Goal: Task Accomplishment & Management: Use online tool/utility

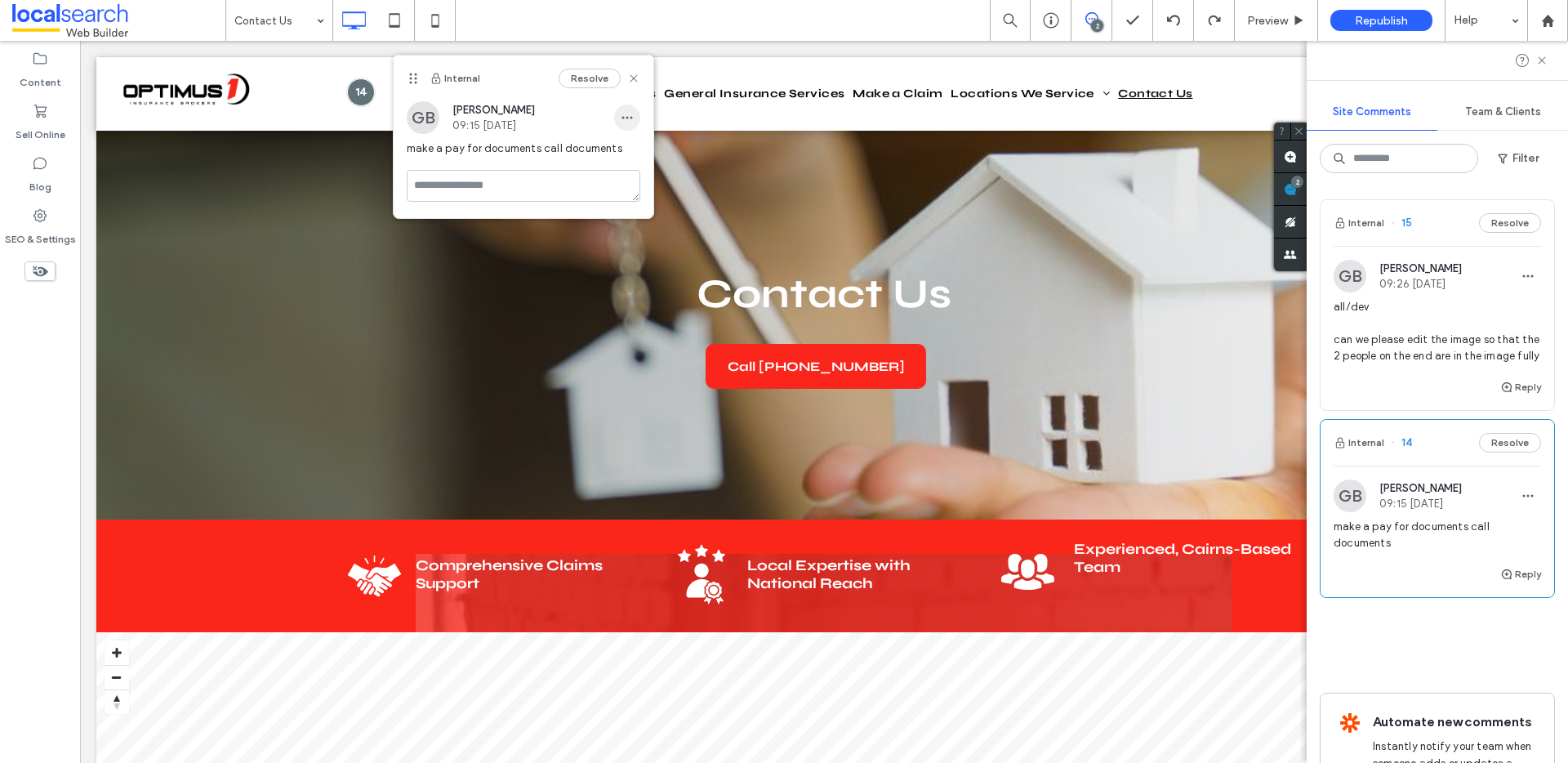
click at [623, 118] on use "button" at bounding box center [627, 118] width 11 height 3
click at [654, 189] on span "Delete" at bounding box center [643, 191] width 32 height 16
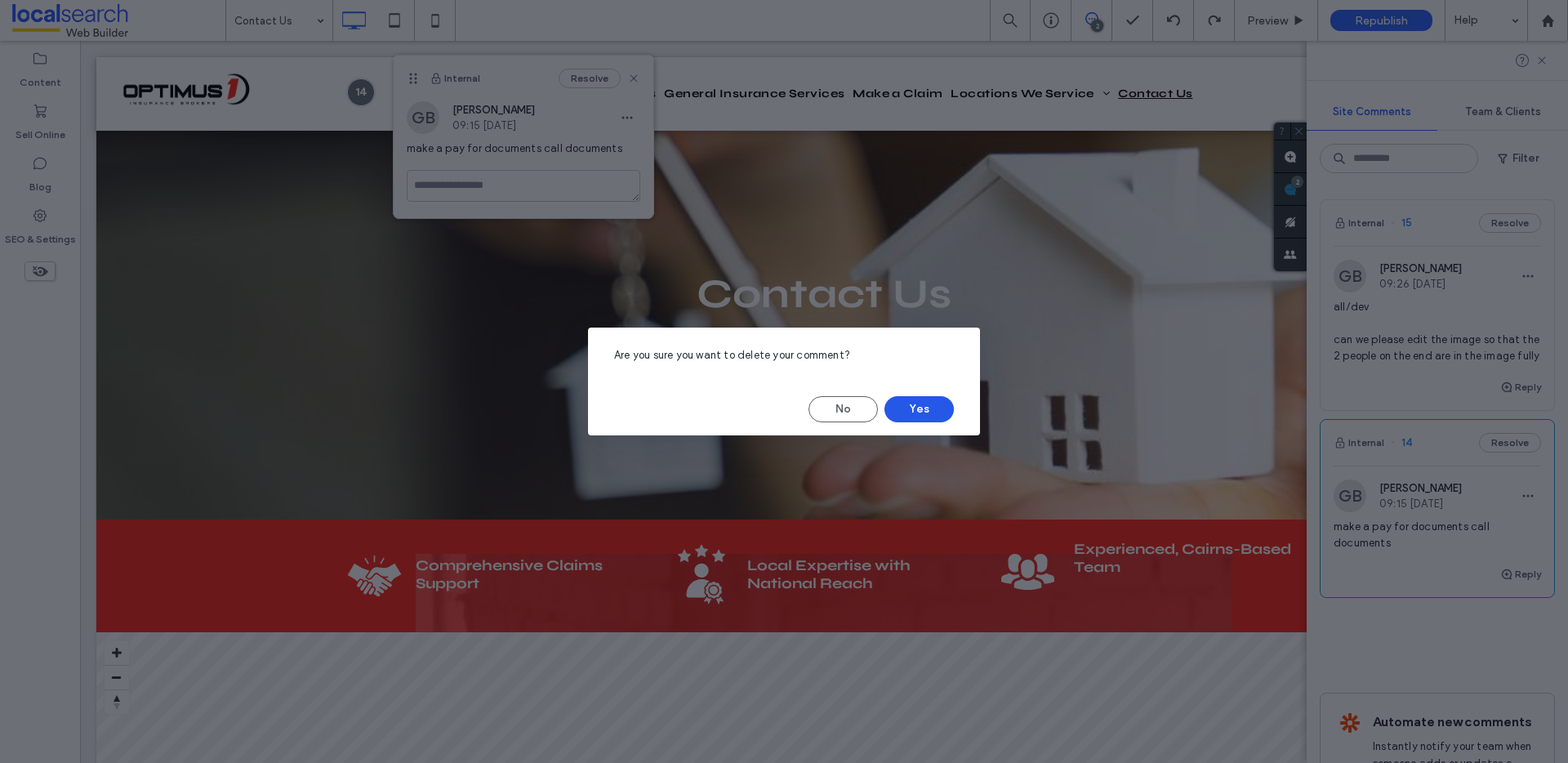
click at [906, 416] on button "Yes" at bounding box center [918, 409] width 69 height 26
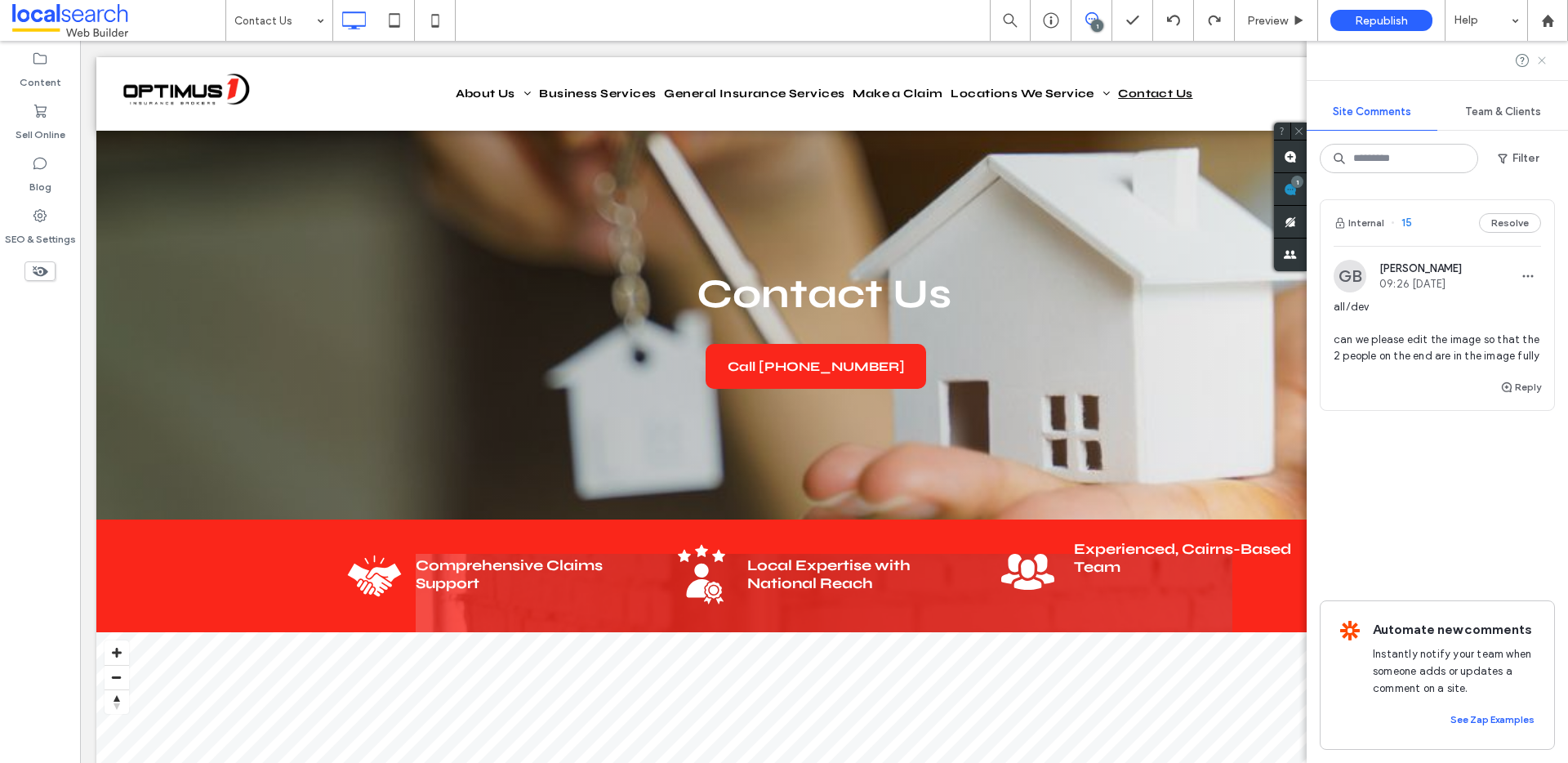
click at [1540, 66] on icon at bounding box center [1542, 60] width 13 height 13
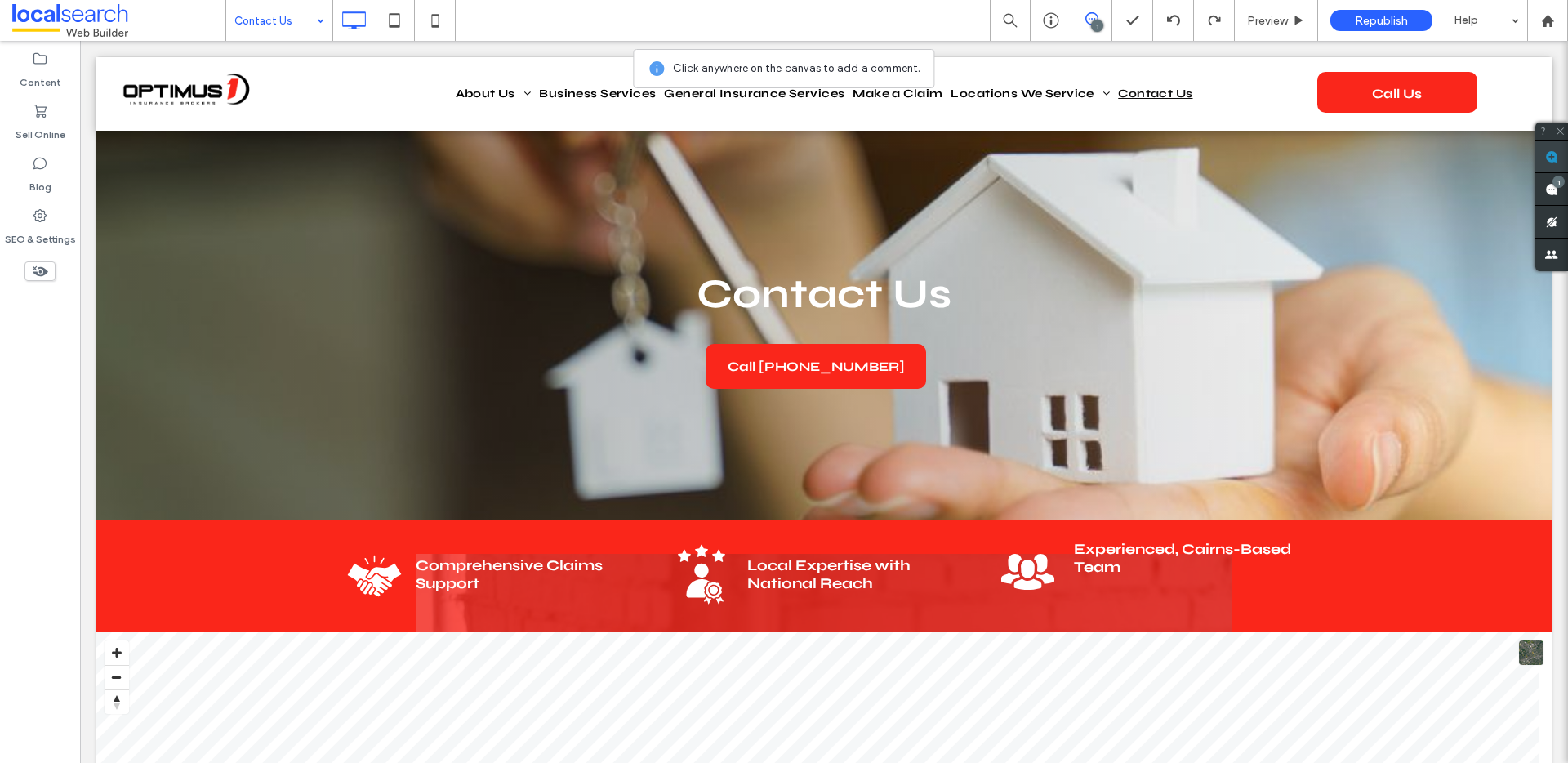
click at [1555, 161] on use at bounding box center [1552, 157] width 13 height 13
click at [1015, 78] on nav "About Us Our Team Business Services General Insurance Services Make a Claim Loc…" at bounding box center [823, 94] width 970 height 35
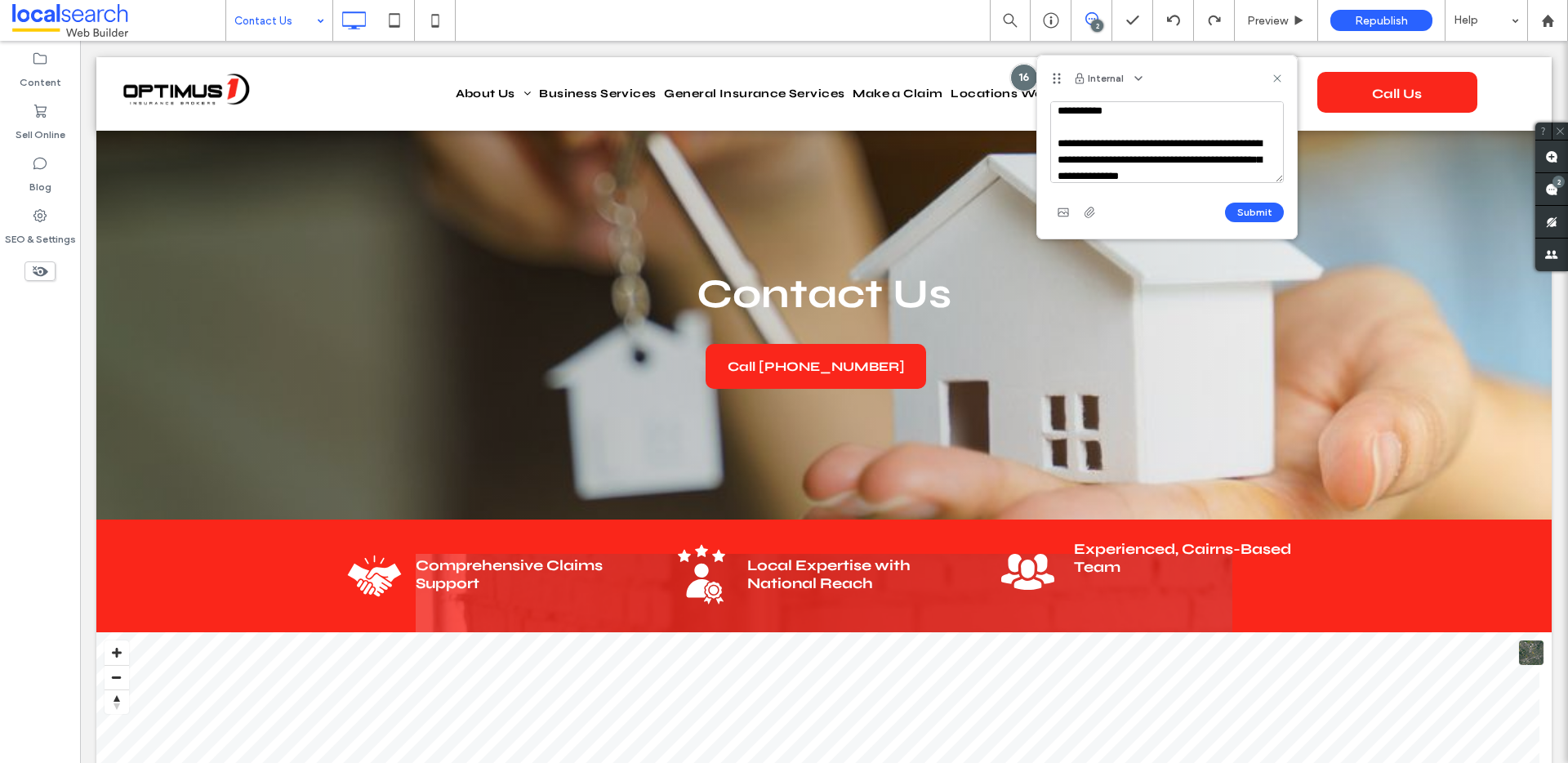
scroll to position [14, 0]
drag, startPoint x: 1247, startPoint y: 173, endPoint x: 1042, endPoint y: 125, distance: 210.5
click at [1042, 125] on div "**********" at bounding box center [1167, 170] width 260 height 137
type textarea "**********"
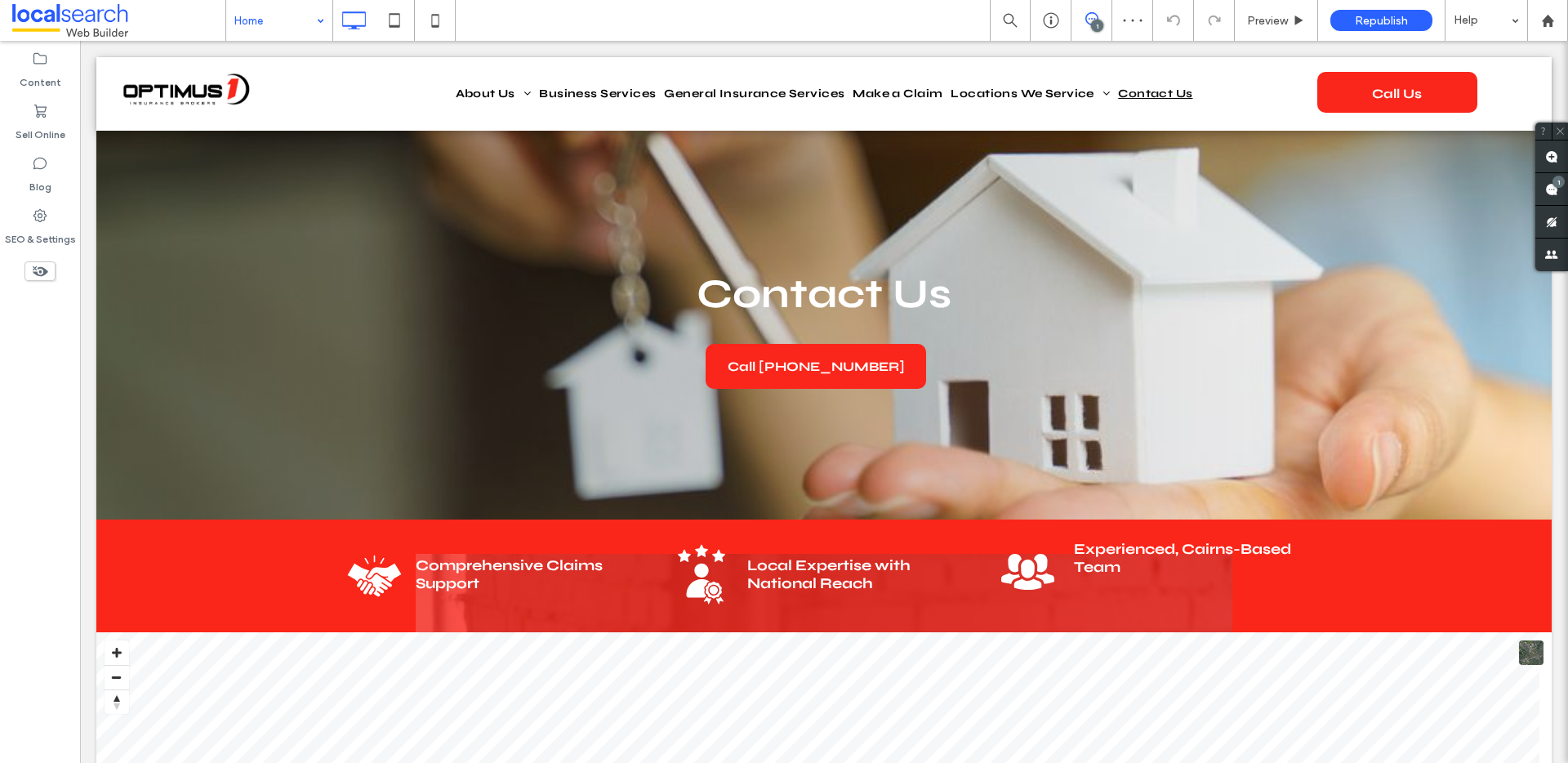
click at [1097, 30] on div "1" at bounding box center [1097, 25] width 12 height 12
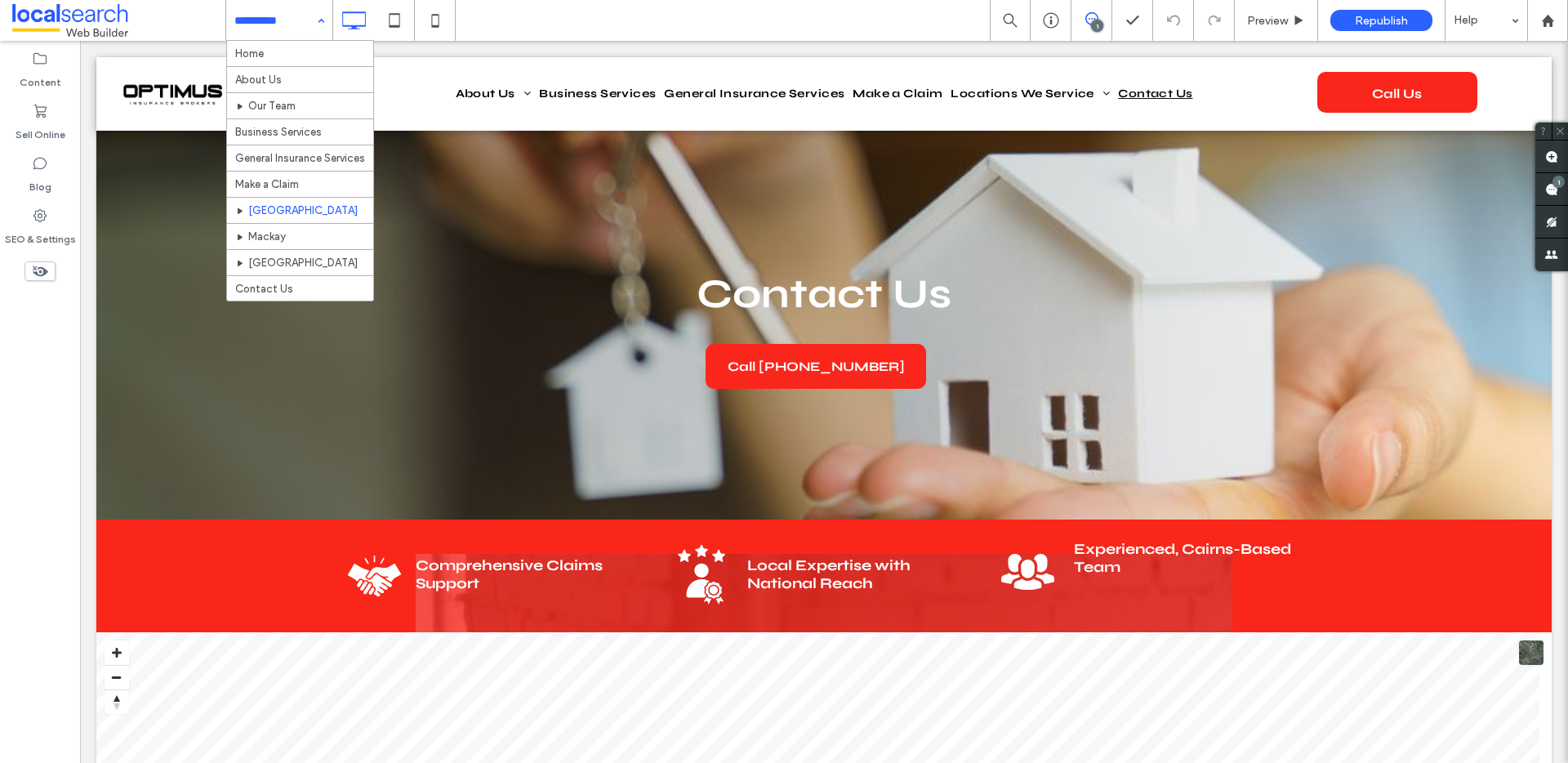
click at [303, 21] on input at bounding box center [274, 20] width 82 height 41
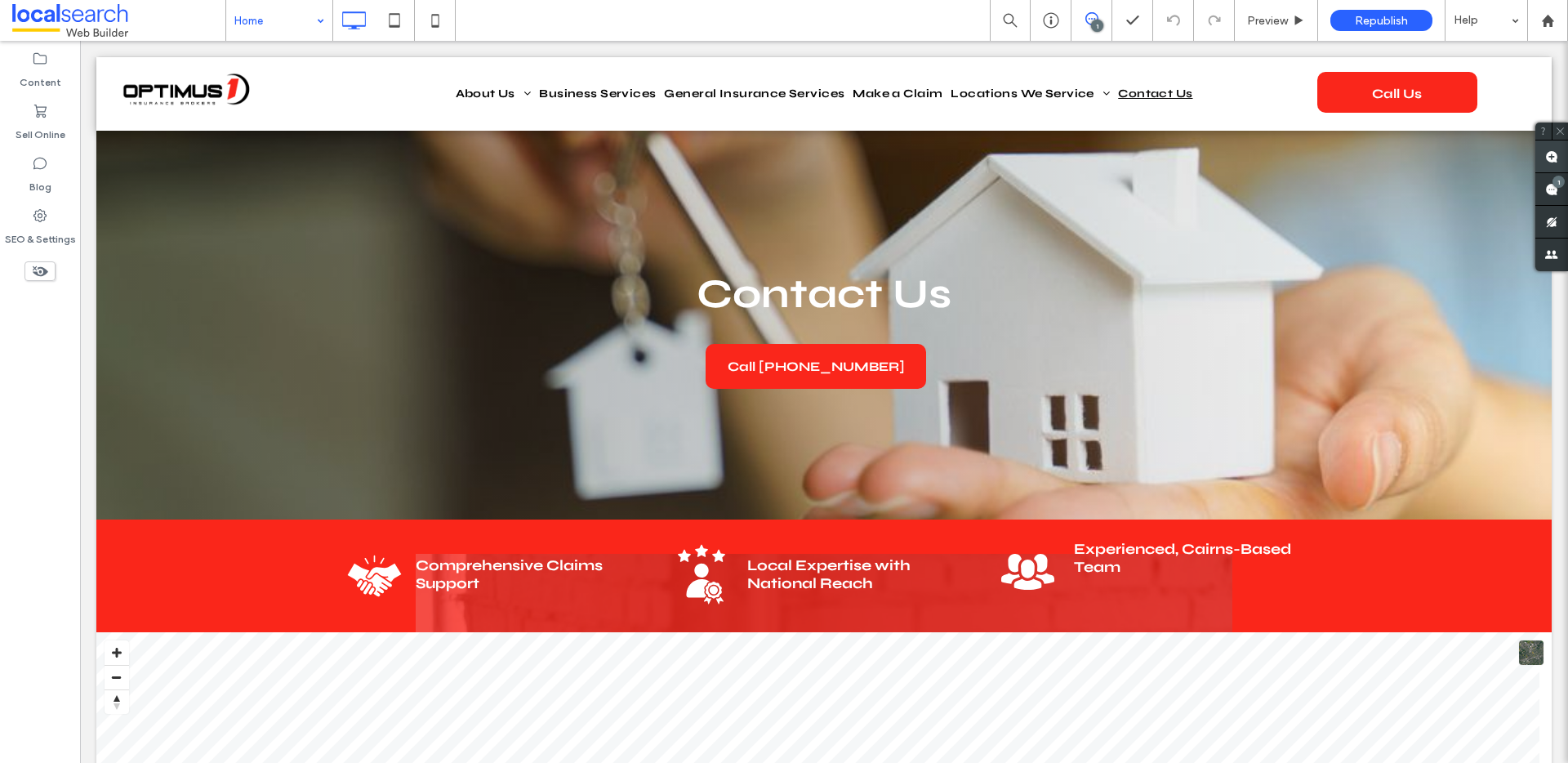
click at [1550, 158] on use at bounding box center [1552, 157] width 13 height 13
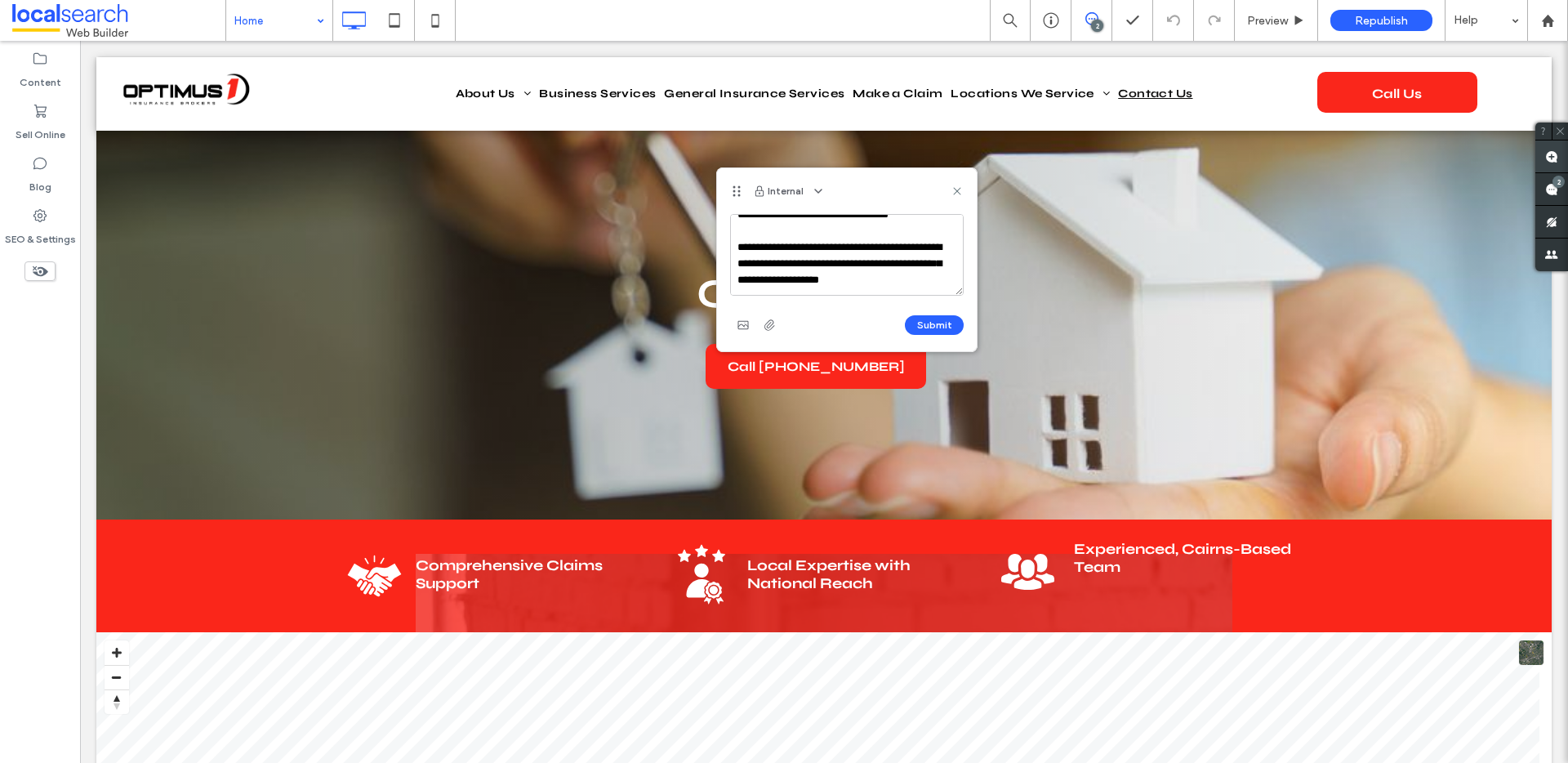
scroll to position [87, 0]
click at [830, 275] on textarea "**********" at bounding box center [846, 254] width 233 height 82
click at [748, 271] on textarea "**********" at bounding box center [846, 254] width 233 height 82
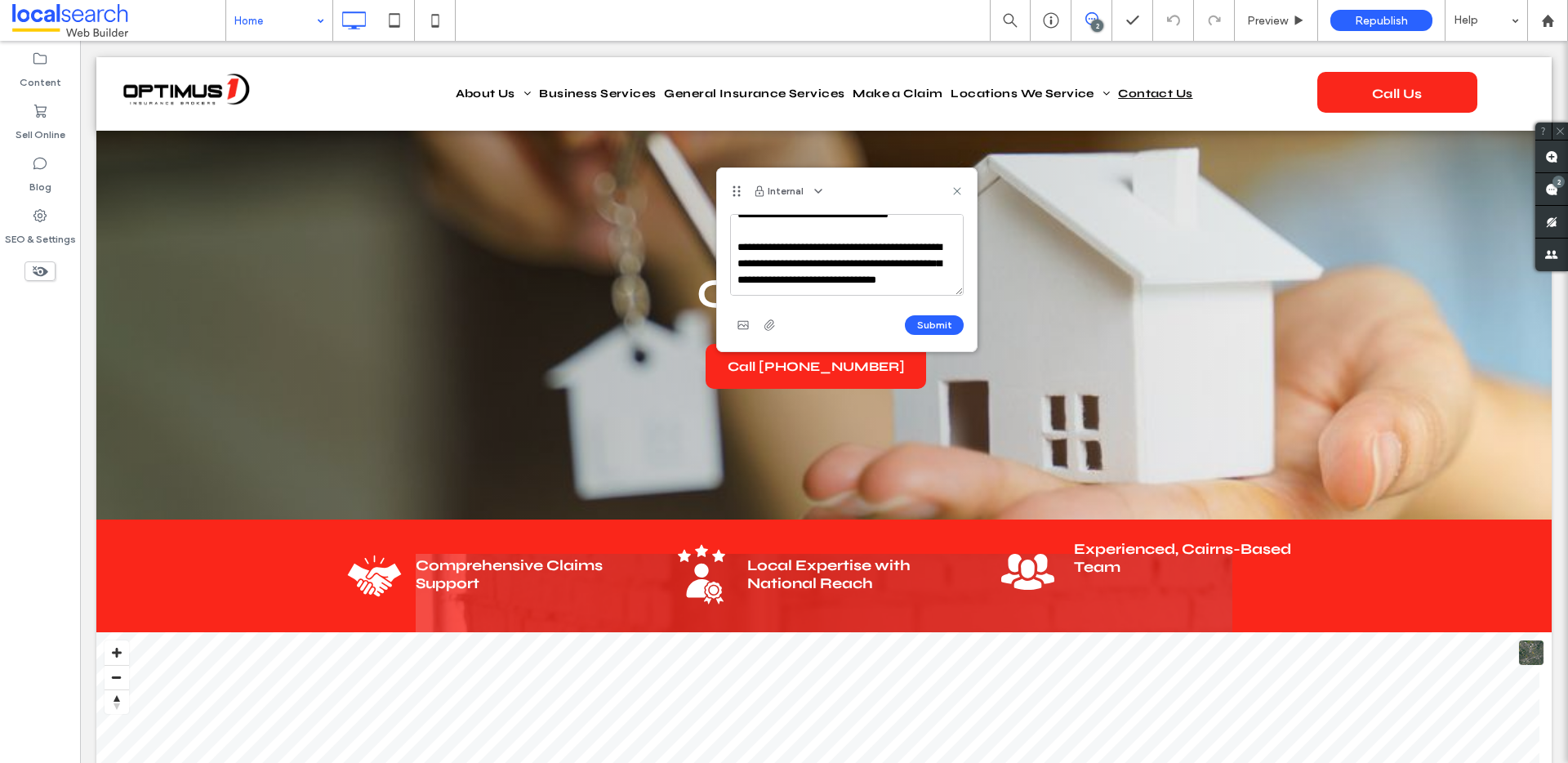
click at [926, 273] on textarea "**********" at bounding box center [846, 254] width 233 height 82
type textarea "**********"
click at [932, 324] on button "Submit" at bounding box center [934, 324] width 59 height 19
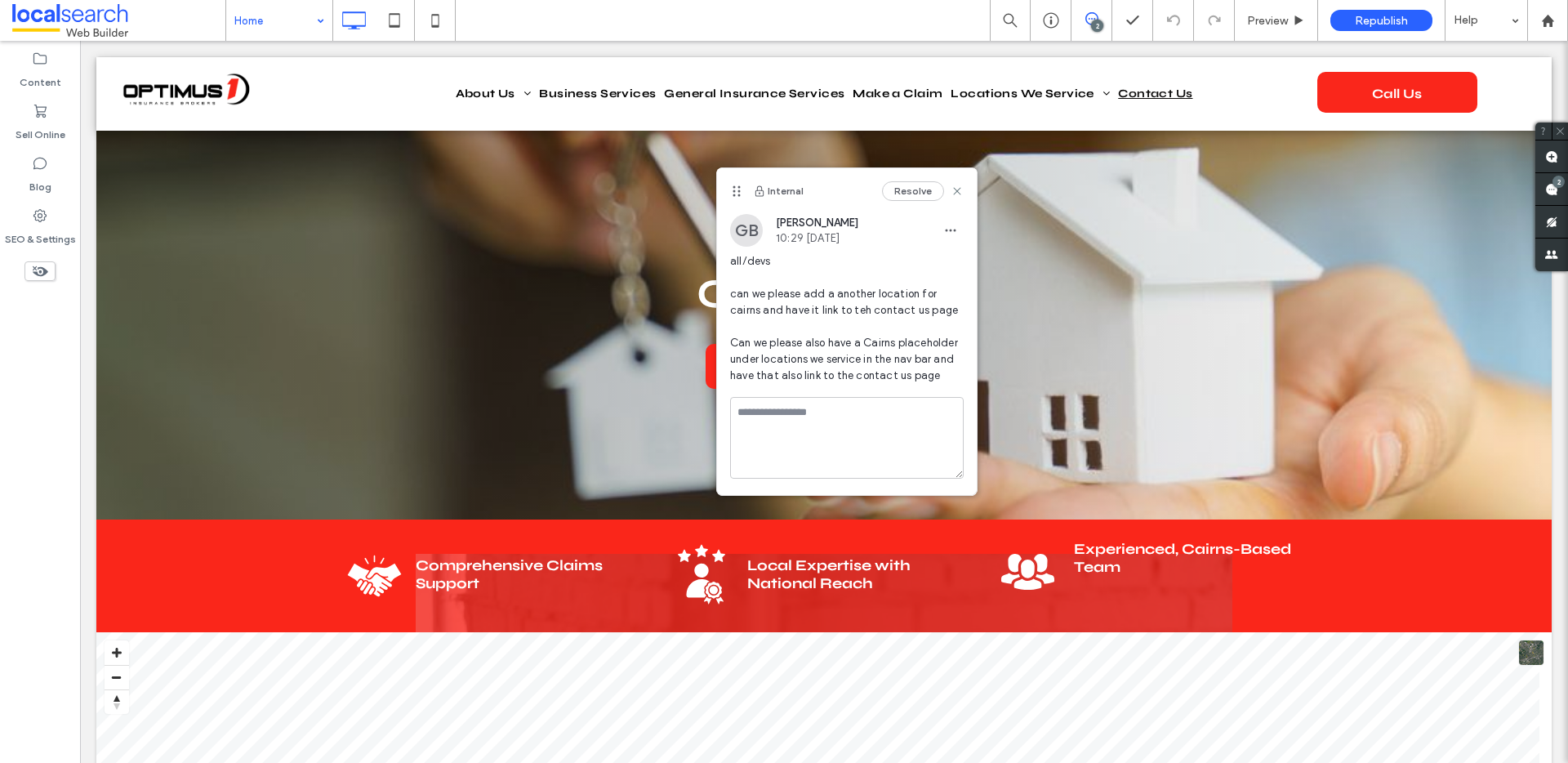
scroll to position [0, 0]
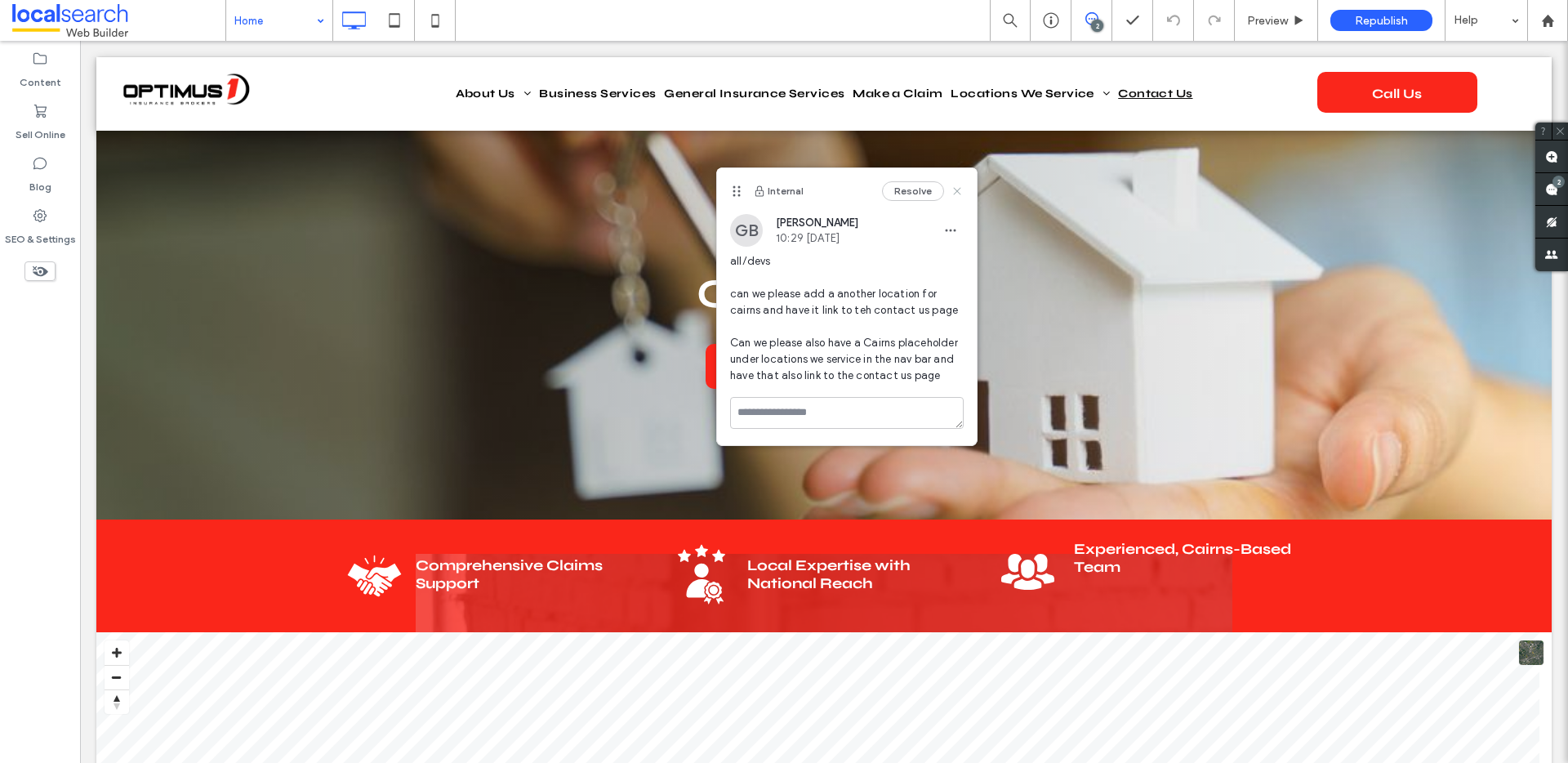
click at [955, 193] on use at bounding box center [957, 191] width 8 height 8
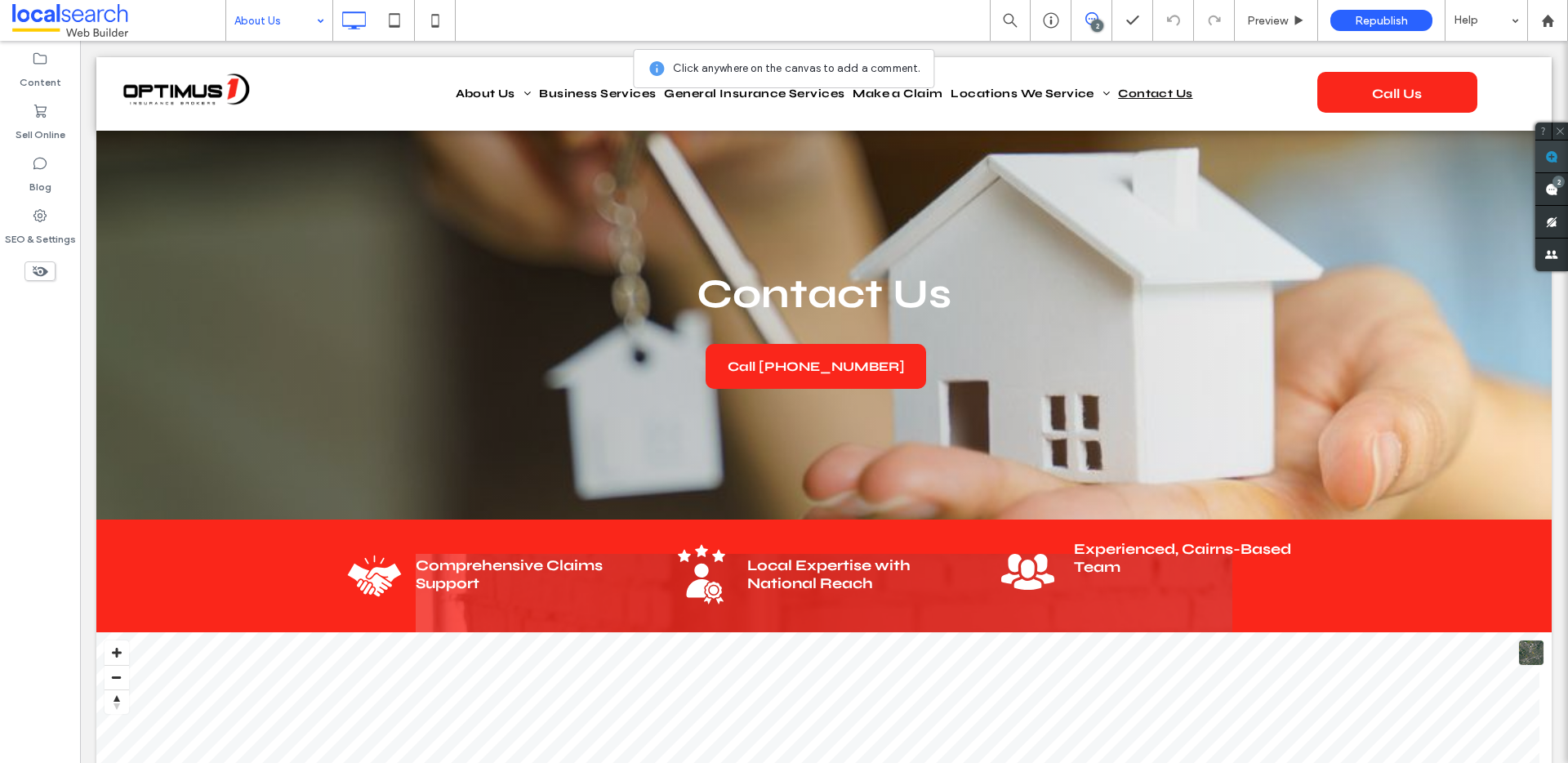
click at [1546, 156] on use at bounding box center [1552, 157] width 13 height 13
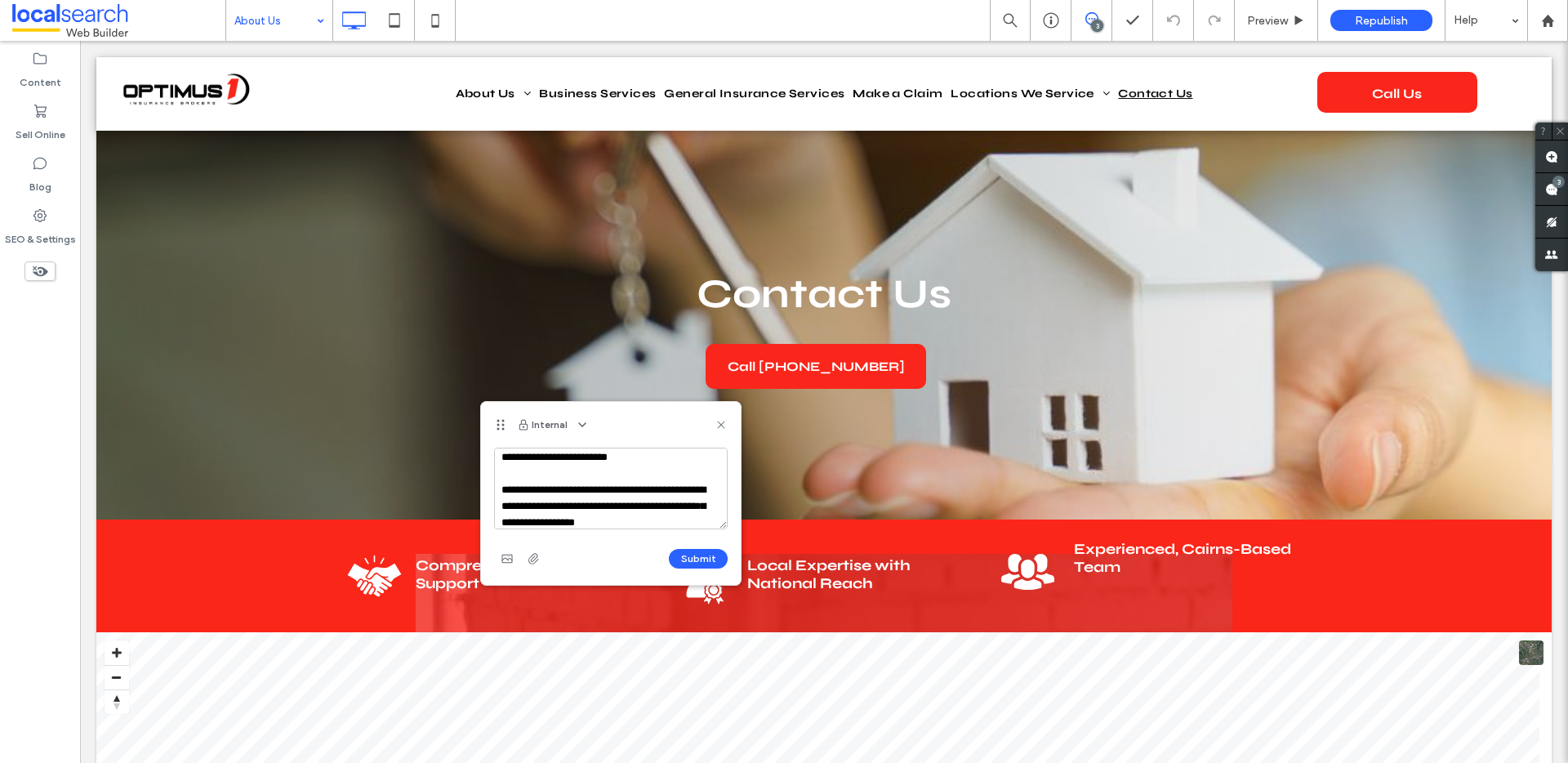
scroll to position [71, 0]
click at [605, 509] on textarea "**********" at bounding box center [610, 488] width 233 height 82
click at [659, 509] on textarea "**********" at bounding box center [610, 488] width 233 height 82
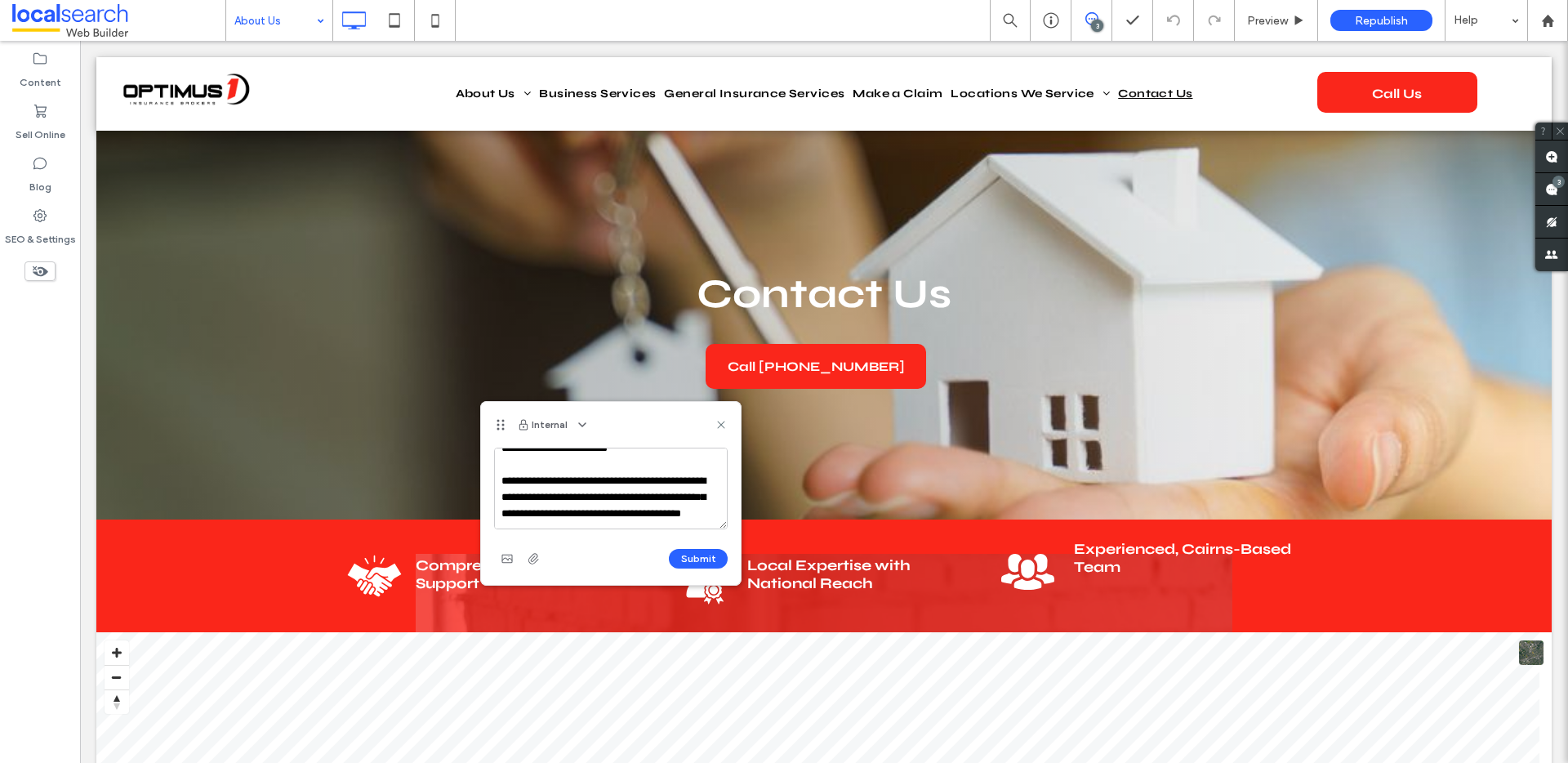
click at [660, 517] on textarea "**********" at bounding box center [610, 488] width 233 height 82
type textarea "**********"
click at [540, 558] on span "button" at bounding box center [533, 558] width 26 height 26
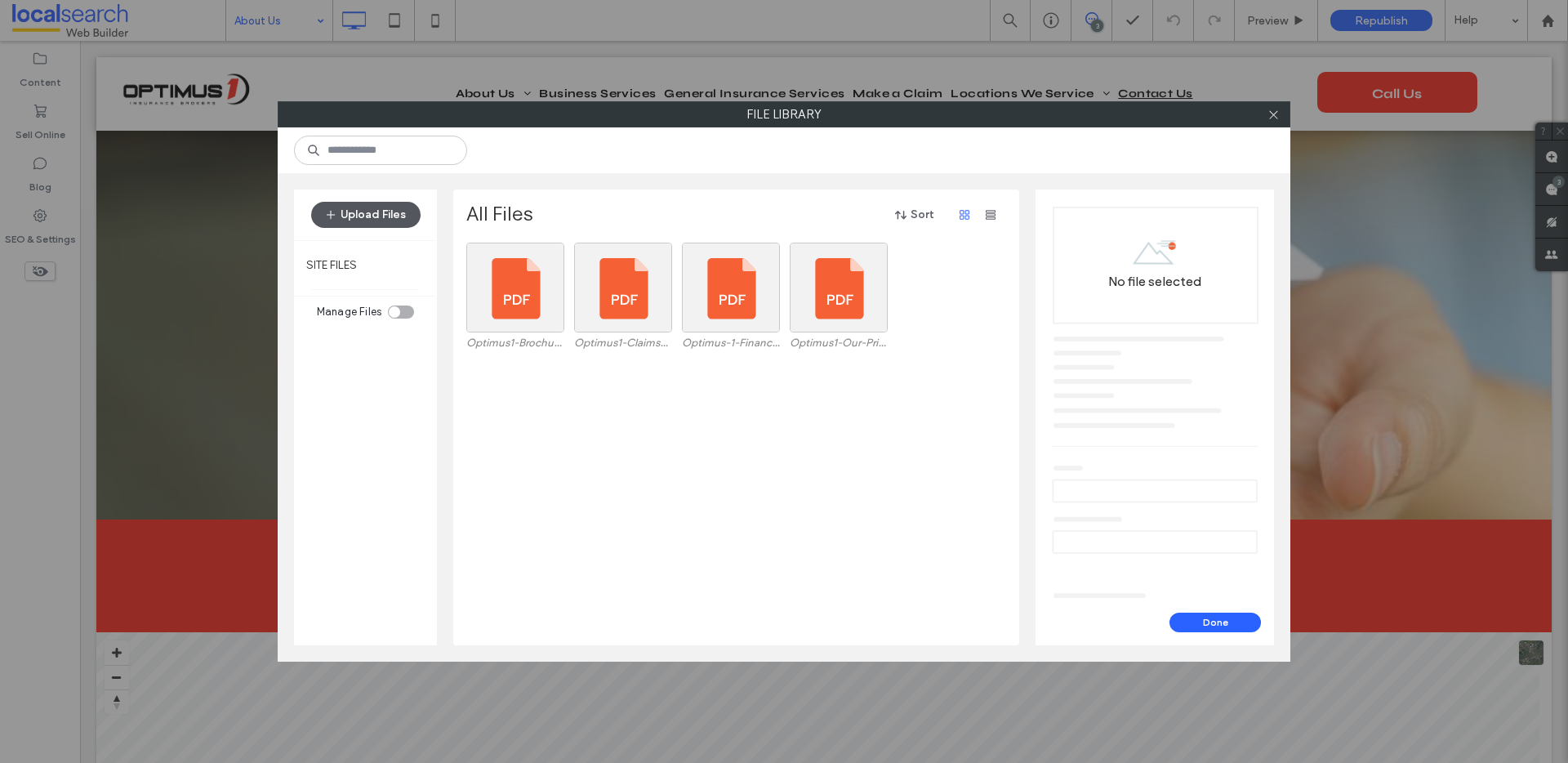
click at [364, 211] on button "Upload Files" at bounding box center [366, 214] width 109 height 26
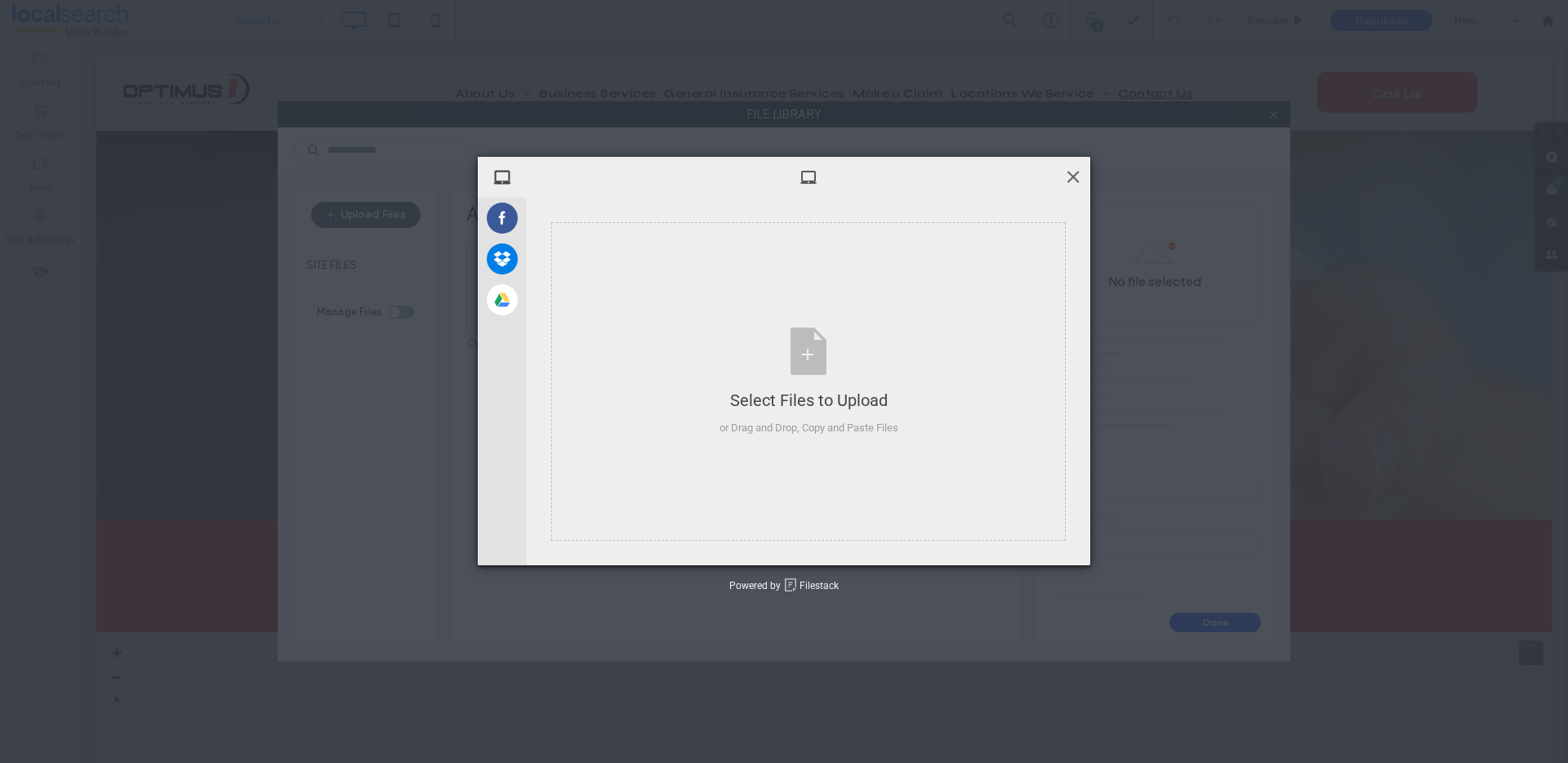
click at [1076, 177] on span at bounding box center [1073, 176] width 18 height 18
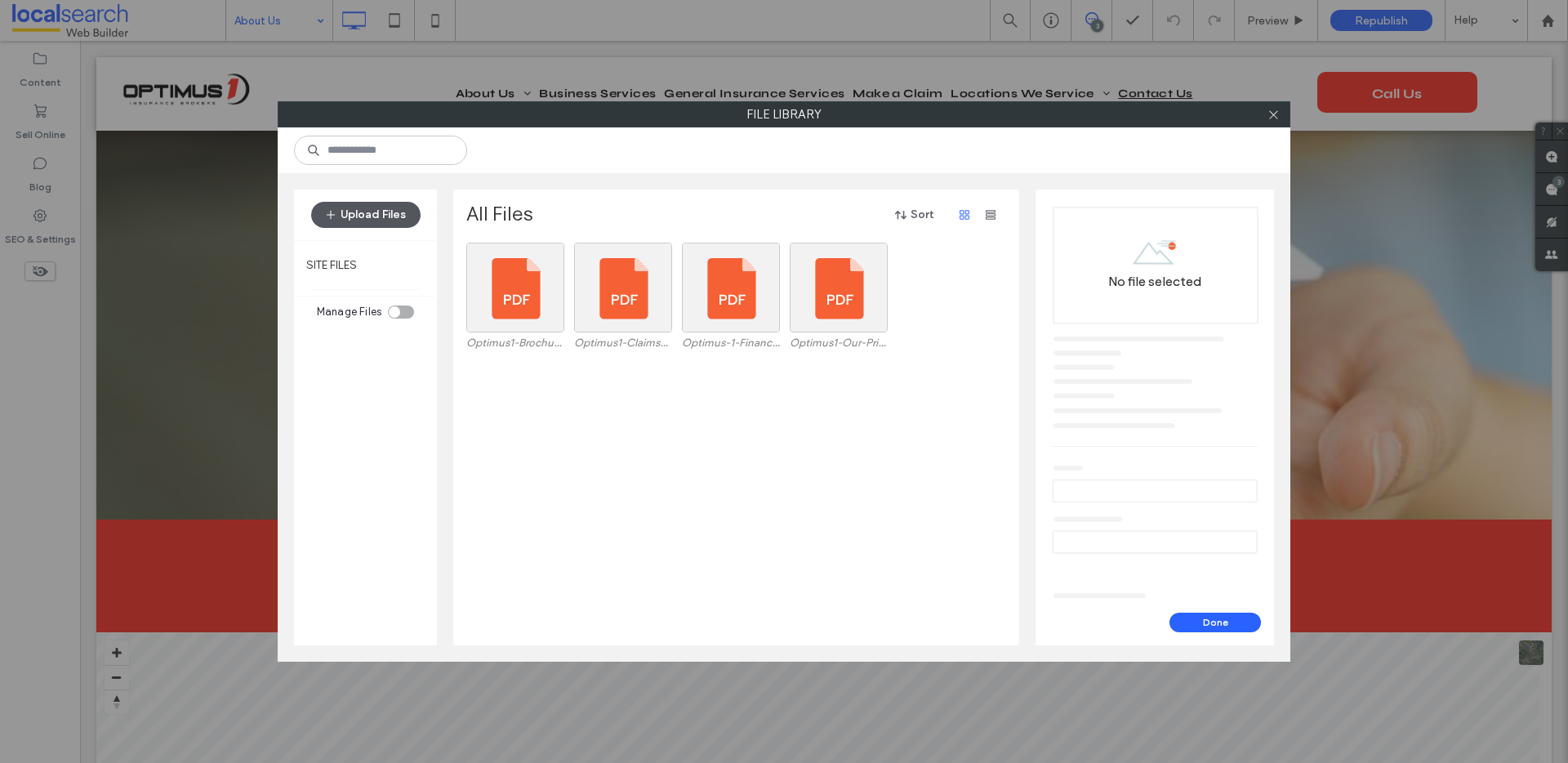
click at [374, 216] on button "Upload Files" at bounding box center [366, 214] width 109 height 26
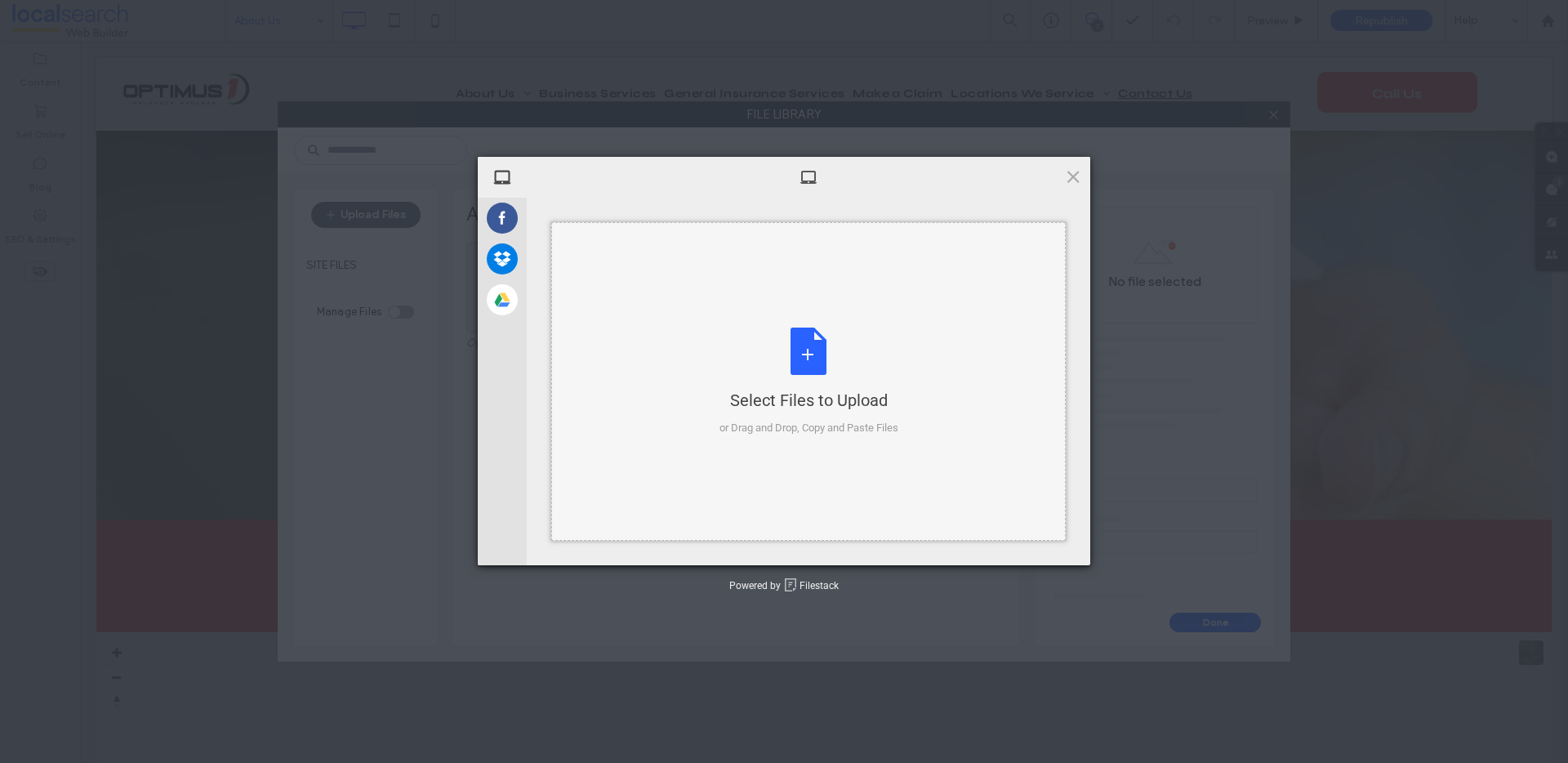
click at [792, 342] on div "Select Files to Upload or Drag and Drop, Copy and Paste Files" at bounding box center [809, 381] width 178 height 108
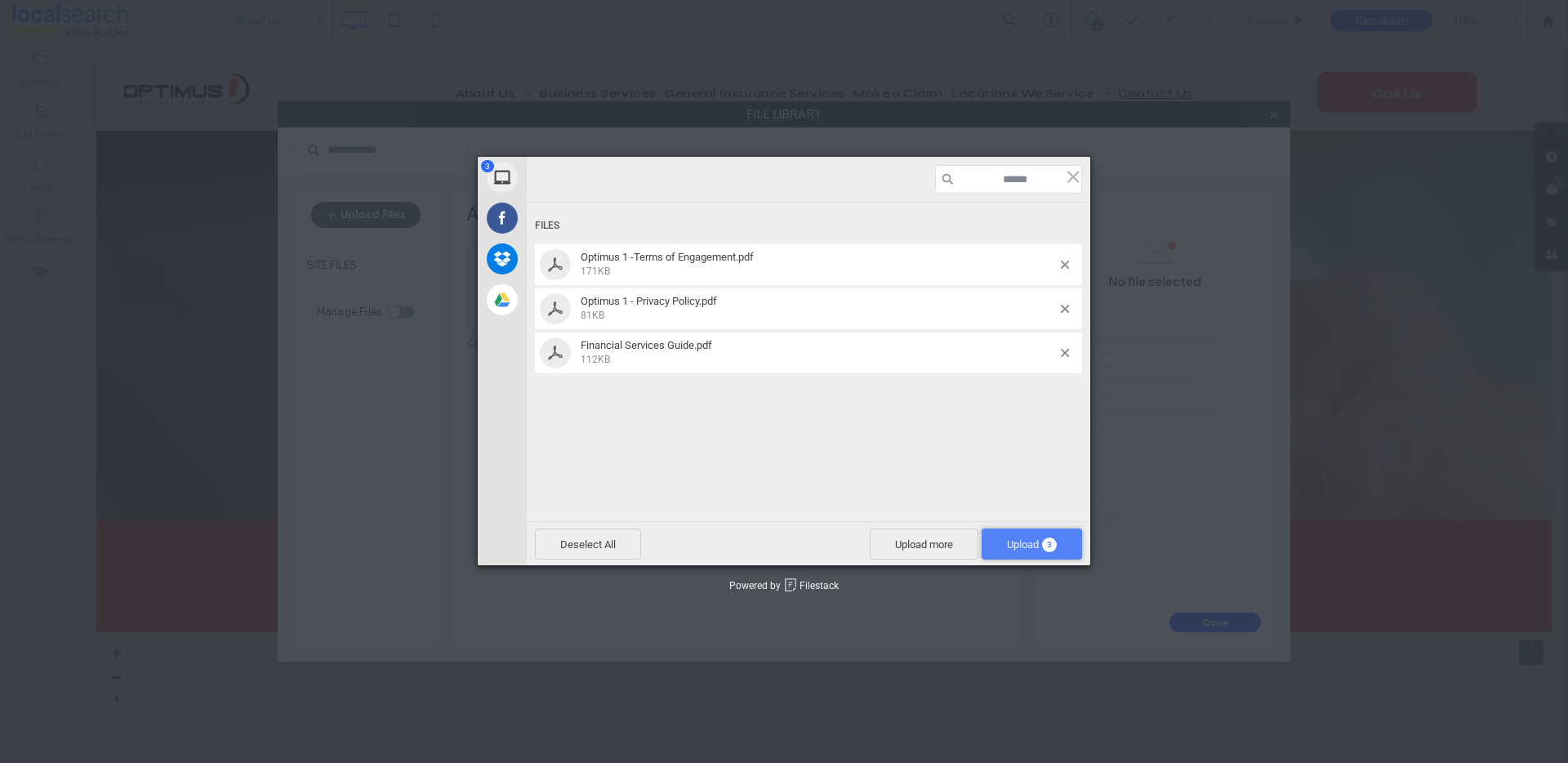
click at [1032, 551] on span "Upload 3" at bounding box center [1032, 543] width 101 height 31
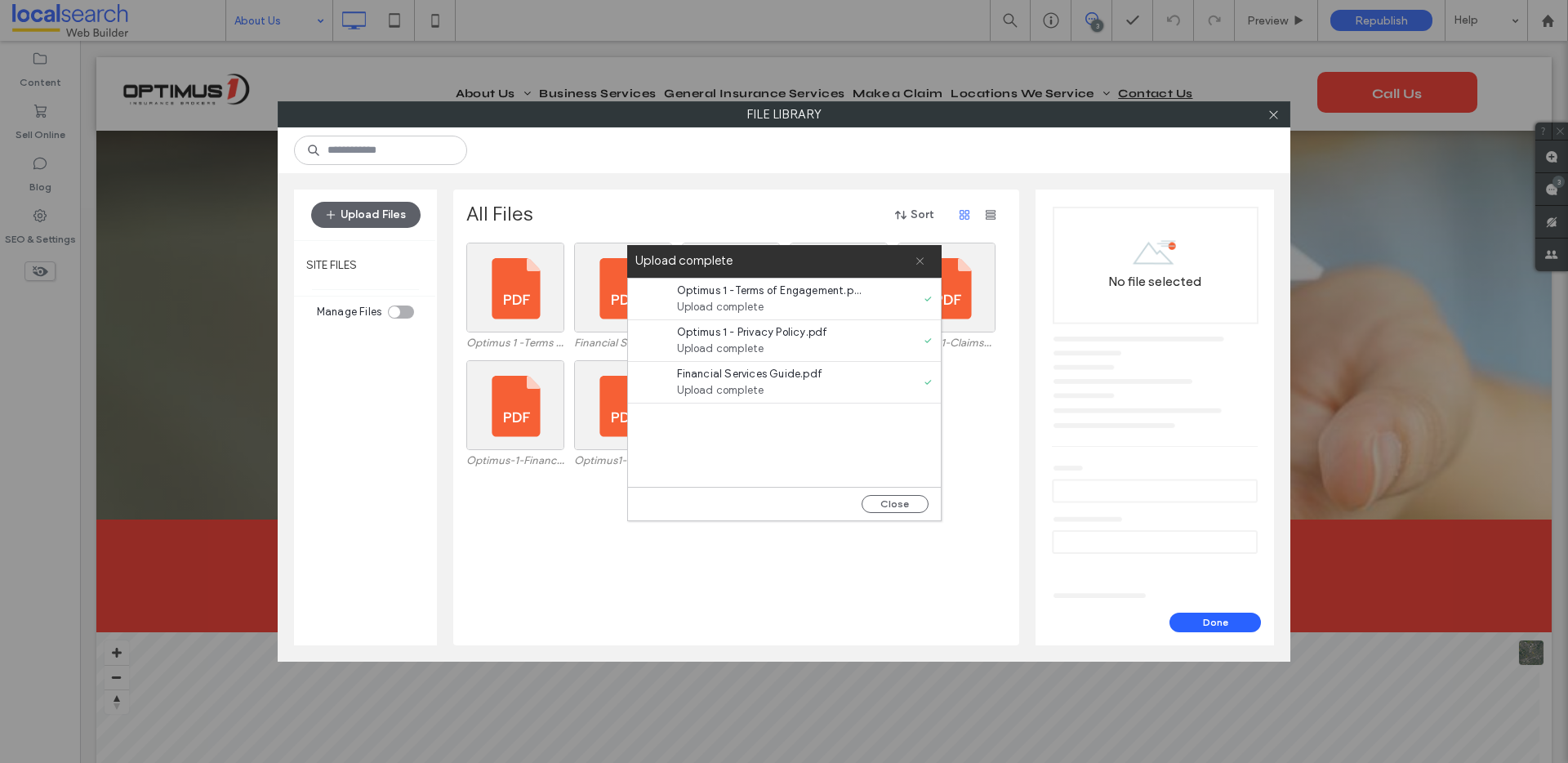
click at [919, 260] on use at bounding box center [920, 261] width 8 height 8
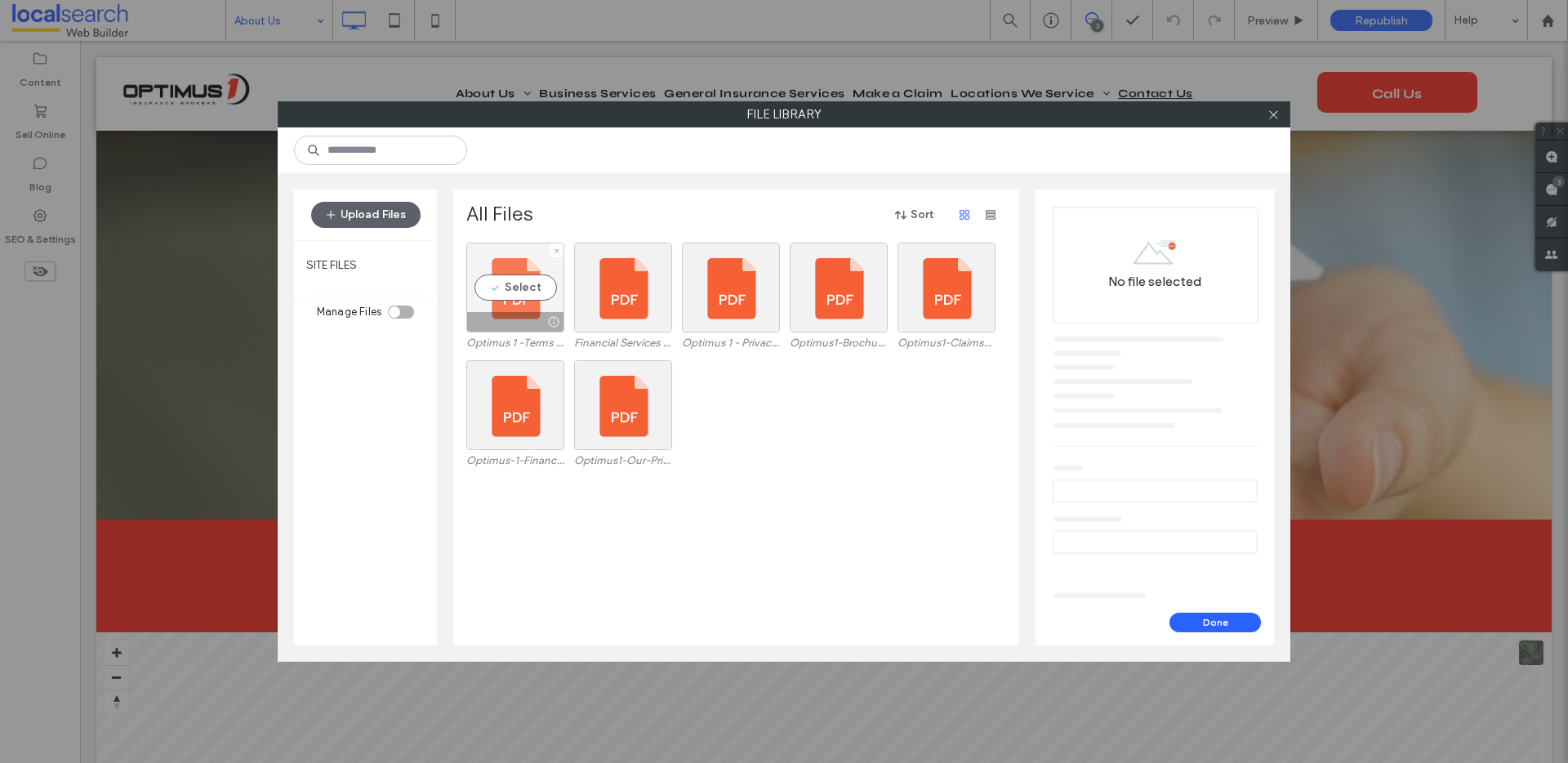
click at [510, 289] on div "Select" at bounding box center [515, 288] width 98 height 90
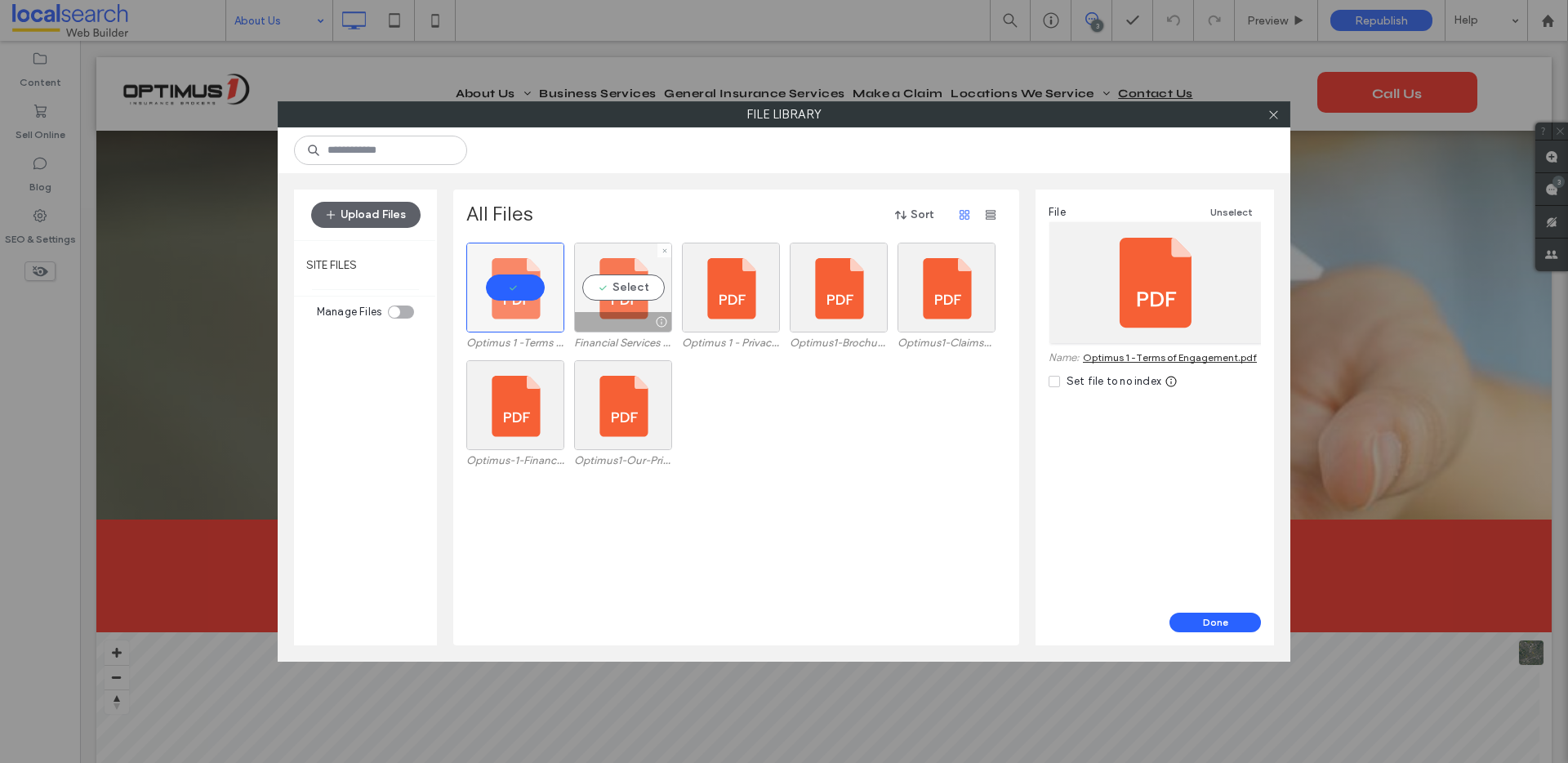
click at [621, 288] on div "Select" at bounding box center [623, 288] width 98 height 90
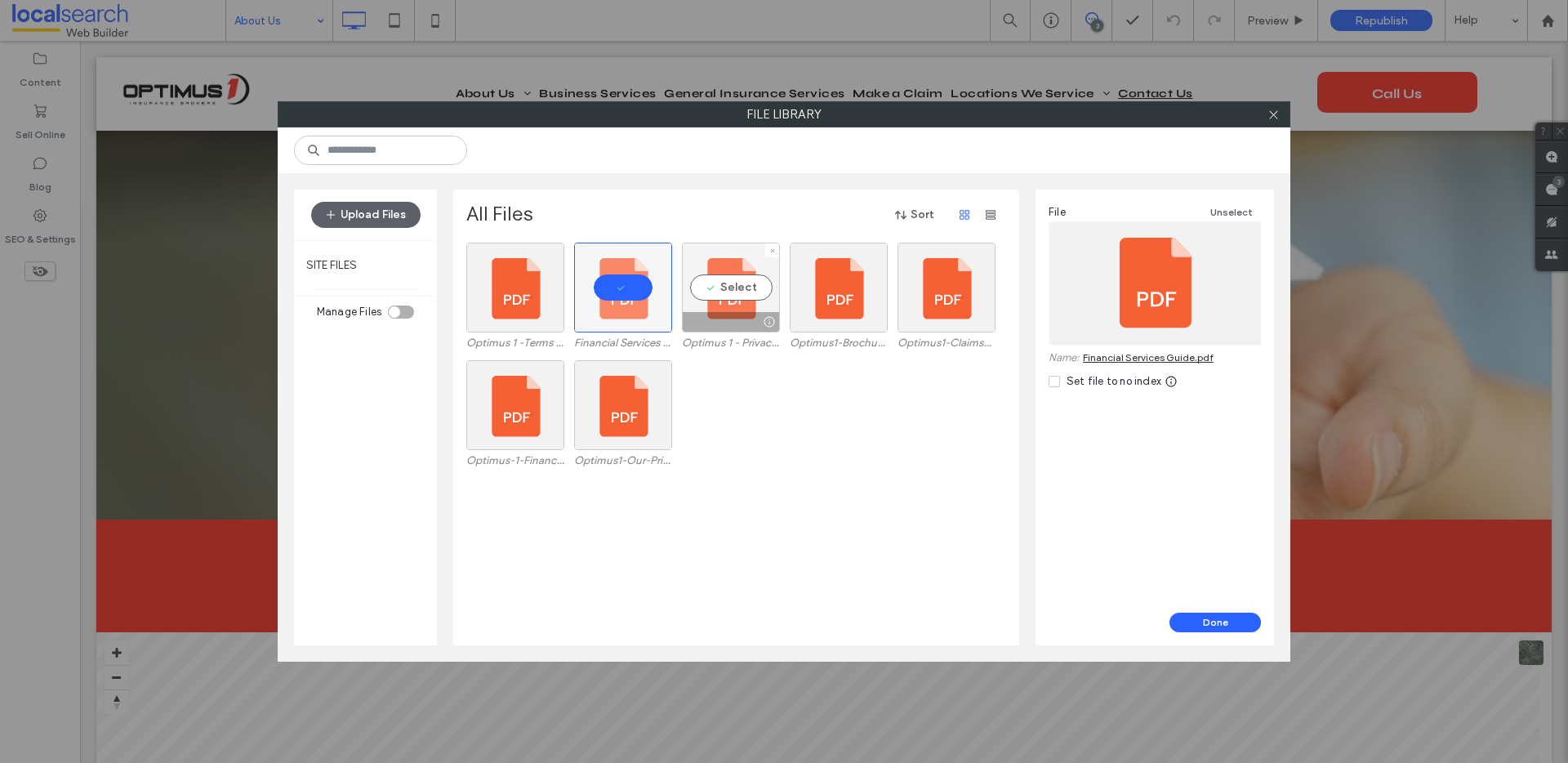
click at [736, 286] on div "Select" at bounding box center [730, 288] width 98 height 90
click at [1232, 627] on button "Done" at bounding box center [1214, 622] width 91 height 19
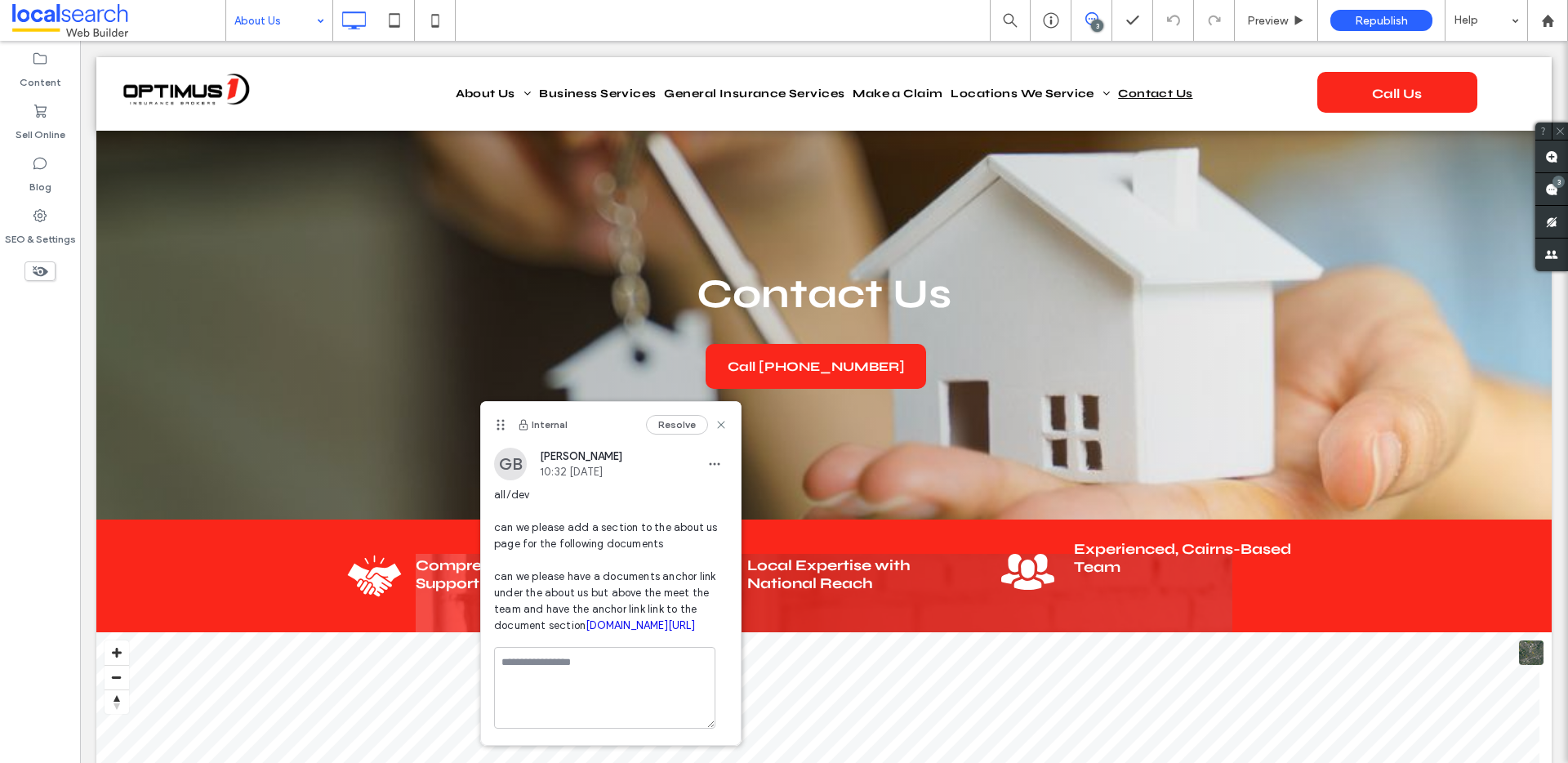
scroll to position [0, 0]
click at [647, 632] on link "irp.cdn-website.com/a5049e04/files/uploaded/Optimus+1+-+Privacy+Policy.pdf" at bounding box center [640, 625] width 109 height 12
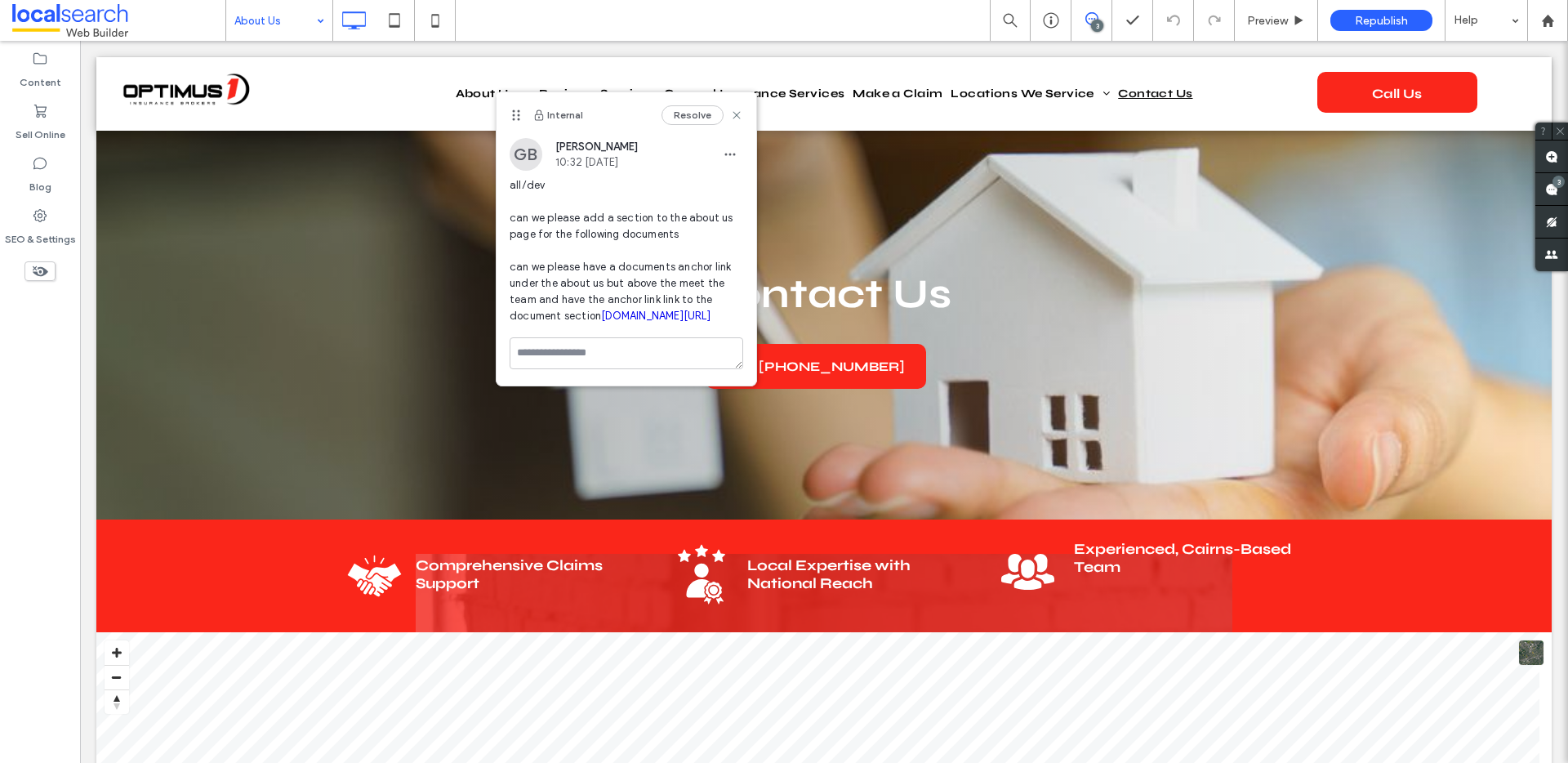
click at [725, 170] on div "GB Grace Bowden 10:32 Aug 13 2025 all/dev can we please add a section to the ab…" at bounding box center [626, 238] width 233 height 200
click at [729, 158] on icon "button" at bounding box center [730, 155] width 13 height 13
click at [736, 191] on span "Edit" at bounding box center [741, 197] width 21 height 16
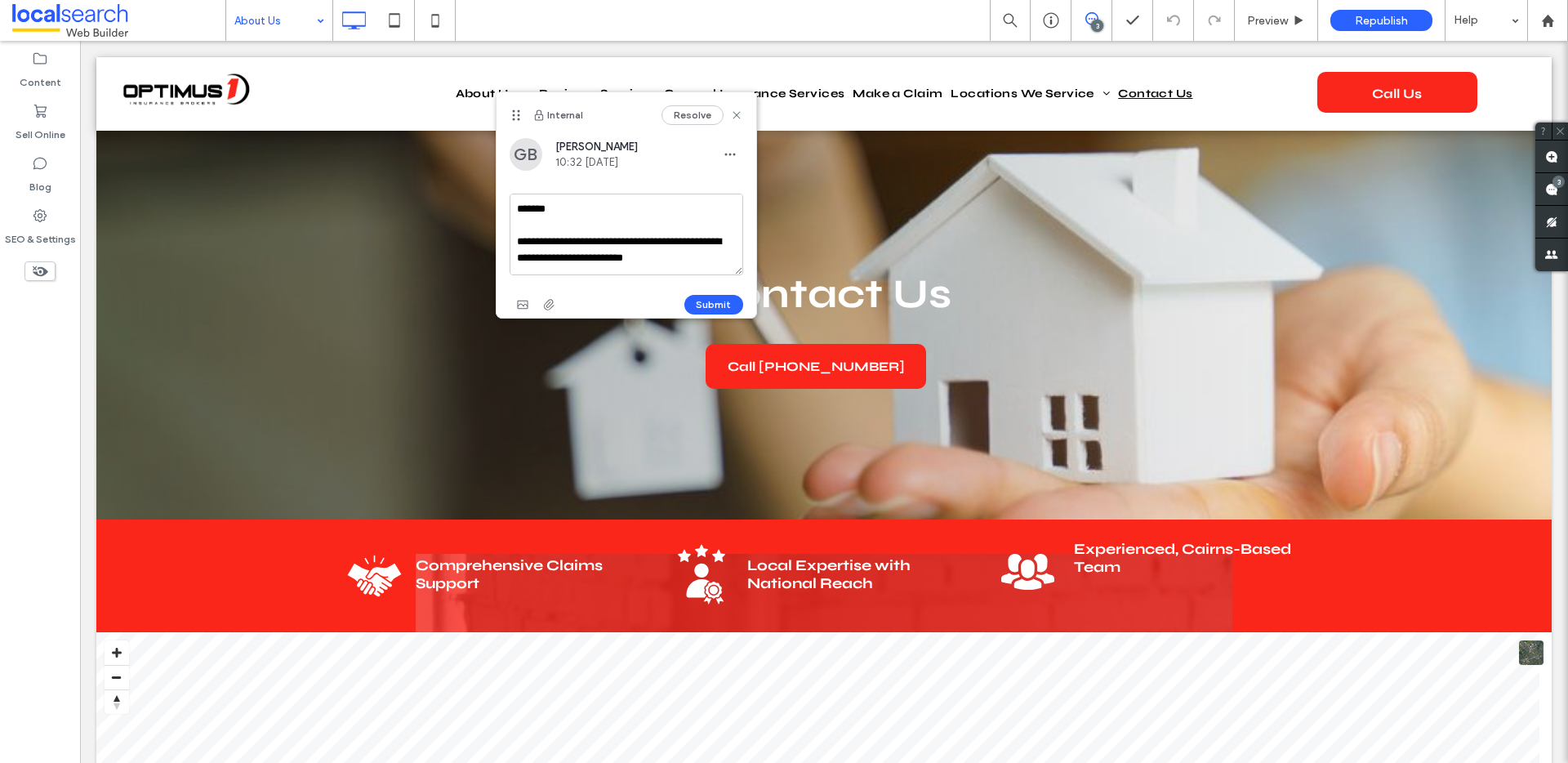
scroll to position [145, 0]
click at [558, 298] on span "button" at bounding box center [548, 304] width 26 height 26
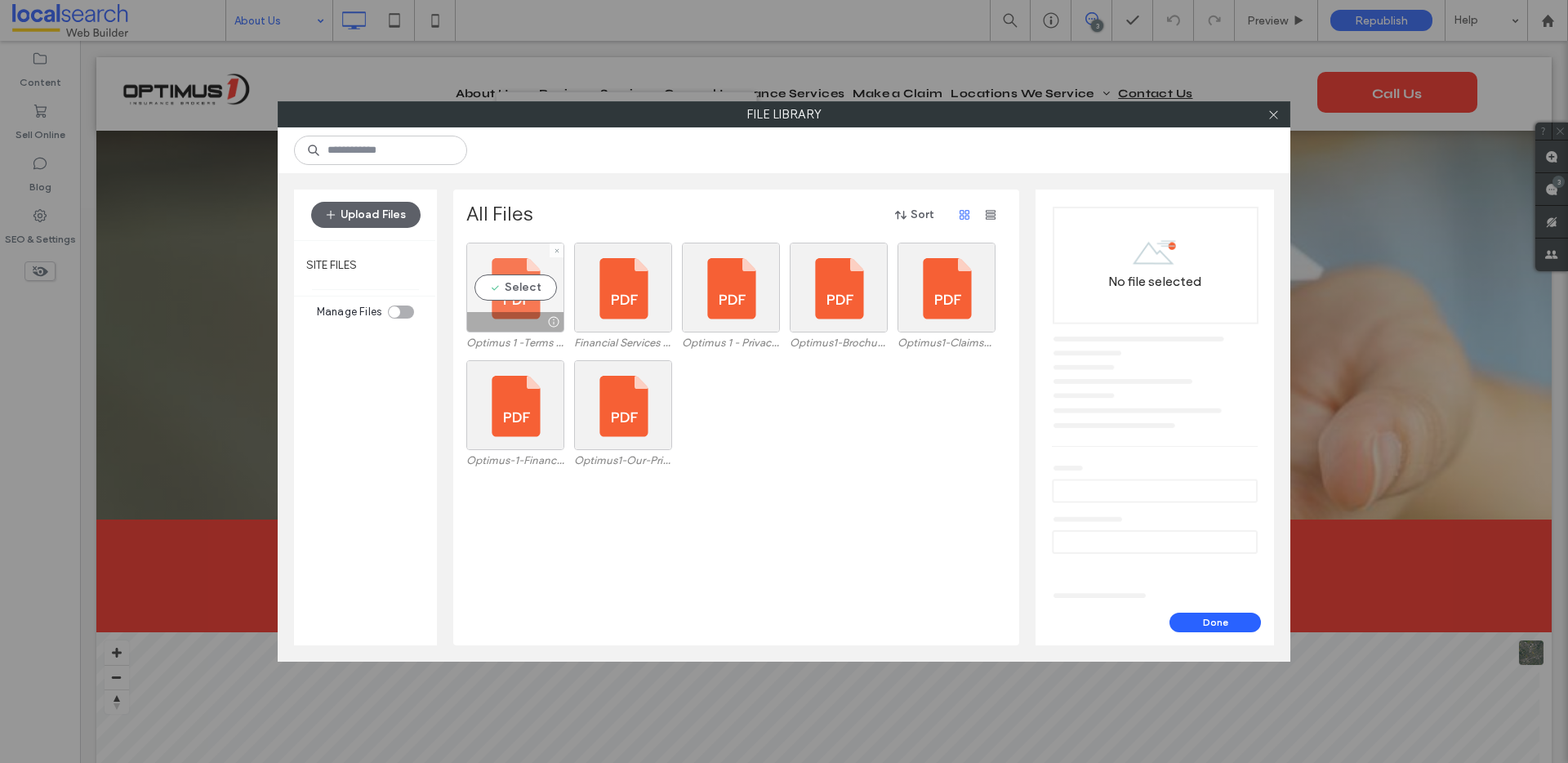
click at [517, 283] on div "Select" at bounding box center [515, 288] width 98 height 90
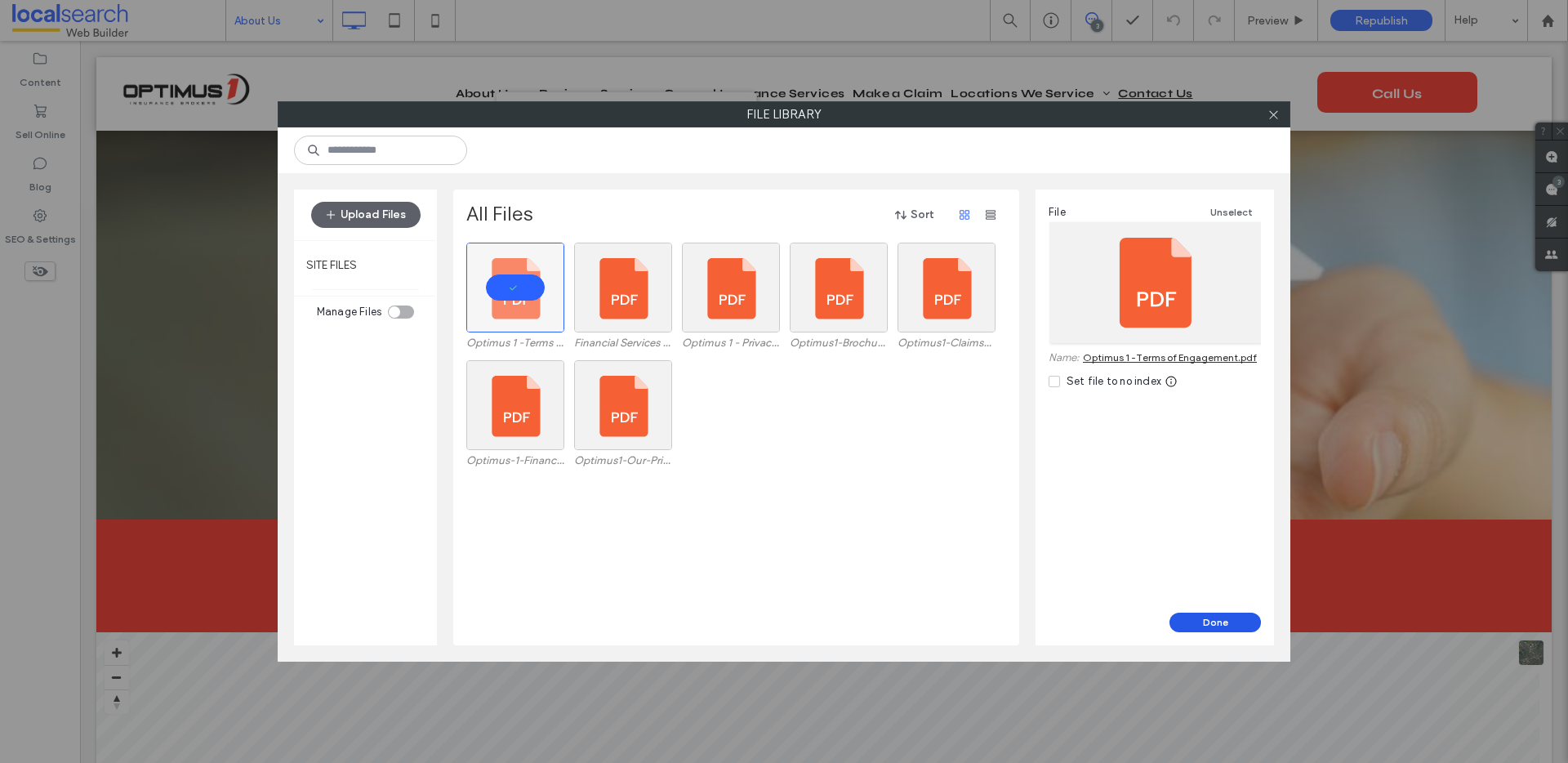
click at [1208, 618] on button "Done" at bounding box center [1214, 622] width 91 height 19
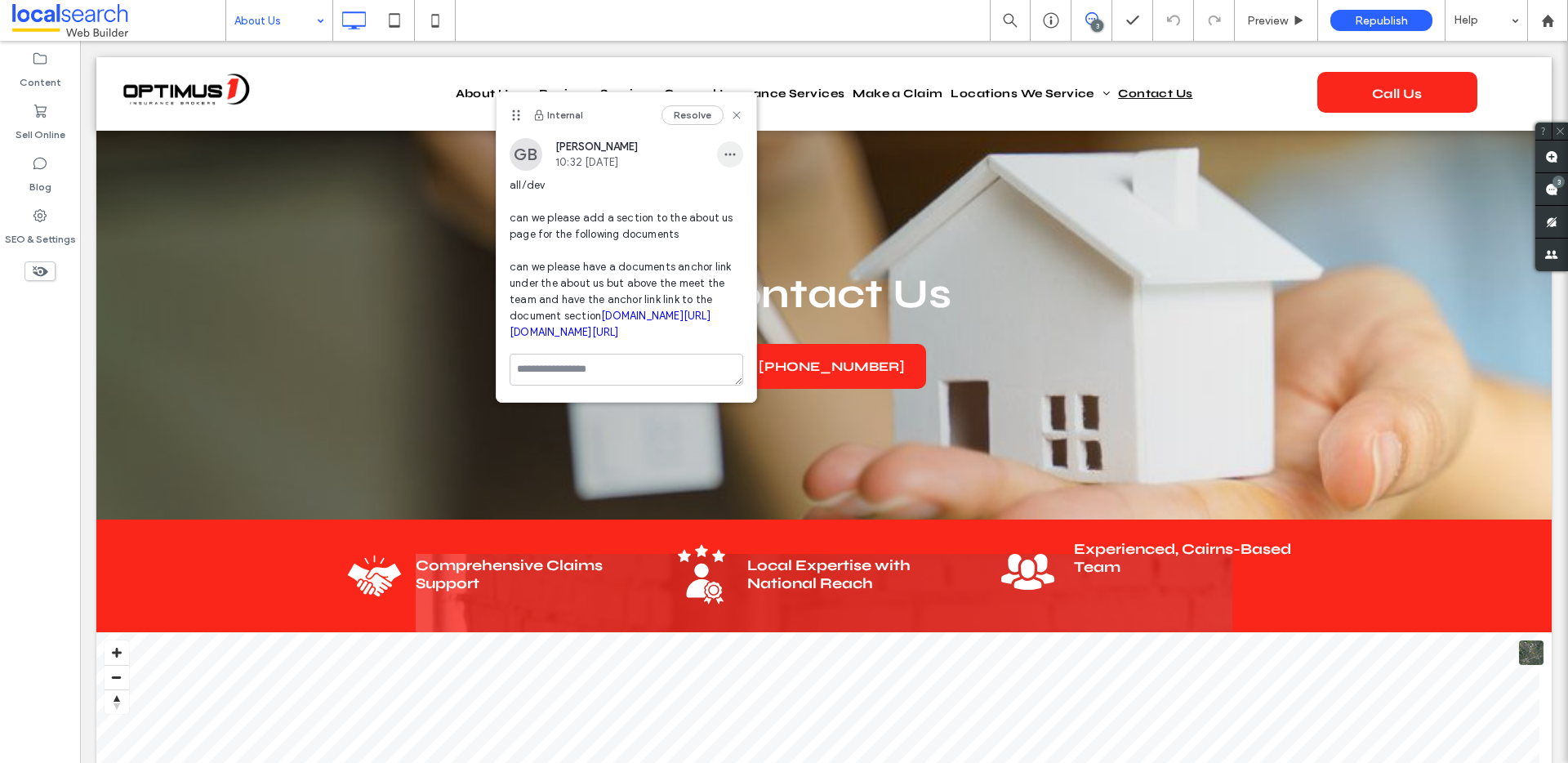
click at [717, 154] on span "button" at bounding box center [729, 154] width 26 height 26
click at [731, 186] on div "Edit" at bounding box center [777, 197] width 145 height 31
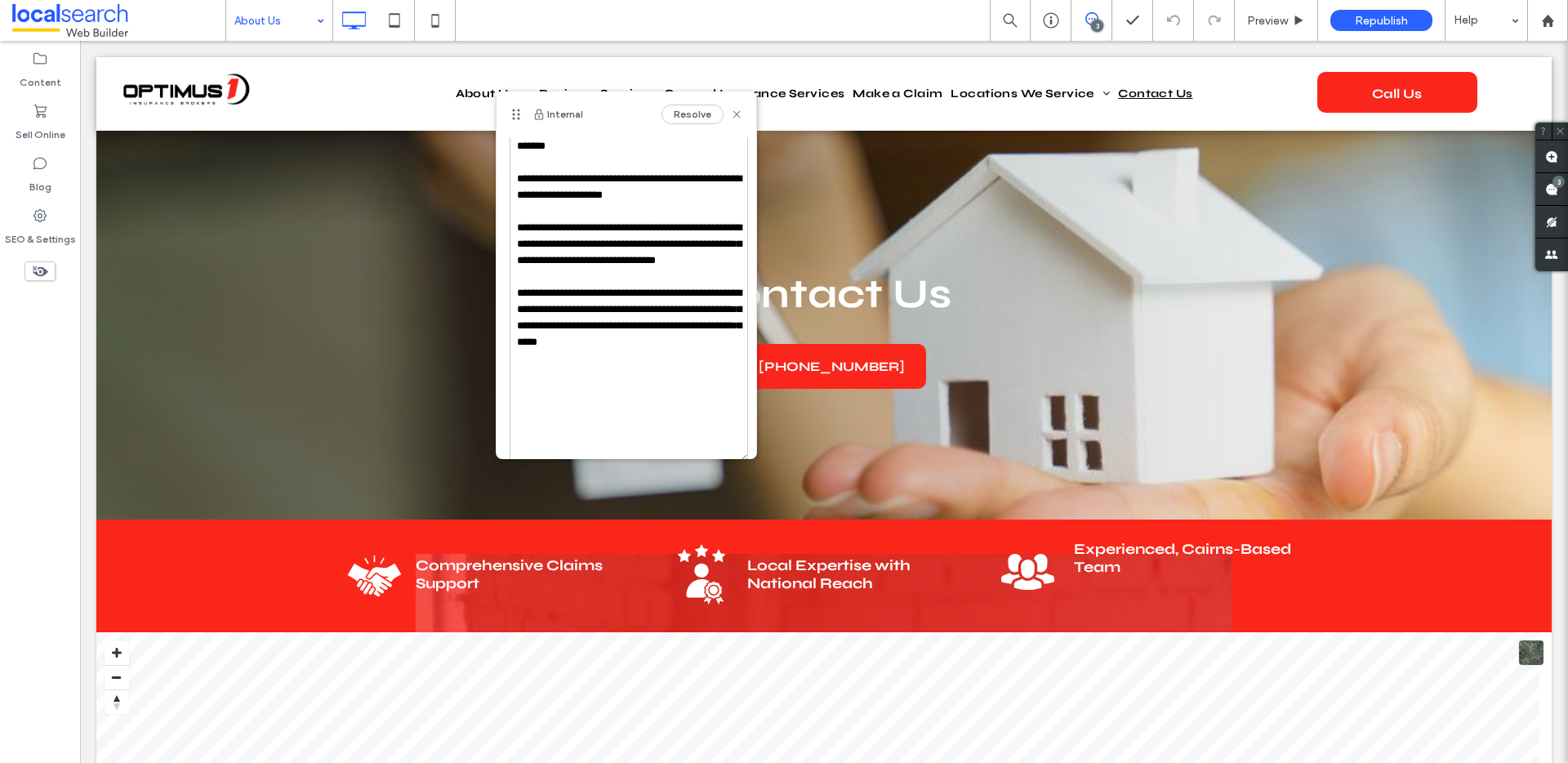
scroll to position [122, 0]
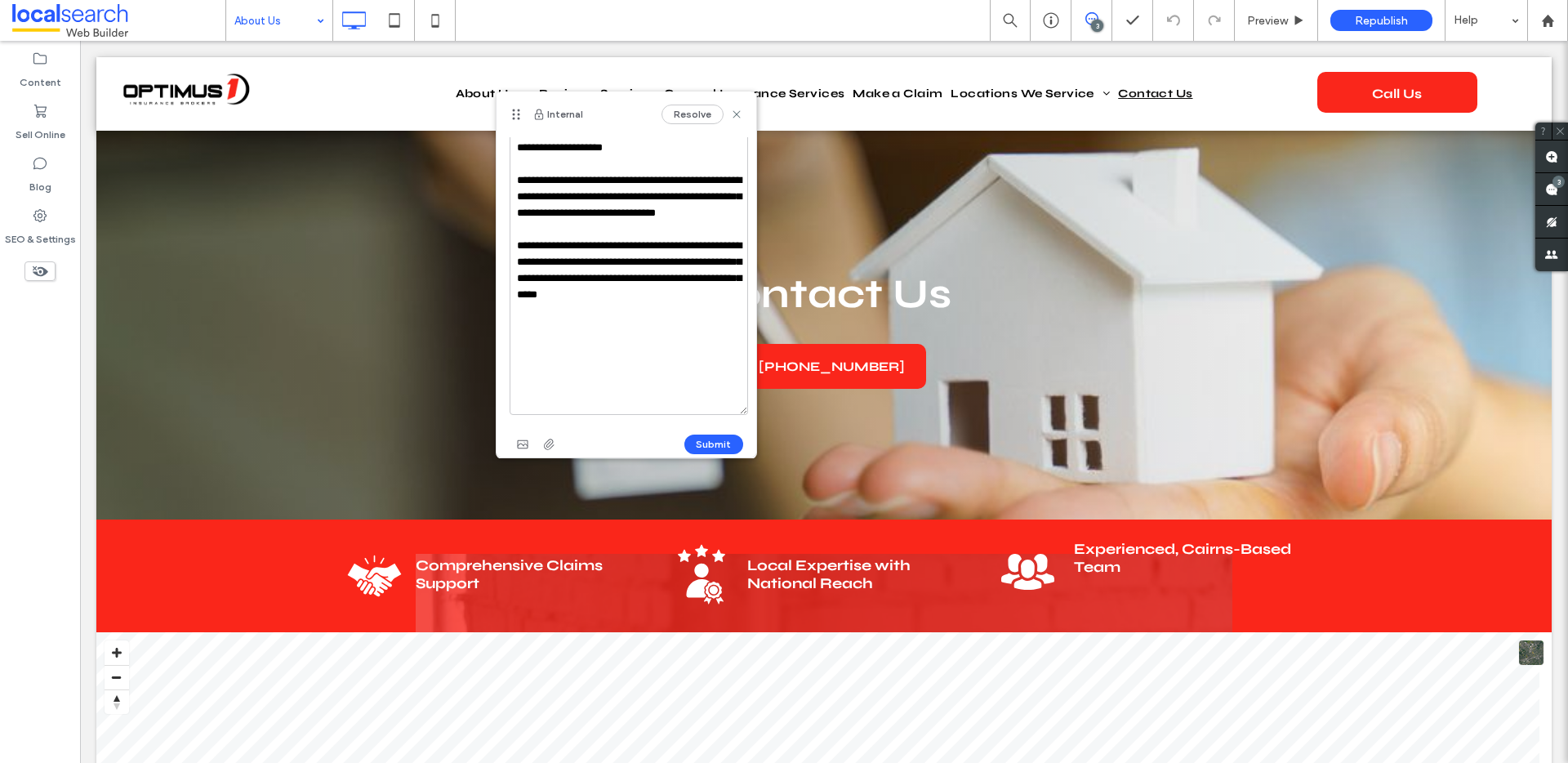
click at [718, 336] on textarea "**********" at bounding box center [629, 249] width 238 height 331
drag, startPoint x: 710, startPoint y: 335, endPoint x: 514, endPoint y: 239, distance: 218.2
click at [514, 239] on textarea "**********" at bounding box center [629, 249] width 238 height 331
type textarea "**********"
click at [544, 438] on icon "button" at bounding box center [549, 444] width 13 height 13
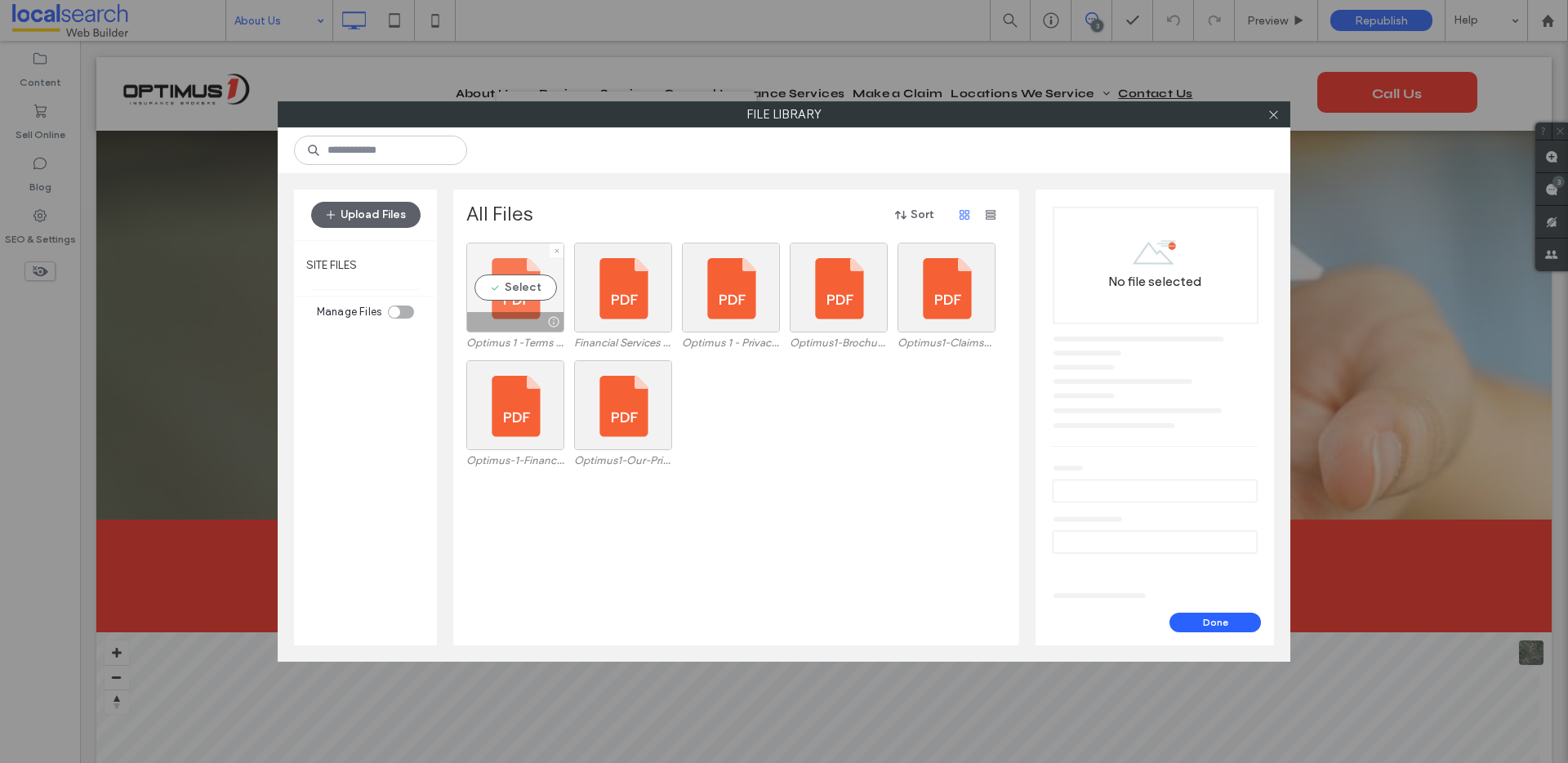
click at [508, 289] on div "Select" at bounding box center [515, 288] width 98 height 90
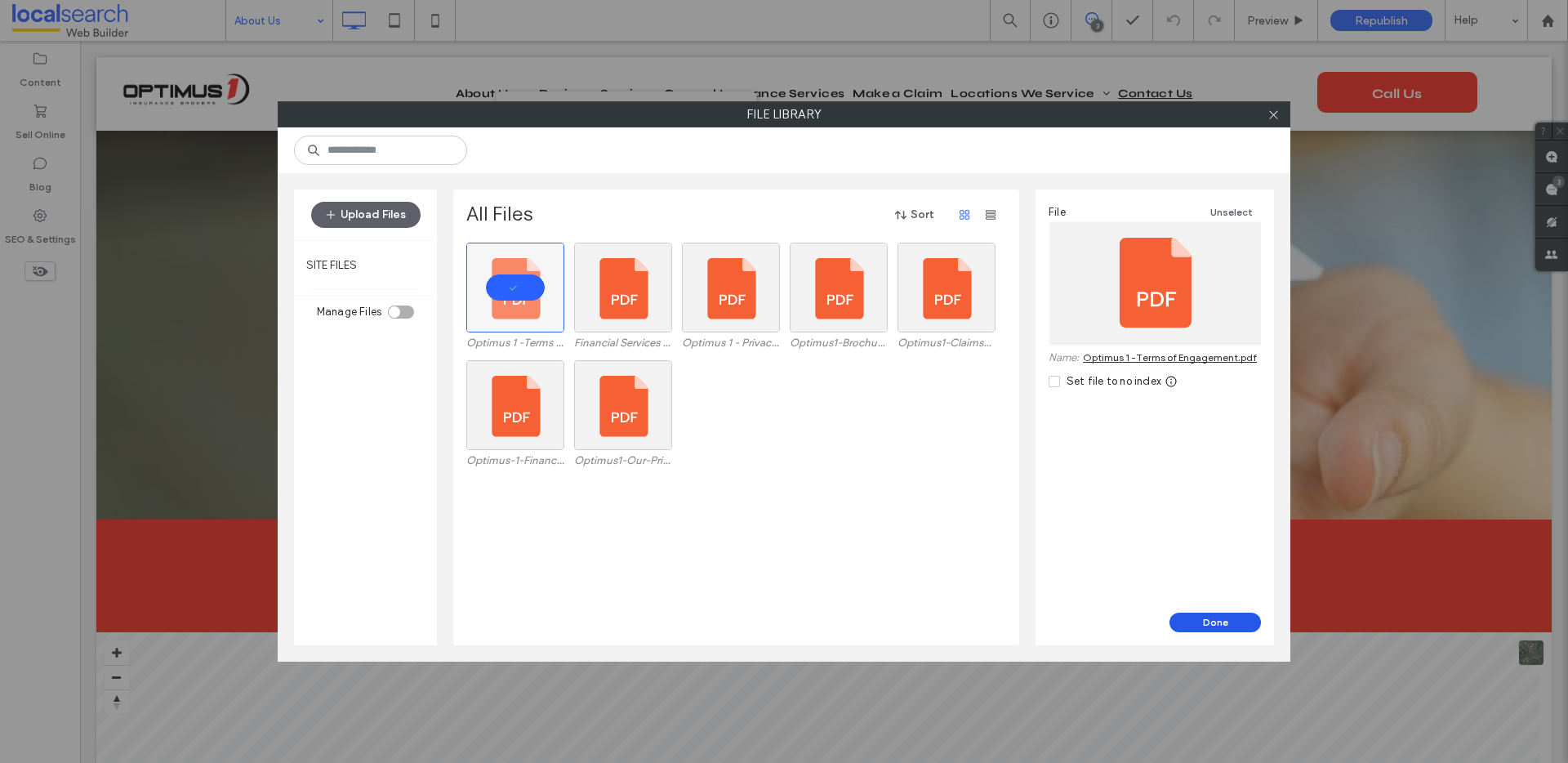
click at [1191, 621] on button "Done" at bounding box center [1214, 622] width 91 height 19
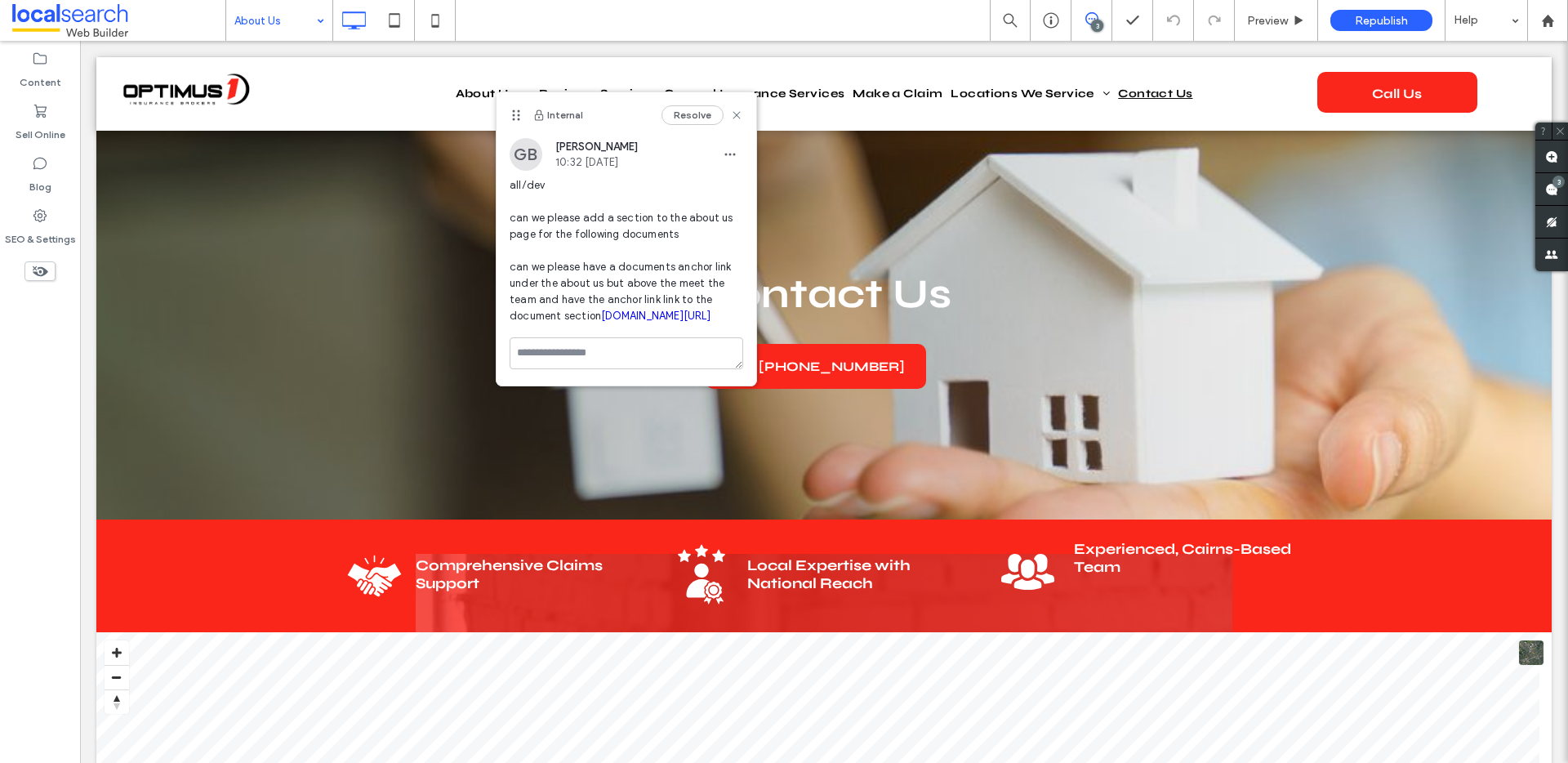
scroll to position [0, 0]
click at [731, 161] on span "button" at bounding box center [729, 154] width 26 height 26
click at [734, 195] on span "Edit" at bounding box center [741, 197] width 21 height 16
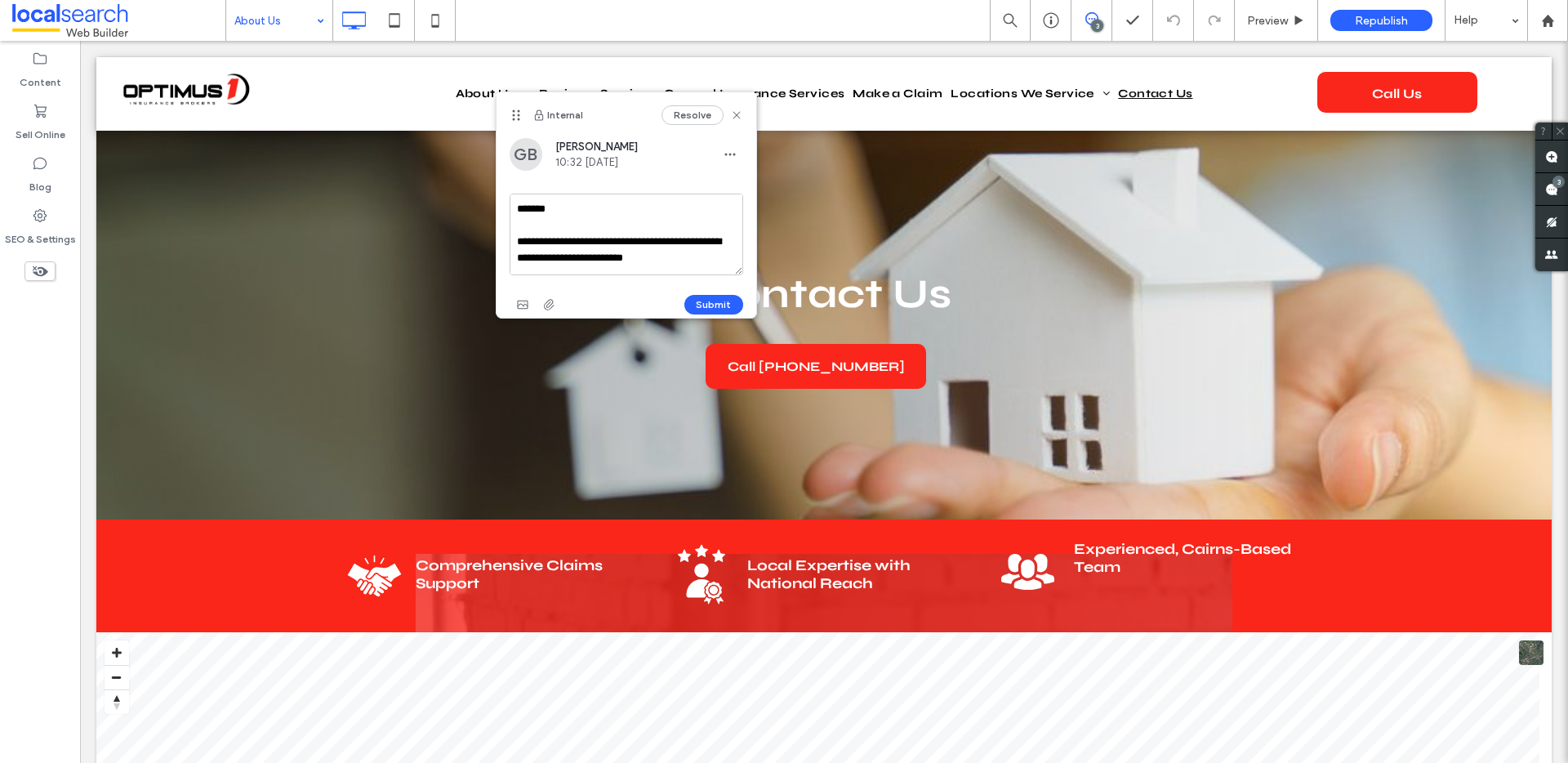
scroll to position [145, 0]
click at [720, 260] on textarea "**********" at bounding box center [626, 234] width 233 height 82
type textarea "**********"
click at [544, 299] on icon "button" at bounding box center [549, 305] width 13 height 13
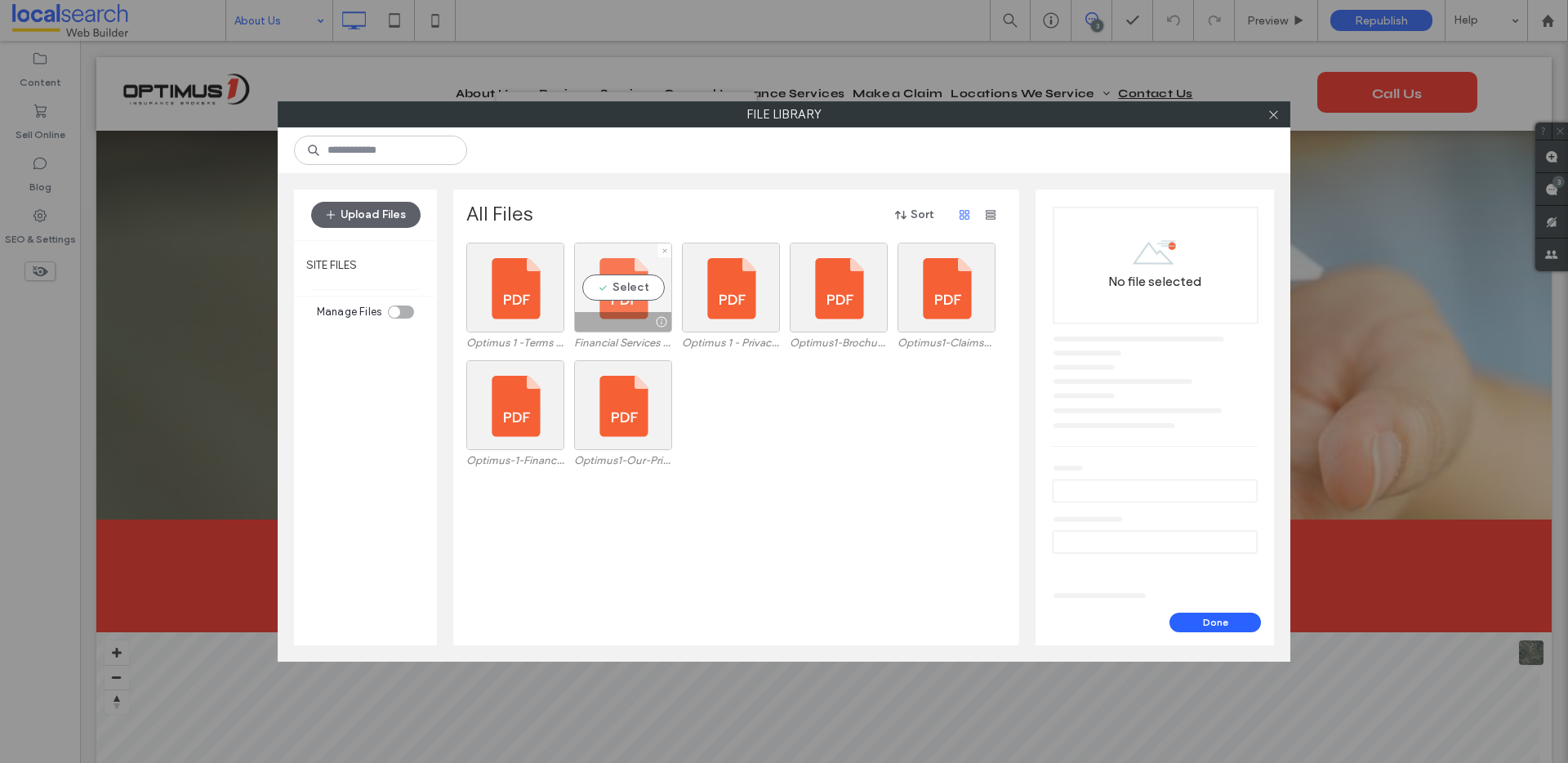
click at [621, 282] on div "Select" at bounding box center [623, 288] width 98 height 90
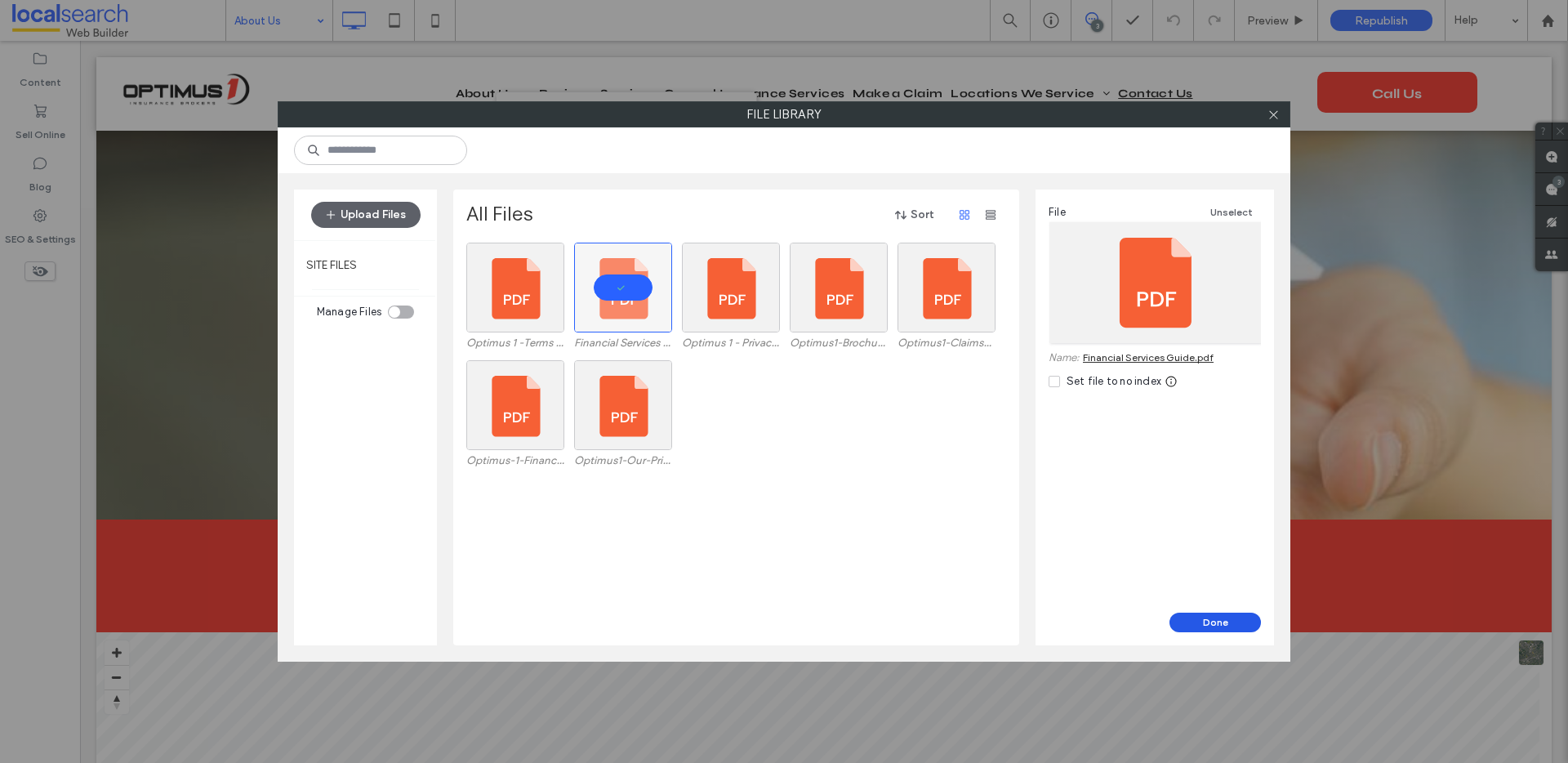
click at [1201, 619] on button "Done" at bounding box center [1214, 622] width 91 height 19
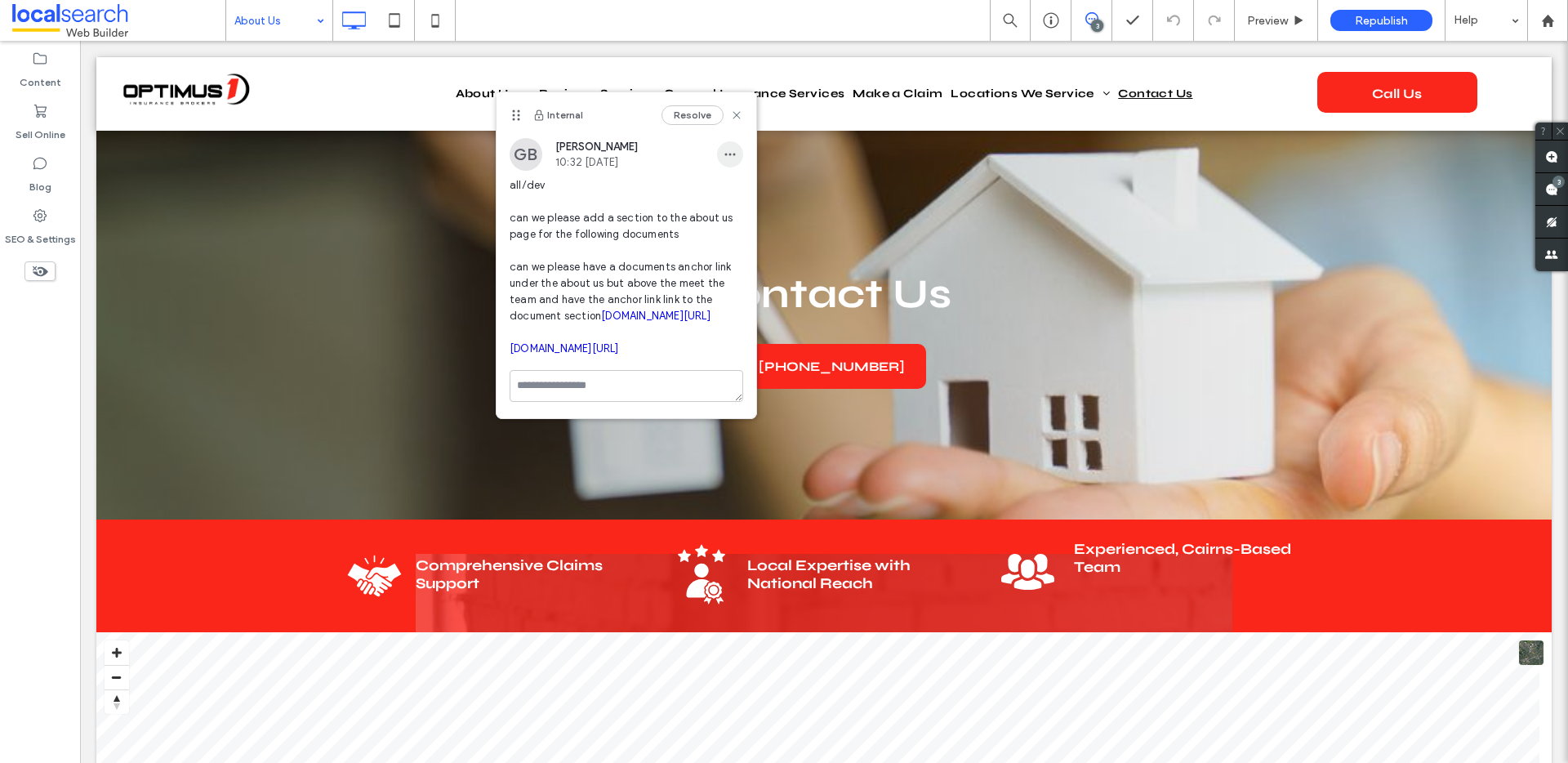
click at [717, 165] on span "button" at bounding box center [729, 154] width 26 height 26
click at [747, 193] on div "Edit" at bounding box center [777, 197] width 145 height 31
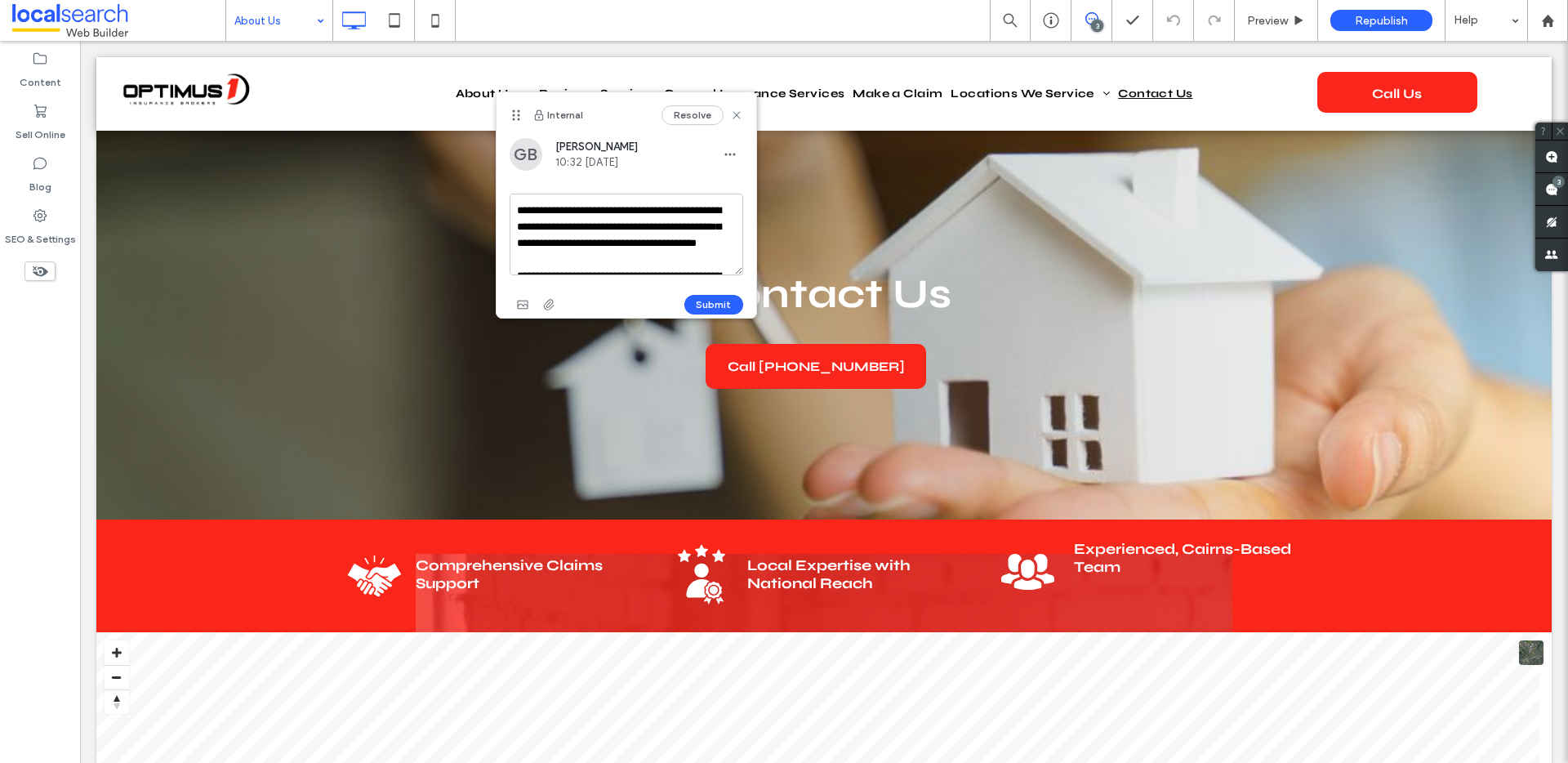
scroll to position [211, 0]
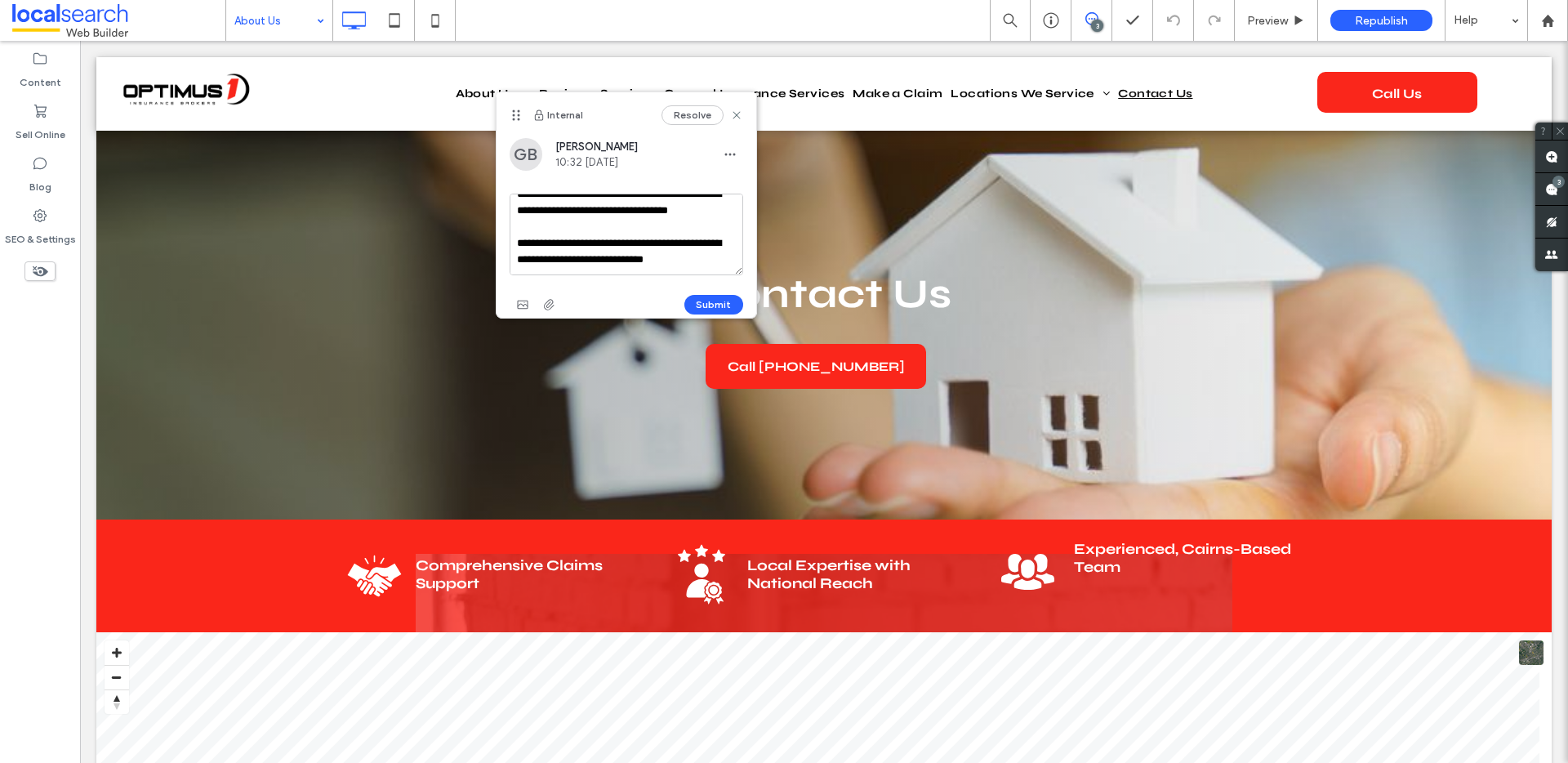
click at [681, 262] on textarea "**********" at bounding box center [626, 234] width 233 height 82
type textarea "**********"
click at [542, 296] on span "button" at bounding box center [548, 304] width 26 height 26
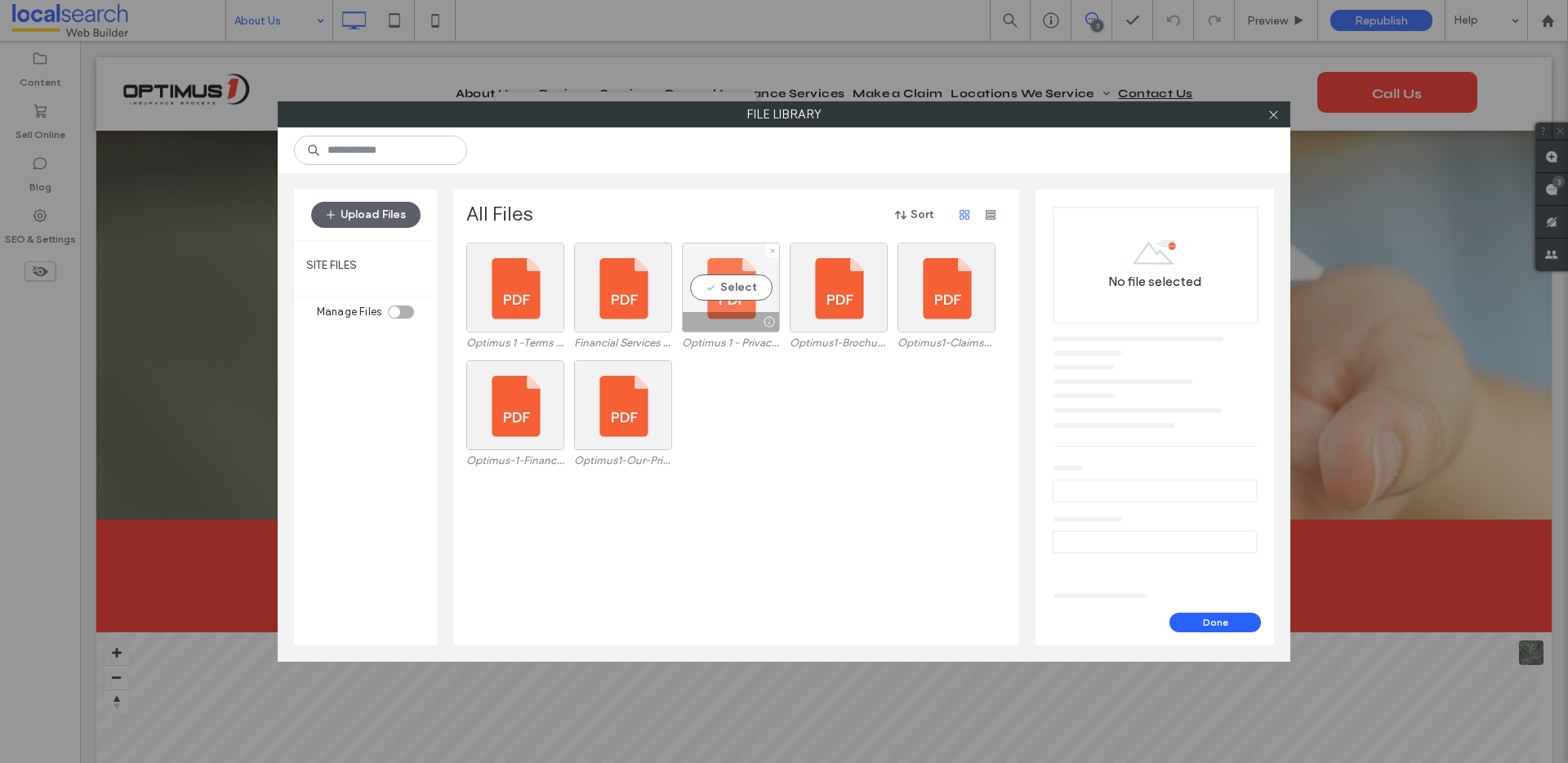
click at [730, 286] on div "Select" at bounding box center [730, 288] width 98 height 90
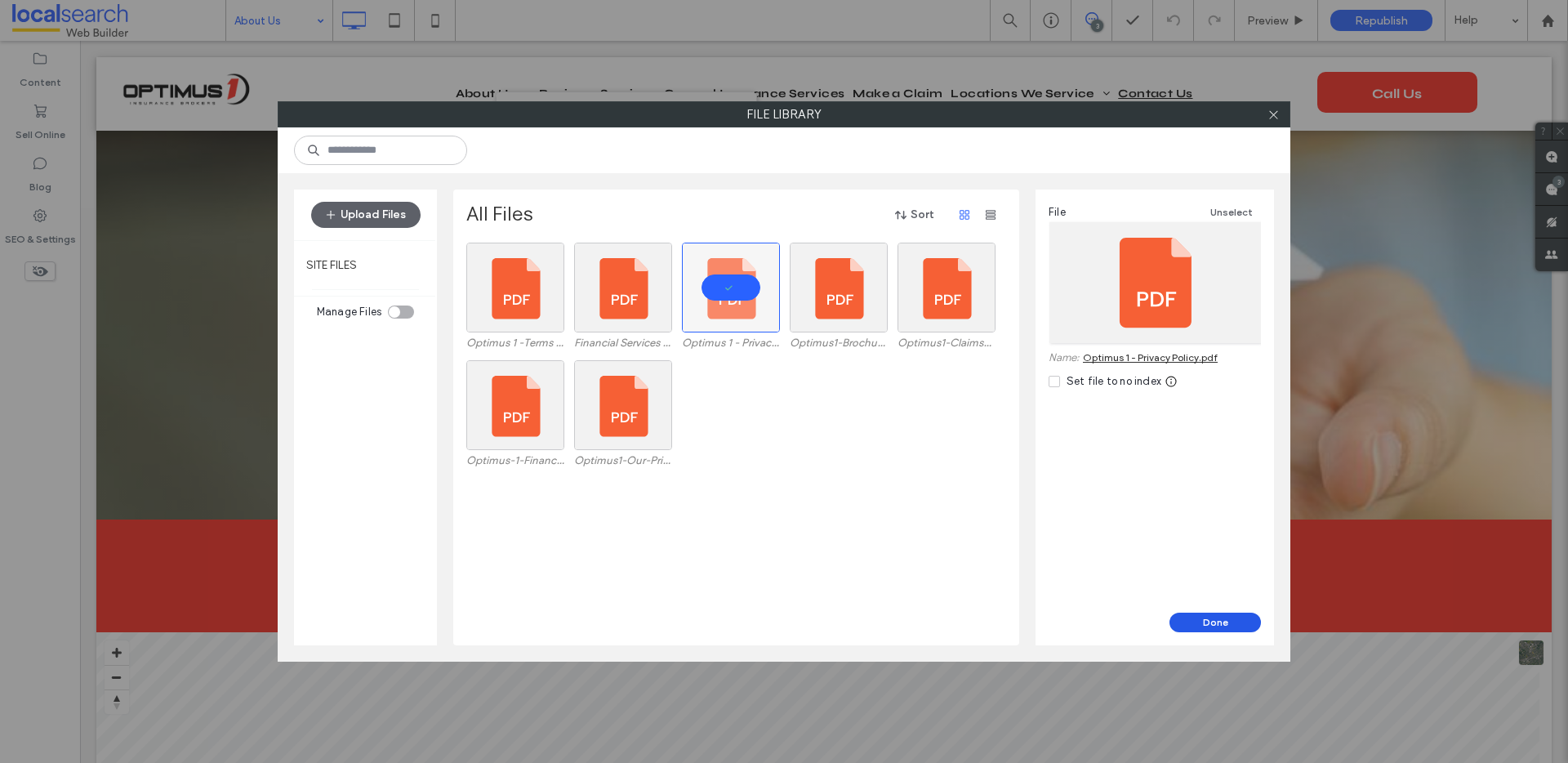
click at [1245, 628] on button "Done" at bounding box center [1214, 622] width 91 height 19
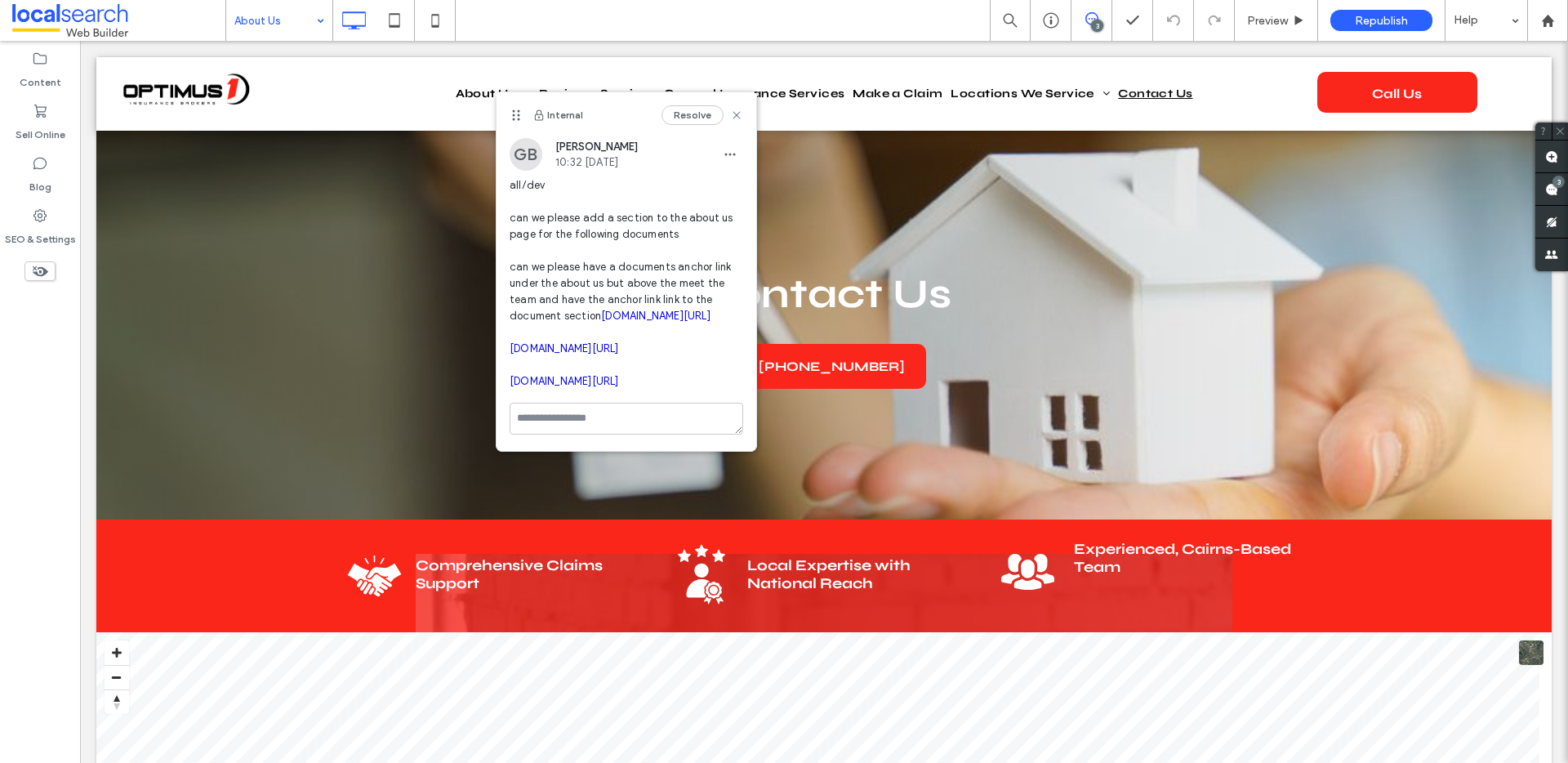
scroll to position [0, 0]
click at [724, 150] on icon "button" at bounding box center [730, 155] width 13 height 13
click at [735, 185] on div "Edit" at bounding box center [777, 197] width 145 height 31
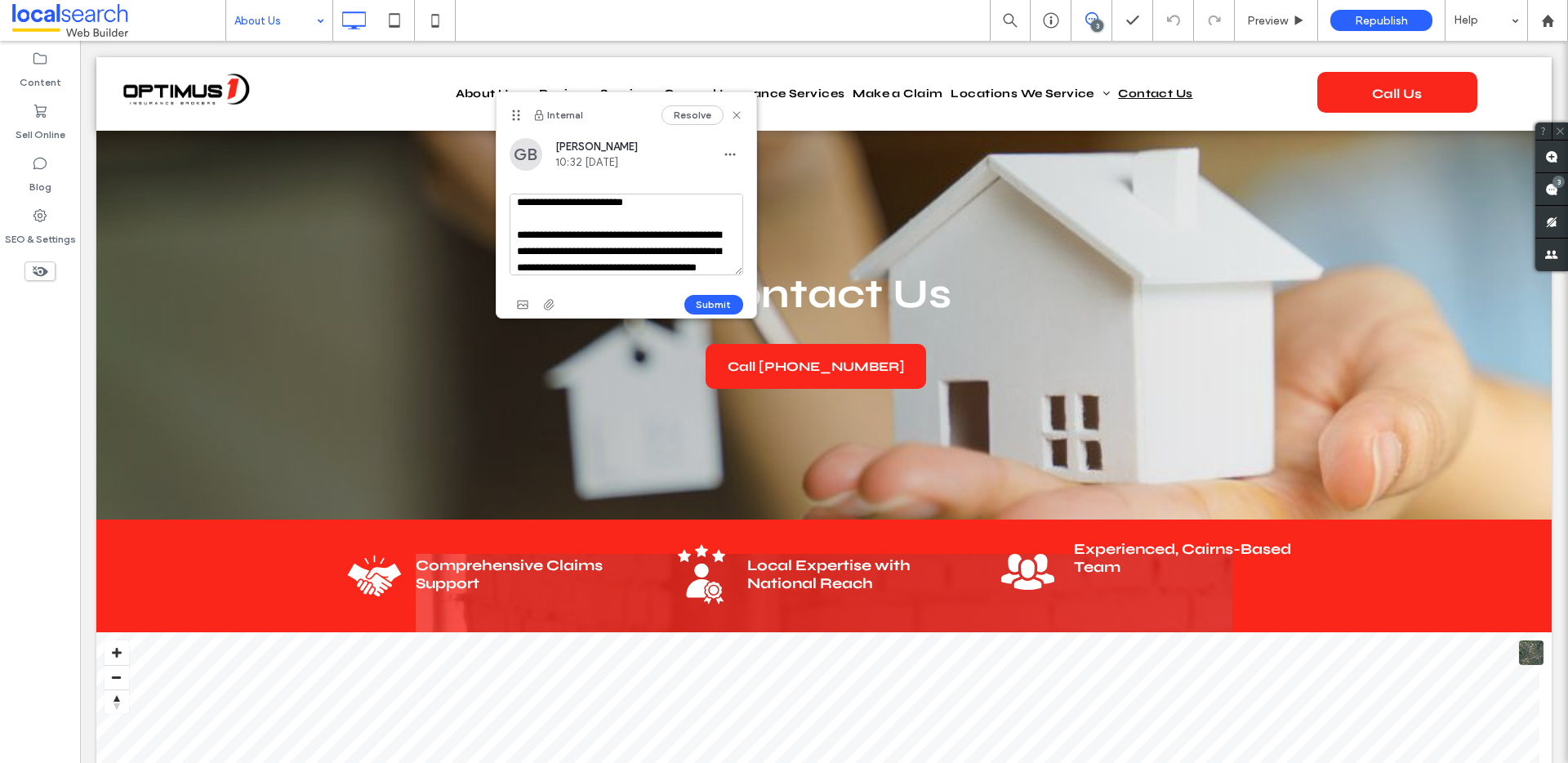
scroll to position [74, 0]
click at [630, 232] on textarea "**********" at bounding box center [626, 234] width 233 height 82
drag, startPoint x: 664, startPoint y: 233, endPoint x: 637, endPoint y: 233, distance: 27.0
click at [637, 233] on textarea "**********" at bounding box center [626, 234] width 233 height 82
drag, startPoint x: 655, startPoint y: 231, endPoint x: 643, endPoint y: 232, distance: 12.0
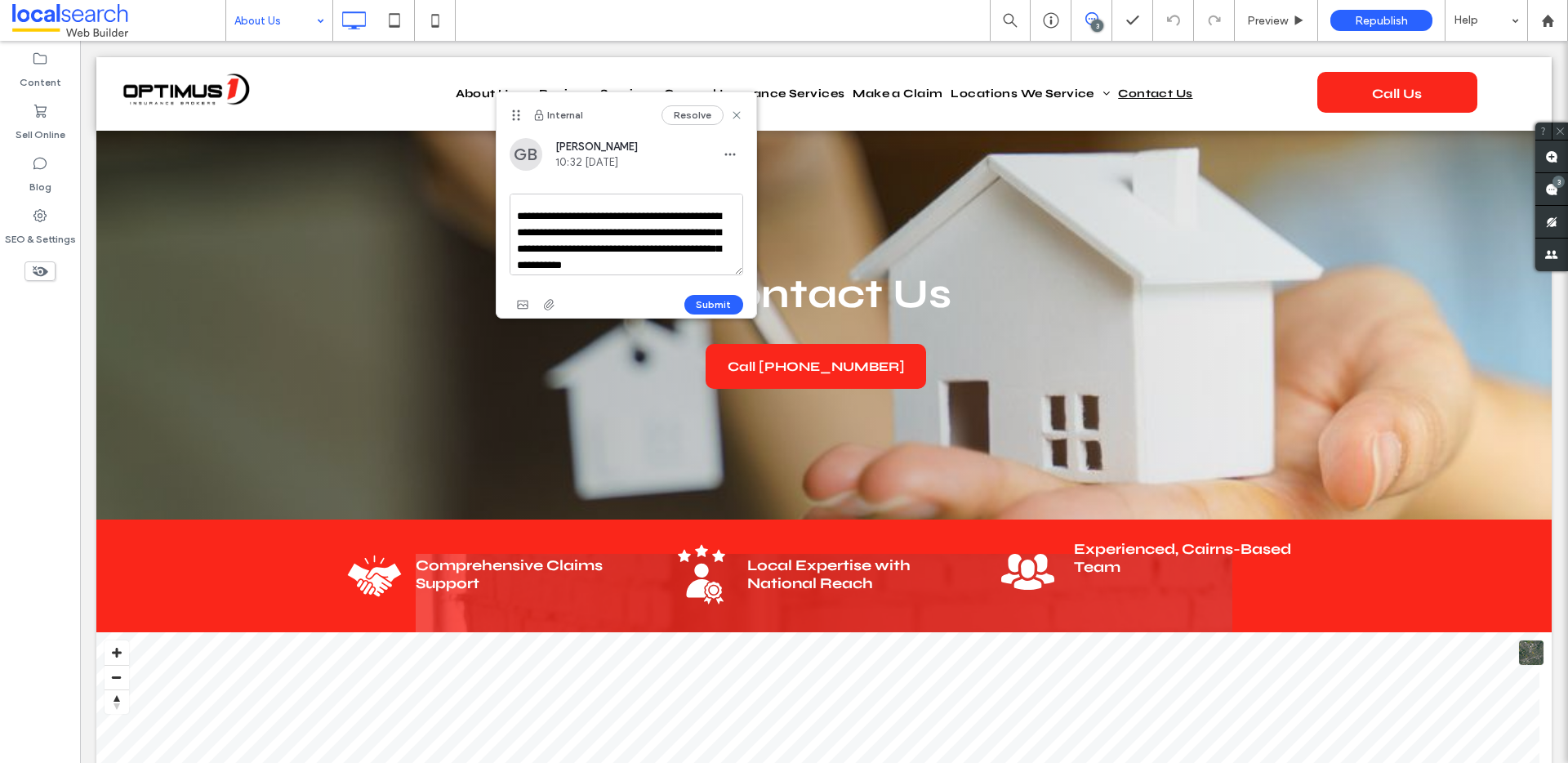
click at [643, 232] on textarea "**********" at bounding box center [626, 234] width 233 height 82
type textarea "**********"
click at [707, 300] on button "Submit" at bounding box center [713, 304] width 59 height 19
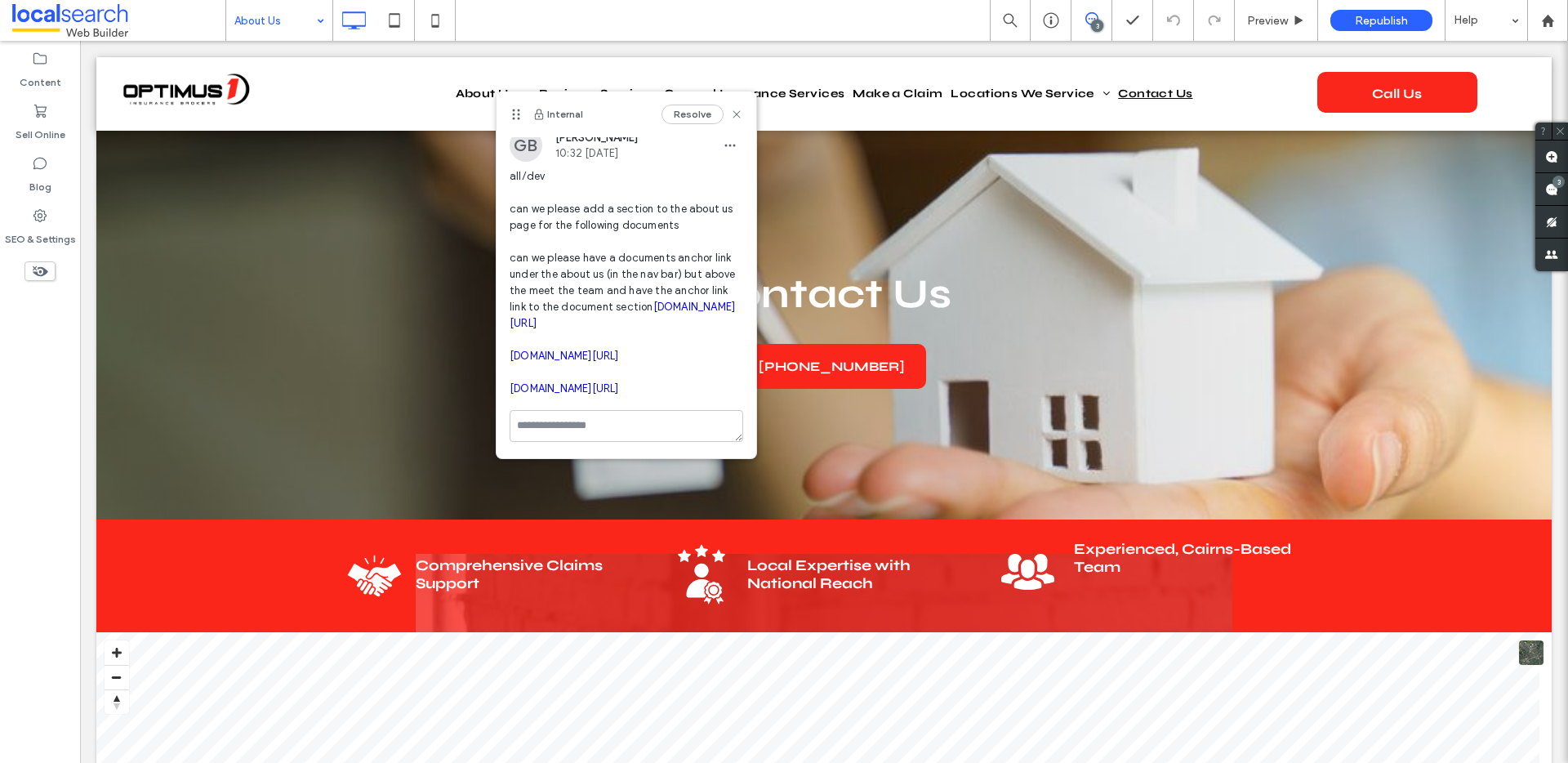
scroll to position [0, 0]
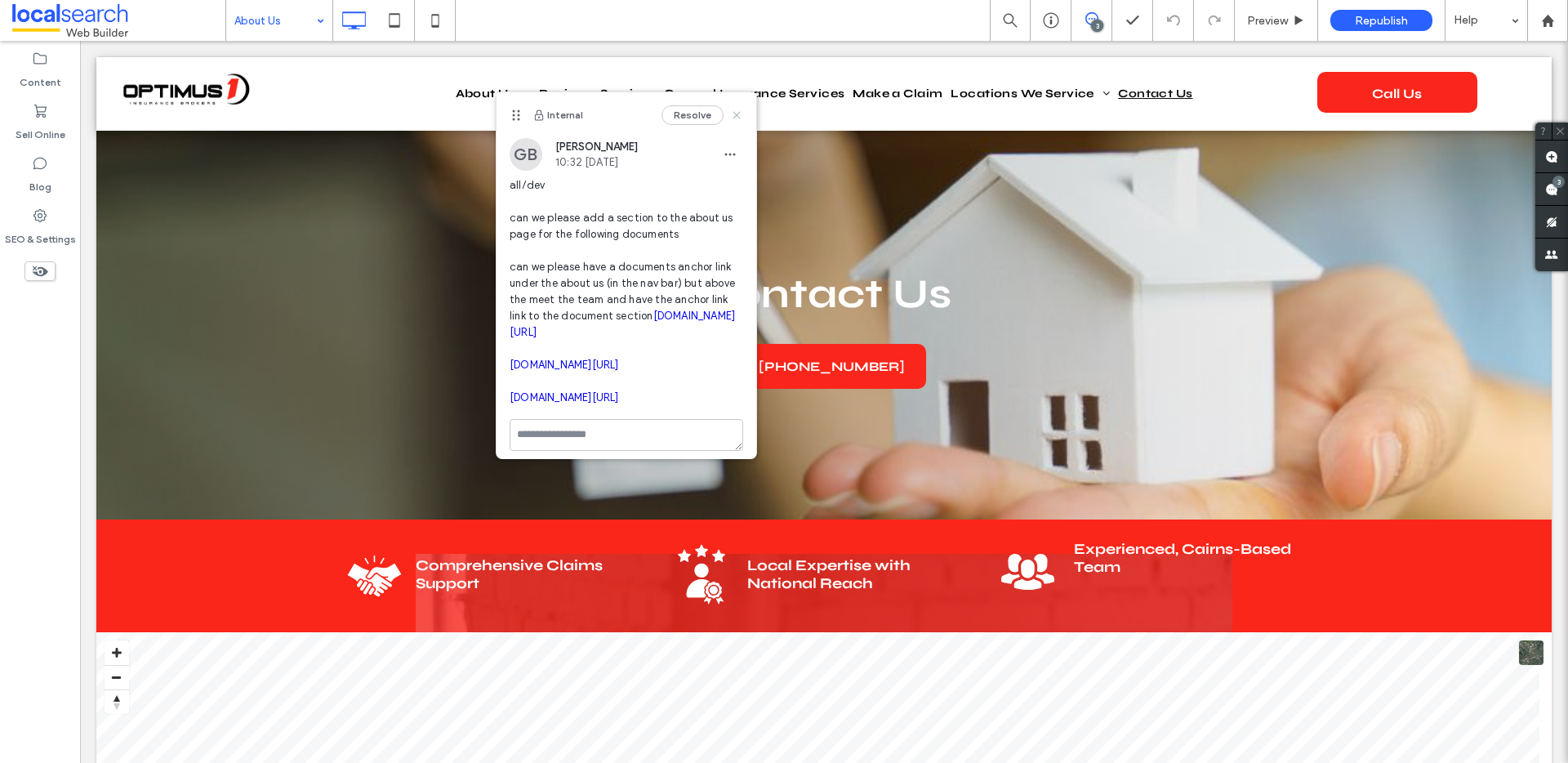
click at [730, 112] on icon at bounding box center [737, 115] width 13 height 13
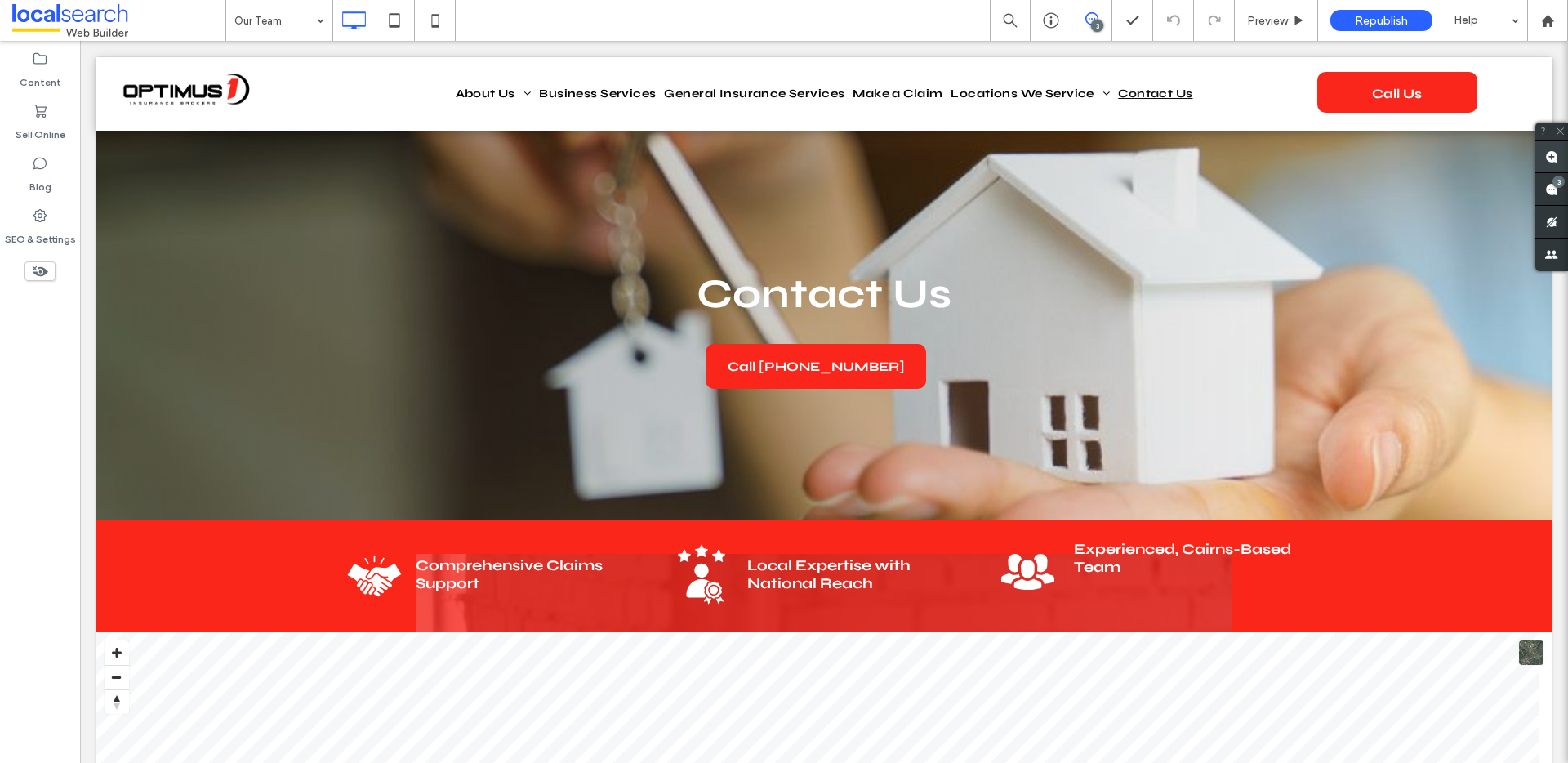
click at [1560, 155] on span at bounding box center [1552, 155] width 33 height 32
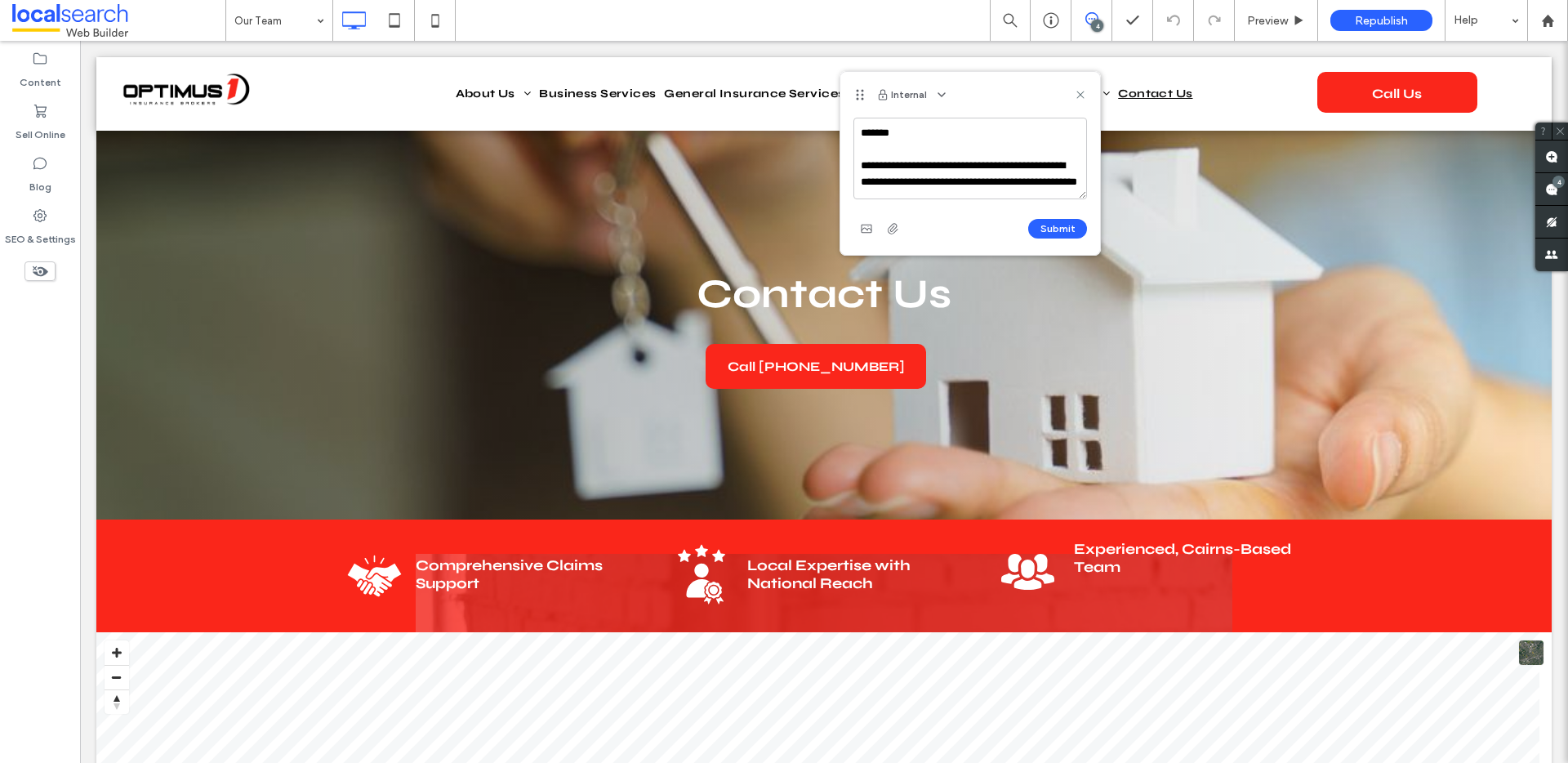
scroll to position [14, 0]
drag, startPoint x: 890, startPoint y: 193, endPoint x: 872, endPoint y: 194, distance: 18.0
click at [872, 194] on textarea "**********" at bounding box center [969, 158] width 233 height 82
click at [898, 181] on textarea "**********" at bounding box center [969, 158] width 233 height 82
drag, startPoint x: 900, startPoint y: 182, endPoint x: 857, endPoint y: 183, distance: 43.0
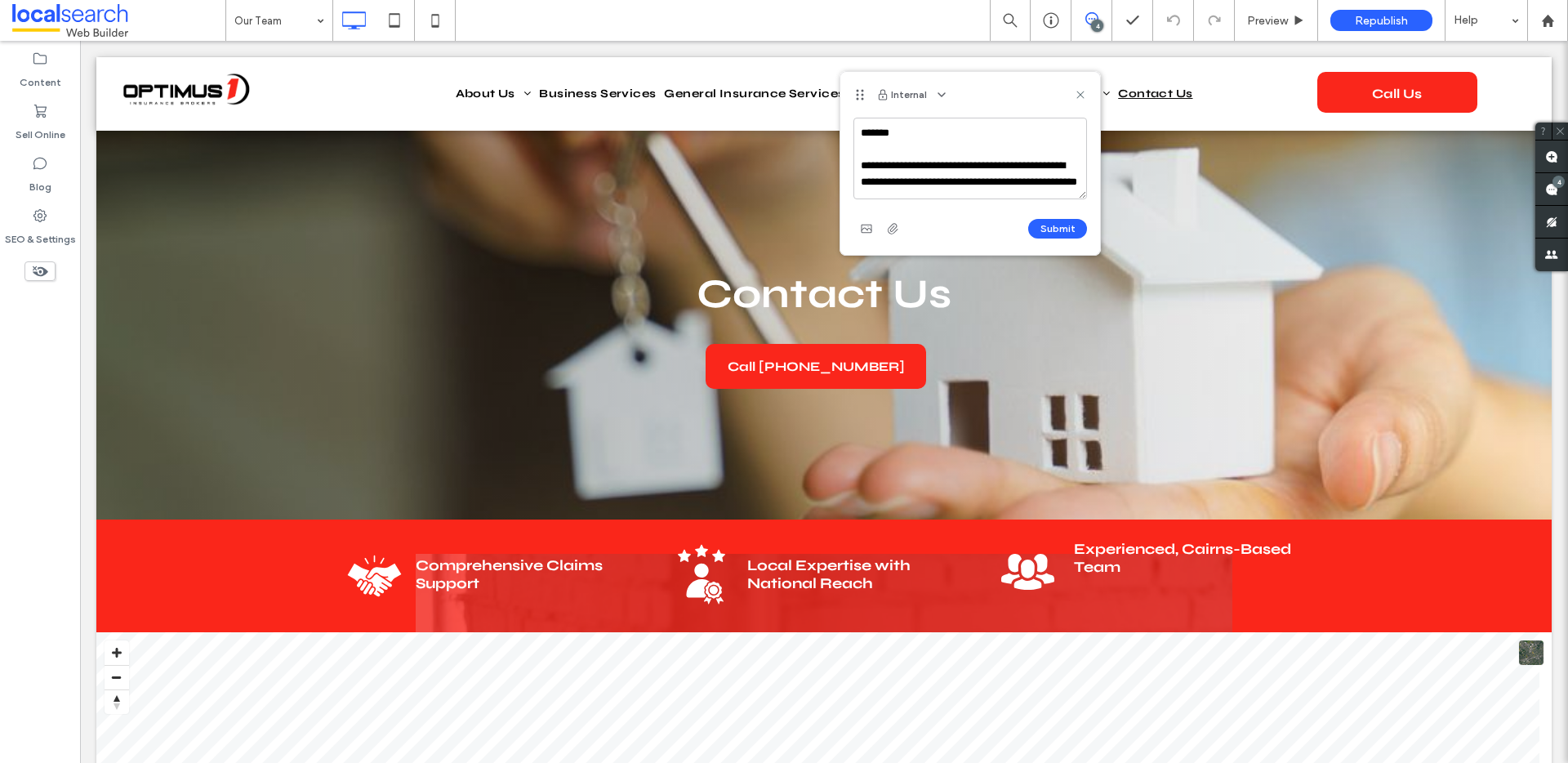
click at [857, 183] on textarea "**********" at bounding box center [969, 158] width 233 height 82
drag, startPoint x: 969, startPoint y: 167, endPoint x: 944, endPoint y: 167, distance: 25.0
click at [944, 167] on textarea "**********" at bounding box center [969, 158] width 233 height 82
drag, startPoint x: 971, startPoint y: 166, endPoint x: 936, endPoint y: 167, distance: 35.0
click at [936, 167] on textarea "**********" at bounding box center [969, 158] width 233 height 82
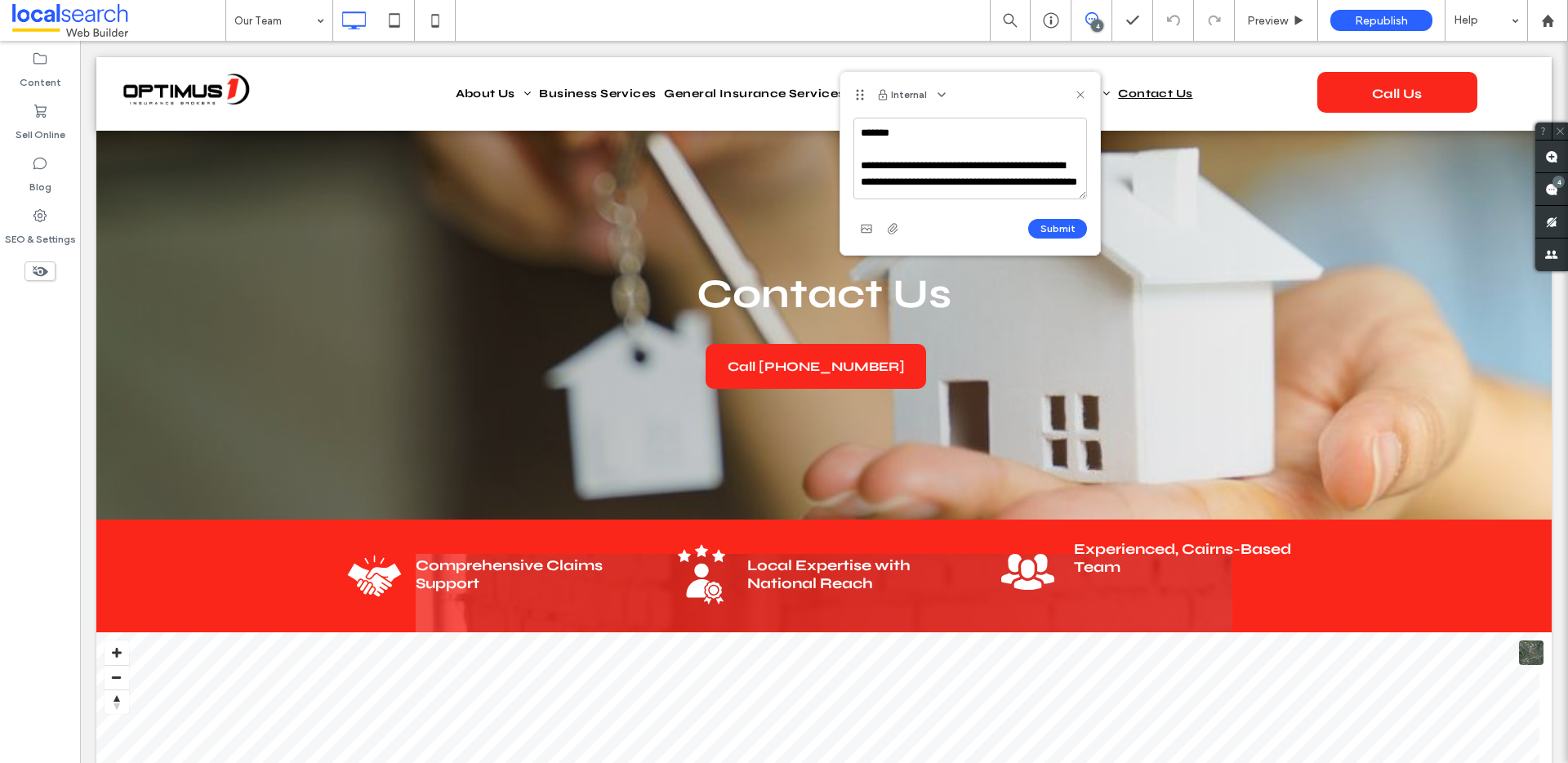
click at [1053, 150] on textarea "**********" at bounding box center [969, 158] width 233 height 82
type textarea "**********"
click at [1061, 226] on button "Submit" at bounding box center [1057, 228] width 59 height 19
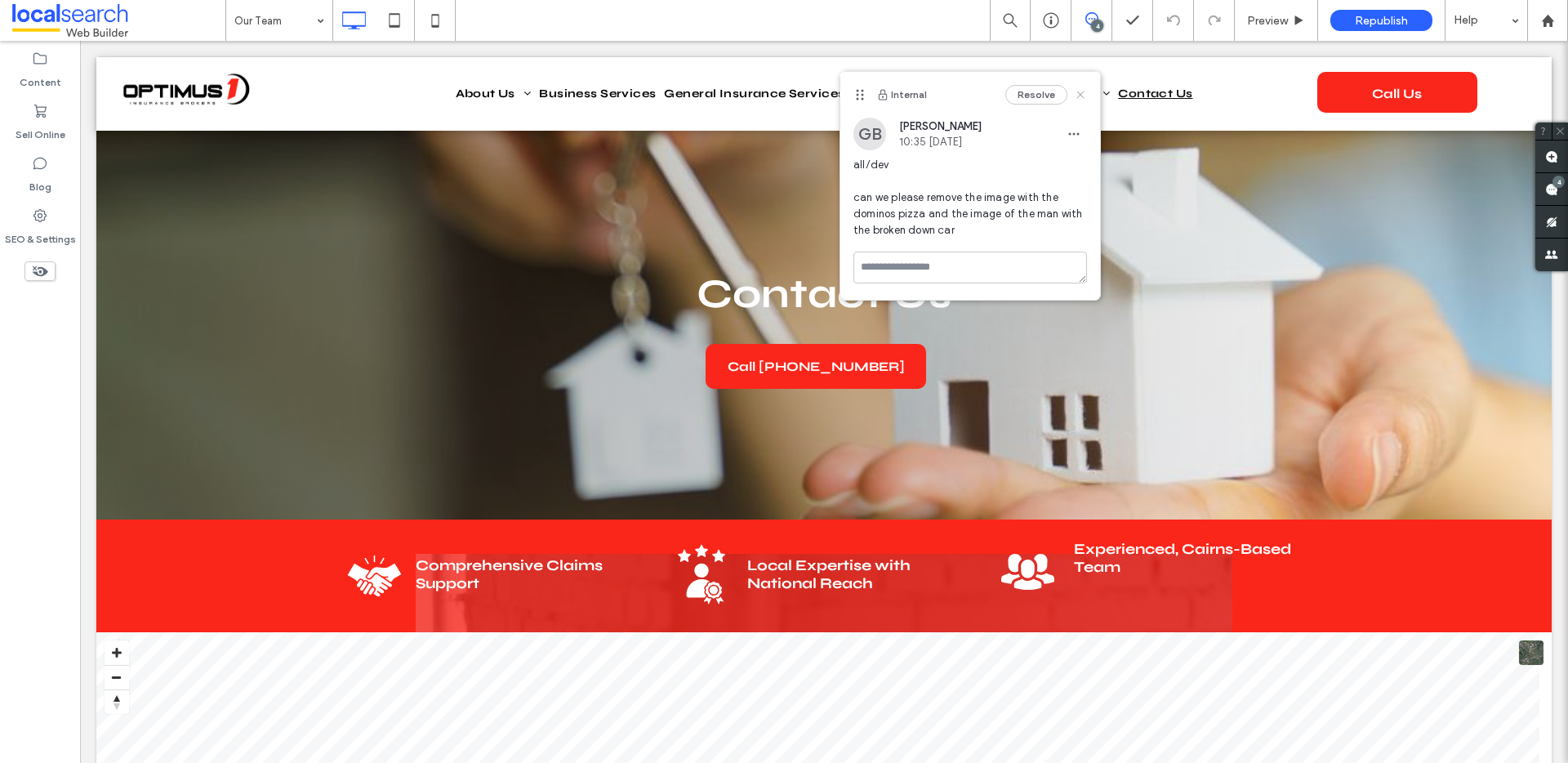
click at [1080, 90] on icon at bounding box center [1081, 95] width 13 height 13
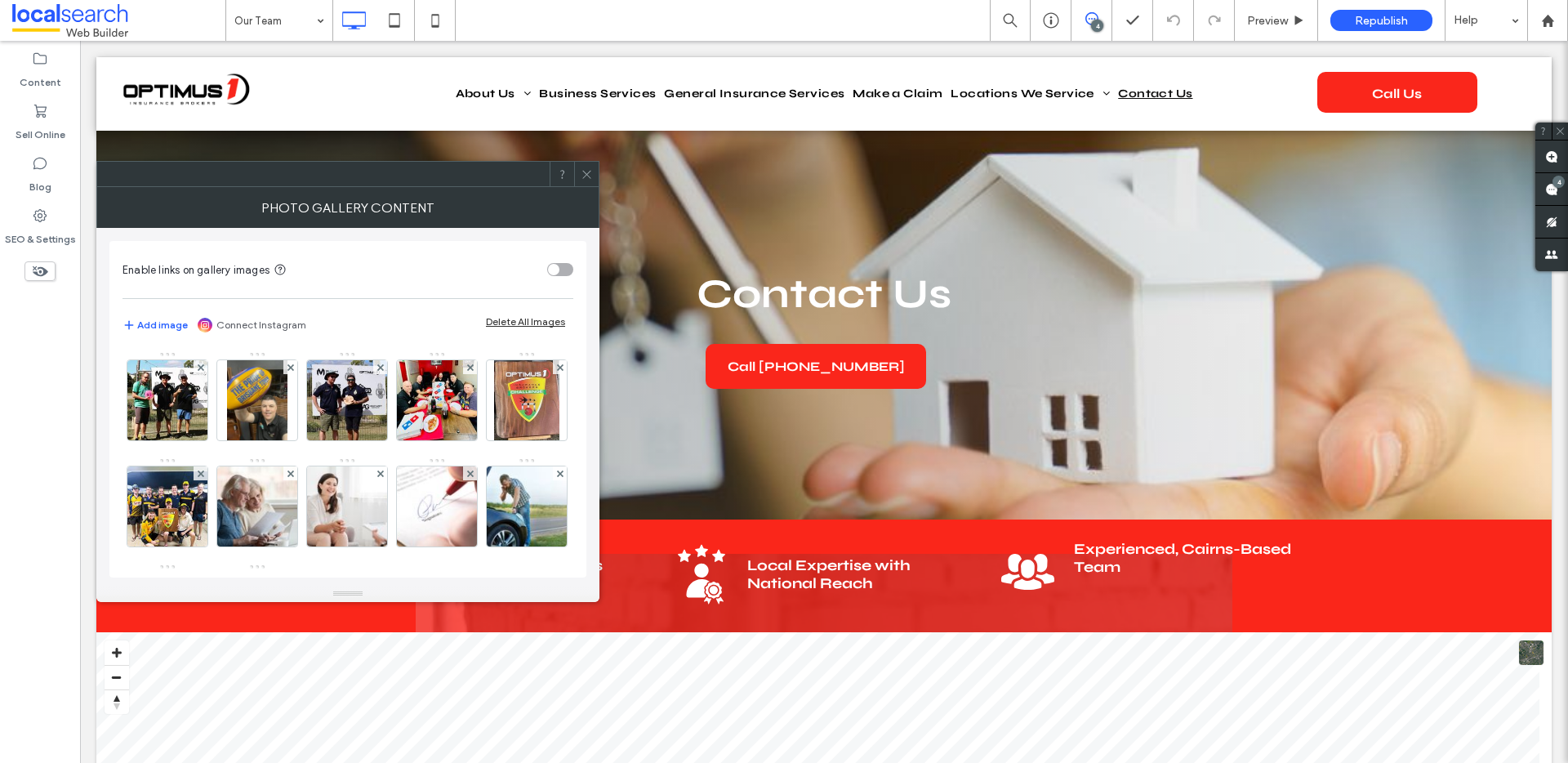
click at [588, 174] on icon at bounding box center [586, 174] width 12 height 12
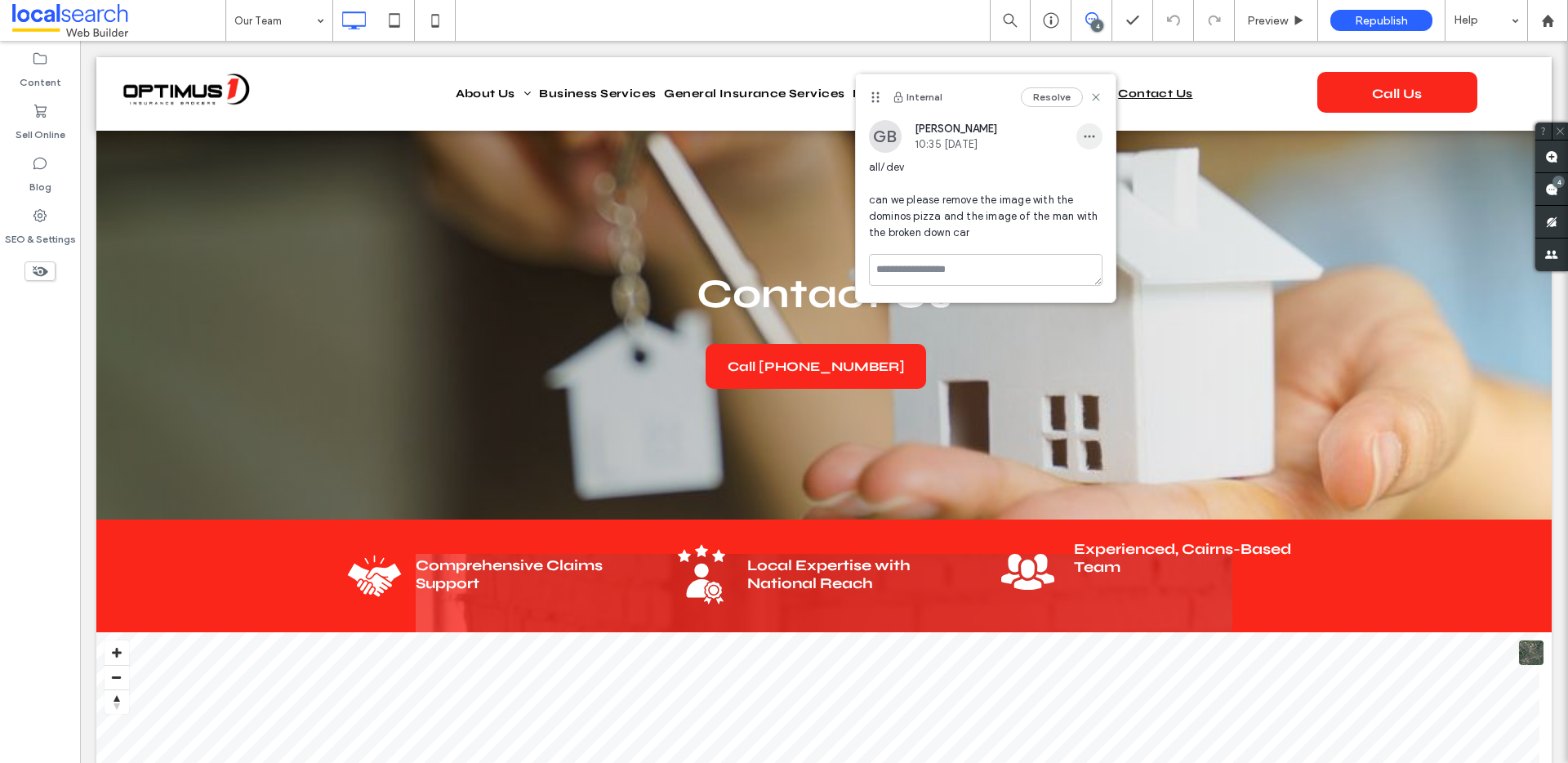
click at [1079, 134] on span "button" at bounding box center [1088, 135] width 26 height 26
click at [1145, 172] on div "Edit" at bounding box center [1149, 179] width 145 height 31
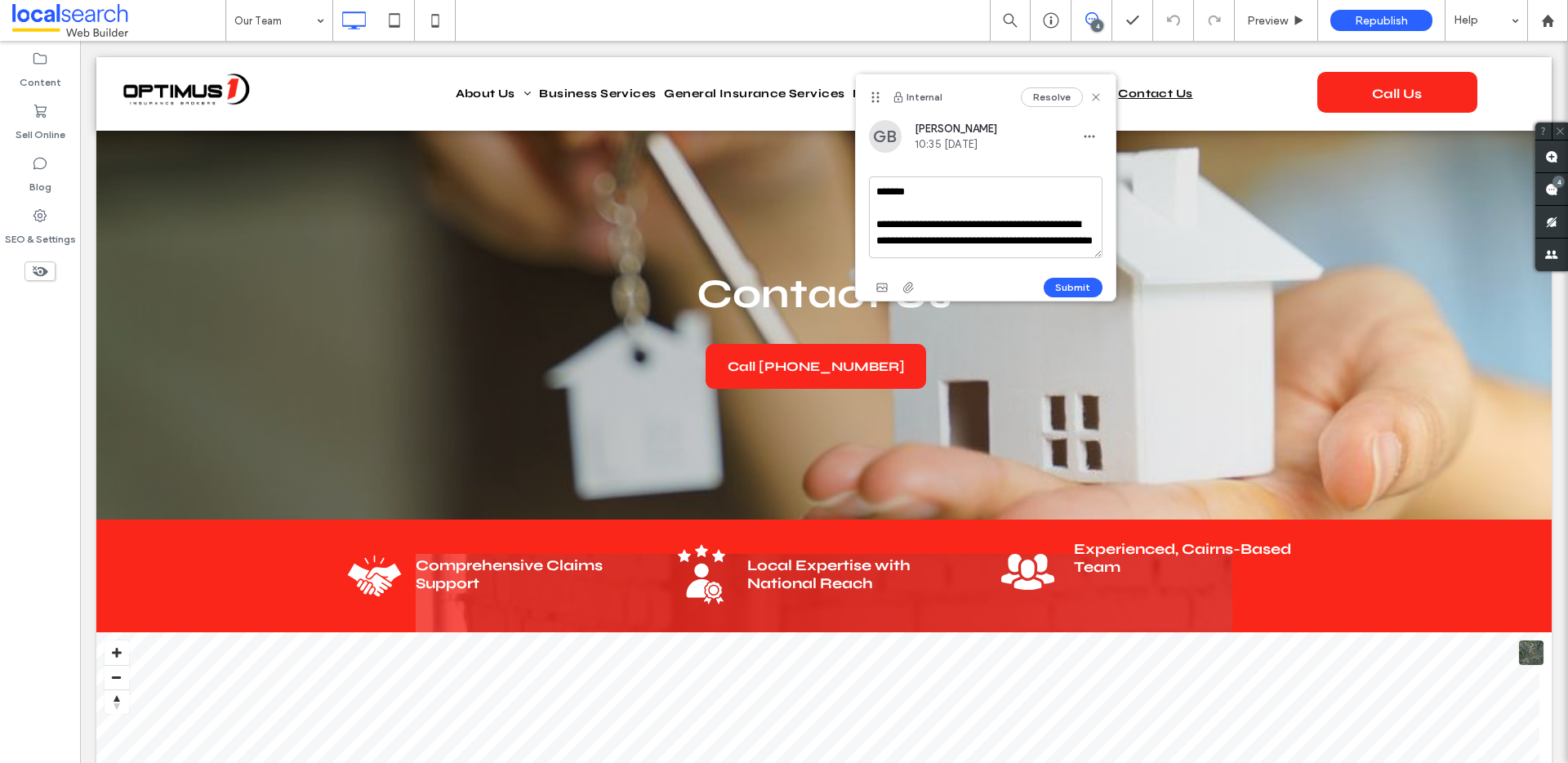
scroll to position [14, 0]
drag, startPoint x: 1009, startPoint y: 256, endPoint x: 861, endPoint y: 205, distance: 156.5
click at [861, 205] on div "**********" at bounding box center [986, 210] width 260 height 180
click at [944, 212] on textarea "**********" at bounding box center [985, 217] width 233 height 82
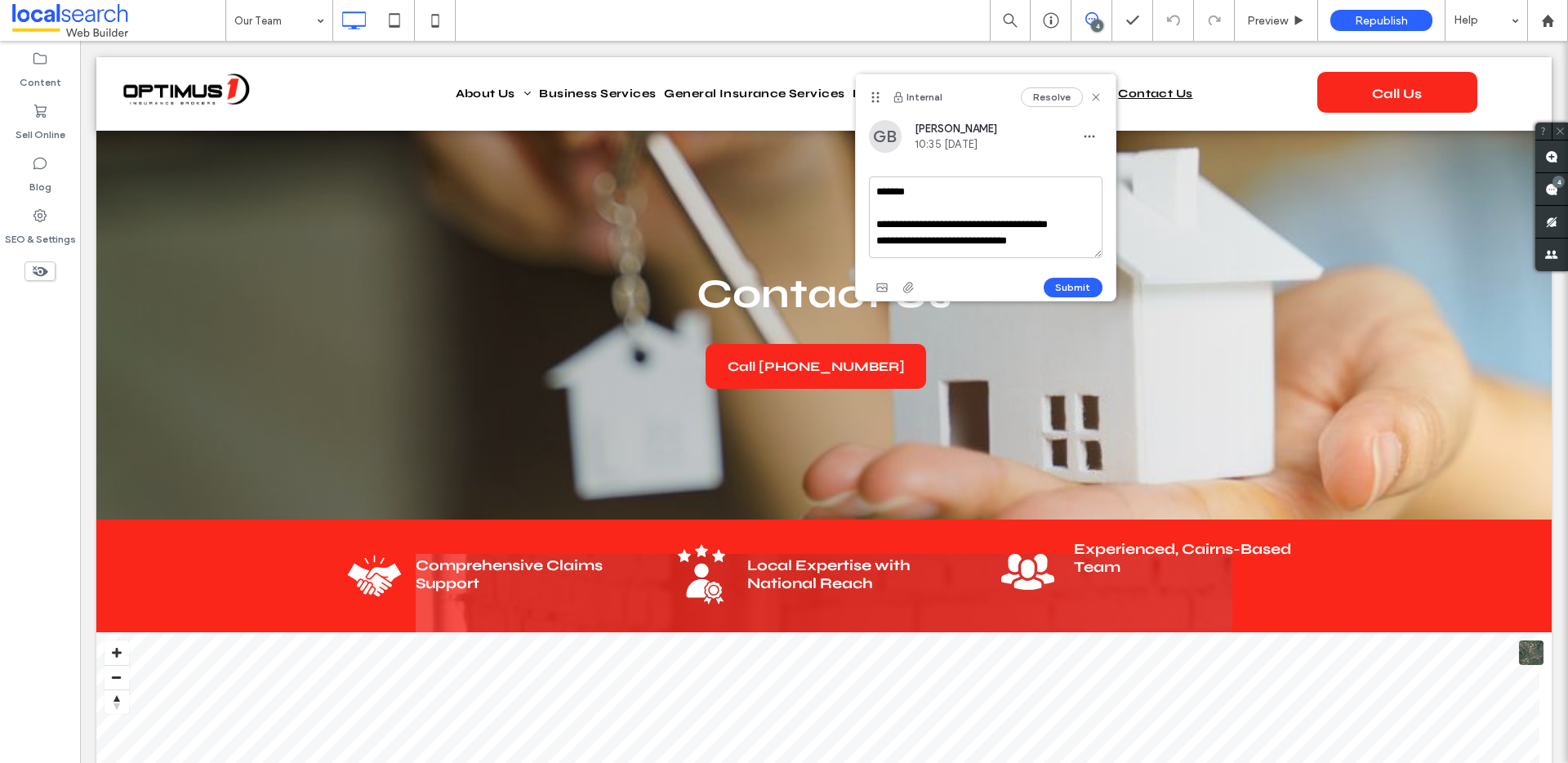
click at [944, 212] on textarea "**********" at bounding box center [985, 217] width 233 height 82
click at [875, 221] on textarea "**********" at bounding box center [985, 217] width 233 height 82
click at [1043, 215] on textarea "**********" at bounding box center [985, 217] width 233 height 82
drag, startPoint x: 955, startPoint y: 234, endPoint x: 942, endPoint y: 234, distance: 13.0
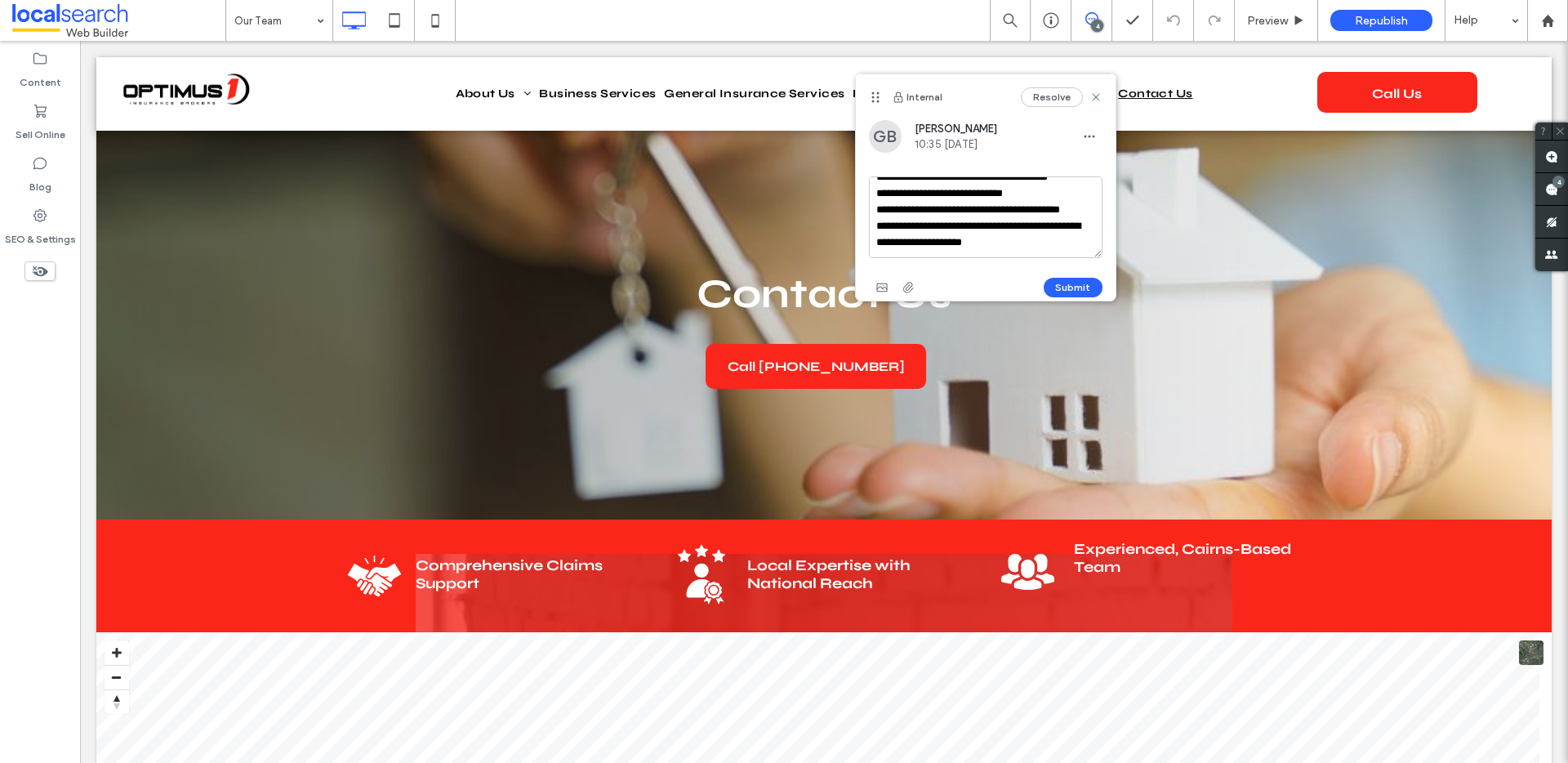
click at [942, 234] on textarea "**********" at bounding box center [985, 217] width 233 height 82
click at [955, 204] on textarea "**********" at bounding box center [985, 217] width 233 height 82
click at [955, 203] on textarea "**********" at bounding box center [985, 217] width 233 height 82
type textarea "**********"
click at [1076, 292] on button "Submit" at bounding box center [1072, 287] width 59 height 19
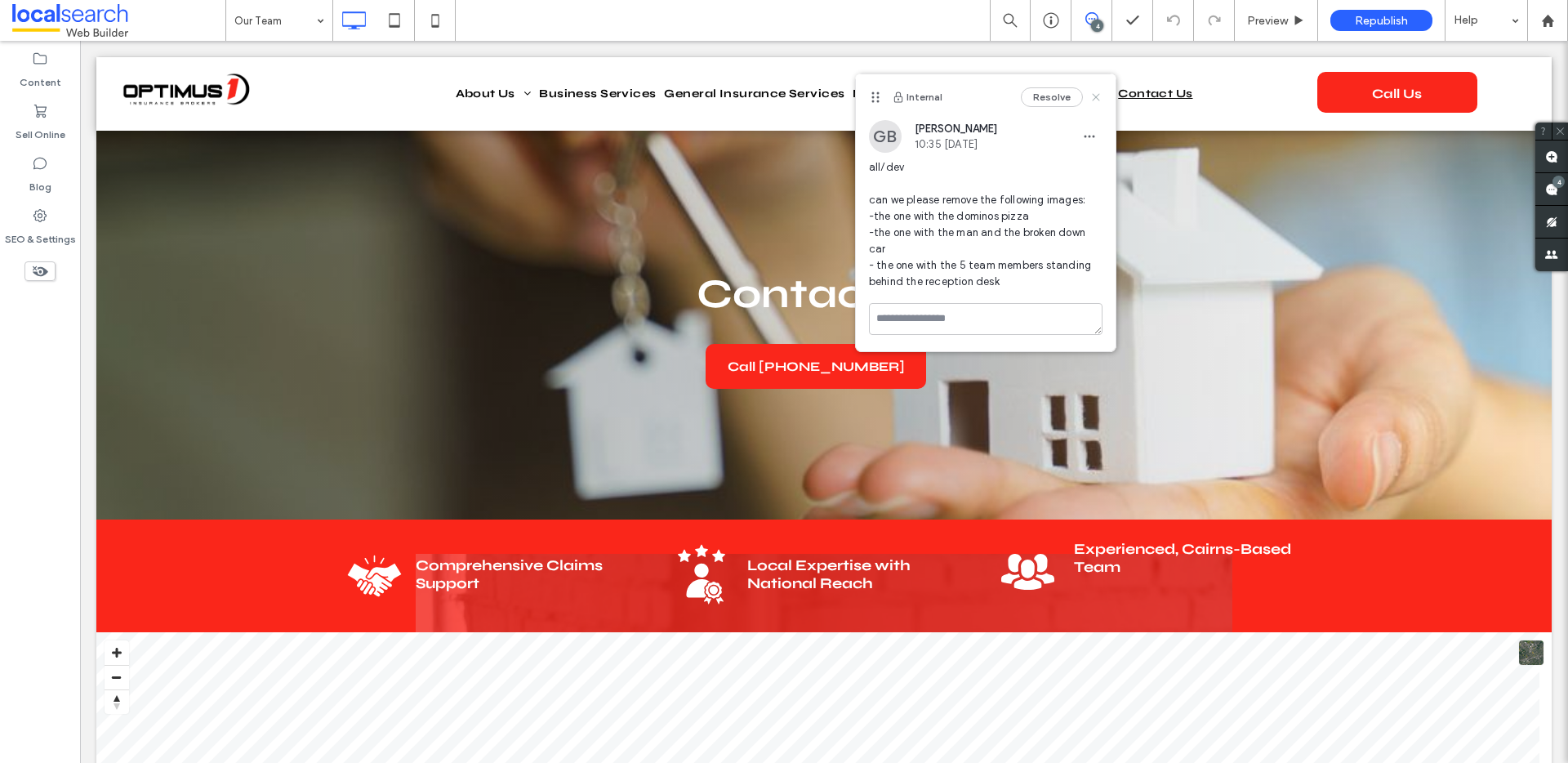
click at [1101, 94] on icon at bounding box center [1096, 97] width 13 height 13
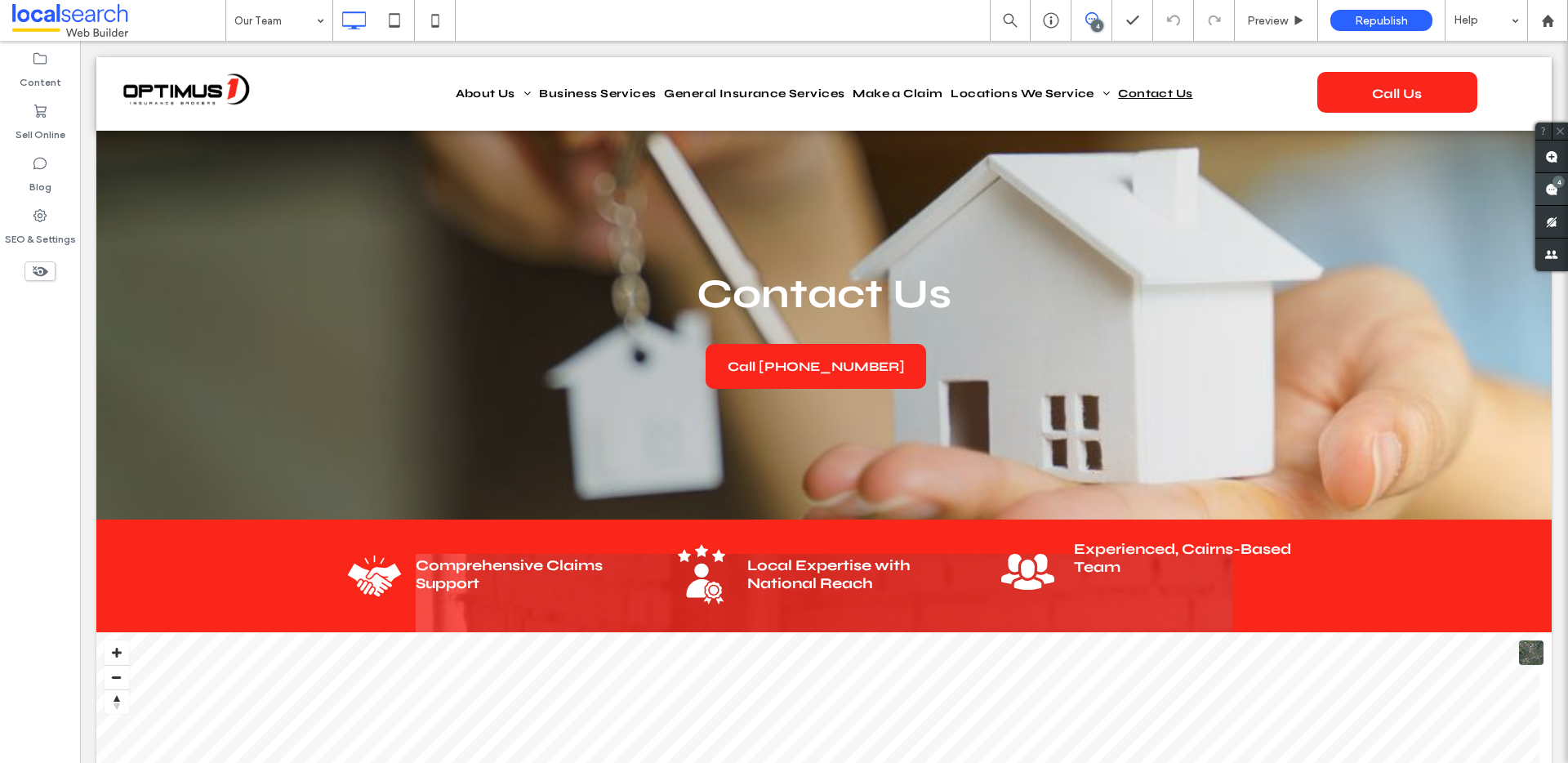
click at [1551, 187] on use at bounding box center [1552, 190] width 13 height 13
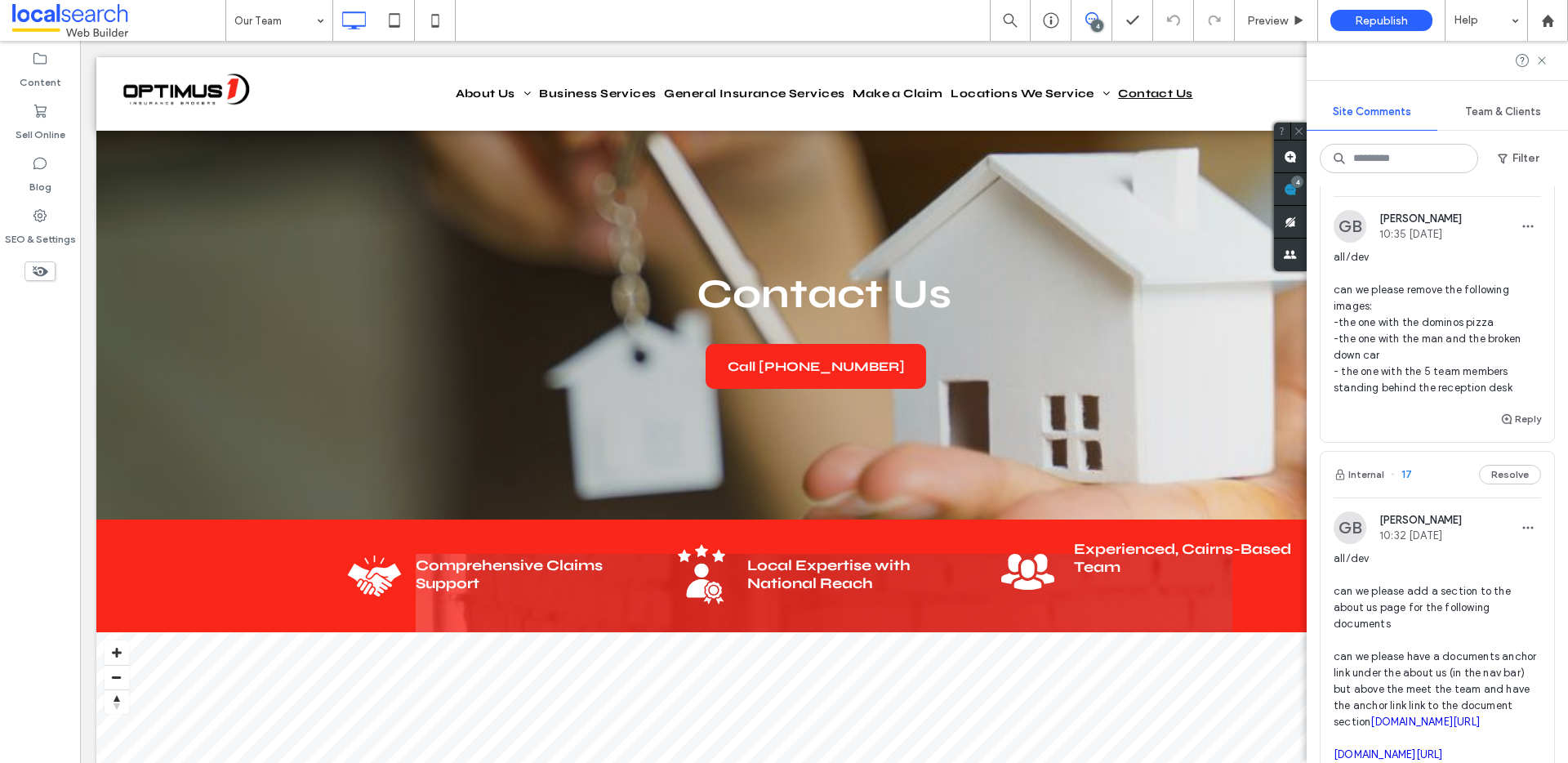
scroll to position [0, 0]
click at [1539, 61] on use at bounding box center [1541, 60] width 8 height 8
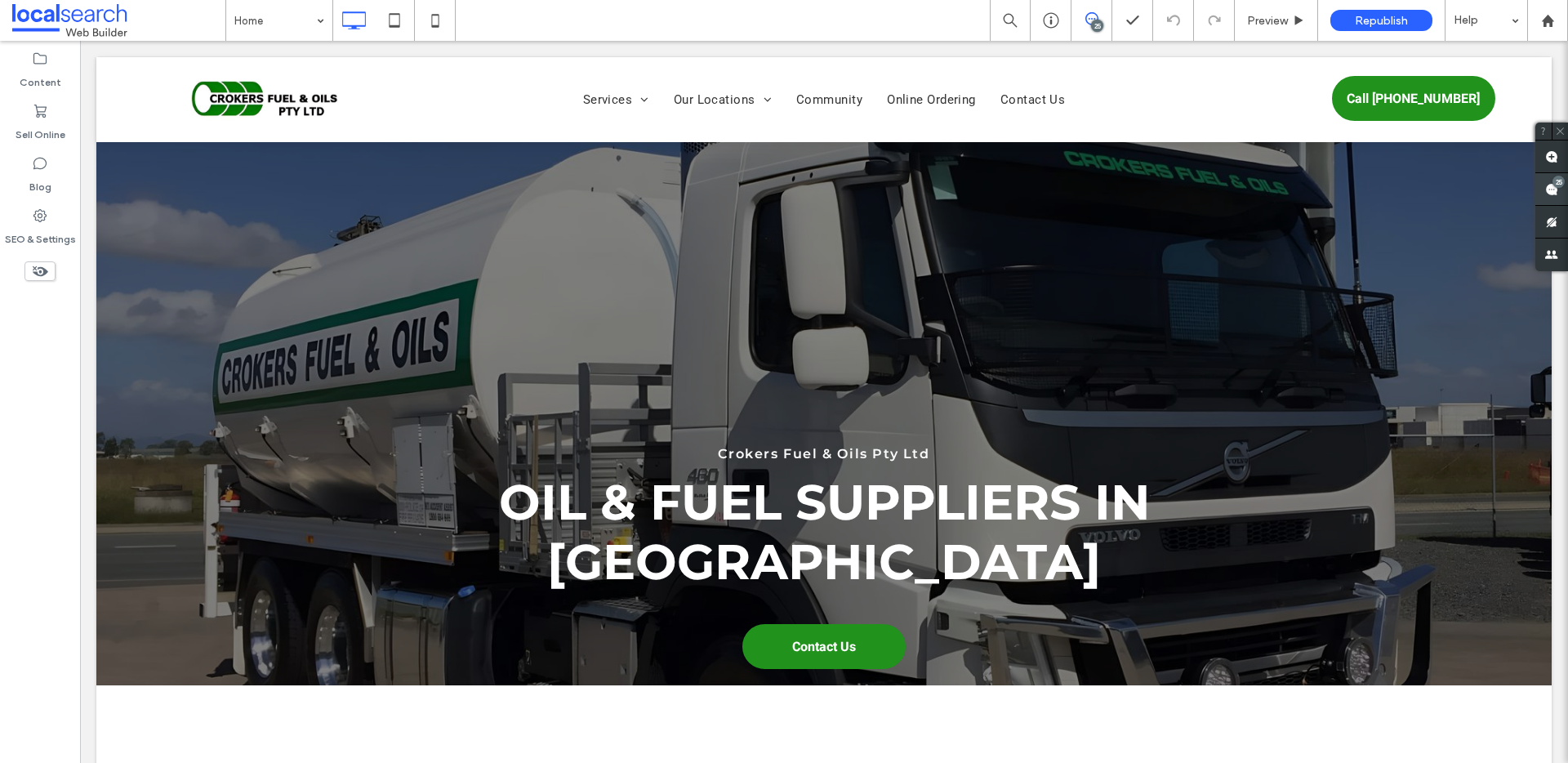
click at [1557, 187] on div "25" at bounding box center [1557, 181] width 12 height 12
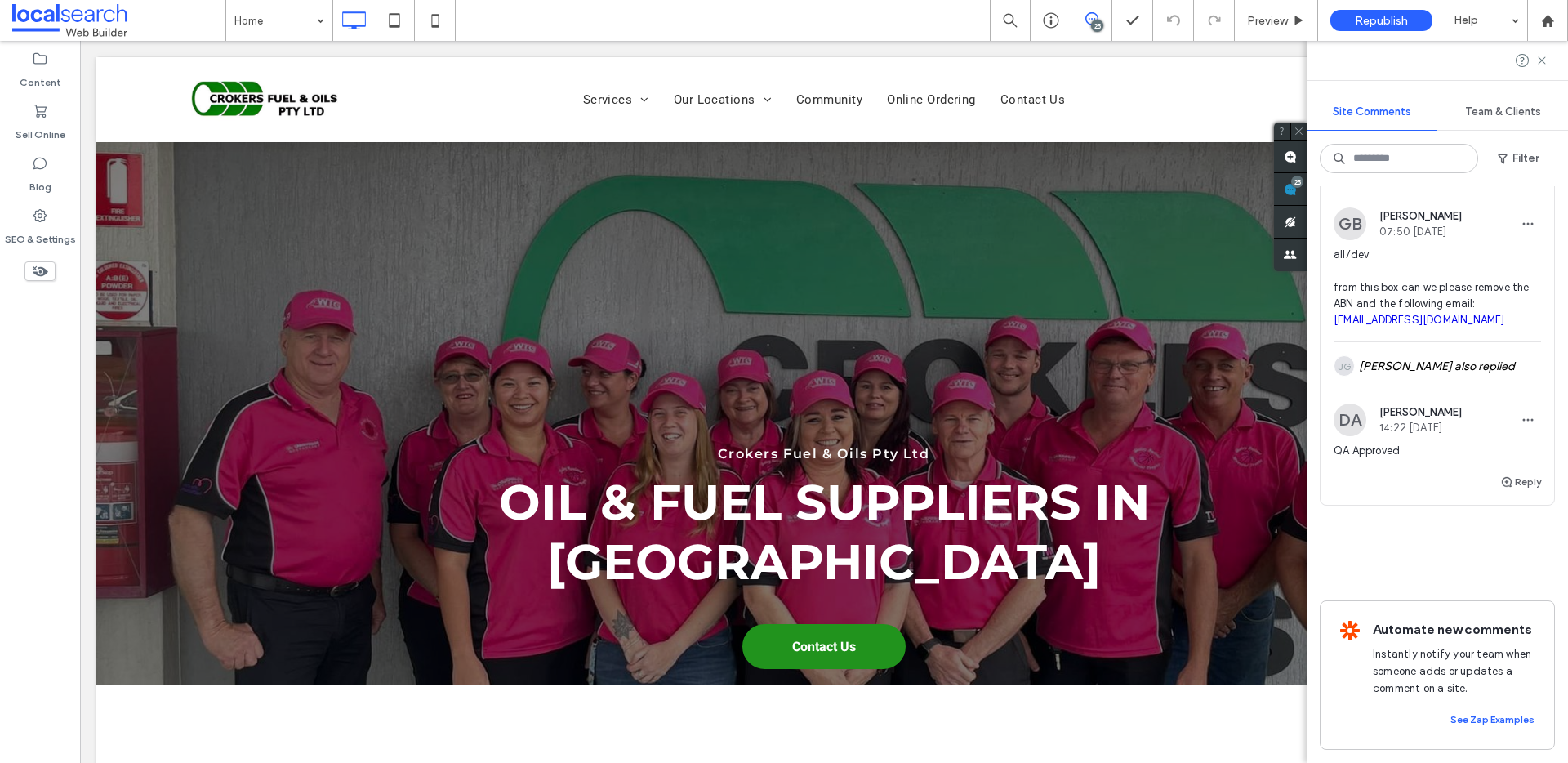
scroll to position [9942, 0]
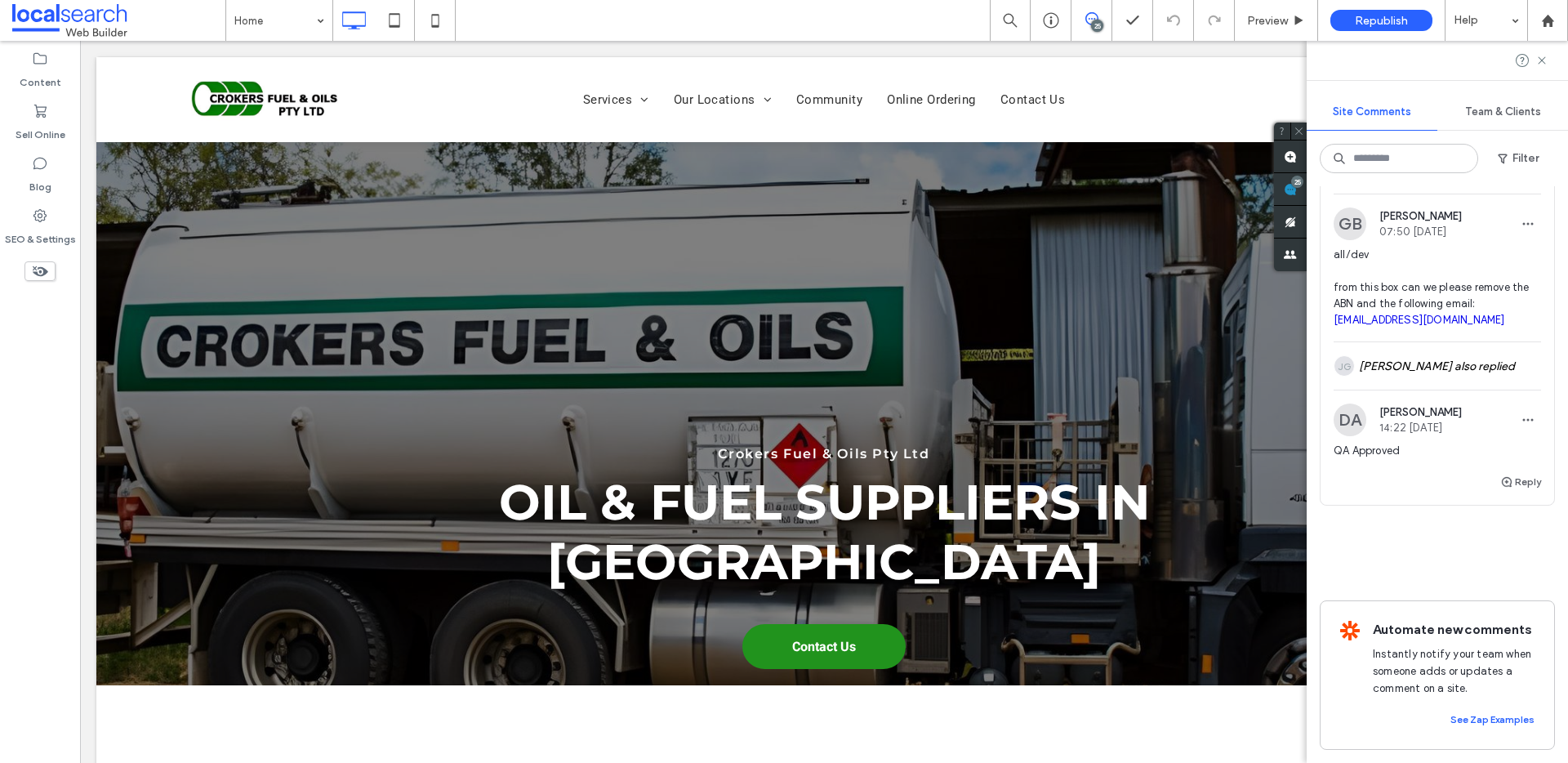
click at [1365, 180] on button "Internal" at bounding box center [1358, 171] width 51 height 19
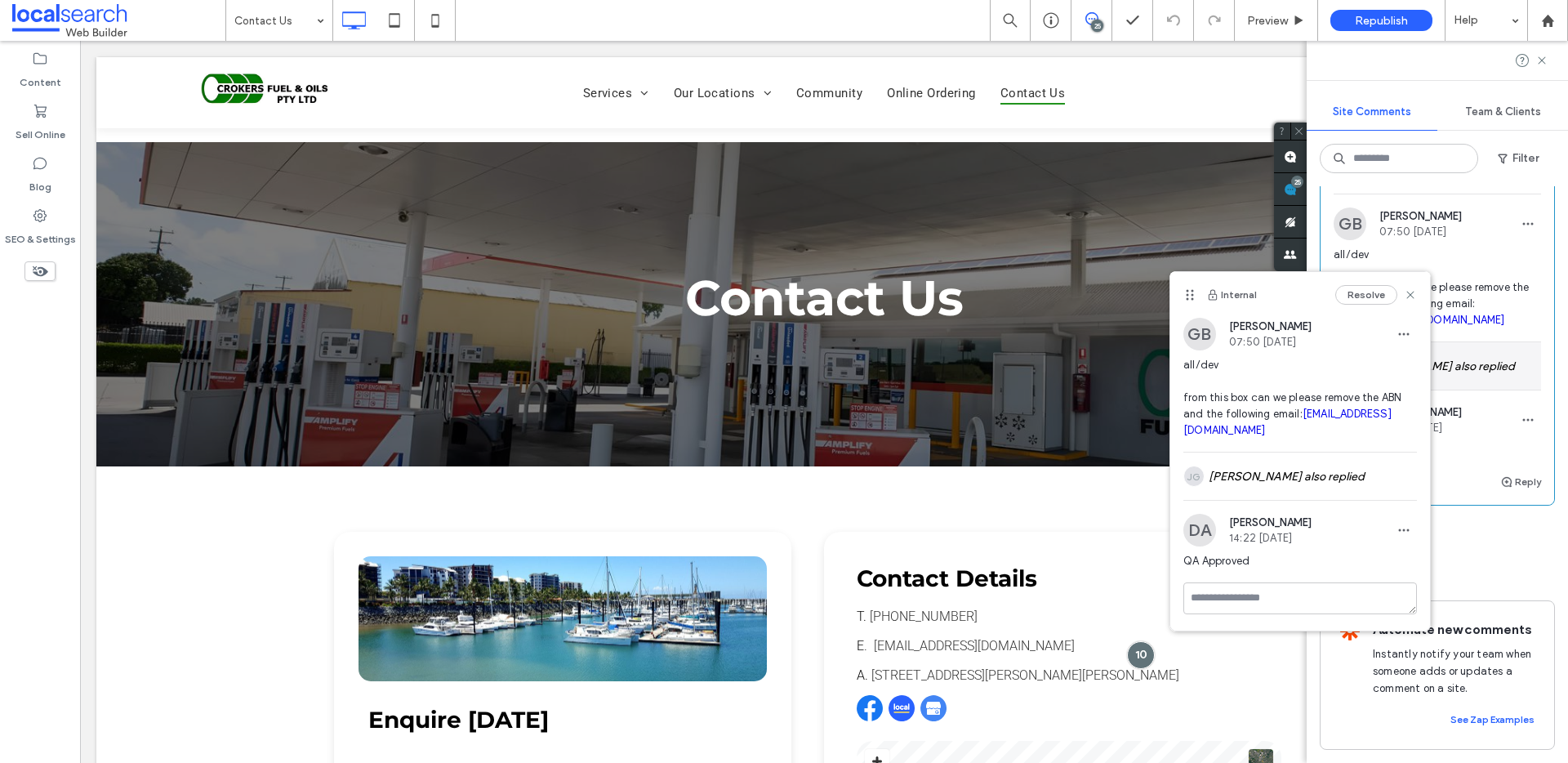
scroll to position [203, 0]
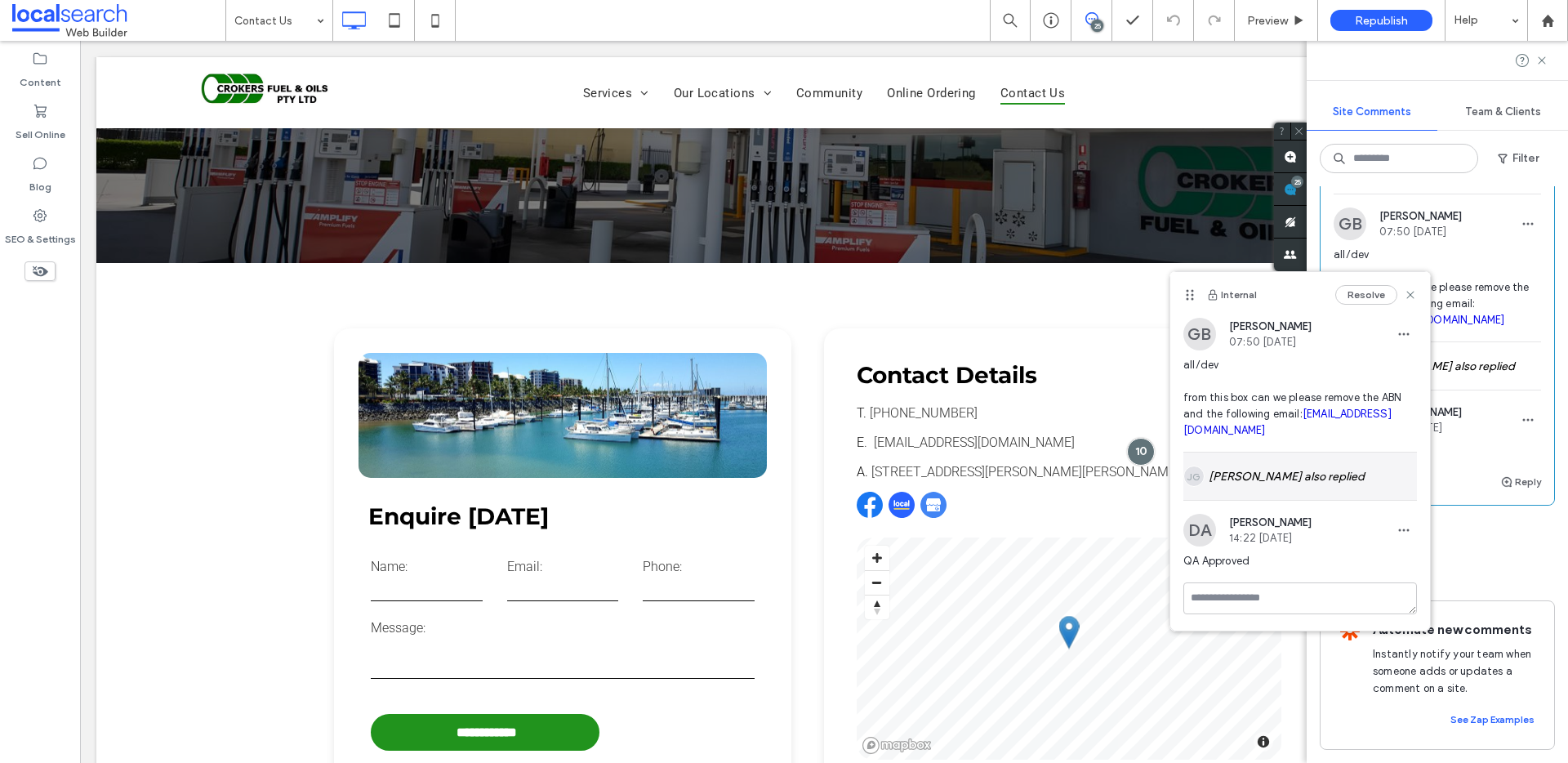
click at [1305, 464] on div "JG Jefferson Garcia also replied" at bounding box center [1299, 475] width 233 height 47
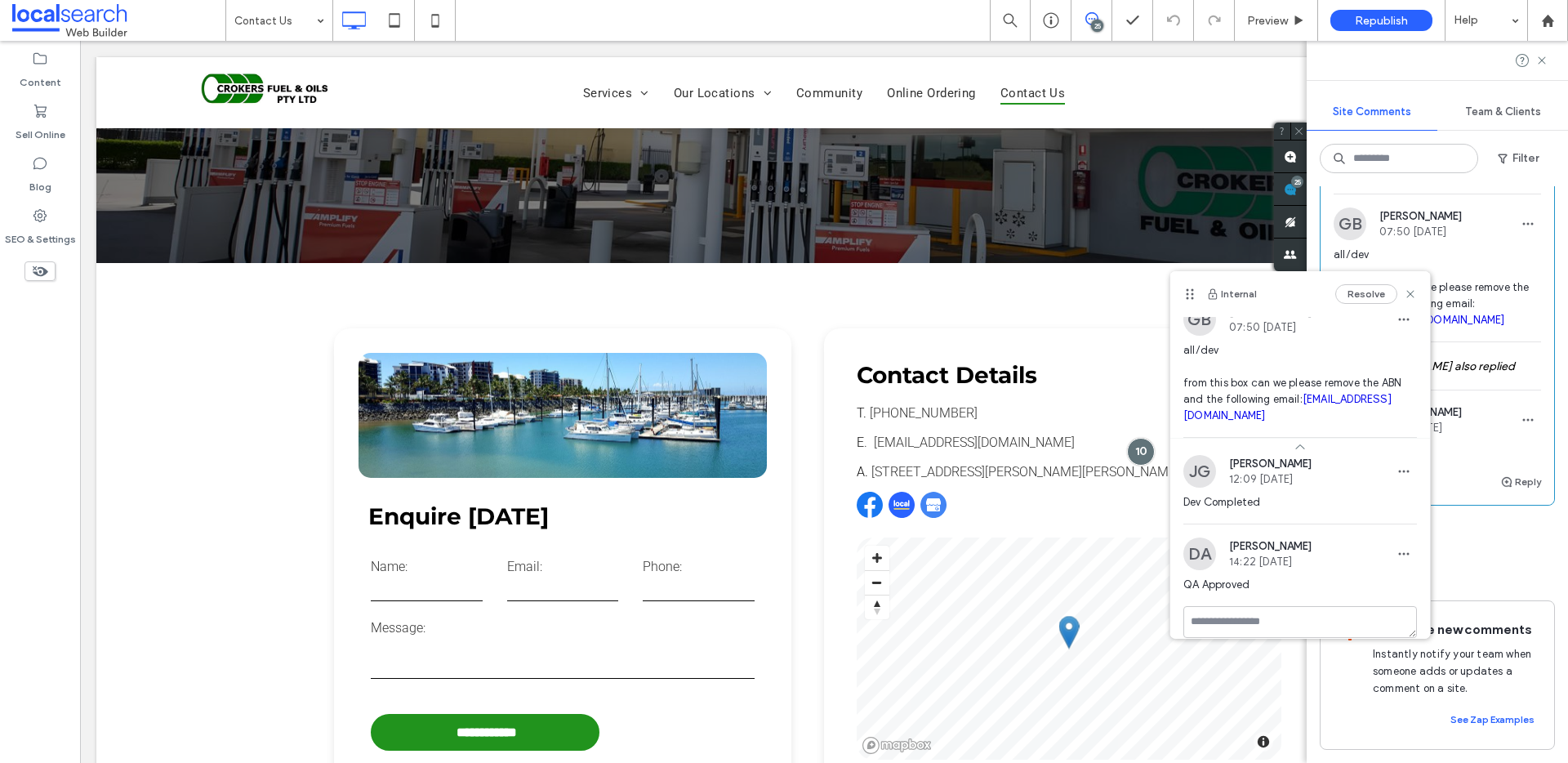
scroll to position [0, 0]
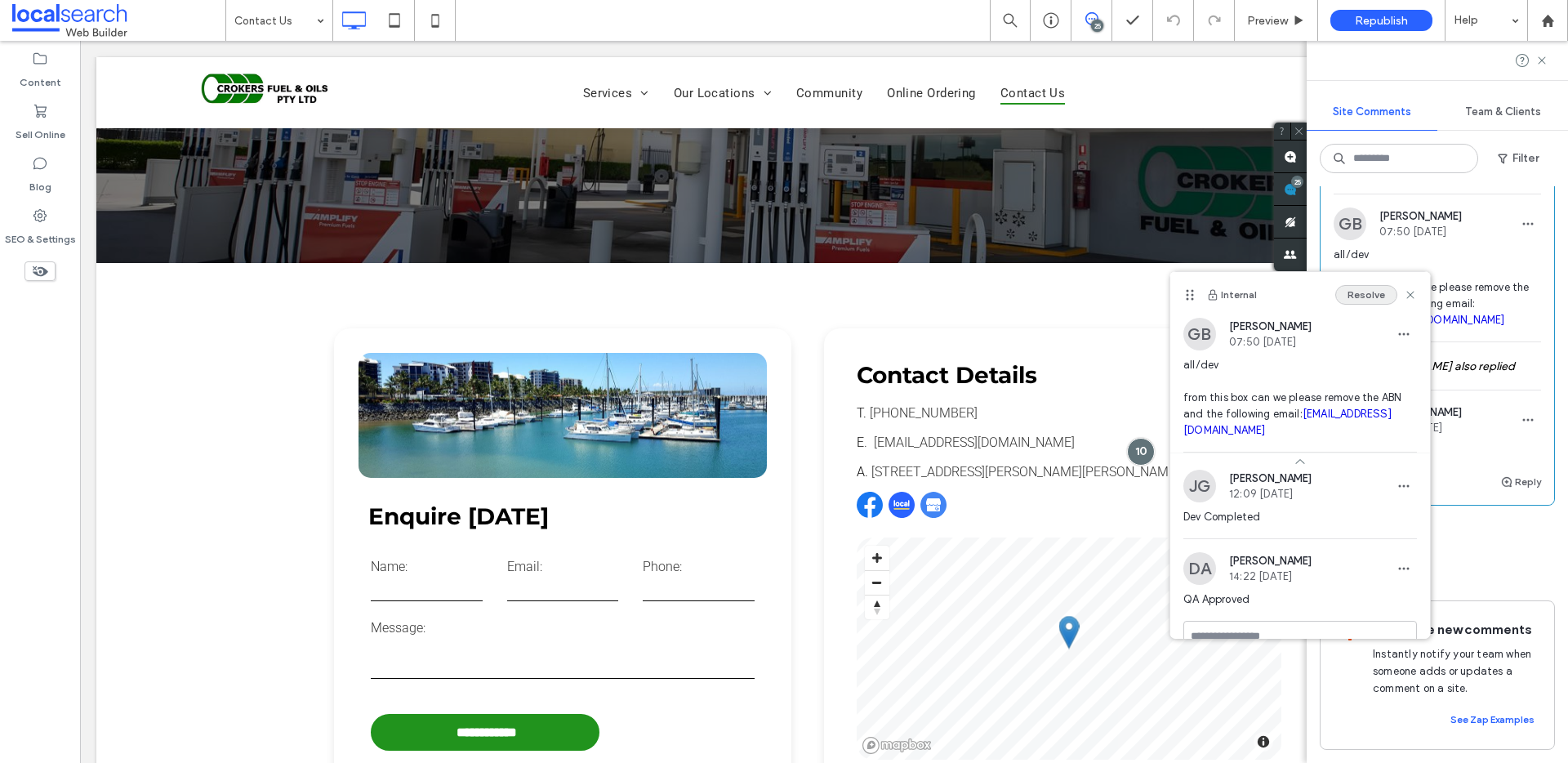
click at [1360, 299] on button "Resolve" at bounding box center [1366, 295] width 62 height 19
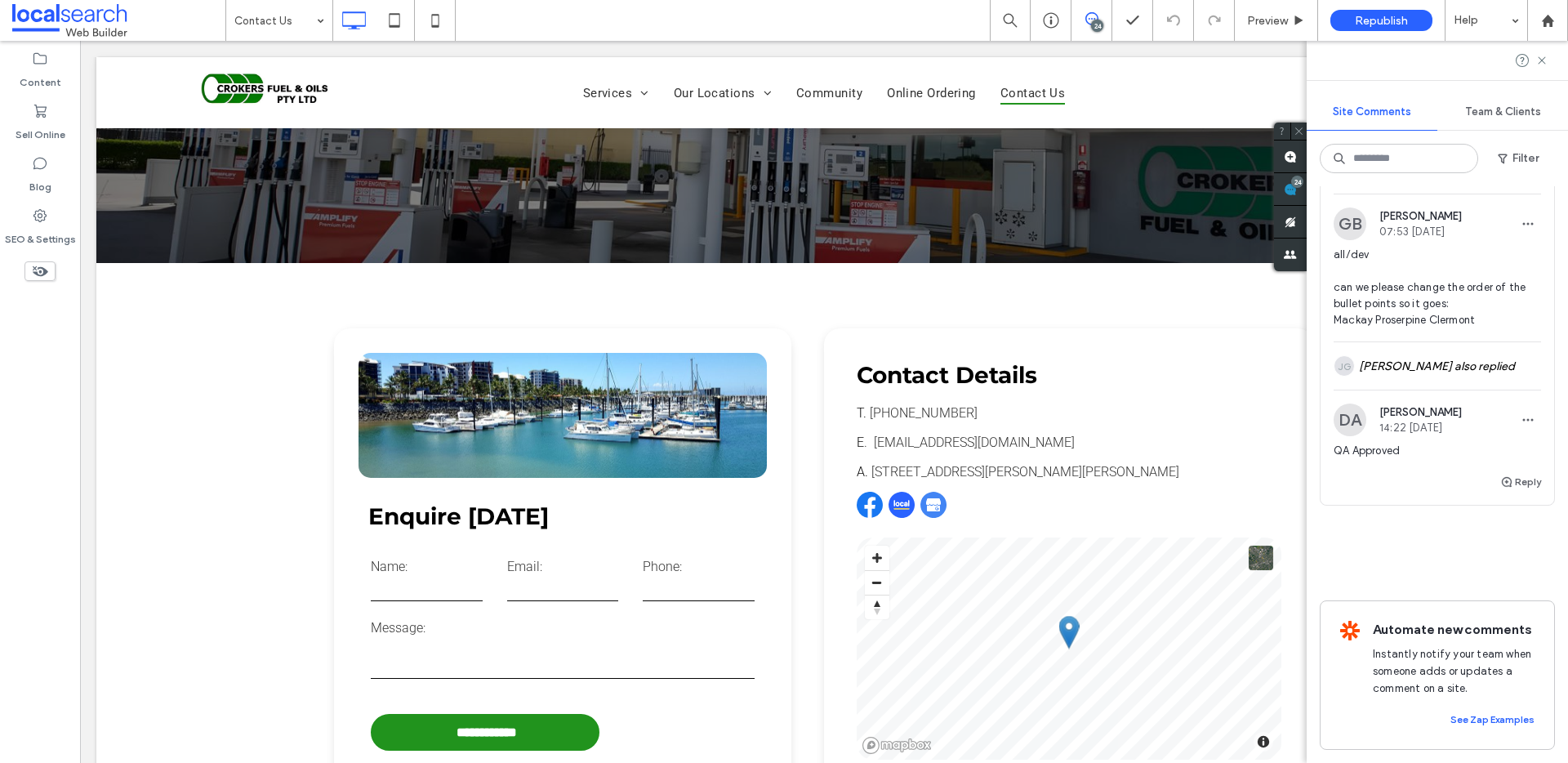
scroll to position [9549, 0]
click at [1360, 180] on button "Internal" at bounding box center [1358, 171] width 51 height 19
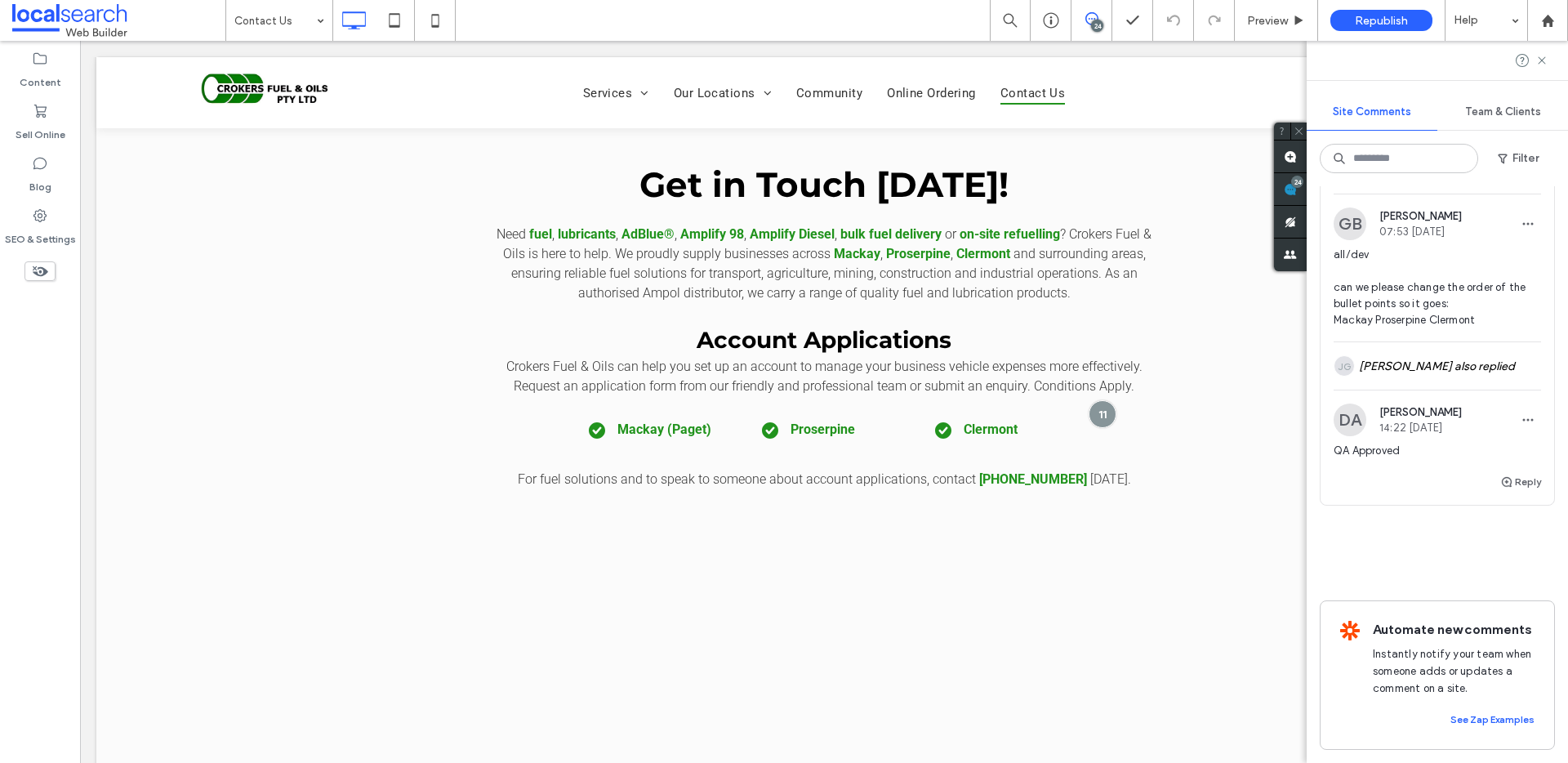
scroll to position [1064, 0]
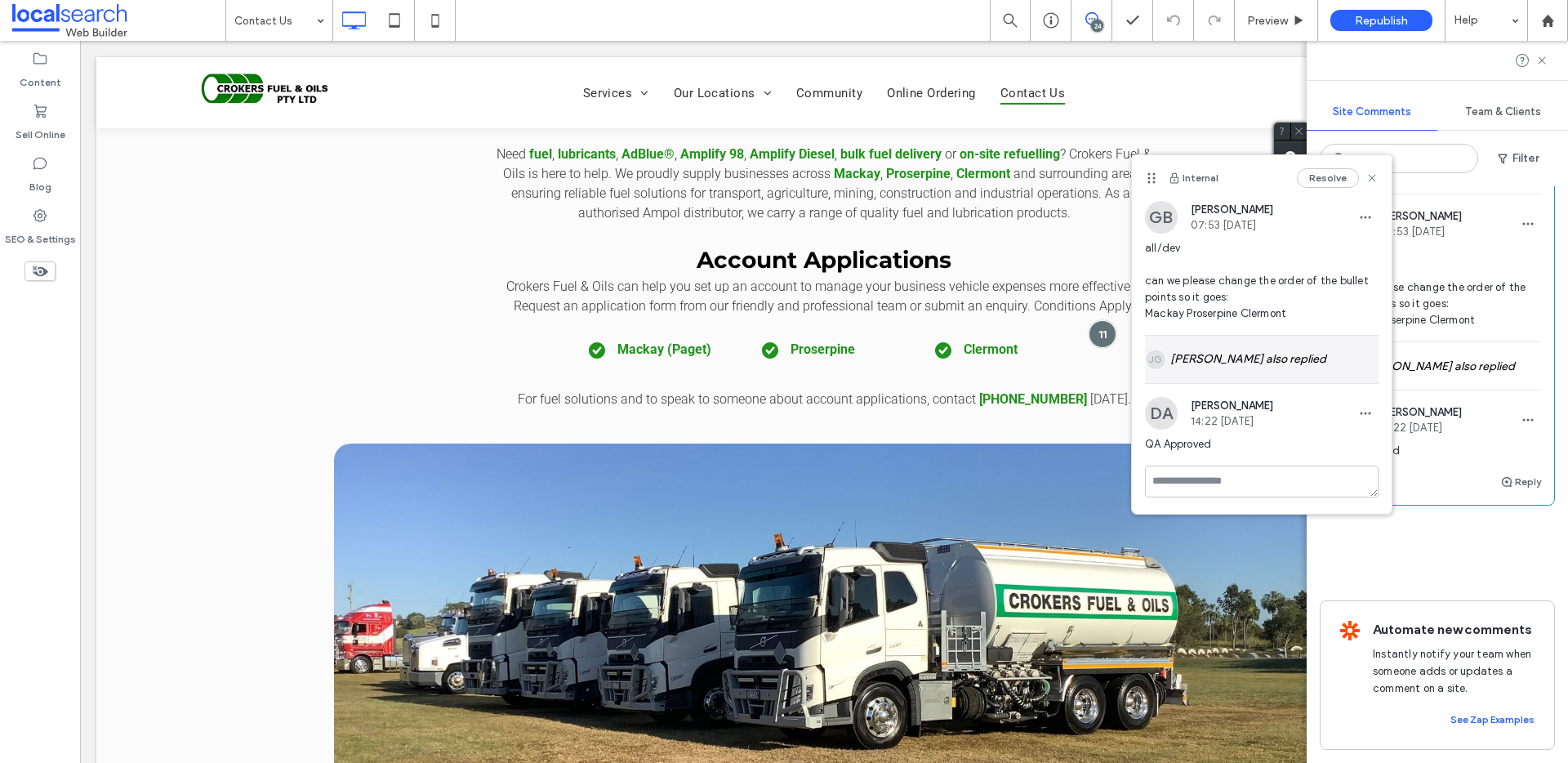
click at [1319, 370] on div "JG Jefferson Garcia also replied" at bounding box center [1261, 359] width 233 height 47
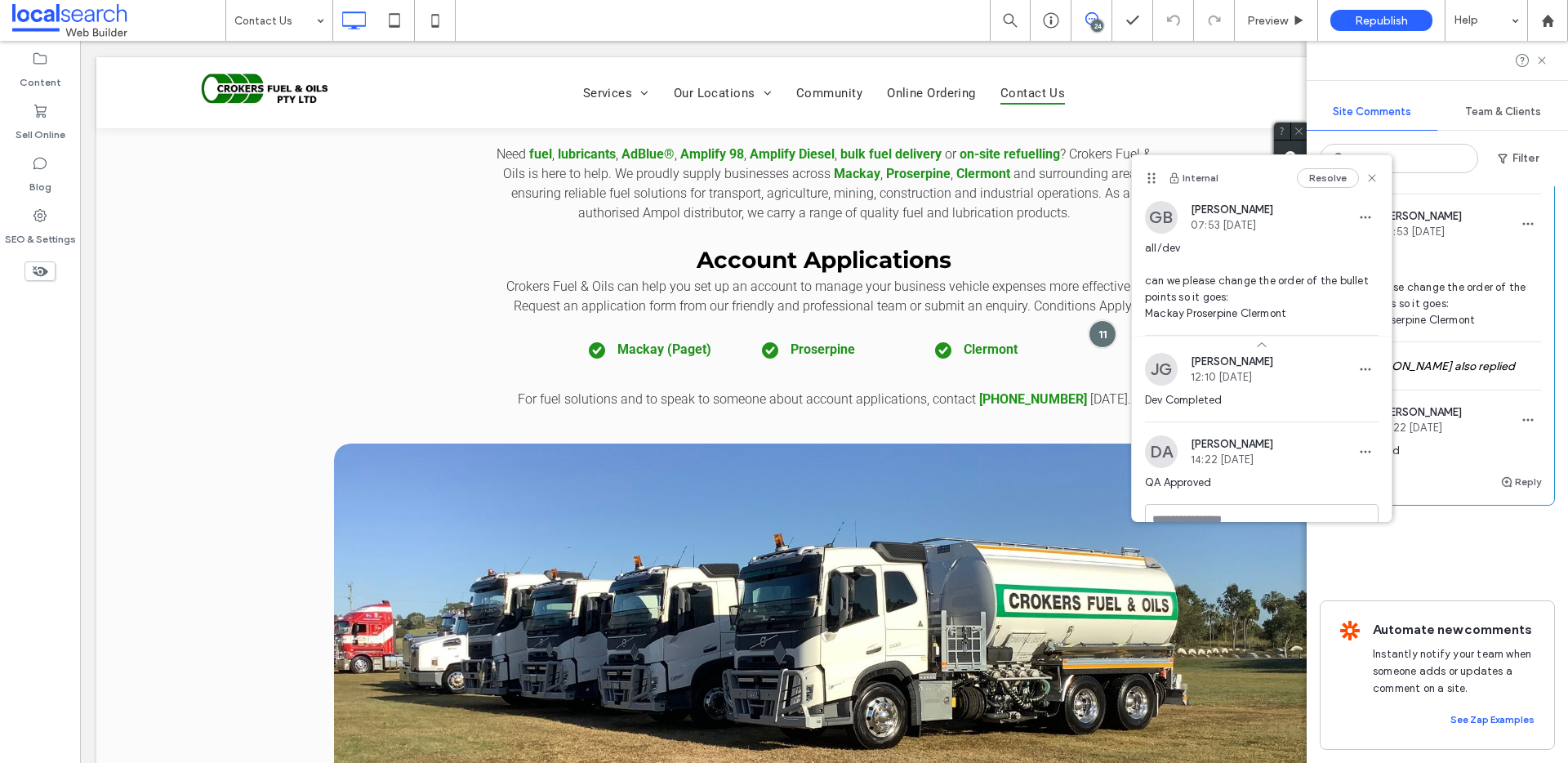
click at [1506, 180] on button "Resolve" at bounding box center [1509, 171] width 62 height 19
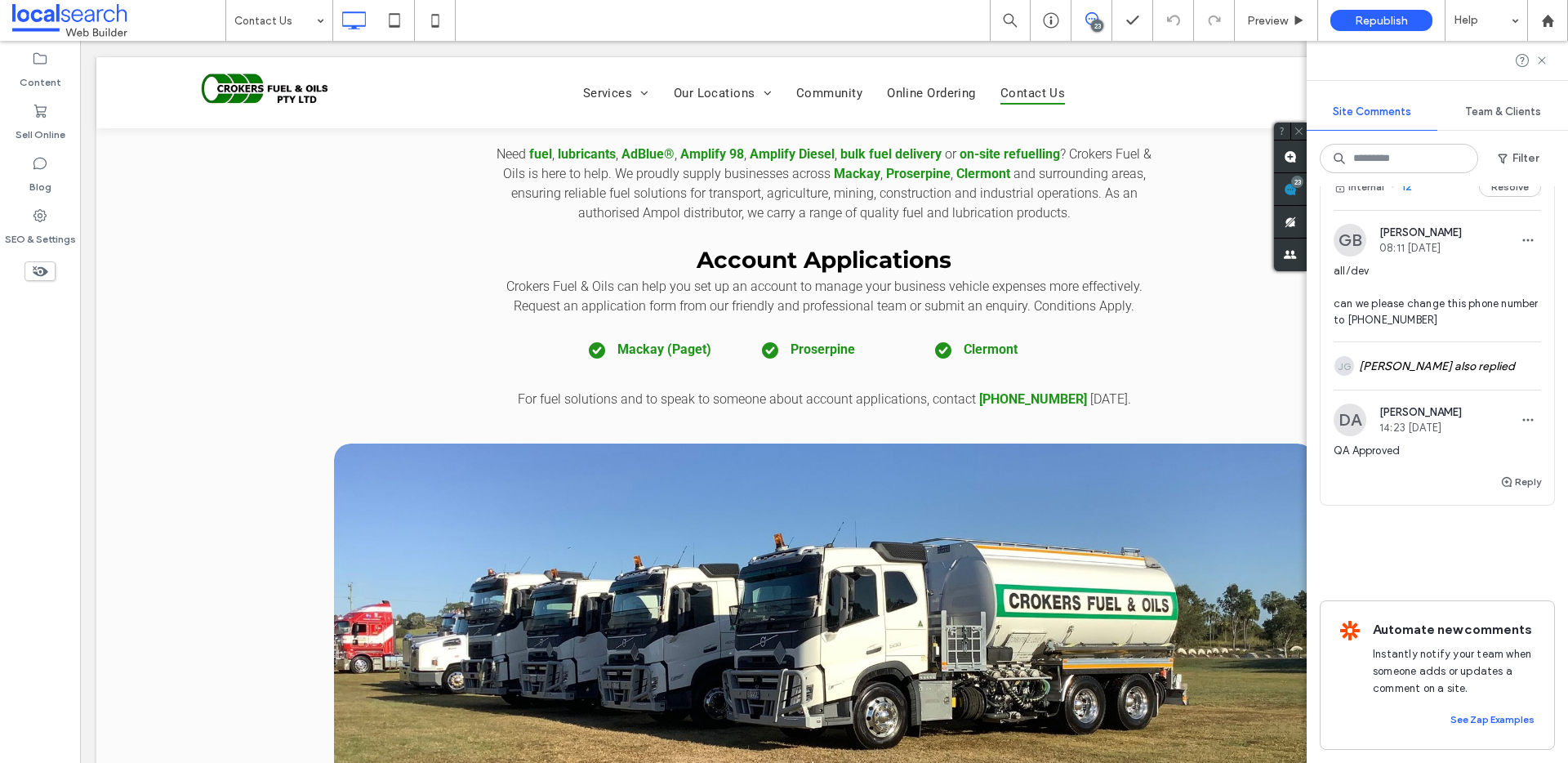
scroll to position [9225, 0]
click at [1374, 197] on button "Internal" at bounding box center [1358, 187] width 51 height 19
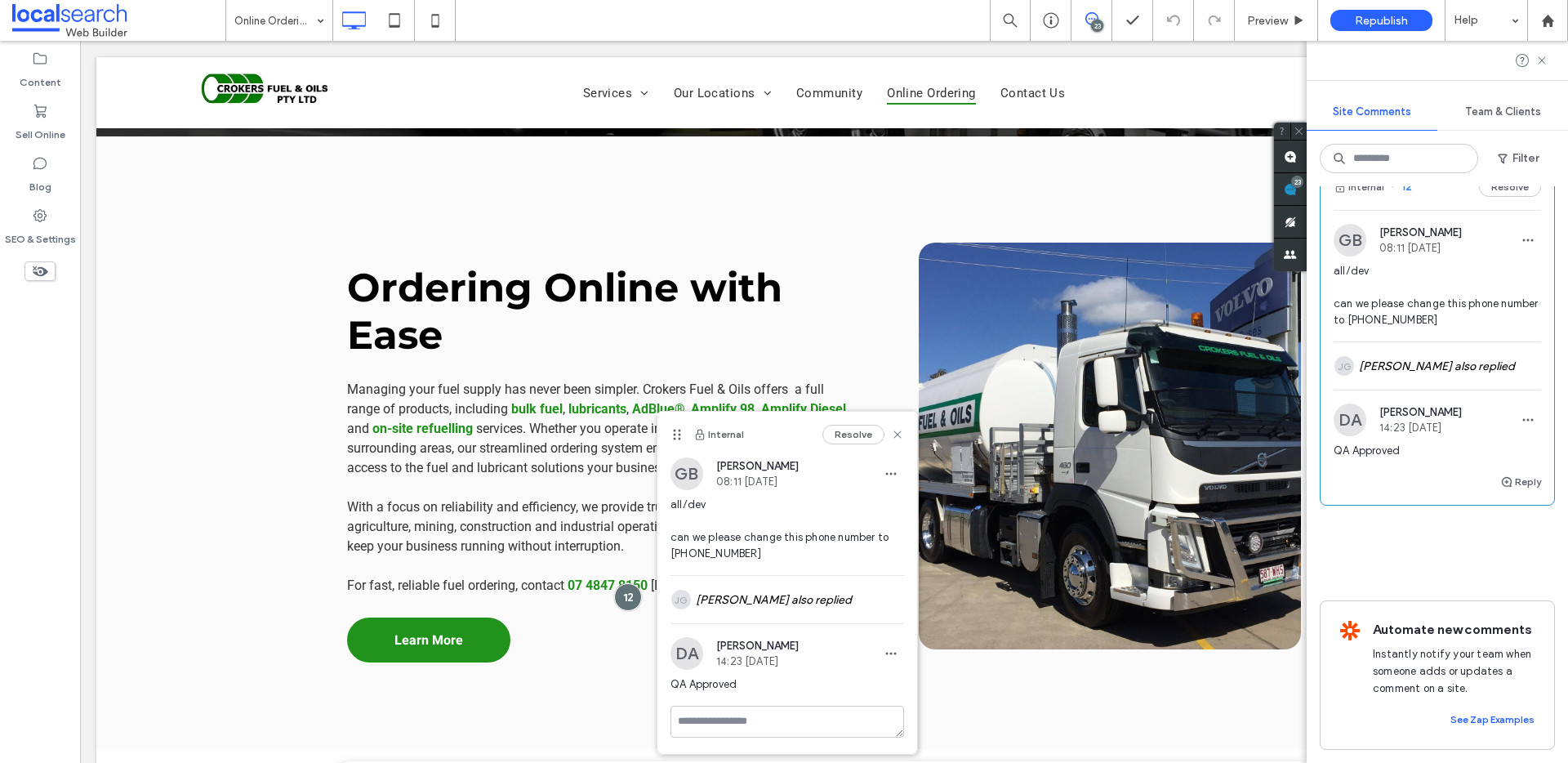
scroll to position [9206, 0]
click at [1491, 197] on button "Resolve" at bounding box center [1509, 187] width 62 height 19
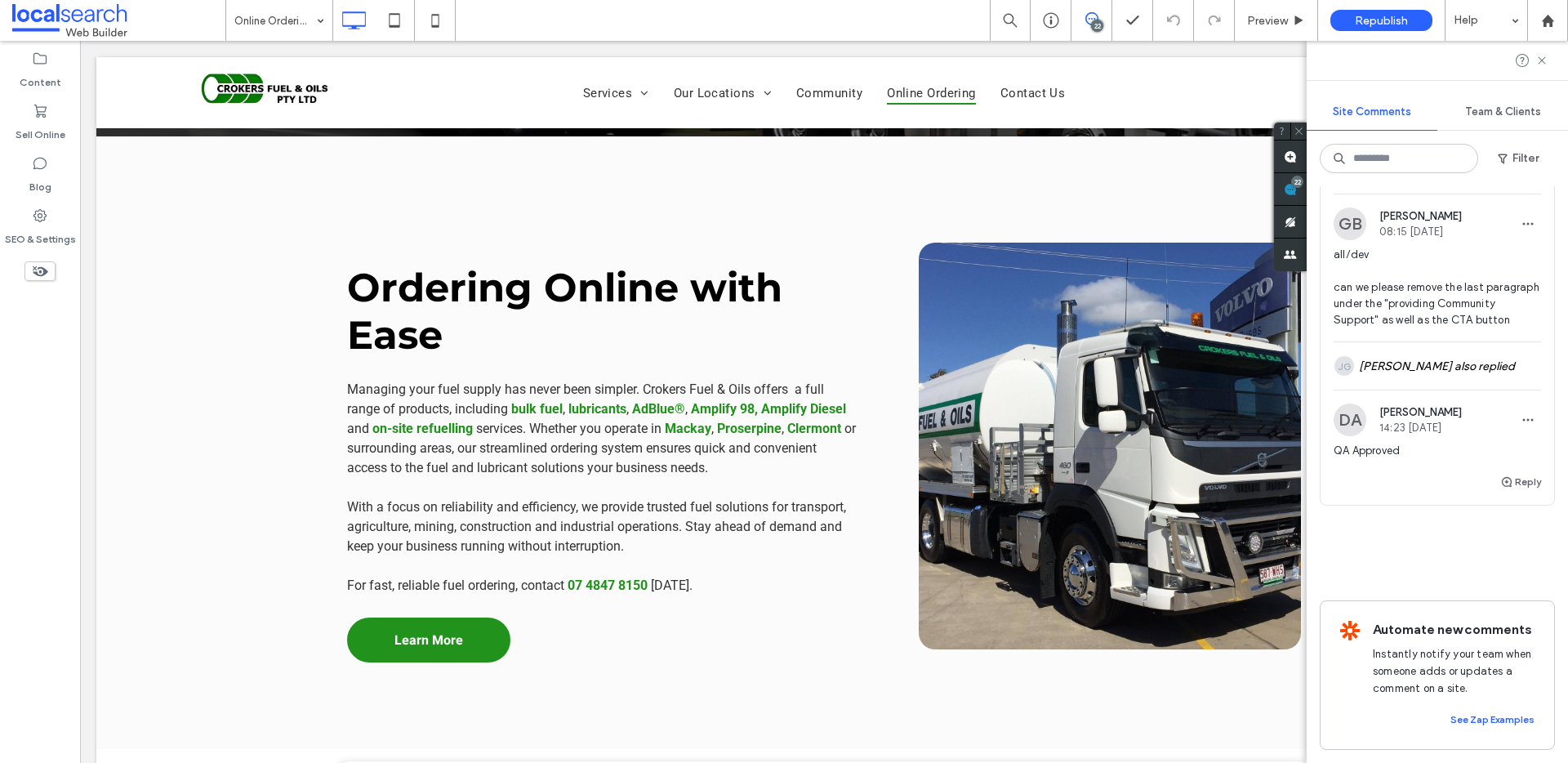
scroll to position [8785, 0]
click at [1359, 180] on button "Internal" at bounding box center [1358, 171] width 51 height 19
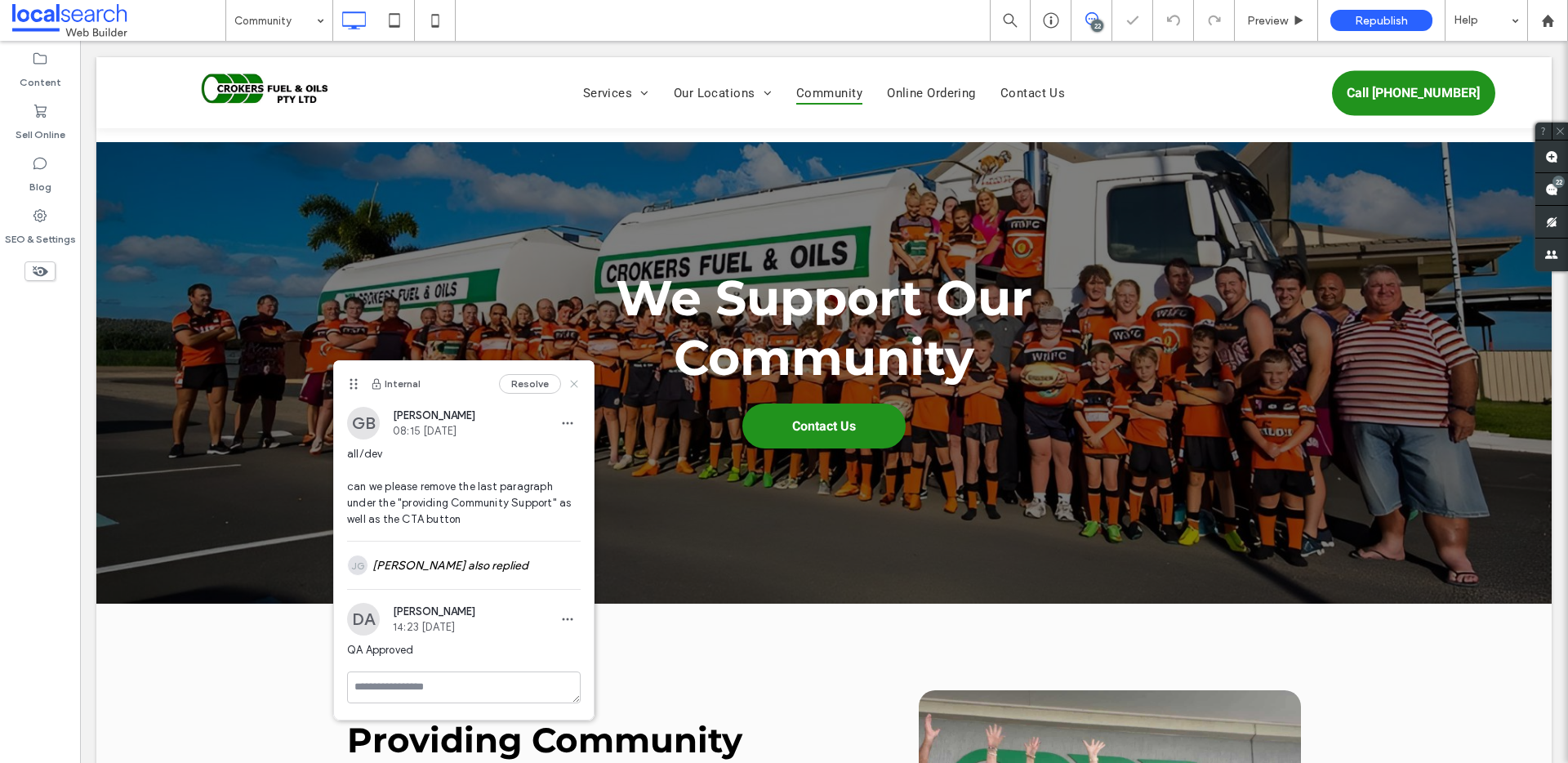
scroll to position [430, 0]
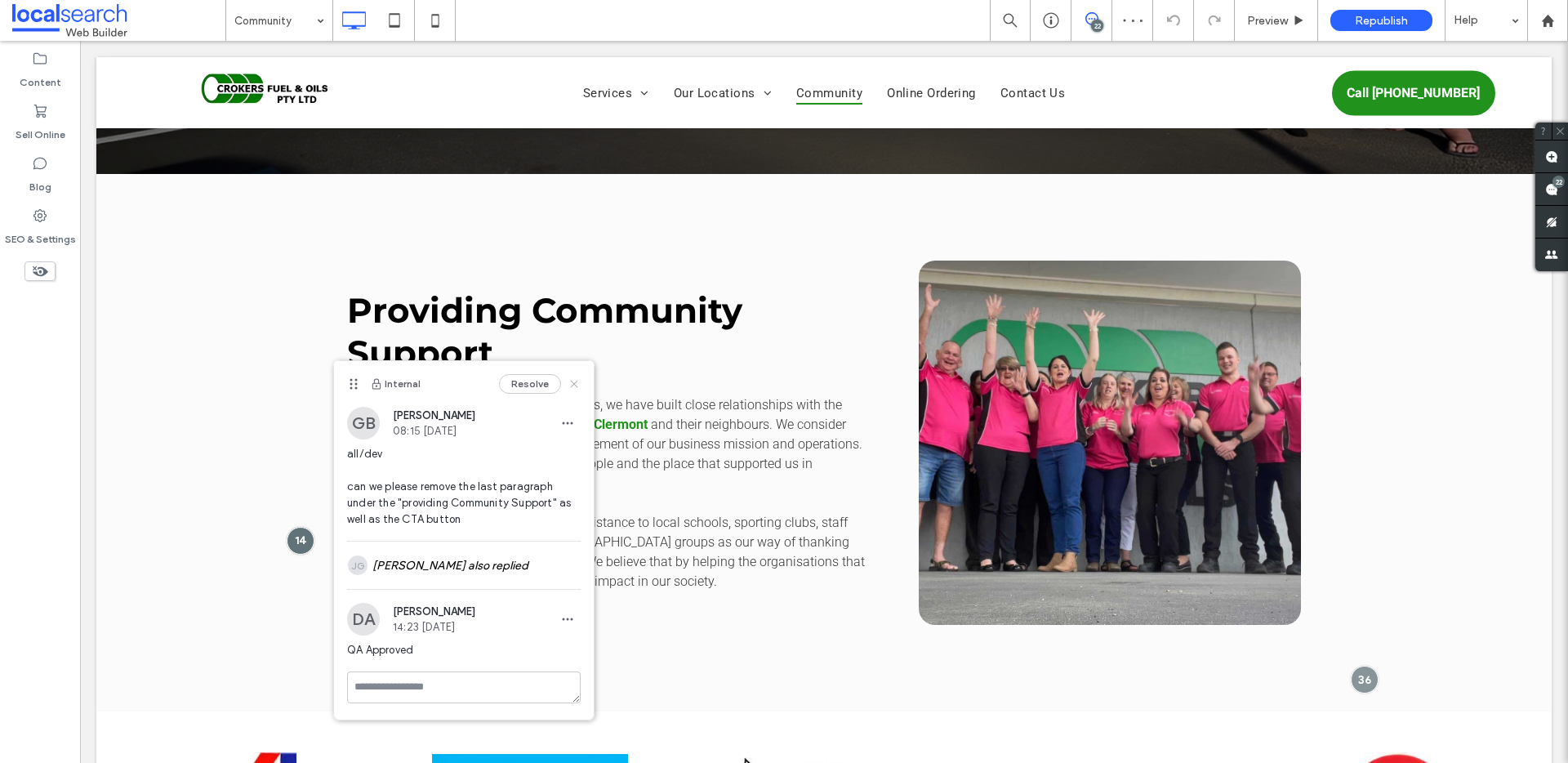
drag, startPoint x: 575, startPoint y: 383, endPoint x: 624, endPoint y: 338, distance: 66.5
click at [575, 383] on use at bounding box center [574, 384] width 8 height 8
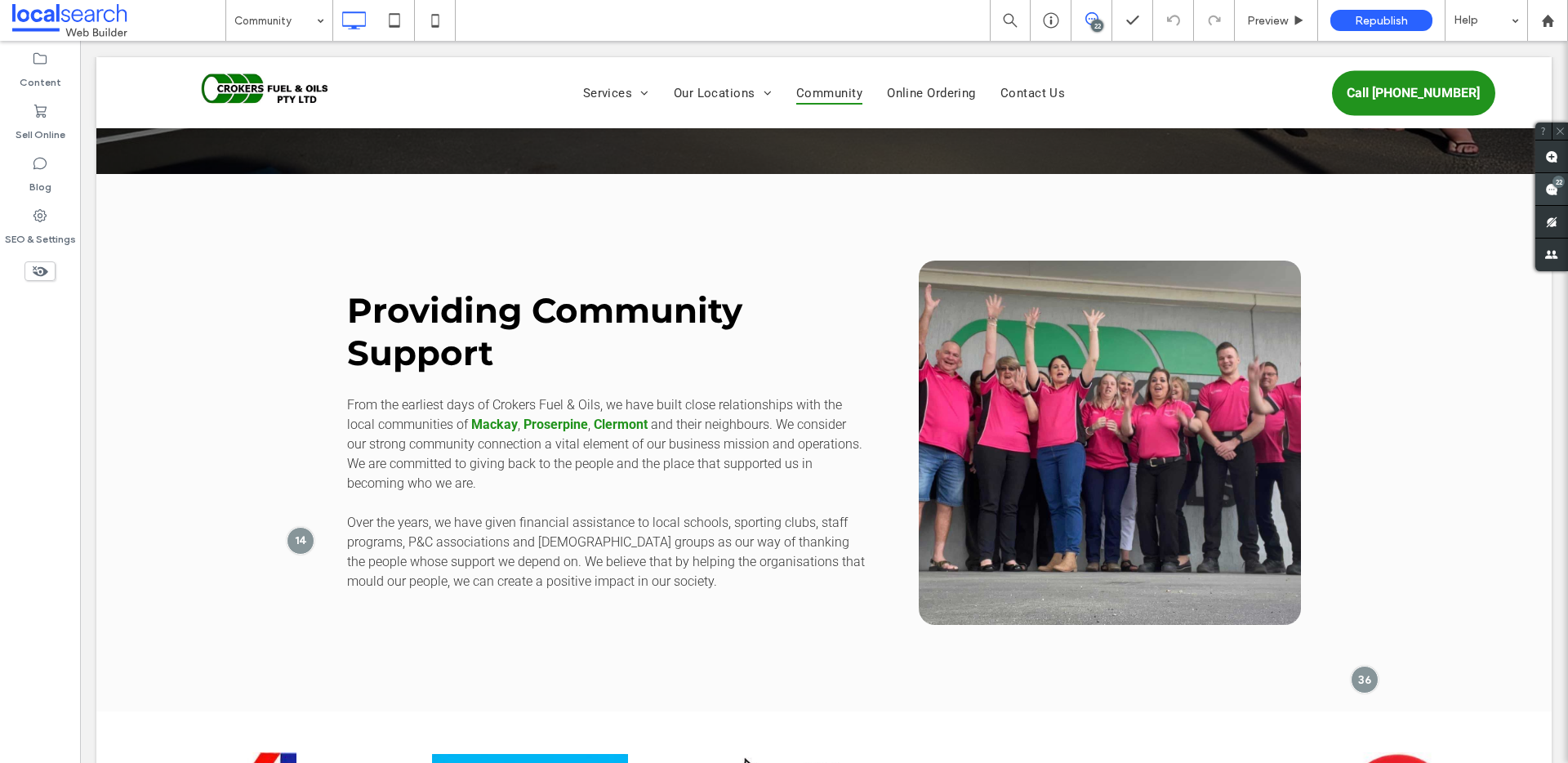
click at [1559, 192] on span at bounding box center [1552, 188] width 33 height 32
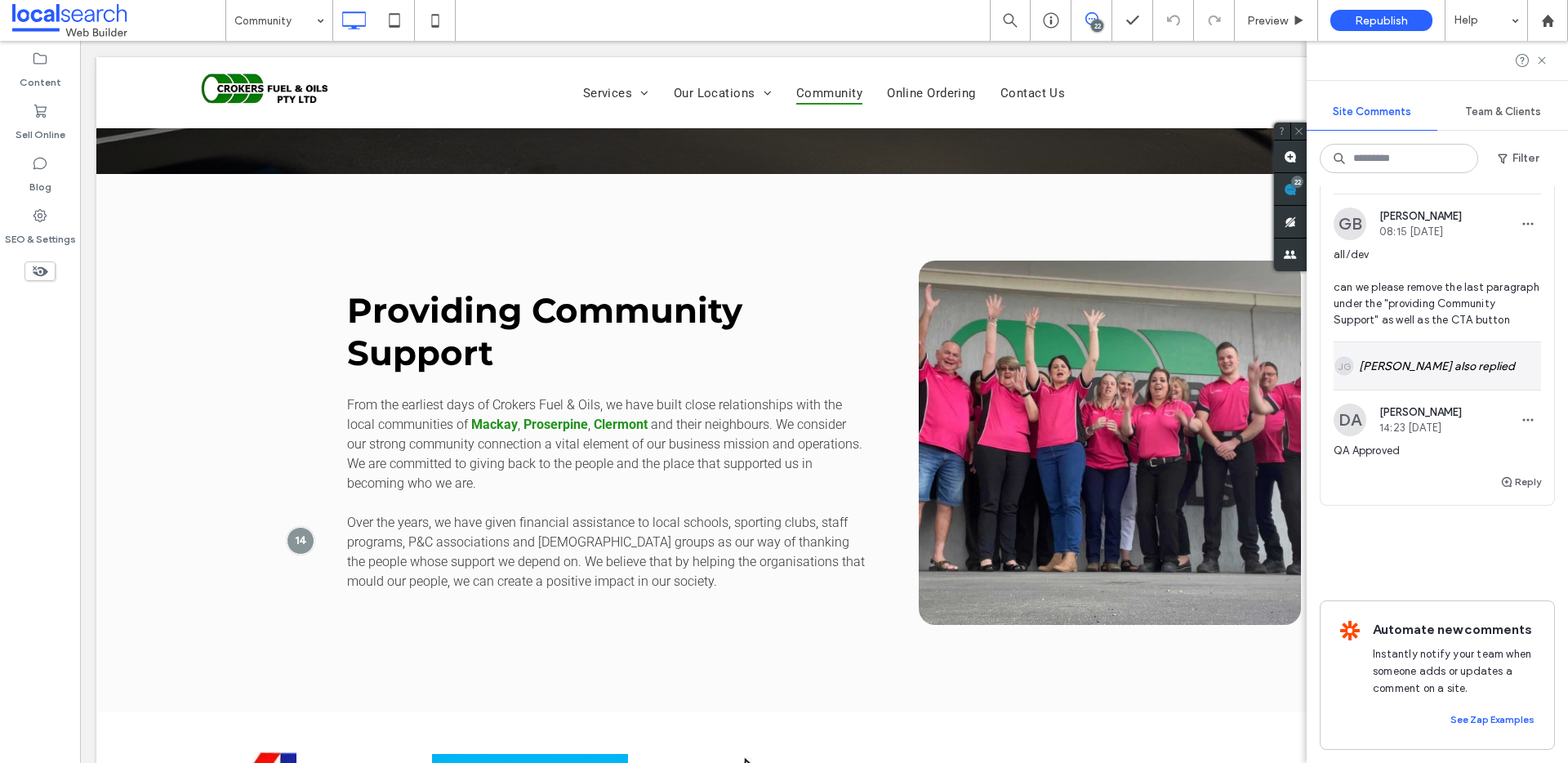
scroll to position [8668, 0]
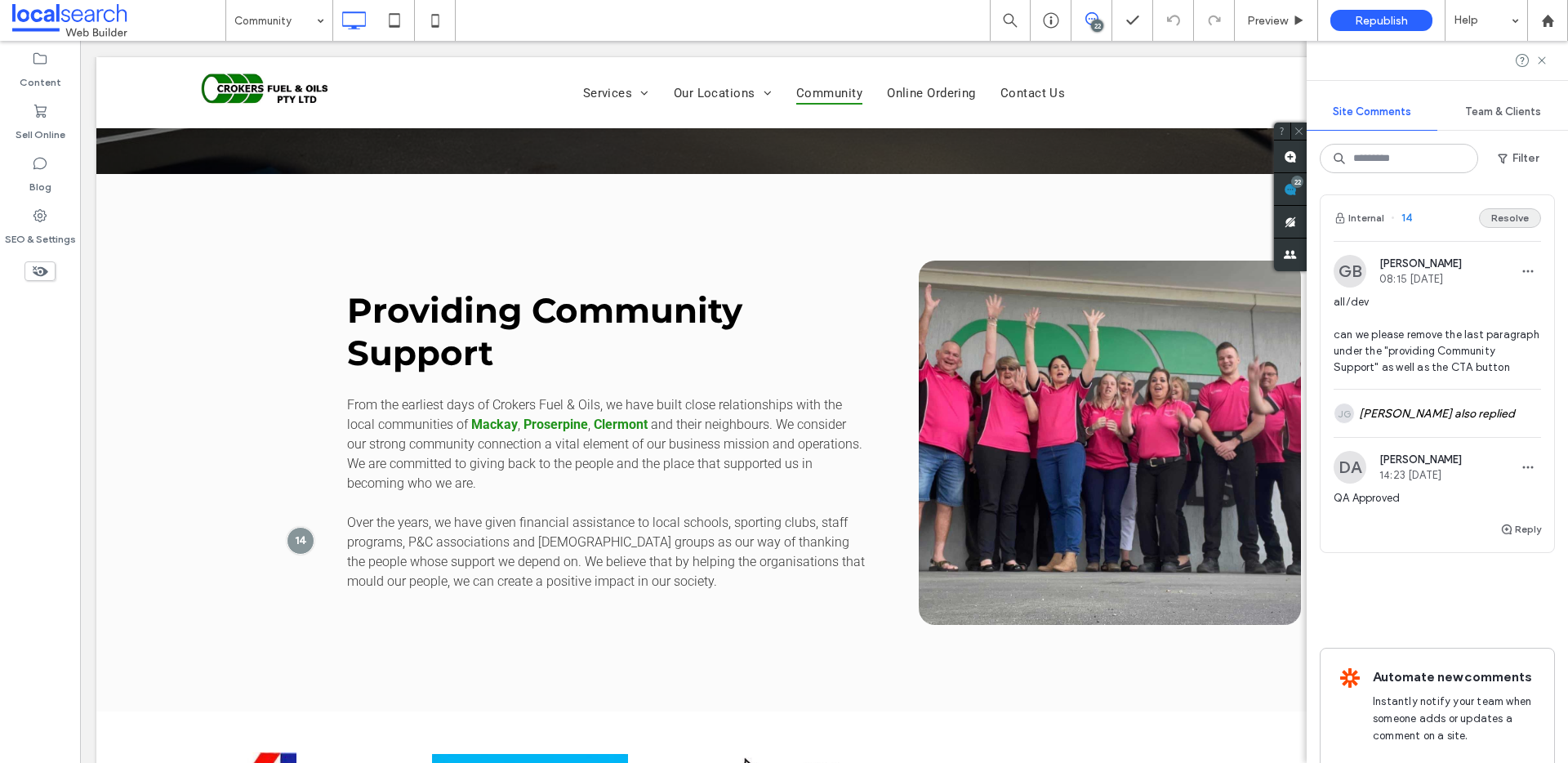
click at [1506, 227] on button "Resolve" at bounding box center [1509, 218] width 62 height 19
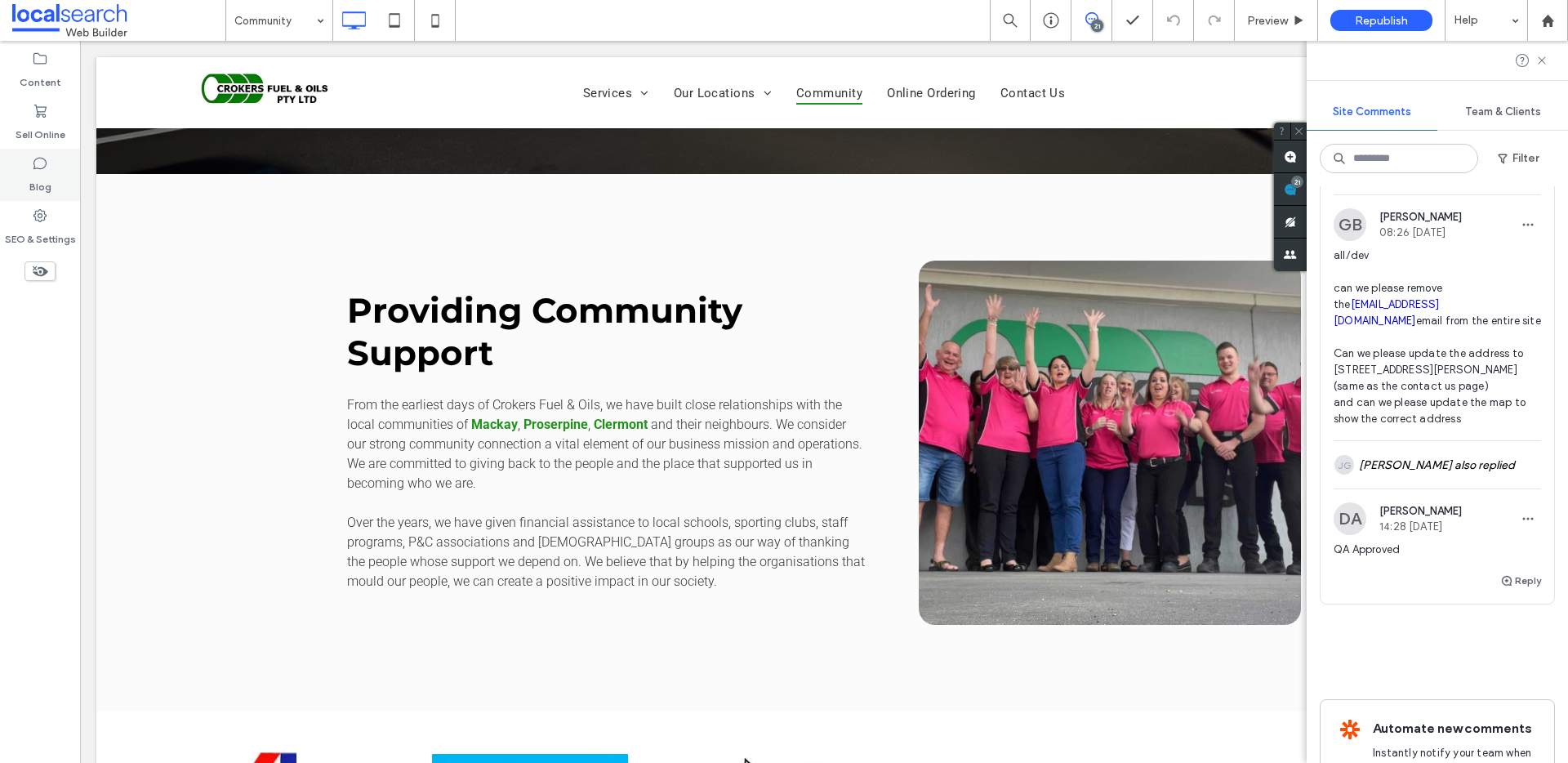
scroll to position [8325, 0]
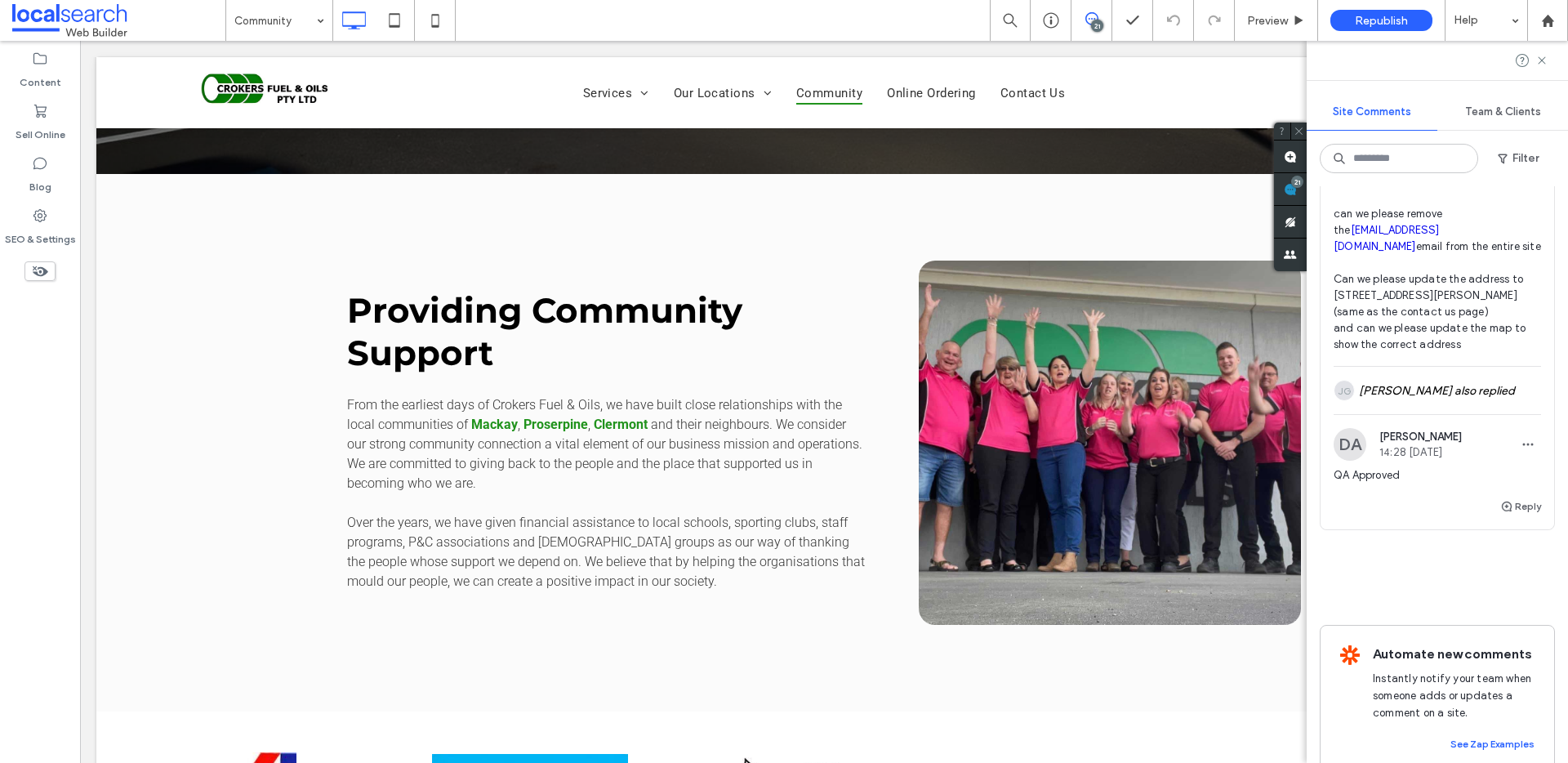
drag, startPoint x: 1367, startPoint y: 259, endPoint x: 1383, endPoint y: 271, distance: 20.0
click at [1367, 107] on button "Internal" at bounding box center [1358, 97] width 51 height 19
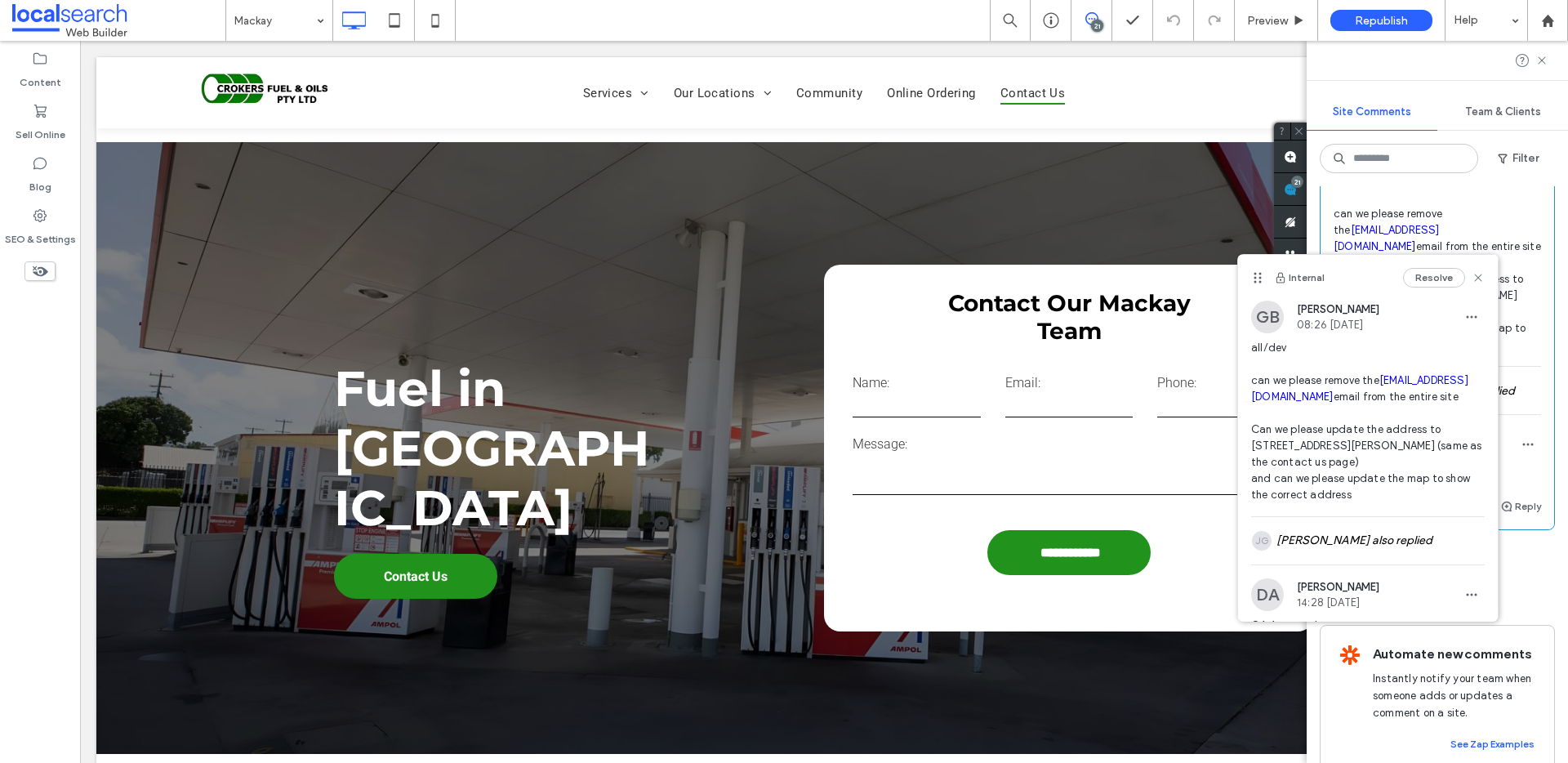
scroll to position [3124, 0]
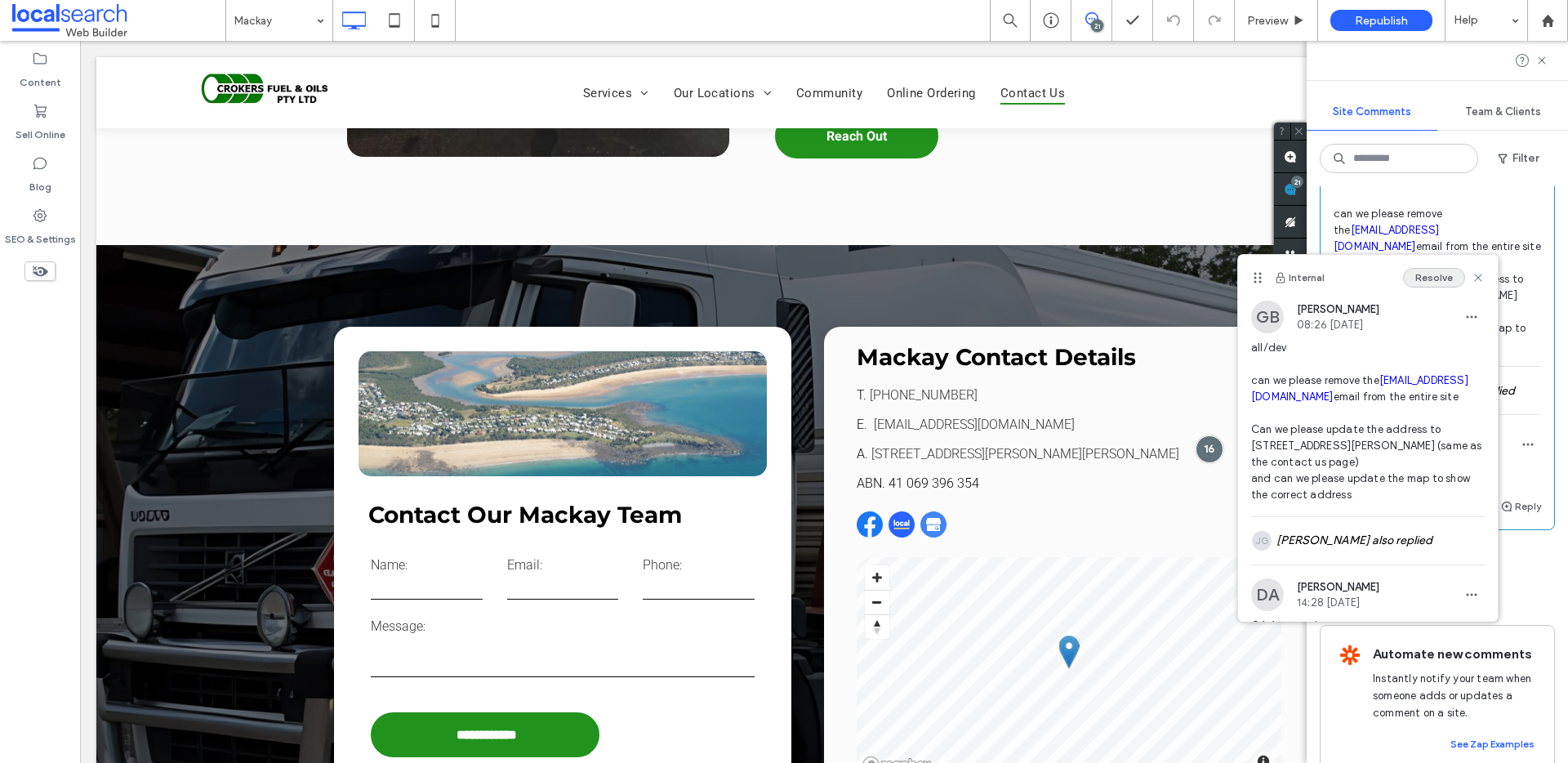
click at [1423, 276] on button "Resolve" at bounding box center [1434, 277] width 62 height 19
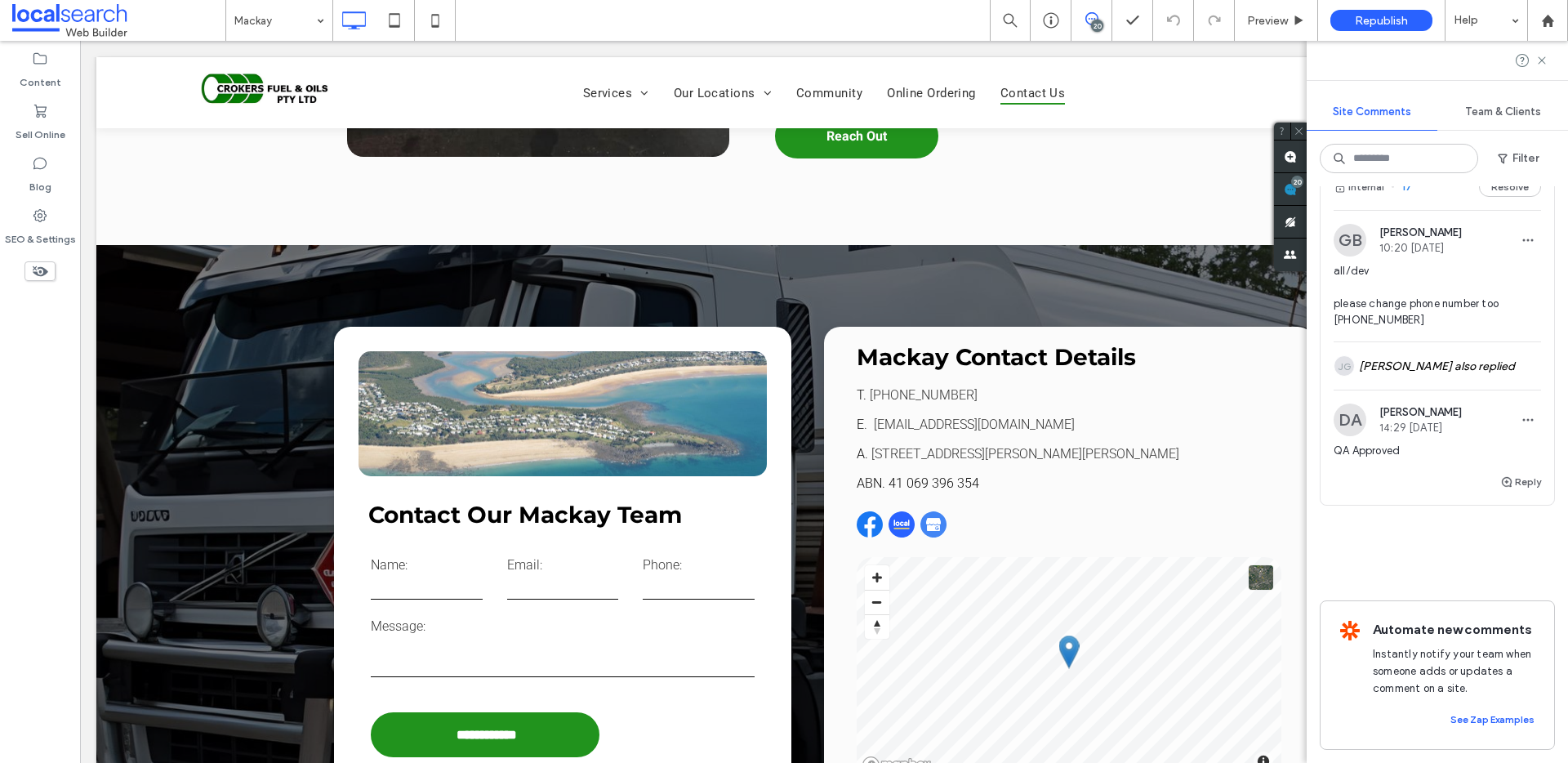
scroll to position [7994, 0]
click at [1369, 197] on button "Internal" at bounding box center [1358, 187] width 51 height 19
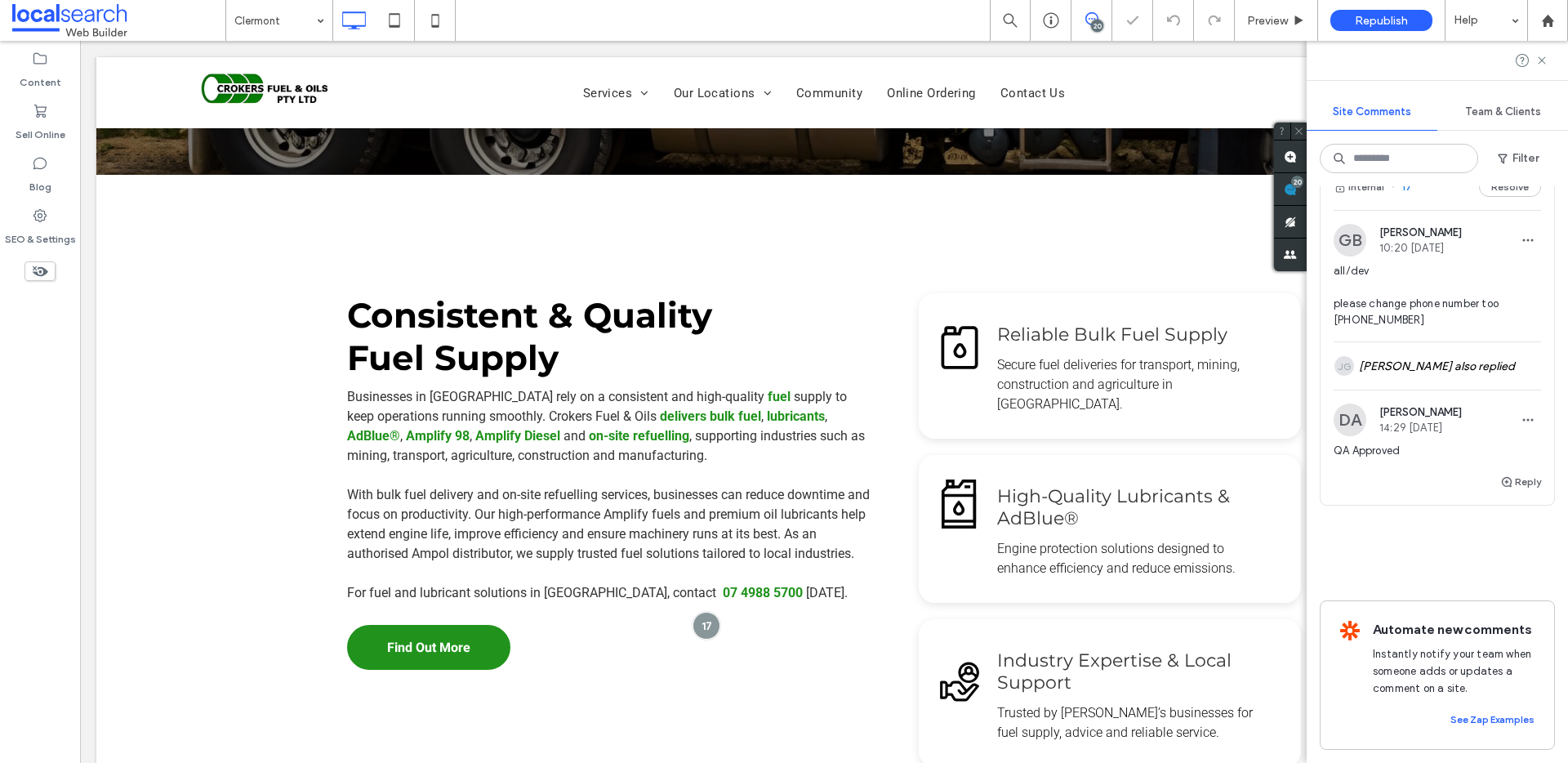
scroll to position [598, 0]
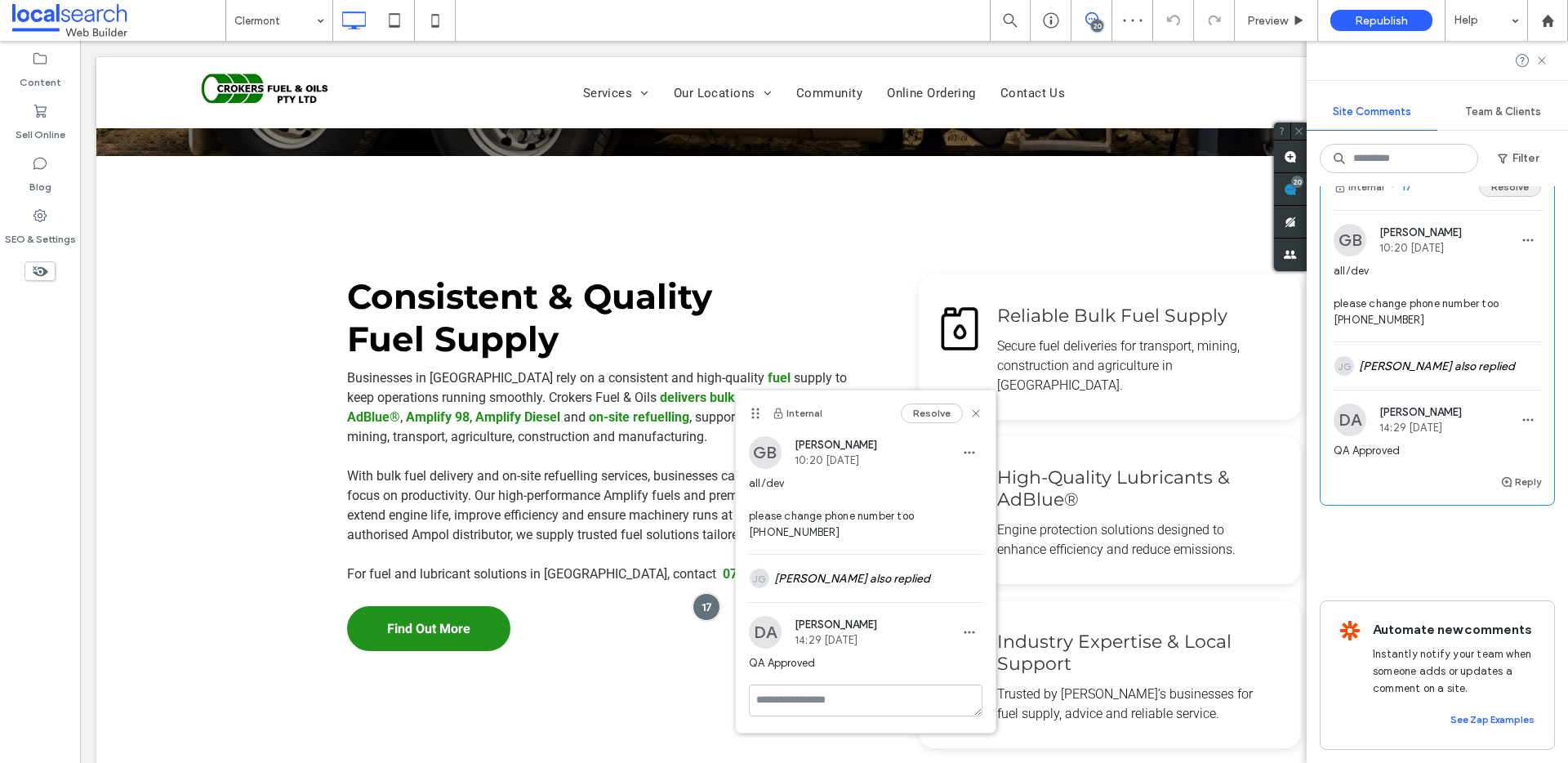
click at [1488, 197] on button "Resolve" at bounding box center [1509, 187] width 62 height 19
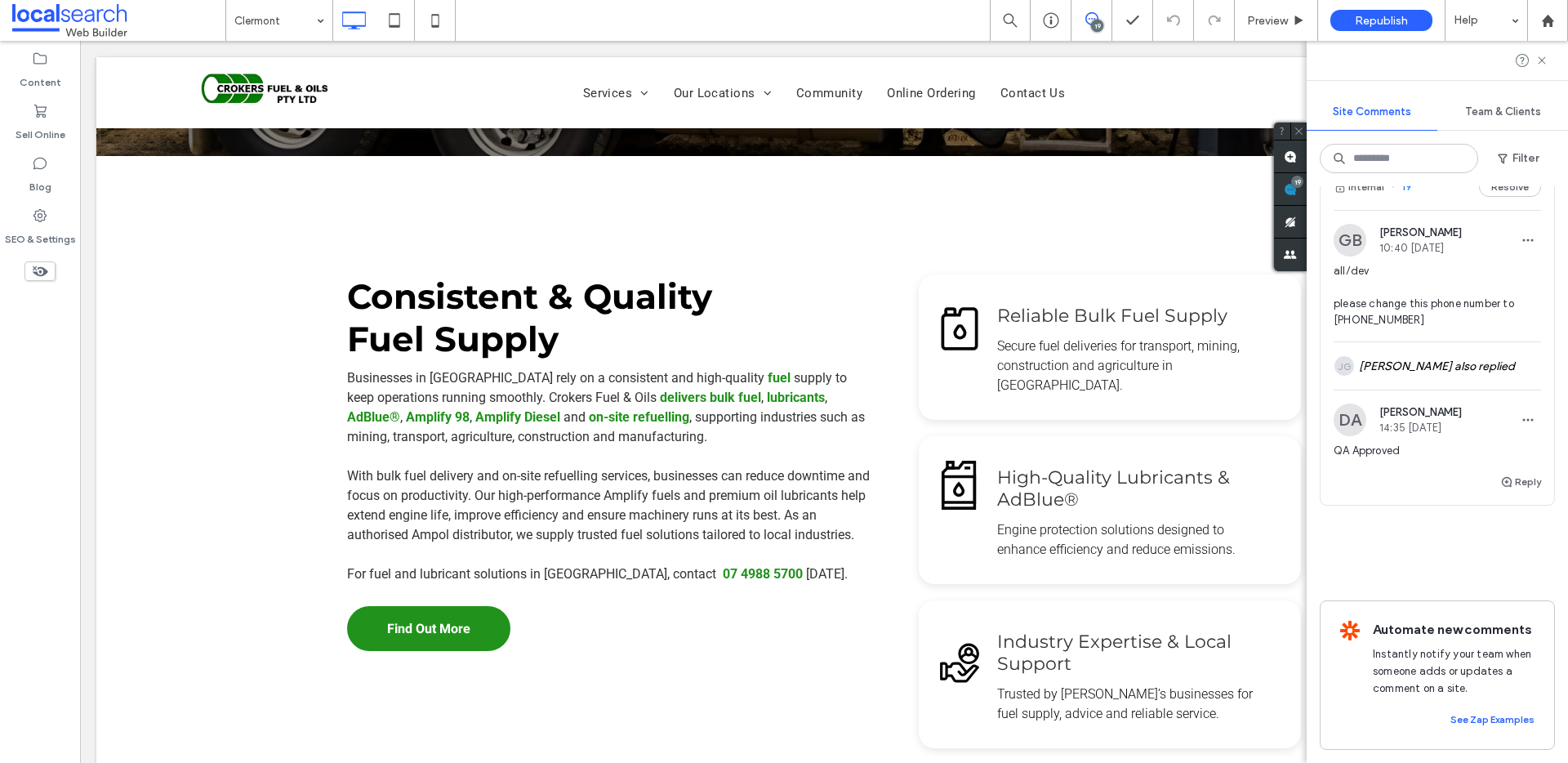
scroll to position [7644, 0]
click at [1366, 197] on button "Internal" at bounding box center [1358, 187] width 51 height 19
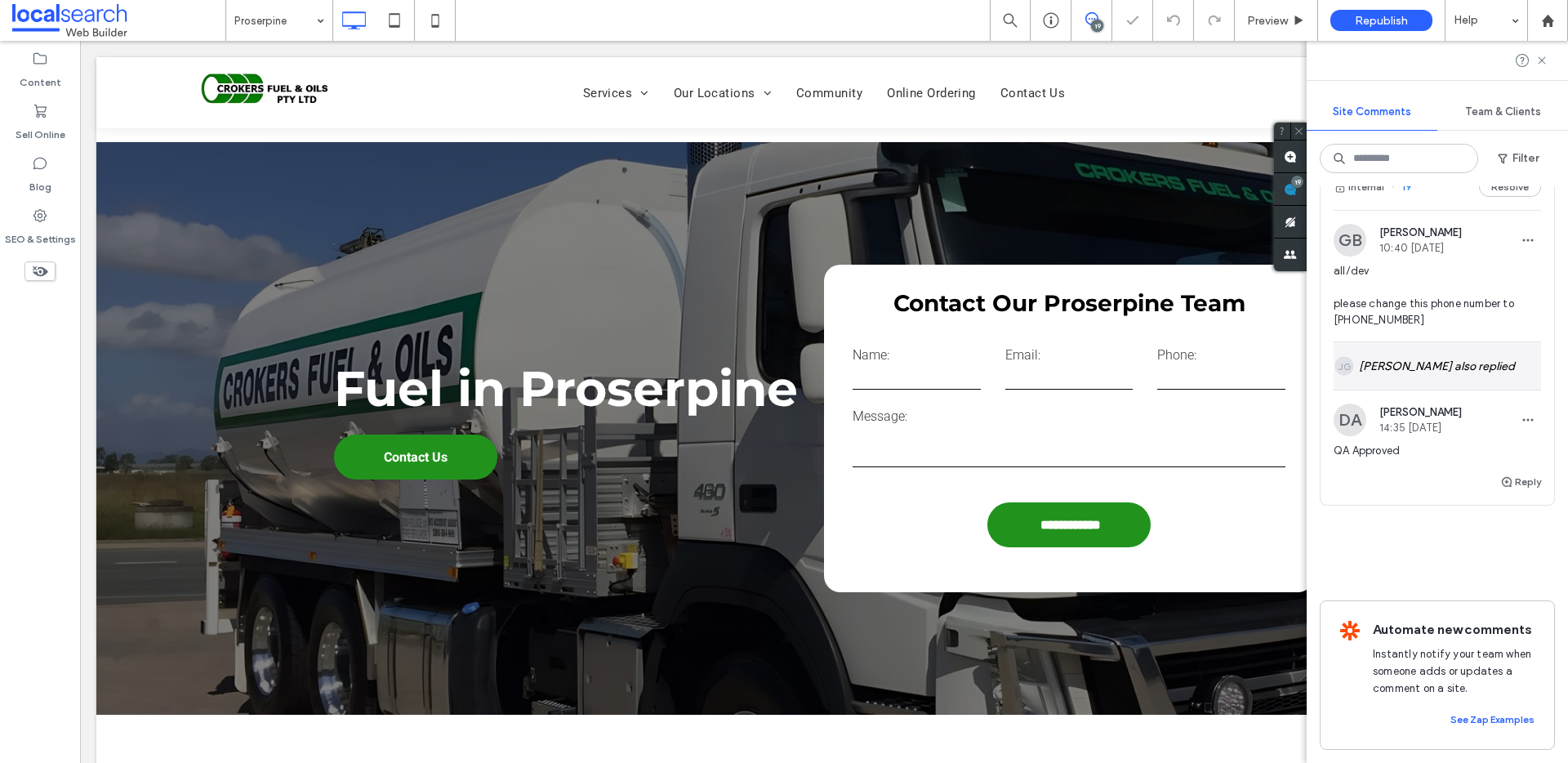
scroll to position [627, 0]
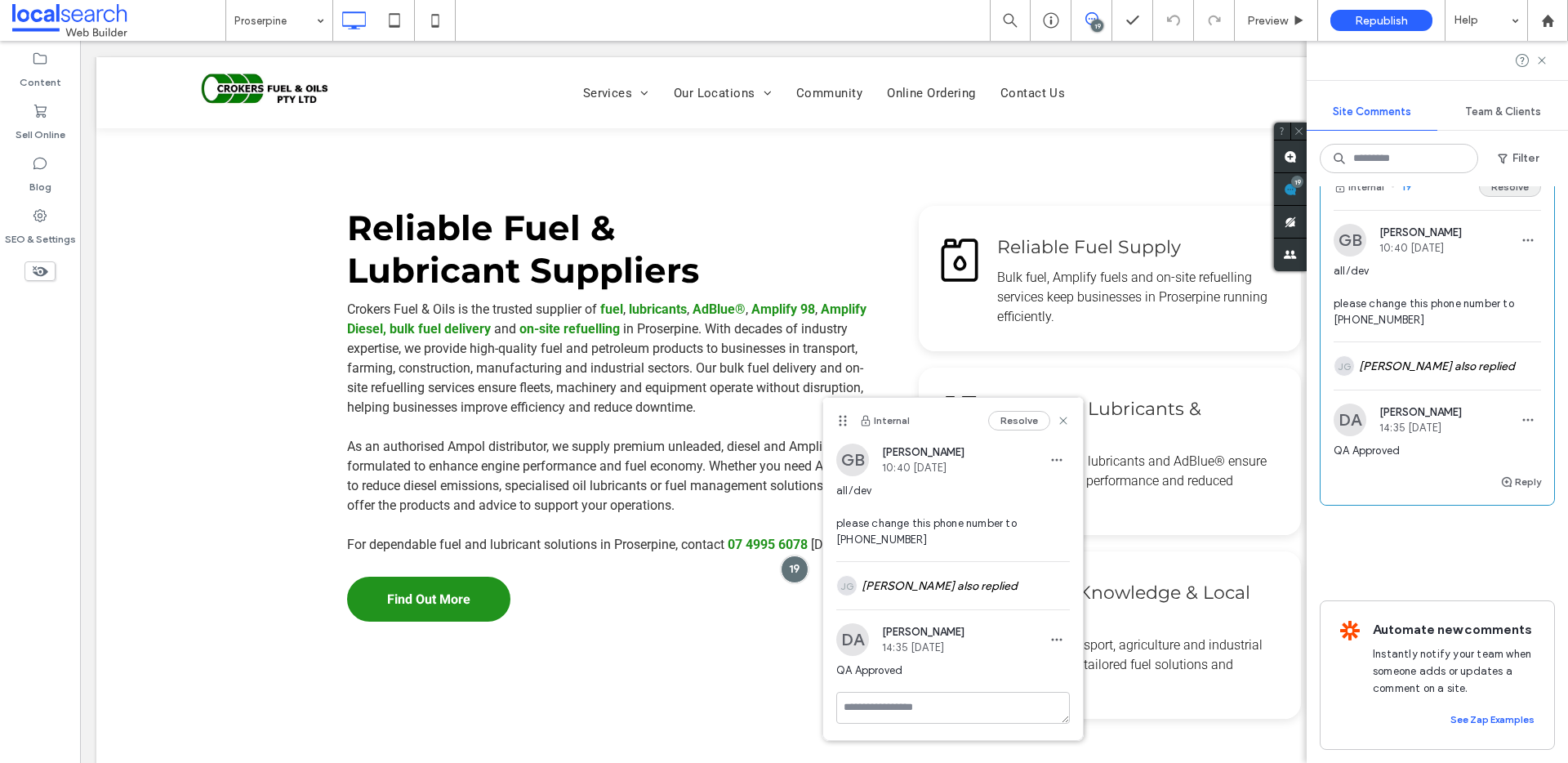
click at [1491, 197] on button "Resolve" at bounding box center [1509, 187] width 62 height 19
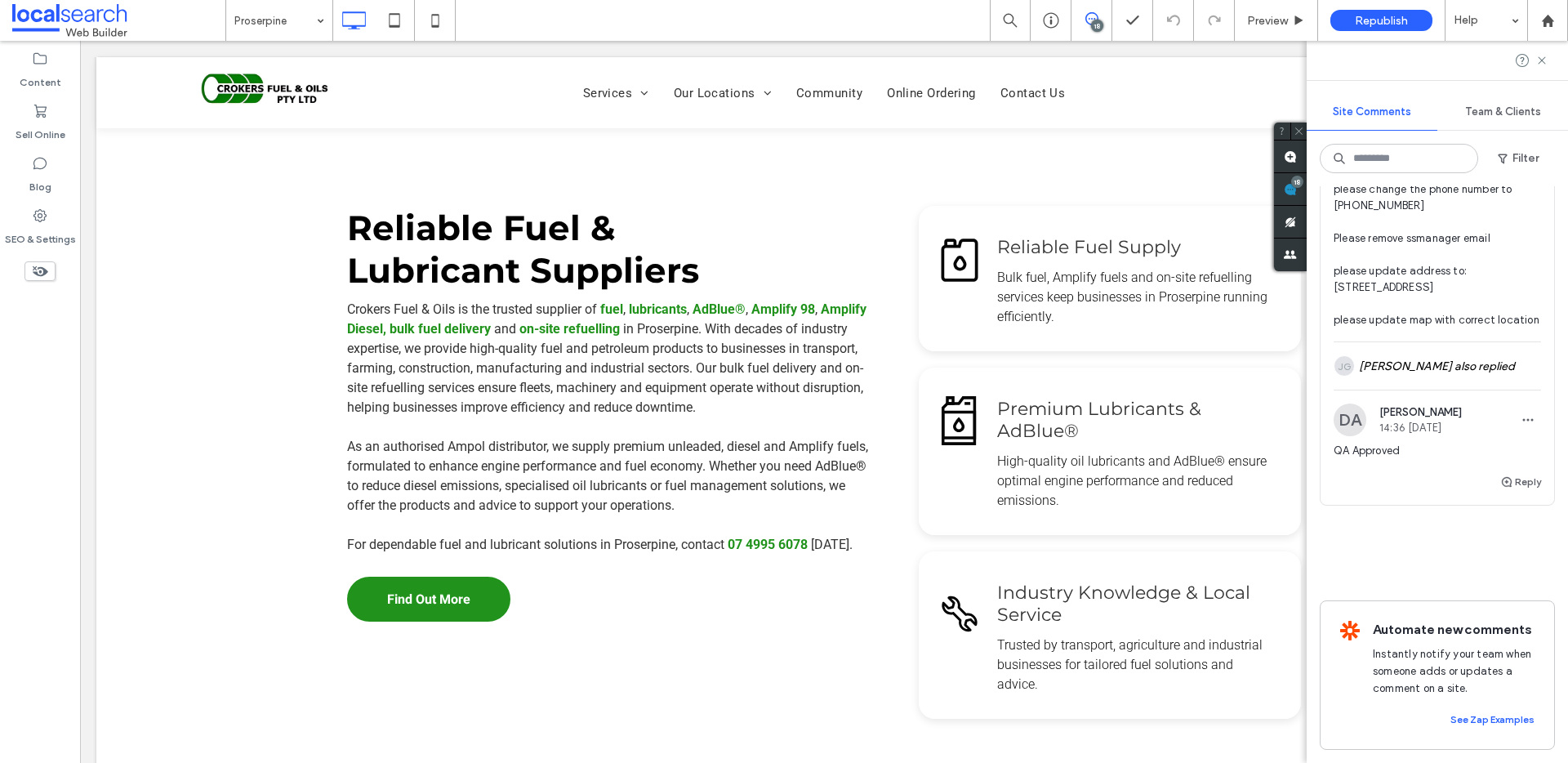
scroll to position [7156, 0]
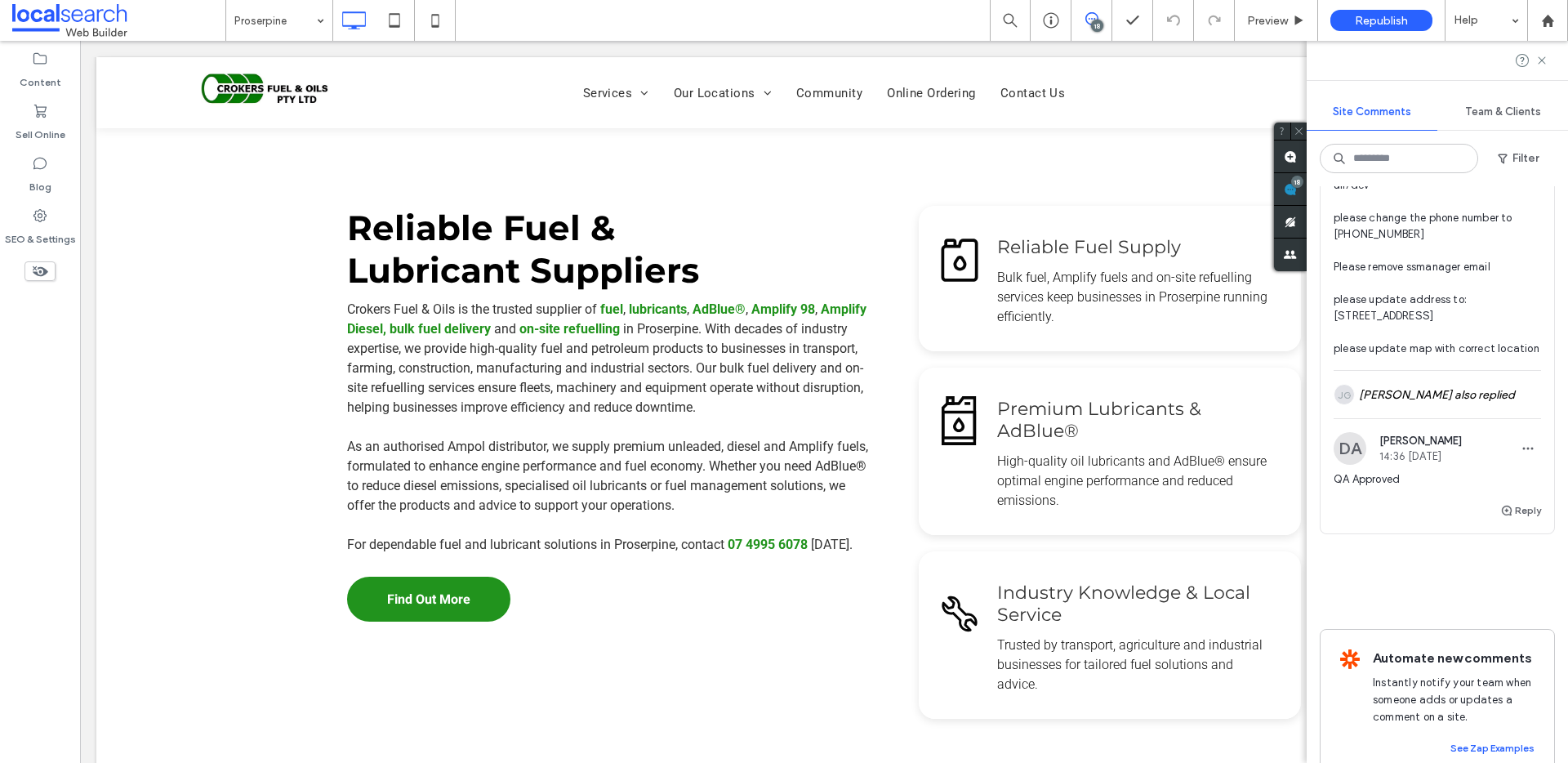
click at [1371, 111] on button "Internal" at bounding box center [1358, 101] width 51 height 19
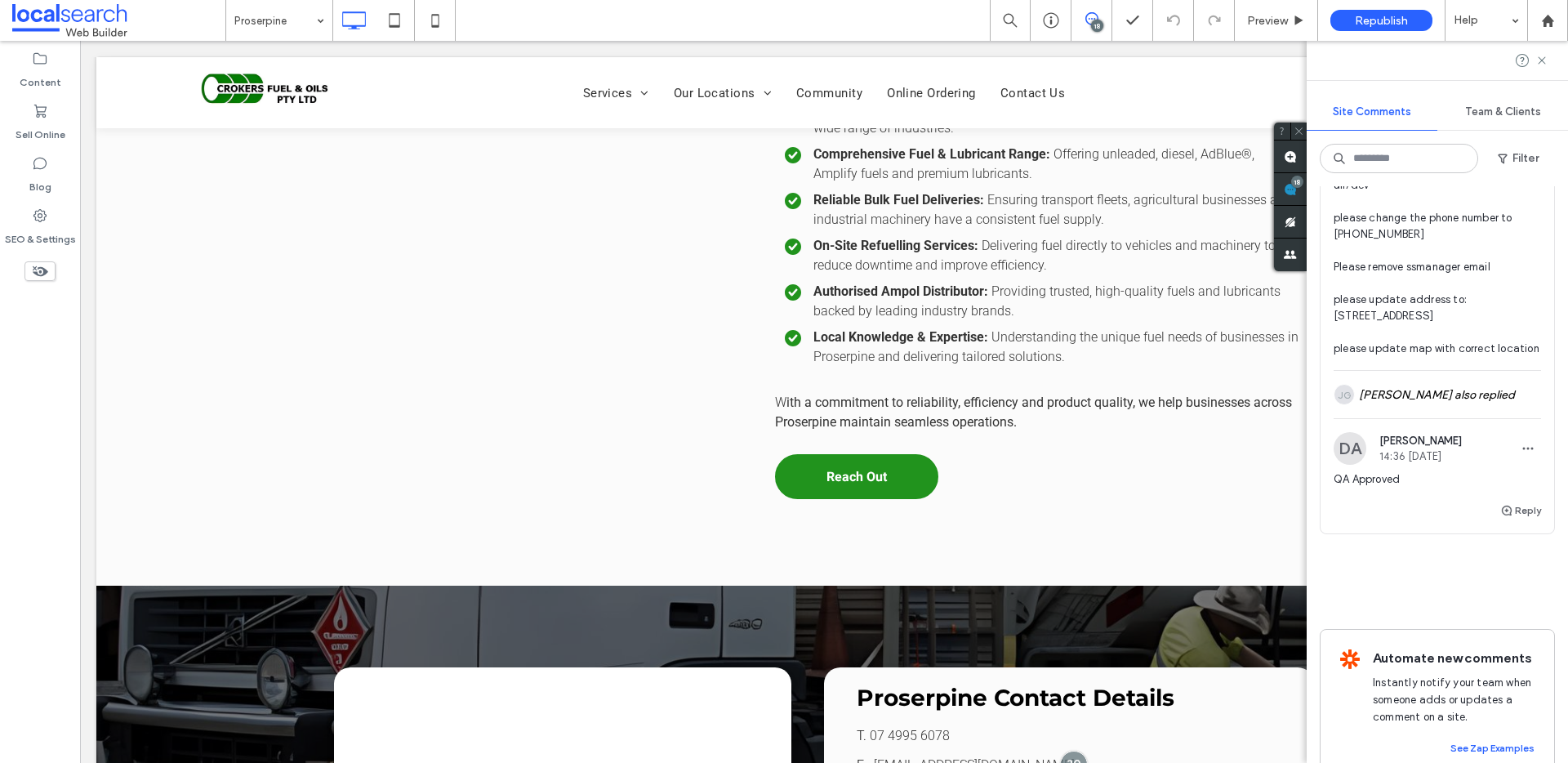
scroll to position [3159, 0]
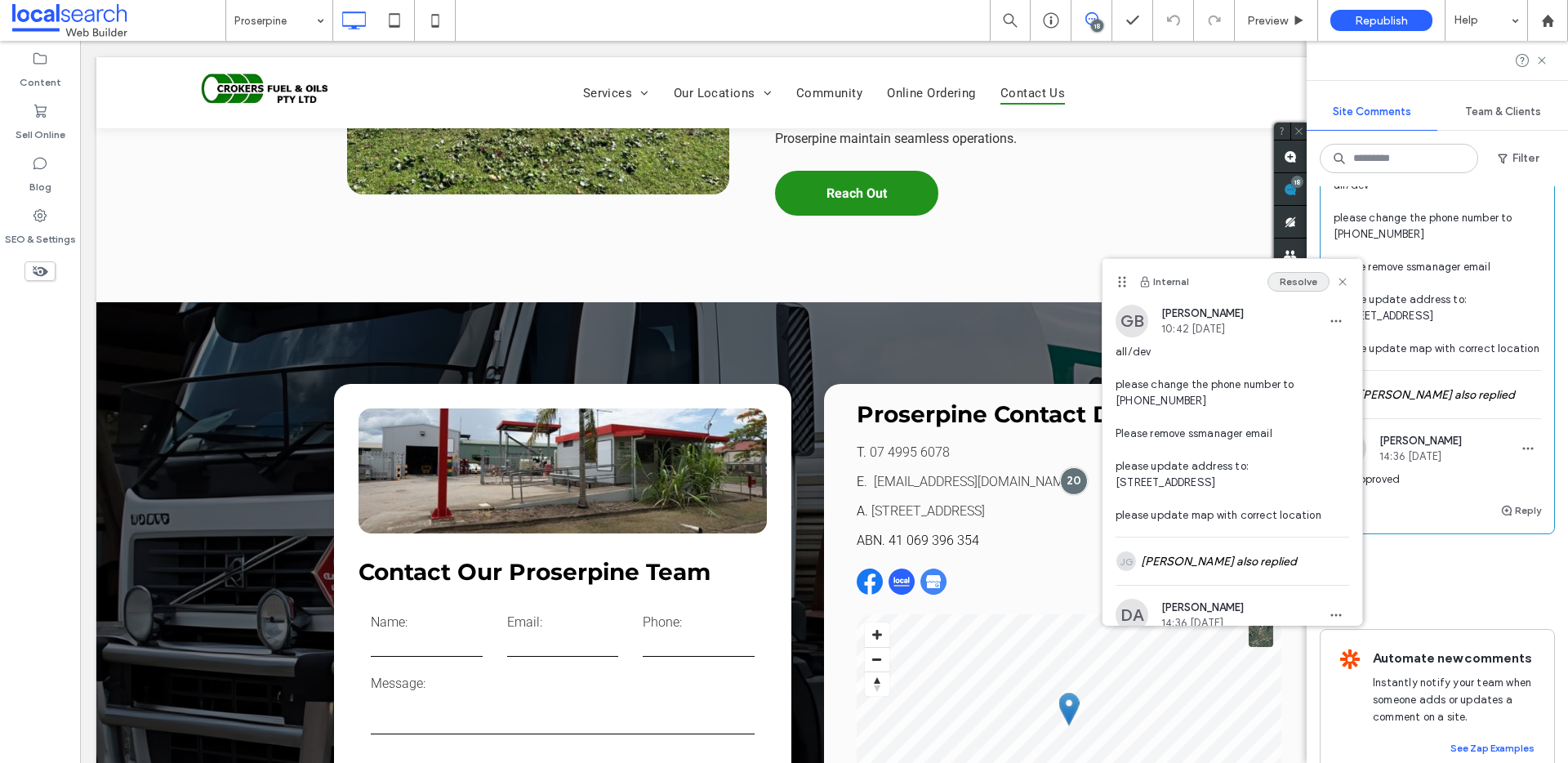
click at [1293, 285] on button "Resolve" at bounding box center [1297, 281] width 62 height 19
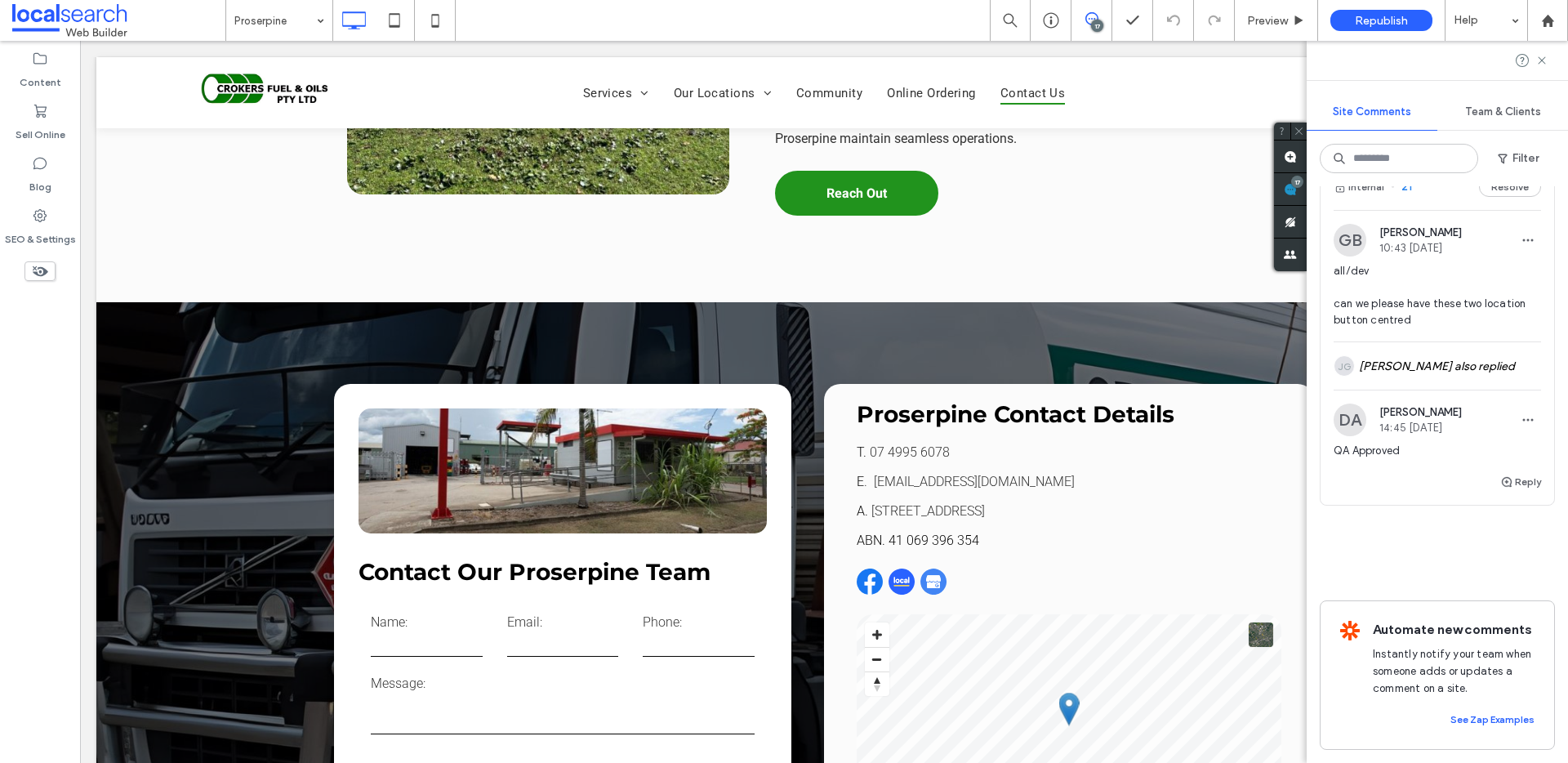
scroll to position [6745, 0]
click at [1365, 197] on button "Internal" at bounding box center [1358, 187] width 51 height 19
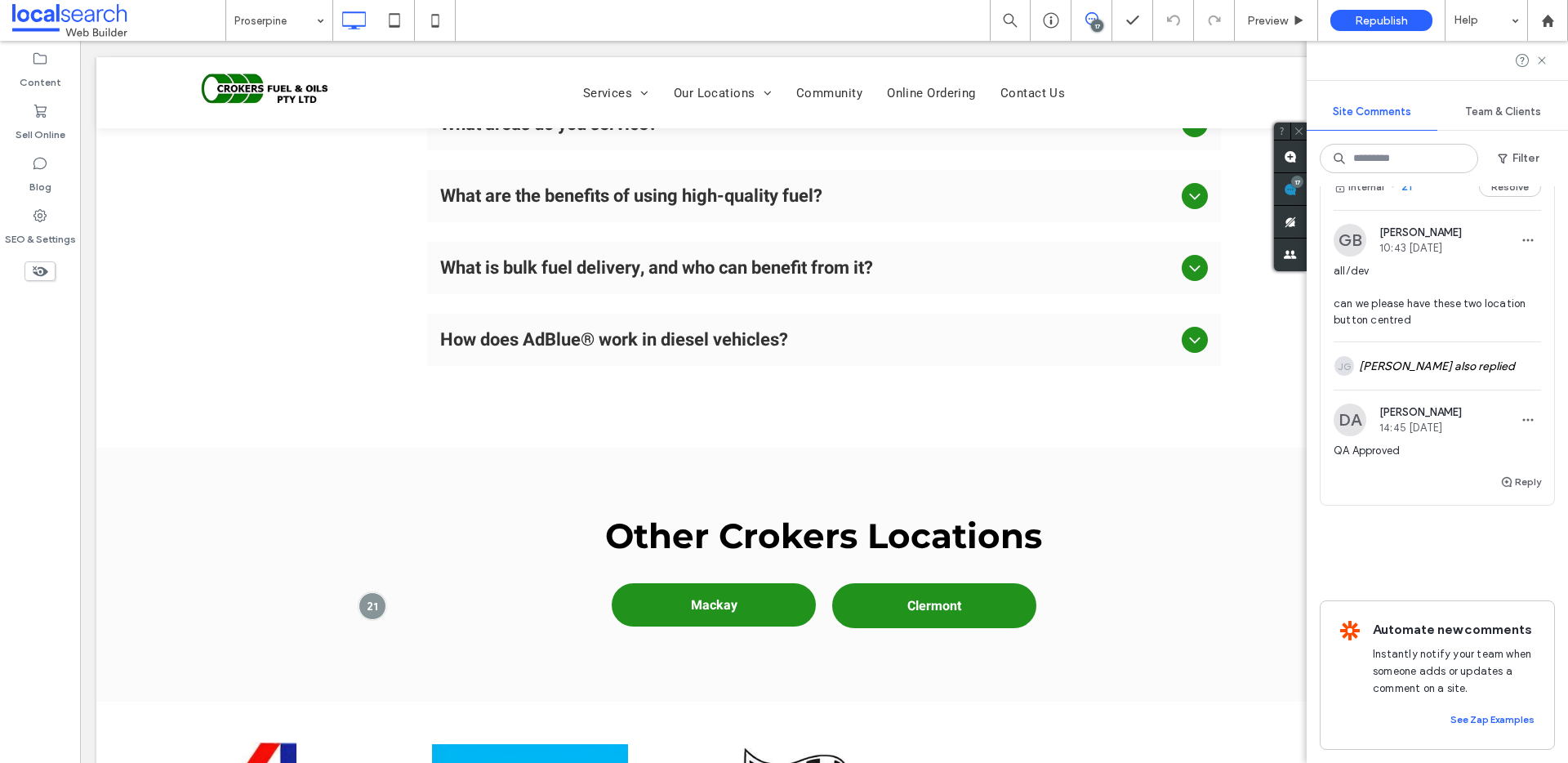
scroll to position [4303, 0]
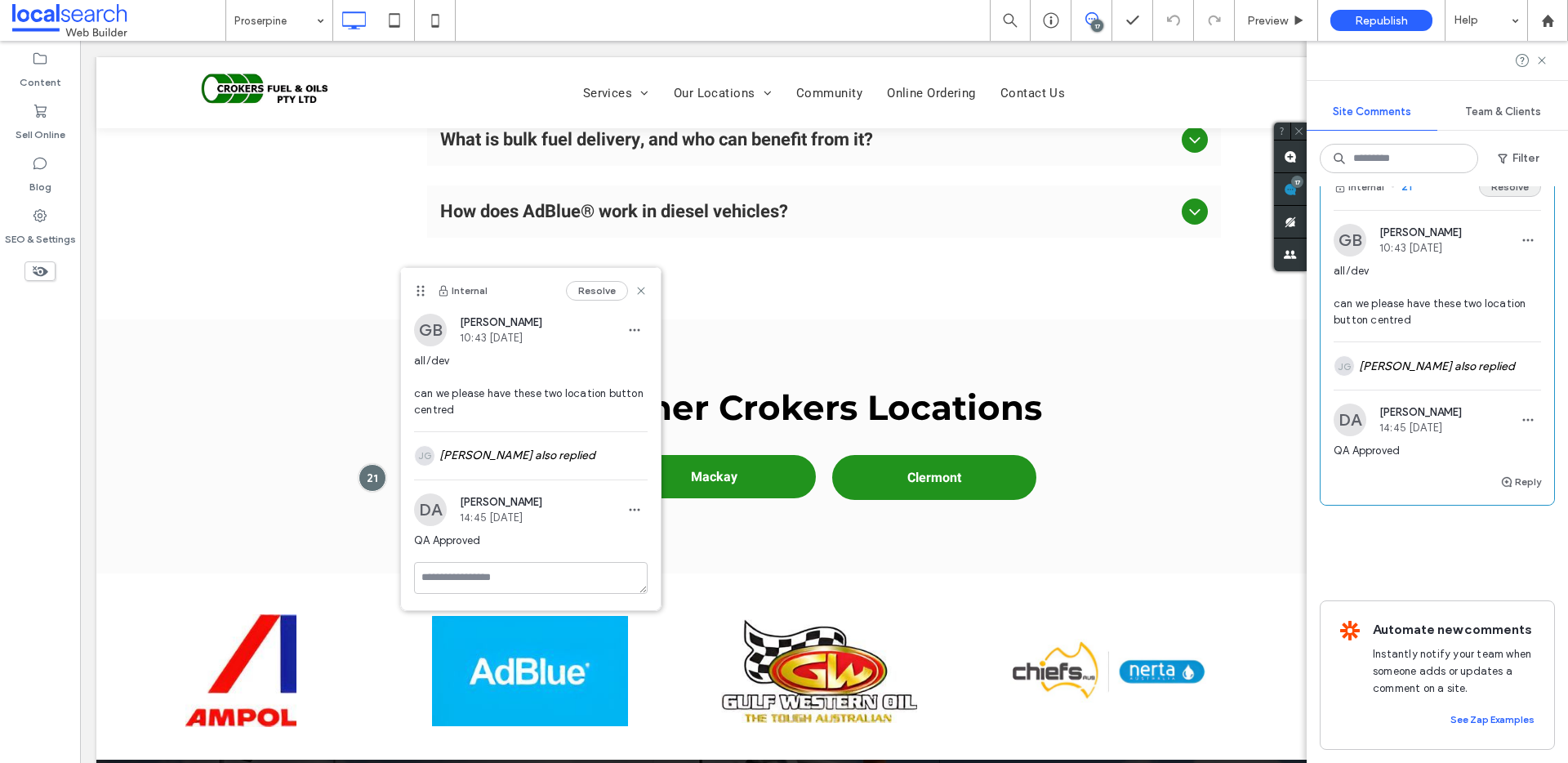
click at [1496, 197] on button "Resolve" at bounding box center [1509, 187] width 62 height 19
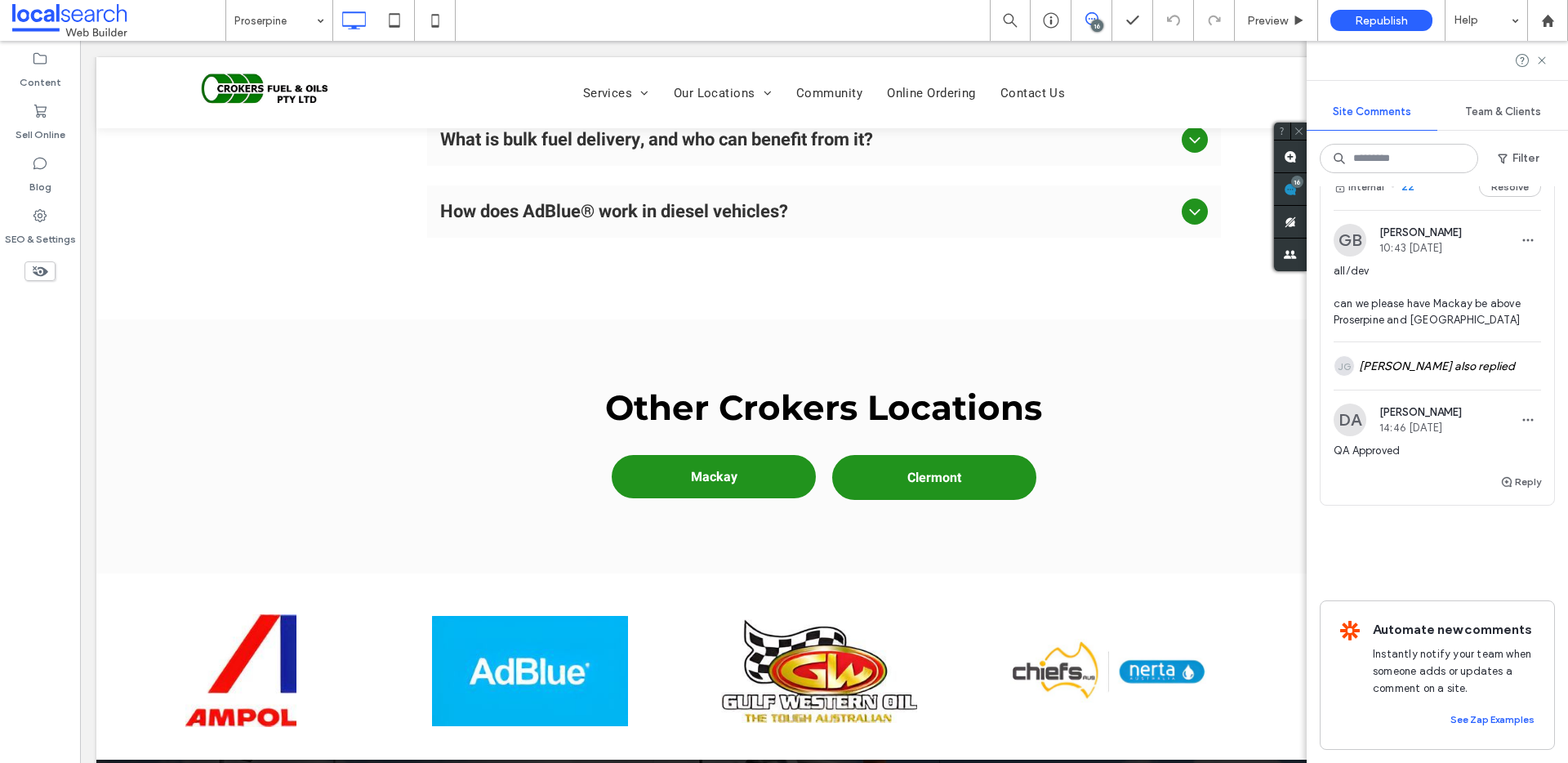
scroll to position [6429, 0]
click at [1360, 197] on button "Internal" at bounding box center [1358, 187] width 51 height 19
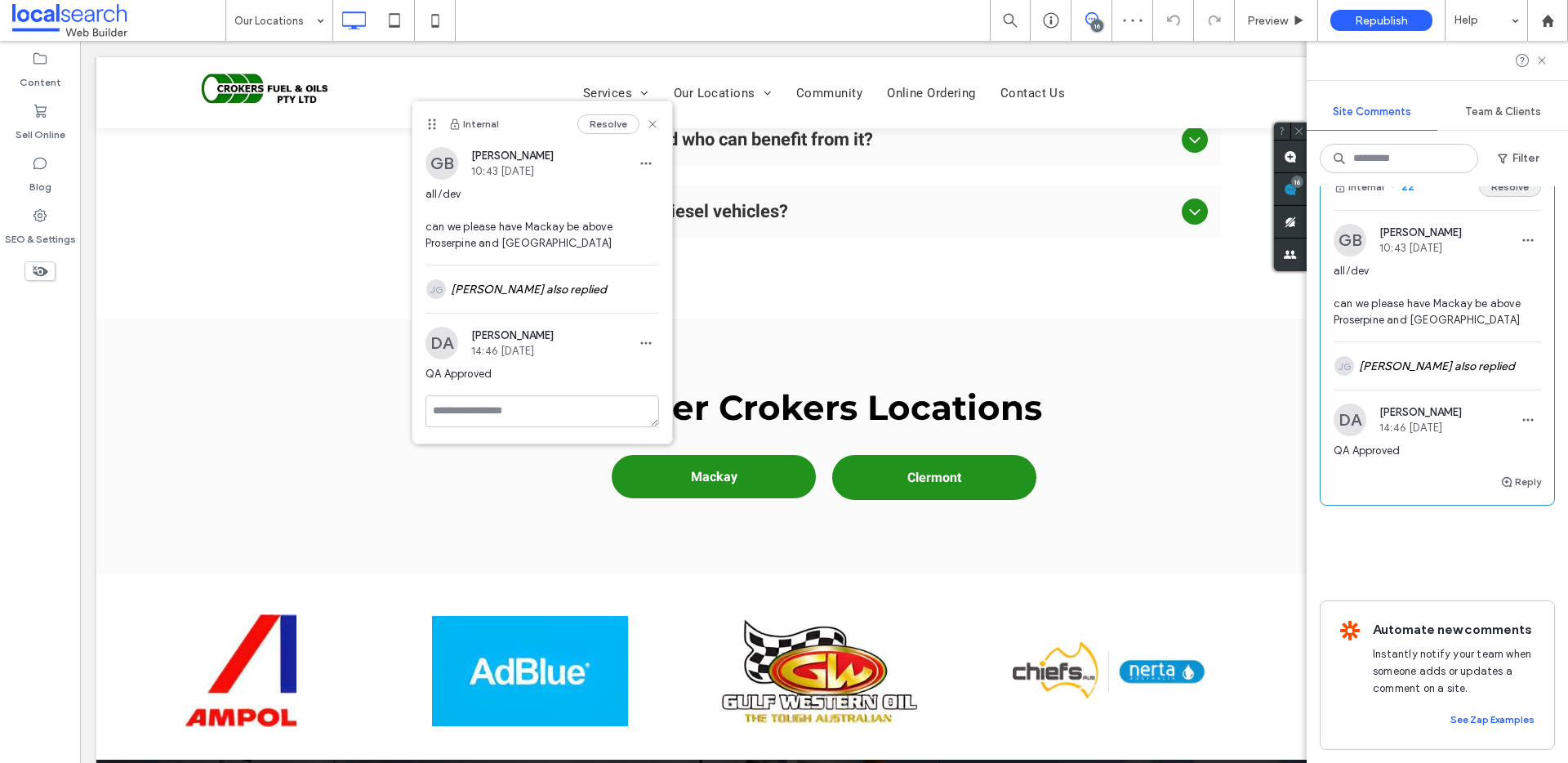
click at [1498, 197] on button "Resolve" at bounding box center [1509, 187] width 62 height 19
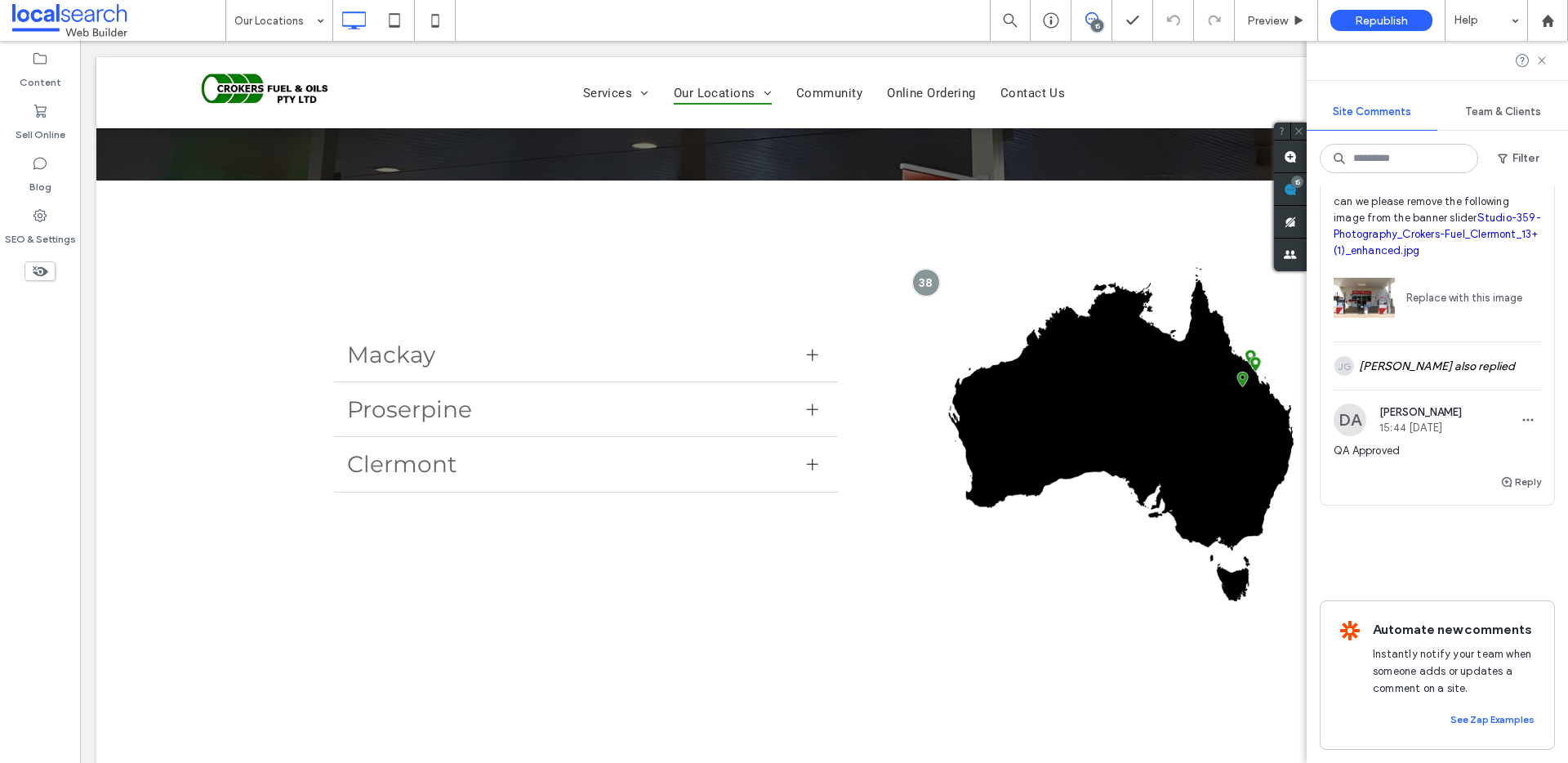
scroll to position [6039, 0]
click at [1361, 95] on button "Internal" at bounding box center [1358, 84] width 51 height 19
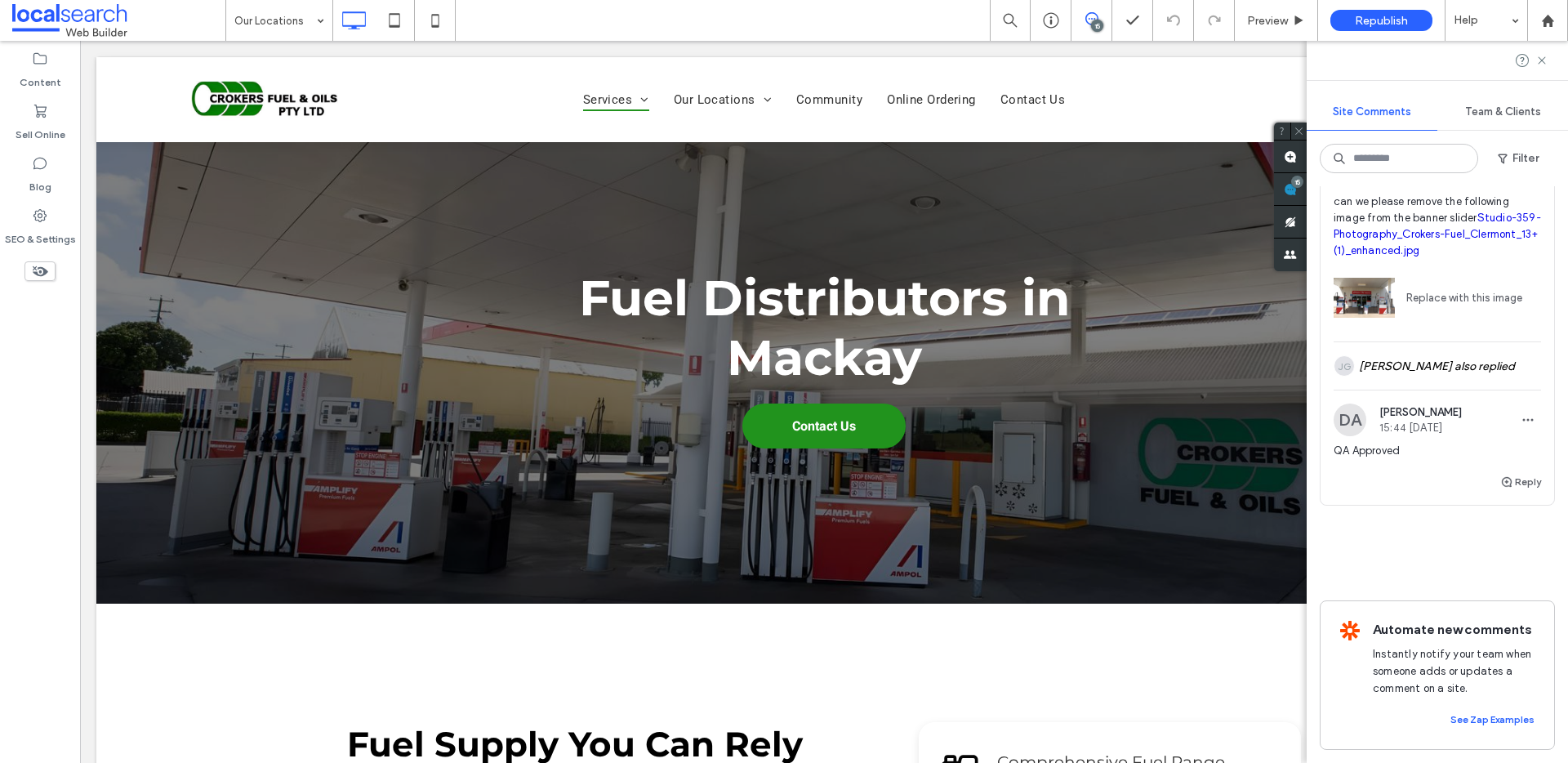
scroll to position [0, 0]
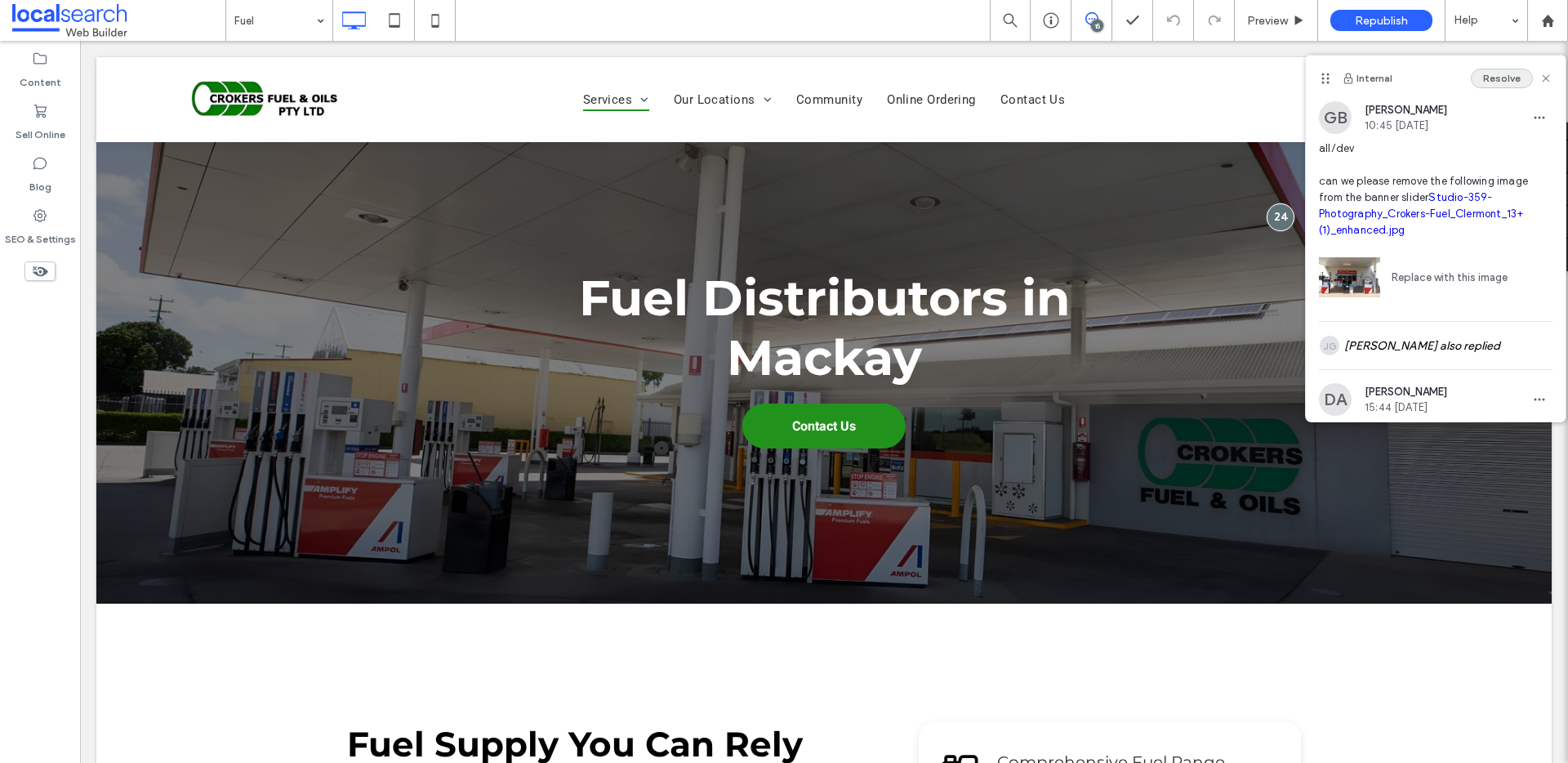
click at [1484, 82] on button "Resolve" at bounding box center [1501, 78] width 62 height 19
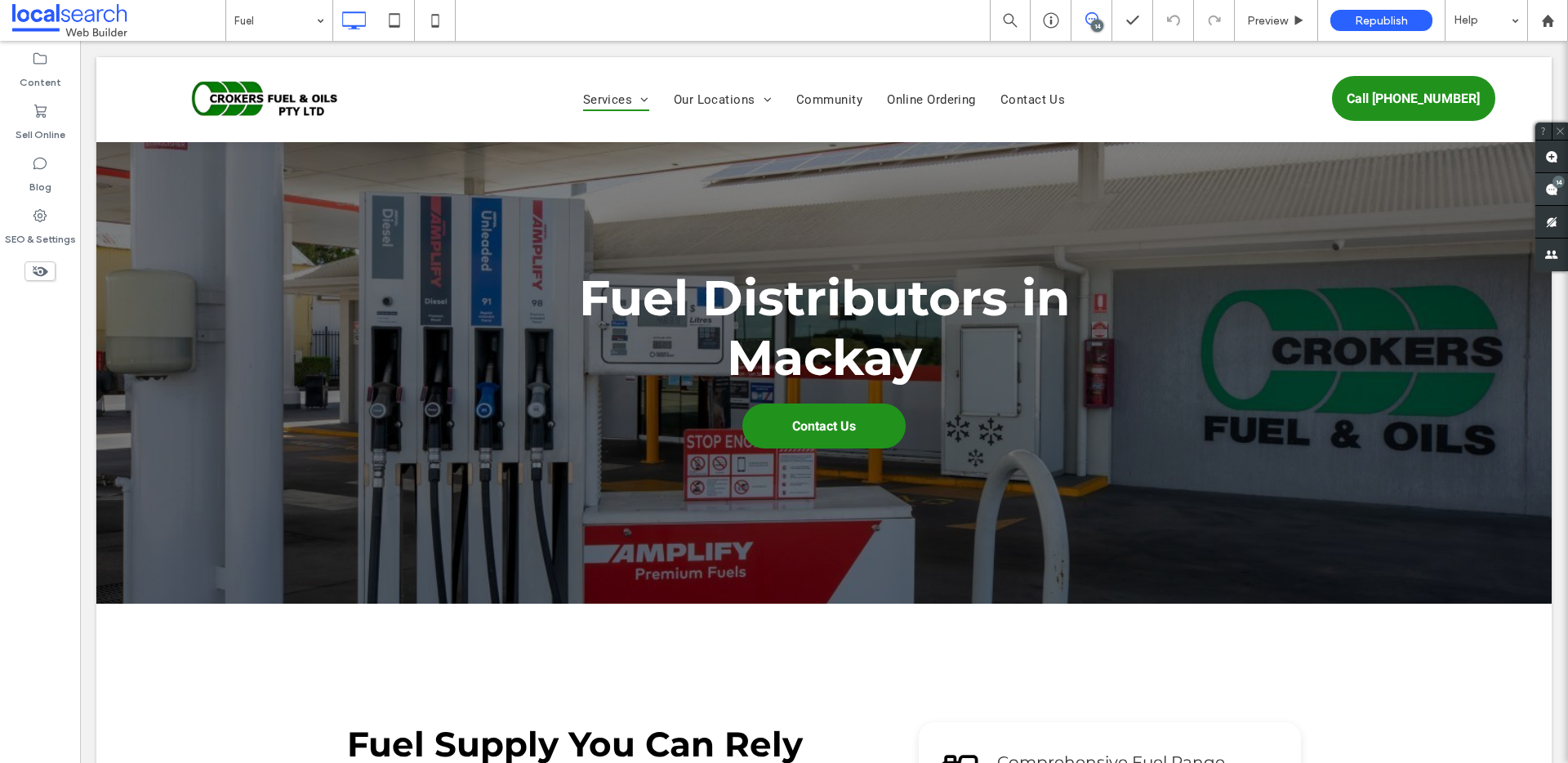
click at [1547, 190] on use at bounding box center [1552, 190] width 13 height 13
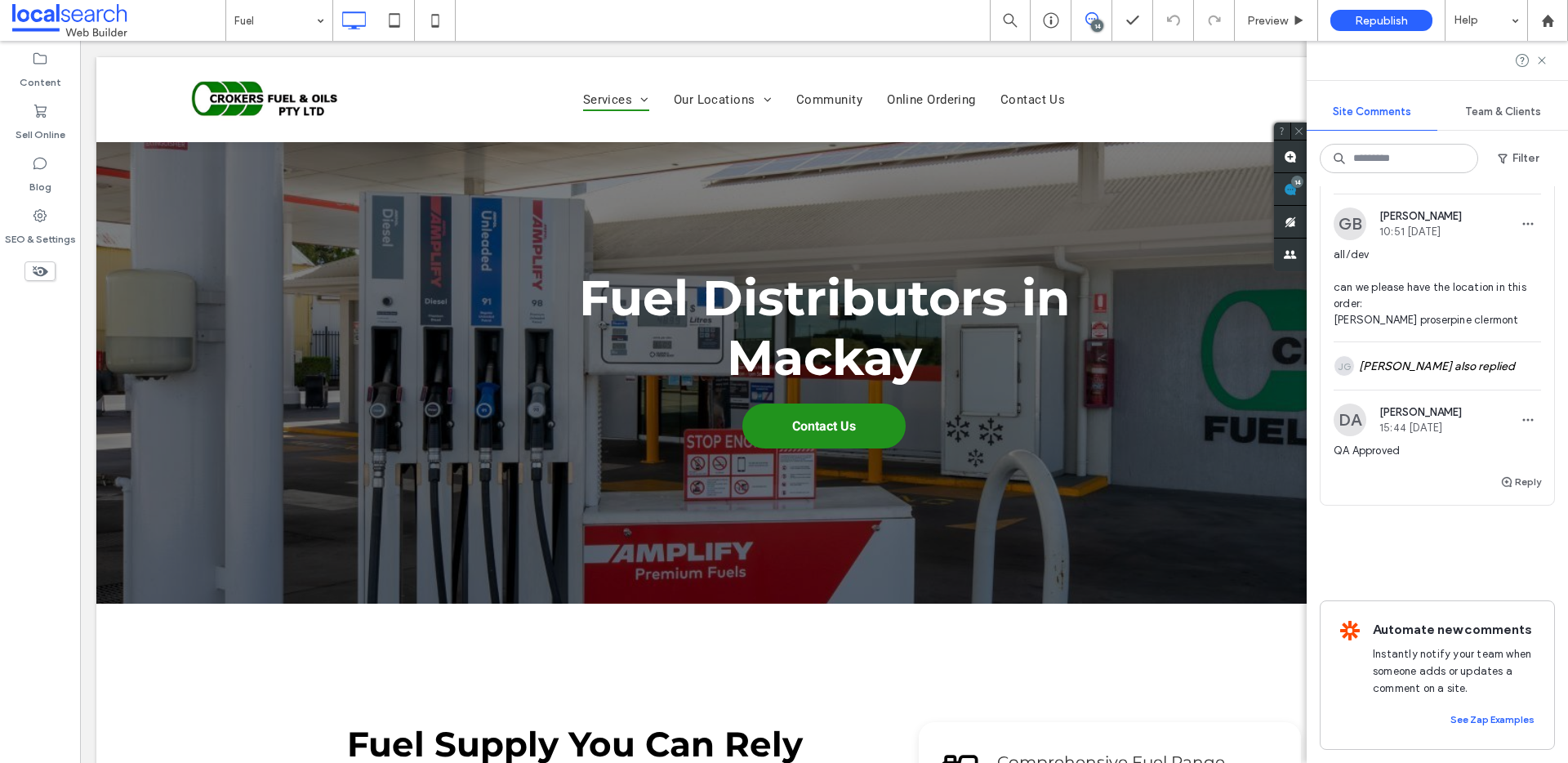
scroll to position [5568, 0]
click at [1367, 180] on button "Internal" at bounding box center [1358, 171] width 51 height 19
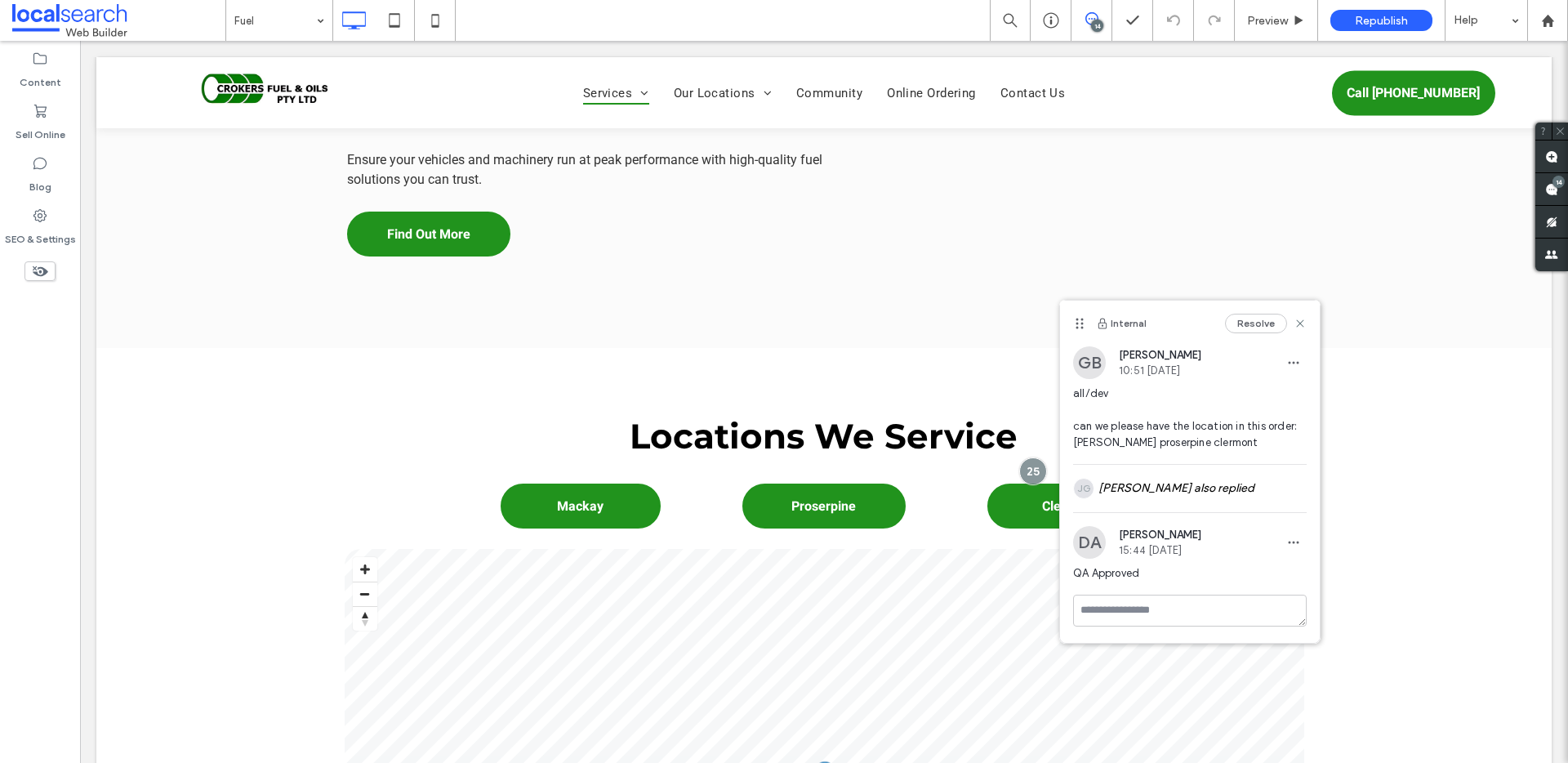
scroll to position [0, 0]
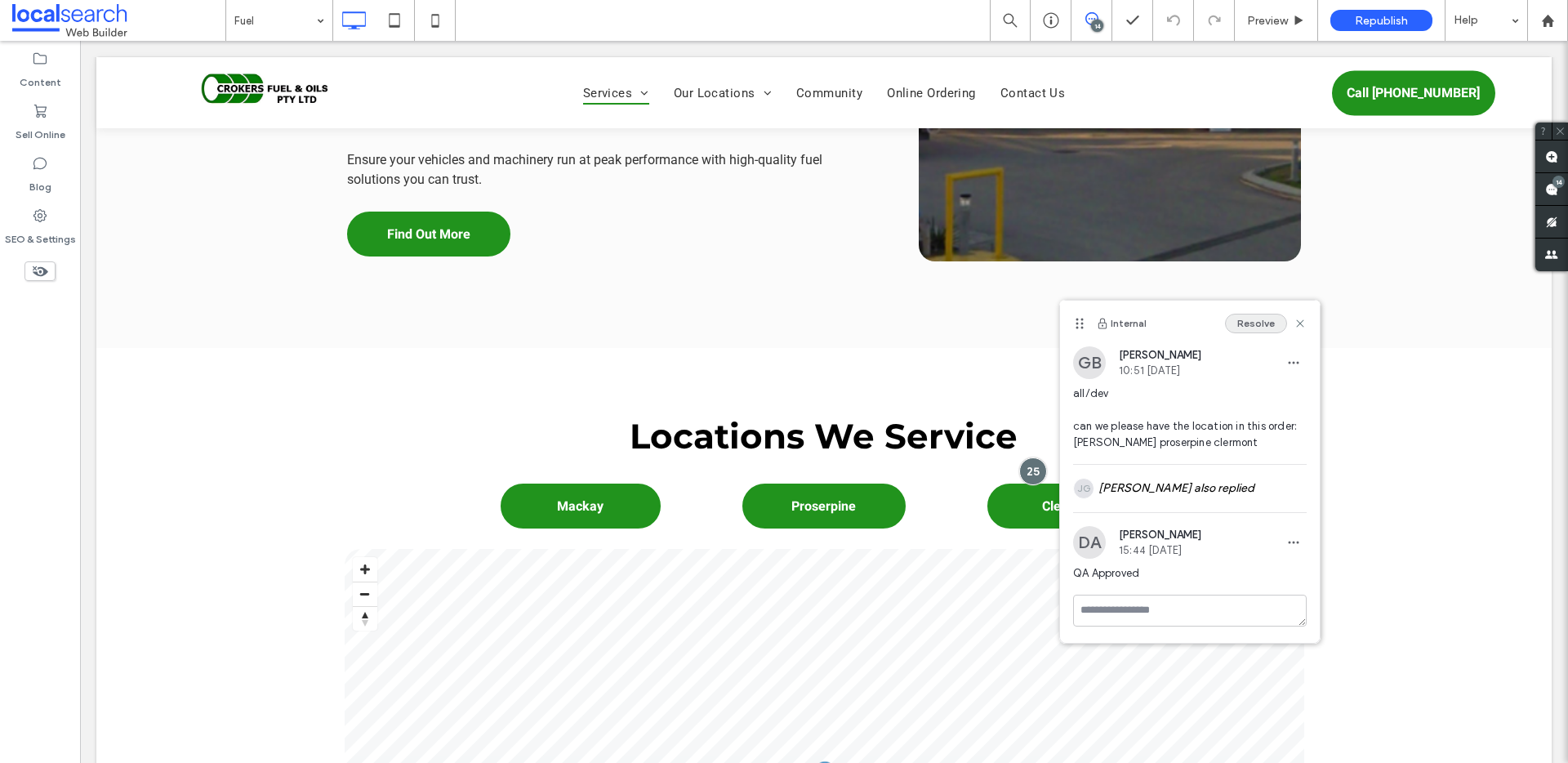
click at [1254, 327] on button "Resolve" at bounding box center [1255, 323] width 62 height 19
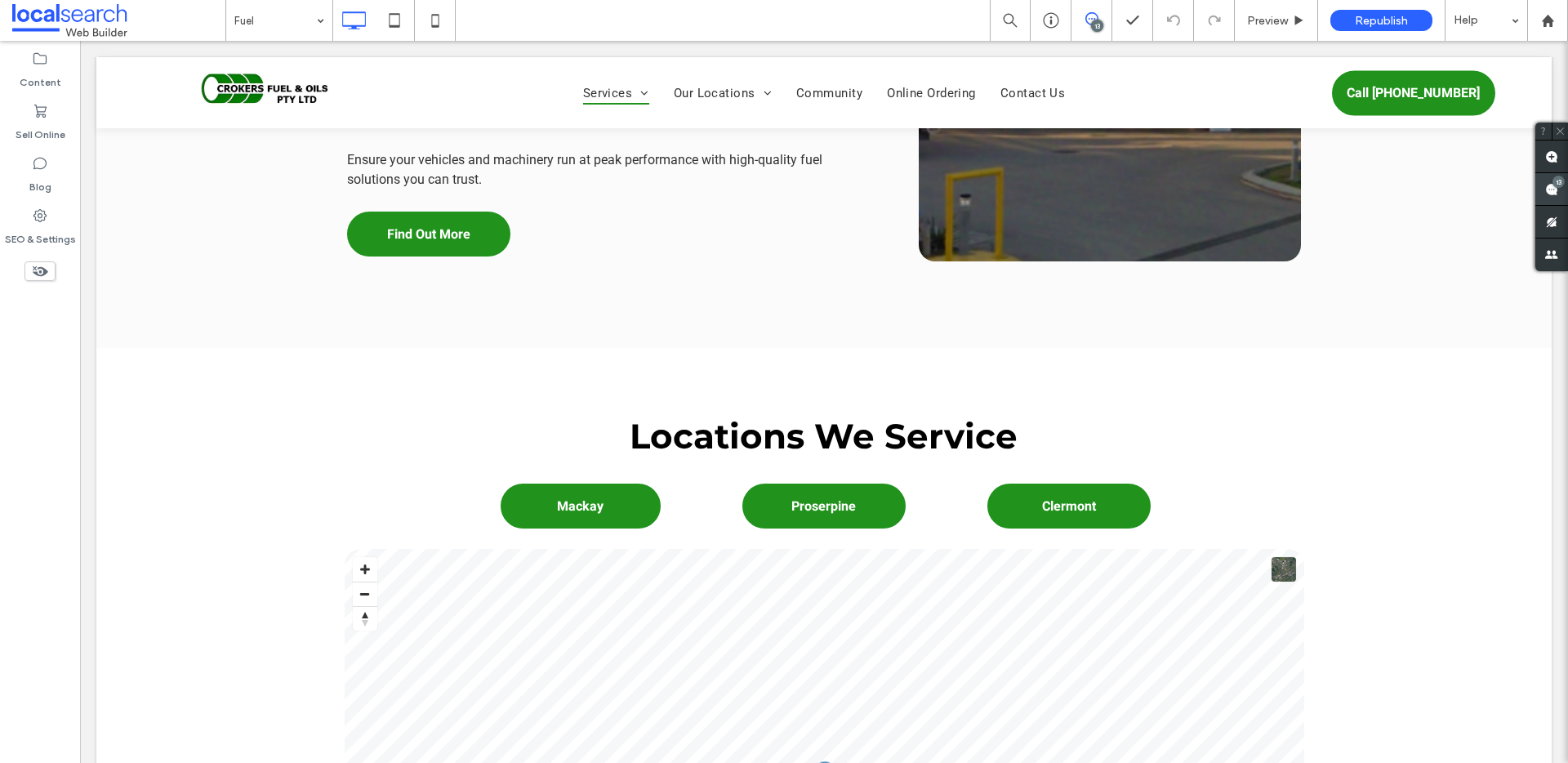
click at [1552, 185] on use at bounding box center [1552, 190] width 13 height 13
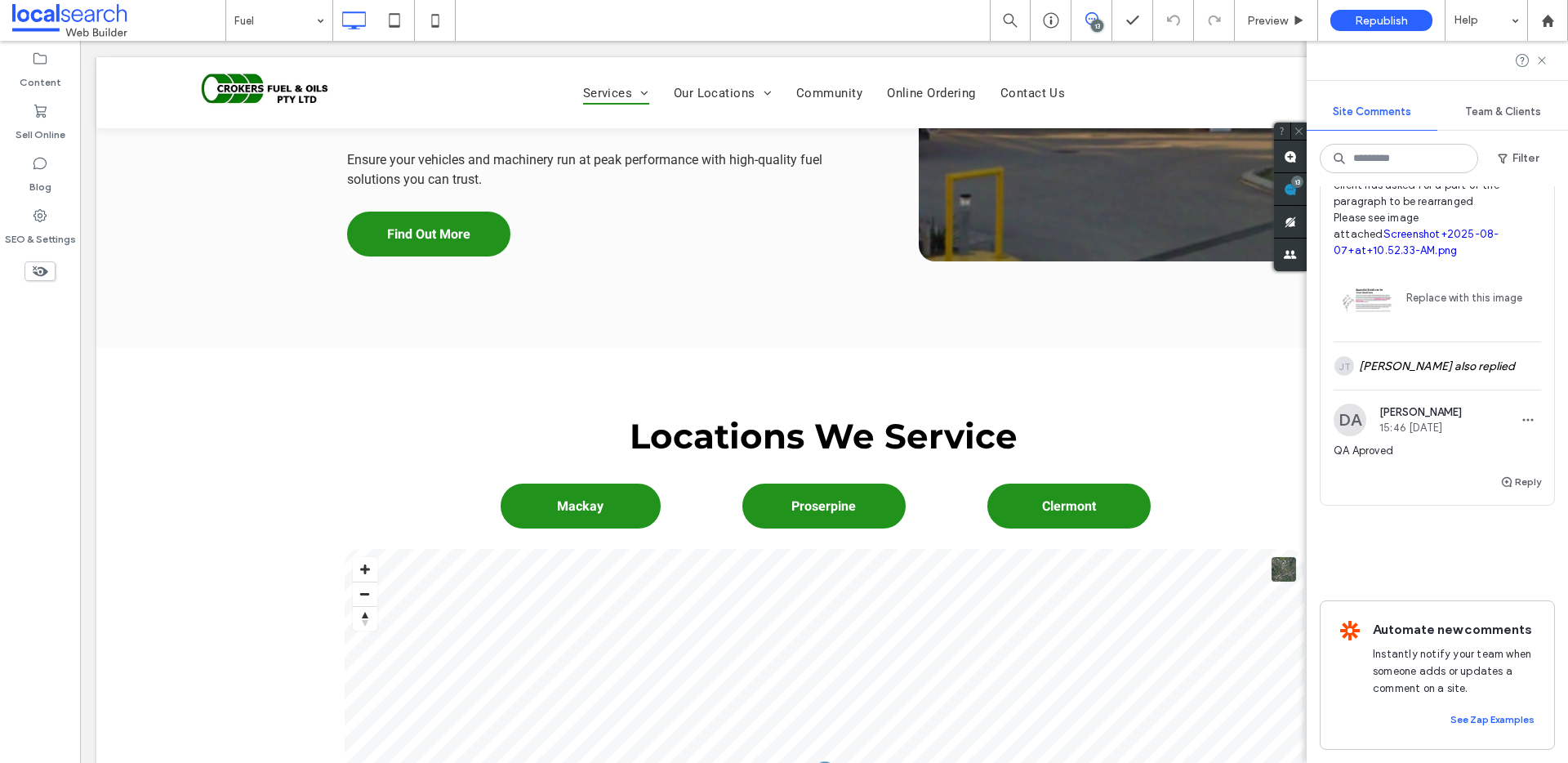
scroll to position [5172, 0]
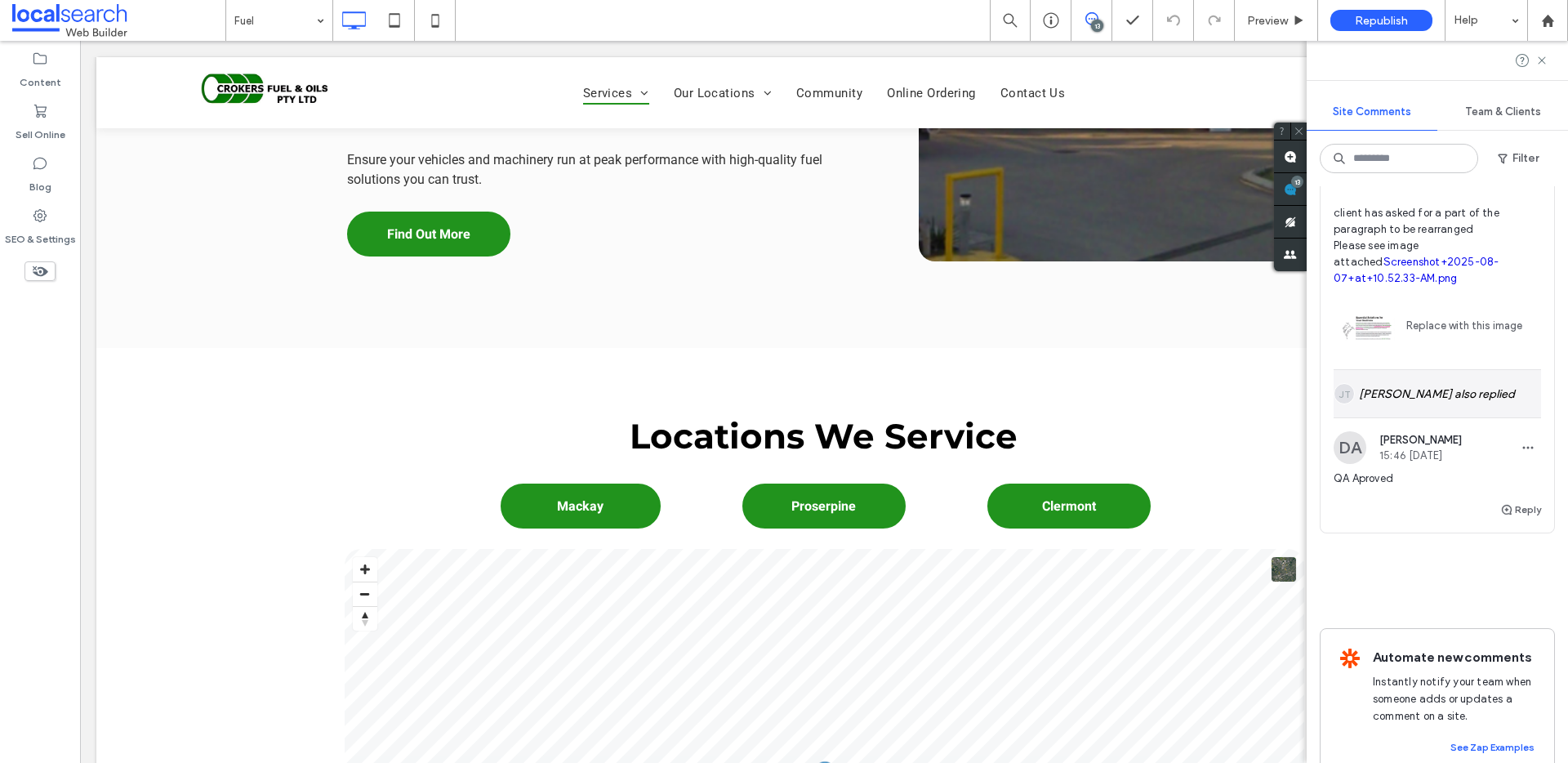
click at [1437, 417] on div "JT Jacqueline Thomas also replied" at bounding box center [1437, 393] width 207 height 47
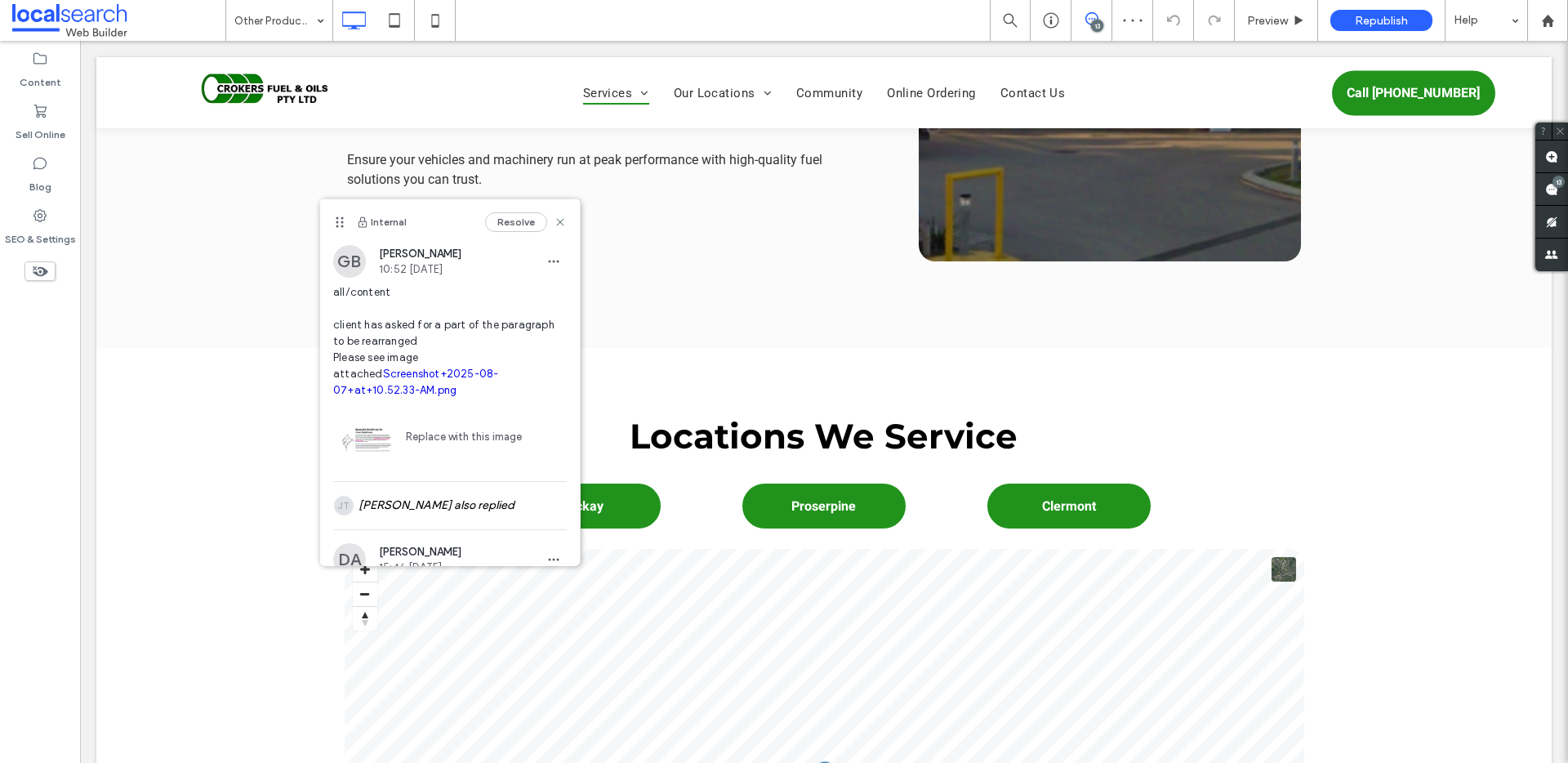
click at [556, 220] on div "Internal Resolve" at bounding box center [450, 223] width 260 height 46
click at [508, 222] on button "Resolve" at bounding box center [515, 222] width 62 height 19
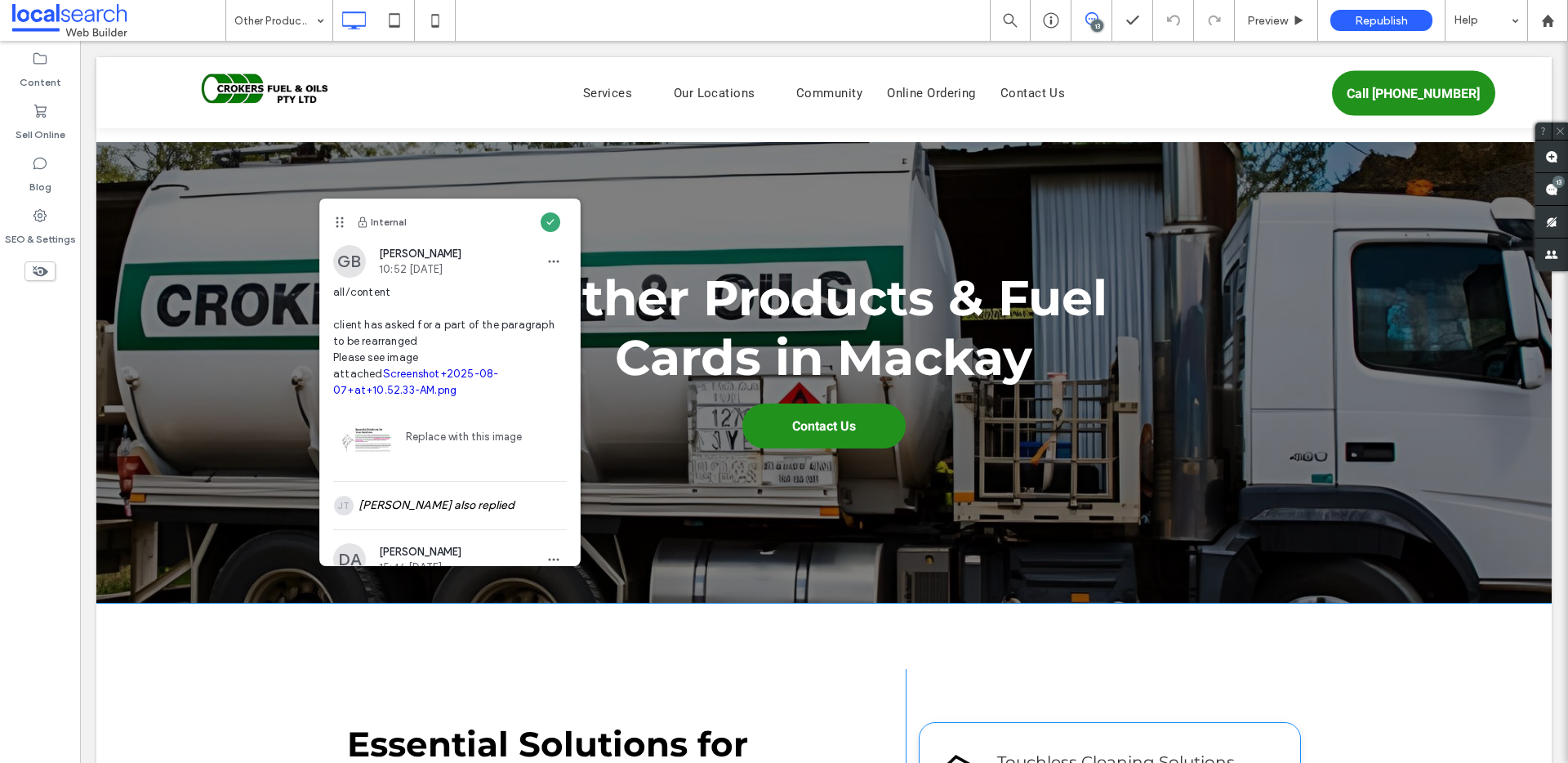
scroll to position [480, 0]
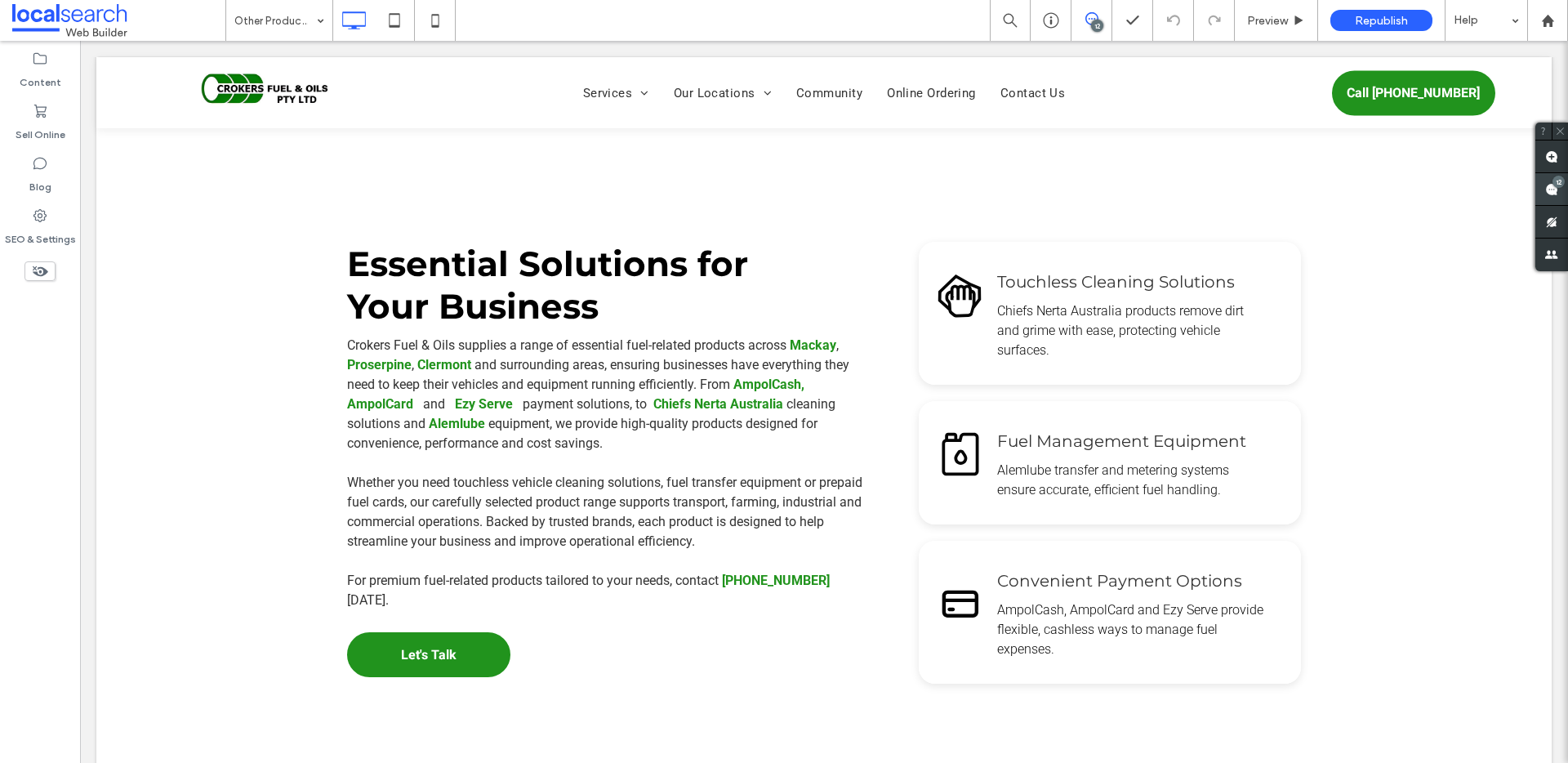
click at [1548, 186] on use at bounding box center [1552, 190] width 13 height 13
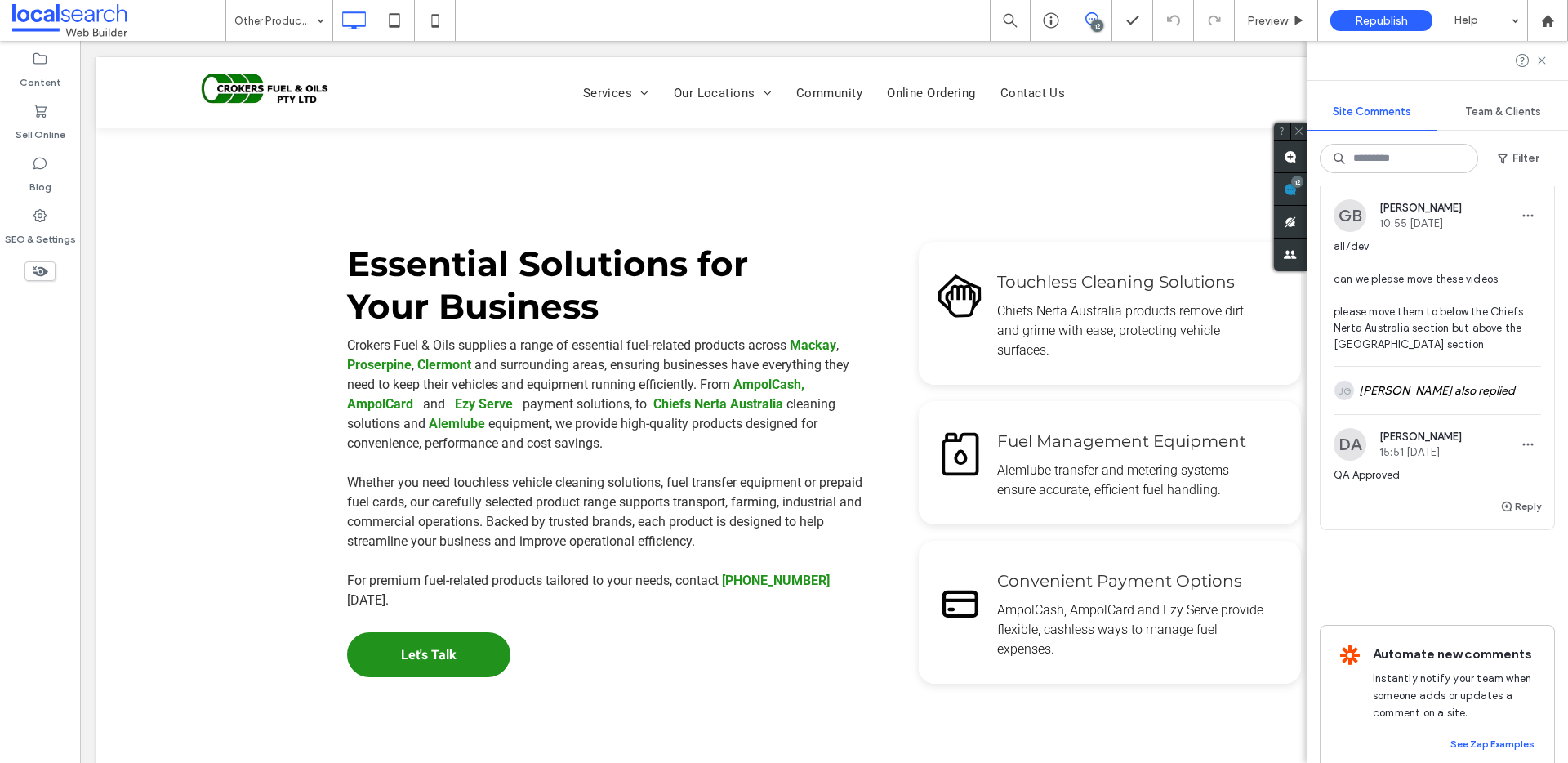
scroll to position [4706, 0]
click at [1376, 173] on button "Internal" at bounding box center [1358, 163] width 51 height 19
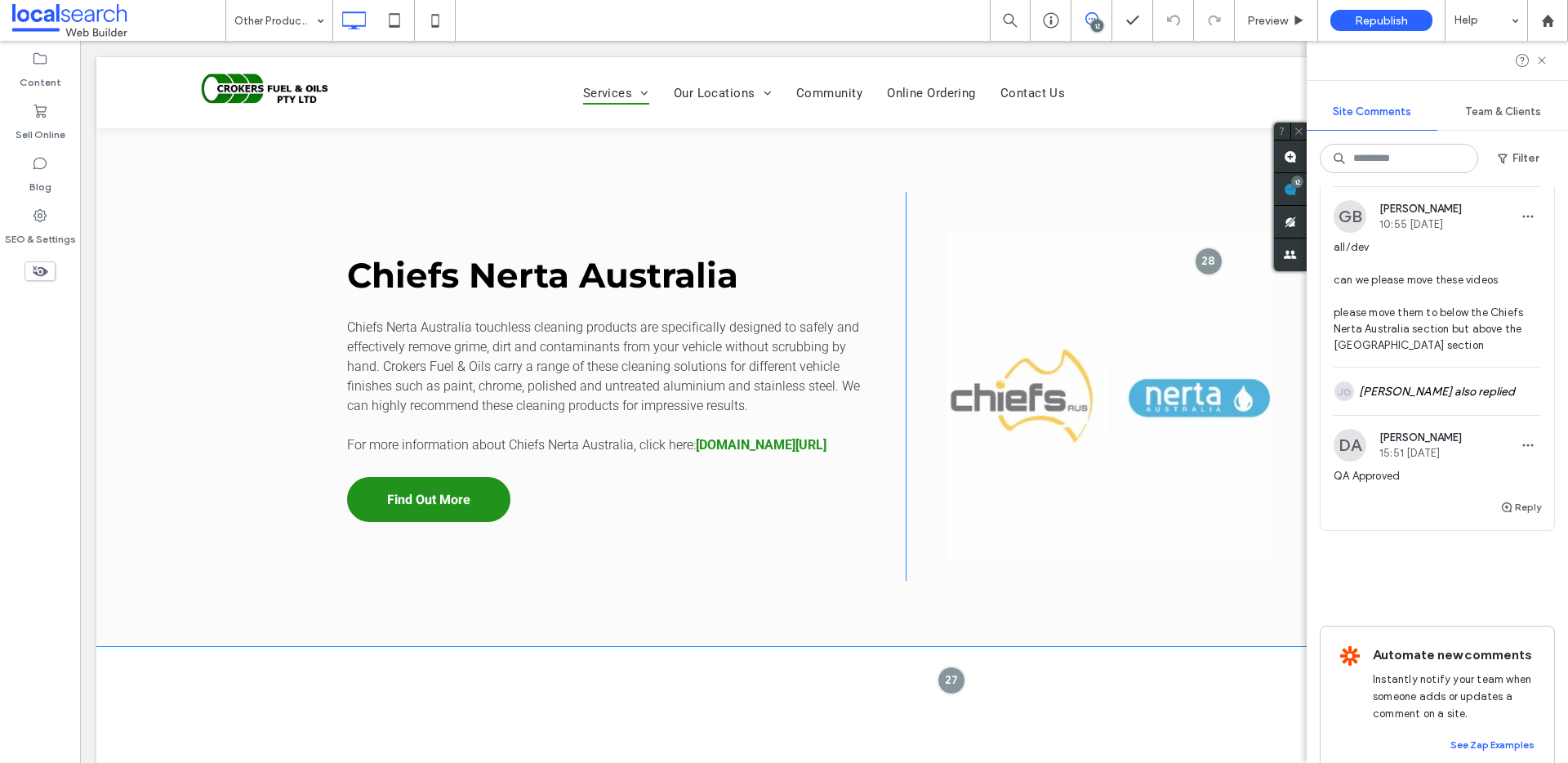
scroll to position [1008, 0]
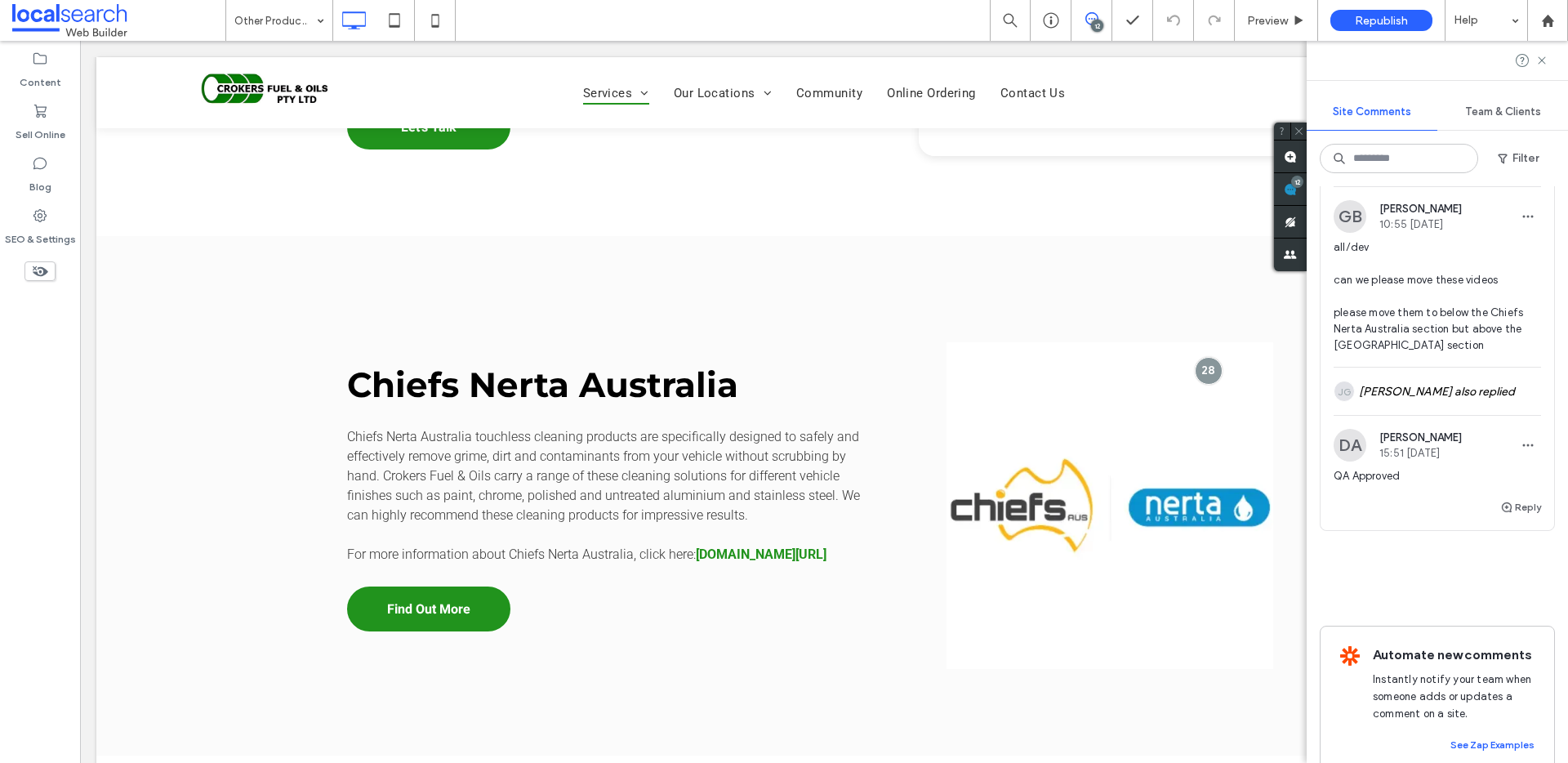
click at [1489, 173] on button "Resolve" at bounding box center [1509, 163] width 62 height 19
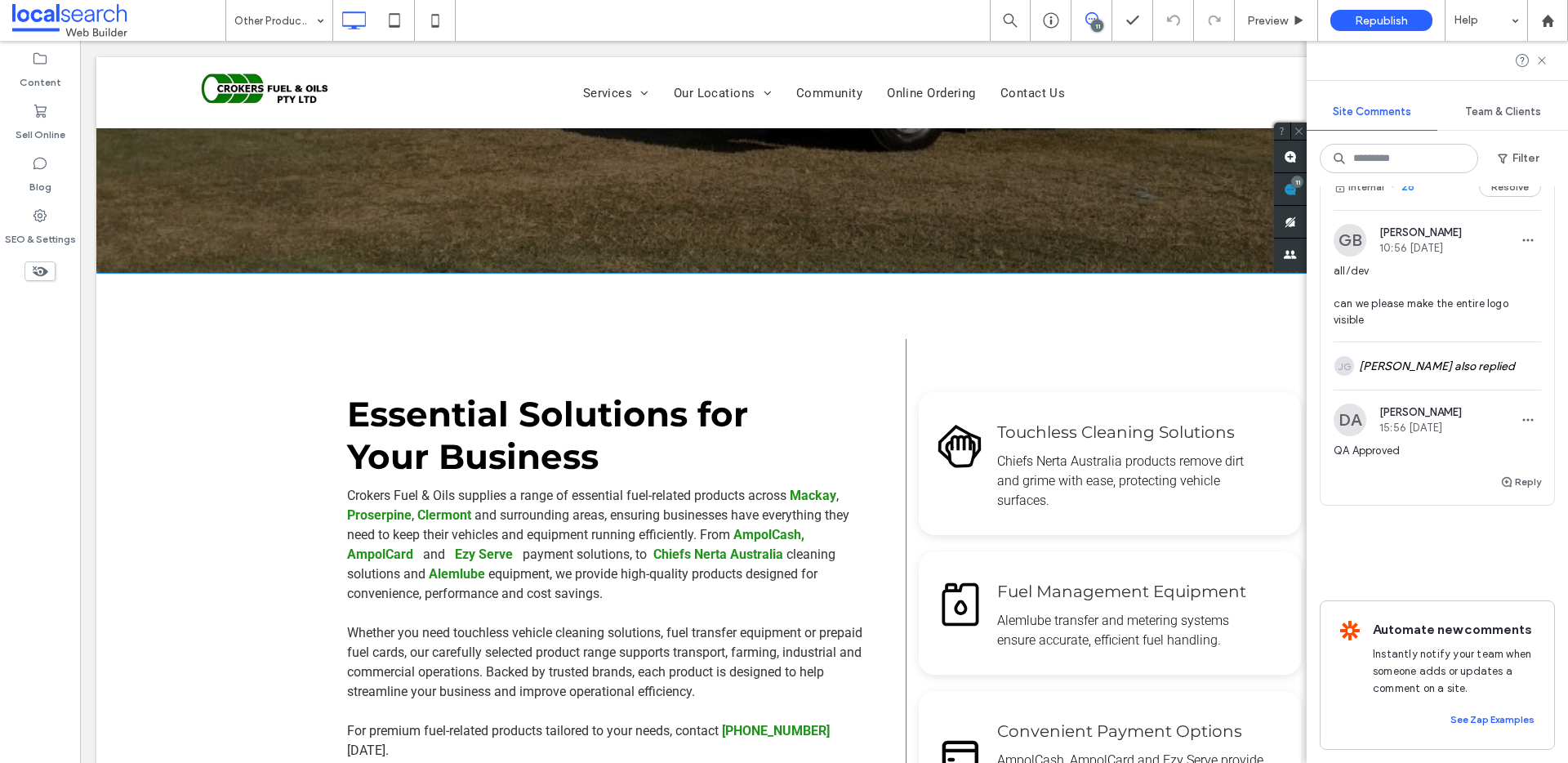
scroll to position [274, 0]
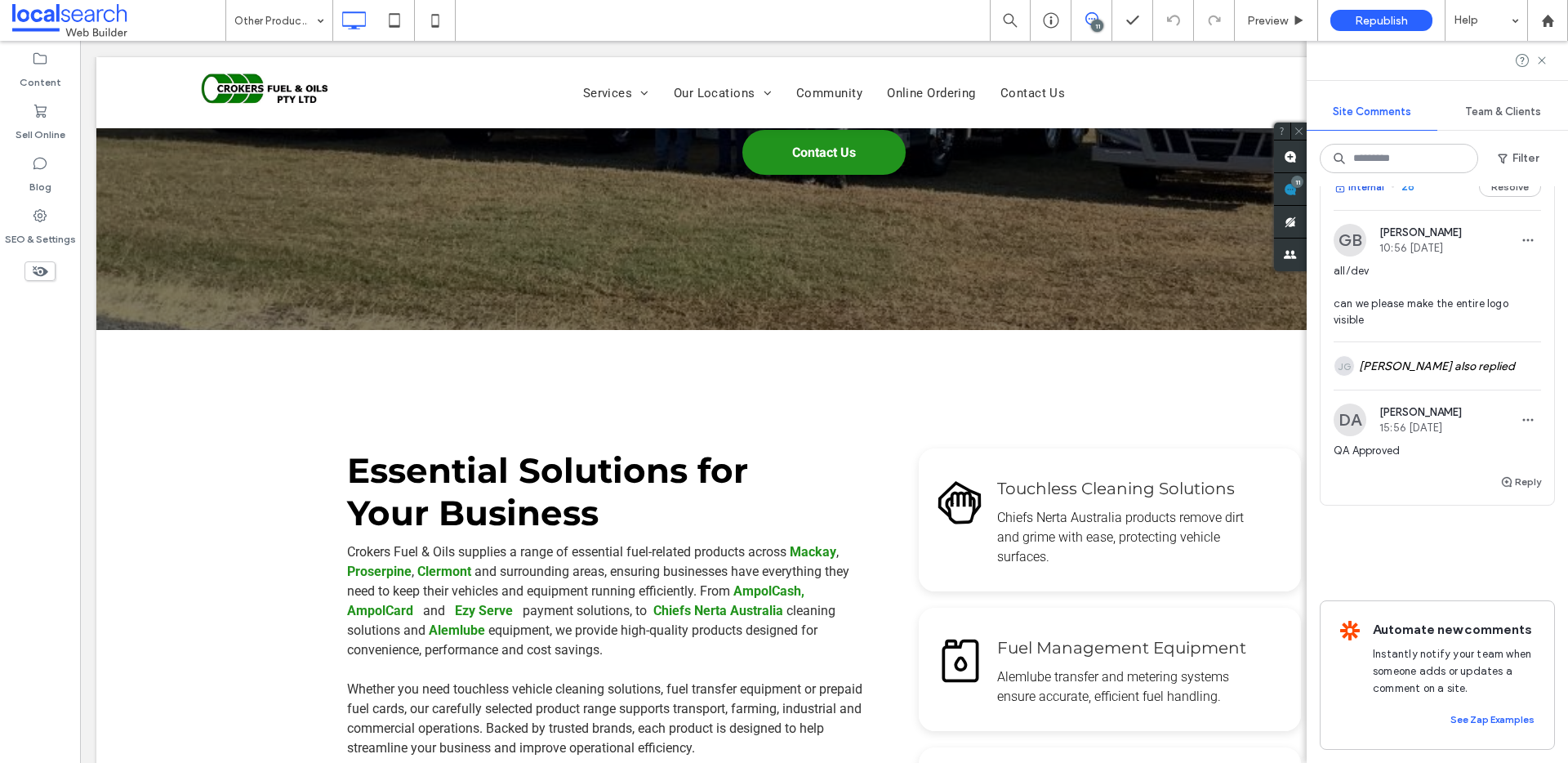
click at [1354, 197] on button "Internal" at bounding box center [1358, 187] width 51 height 19
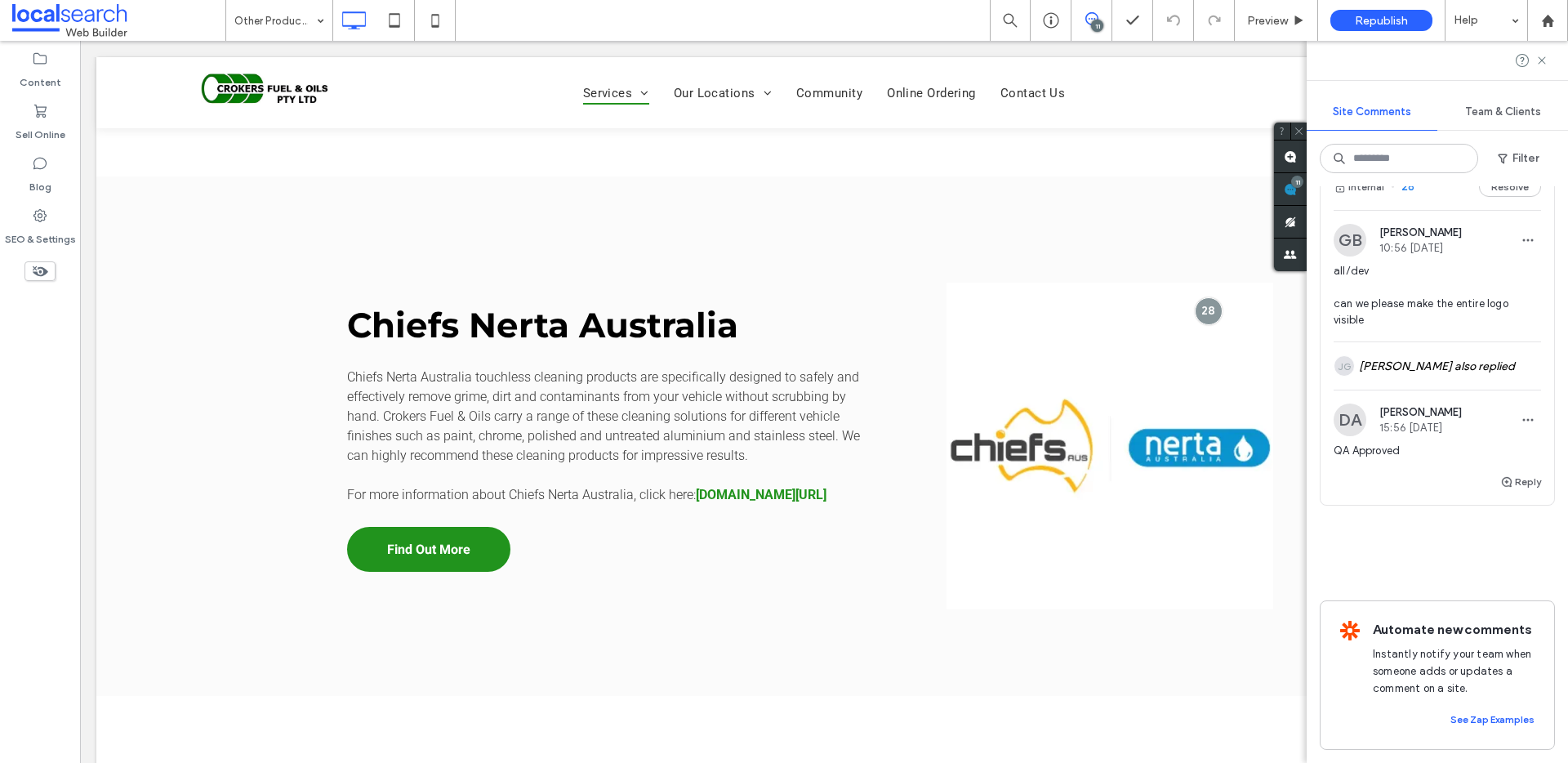
scroll to position [1069, 0]
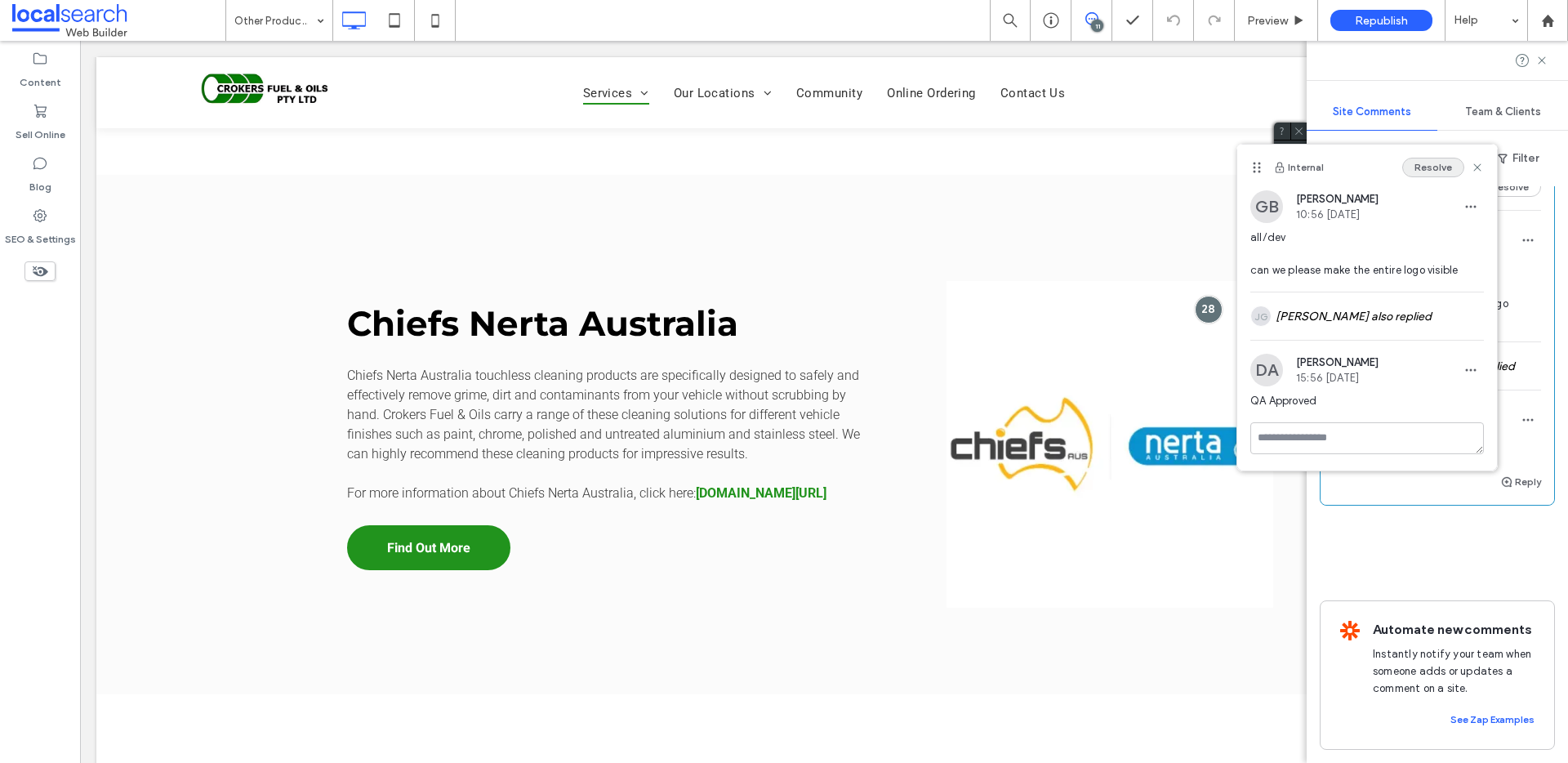
click at [1426, 163] on button "Resolve" at bounding box center [1433, 167] width 62 height 19
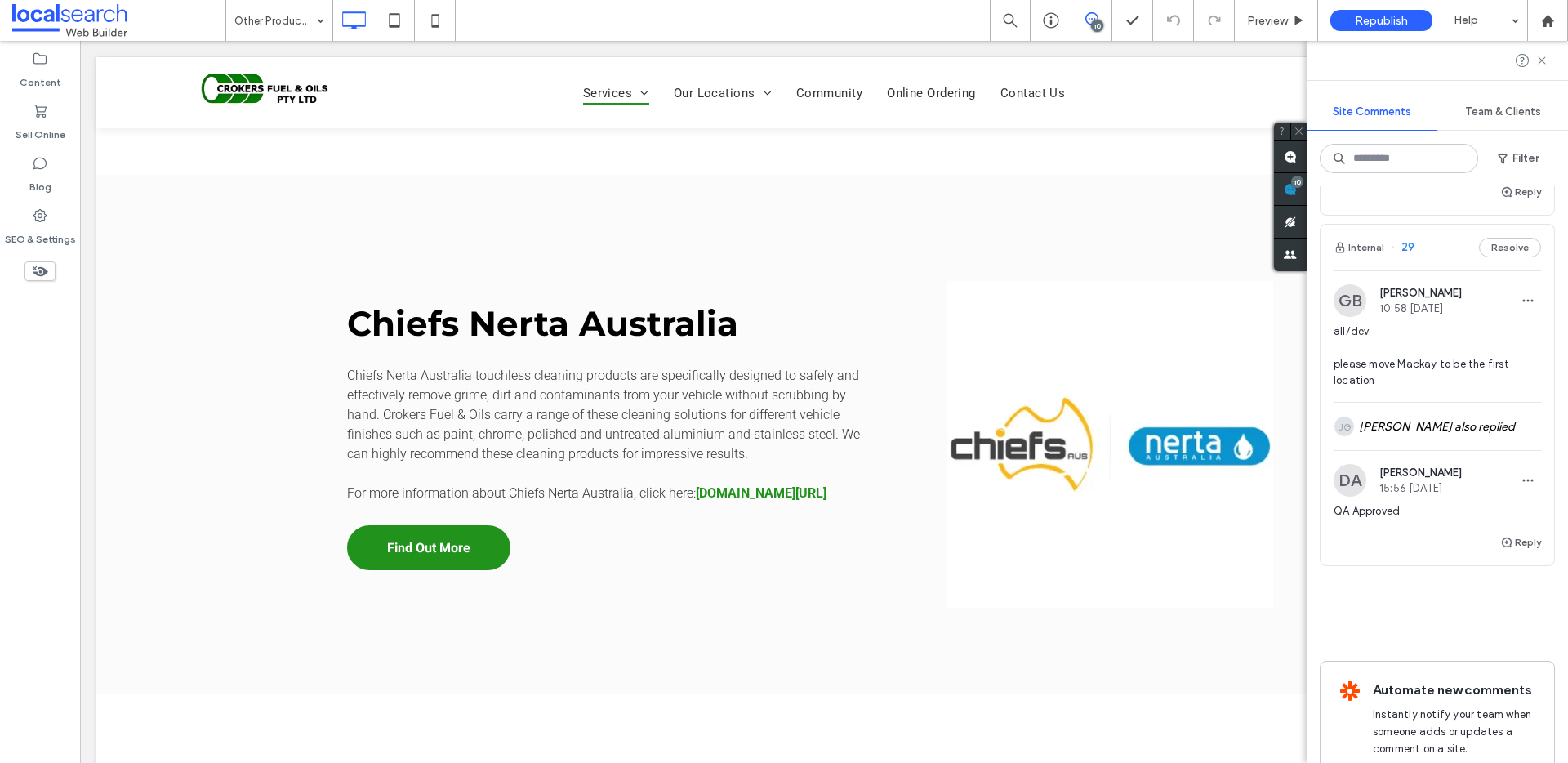
scroll to position [3924, 0]
click at [1378, 254] on button "Internal" at bounding box center [1358, 244] width 51 height 19
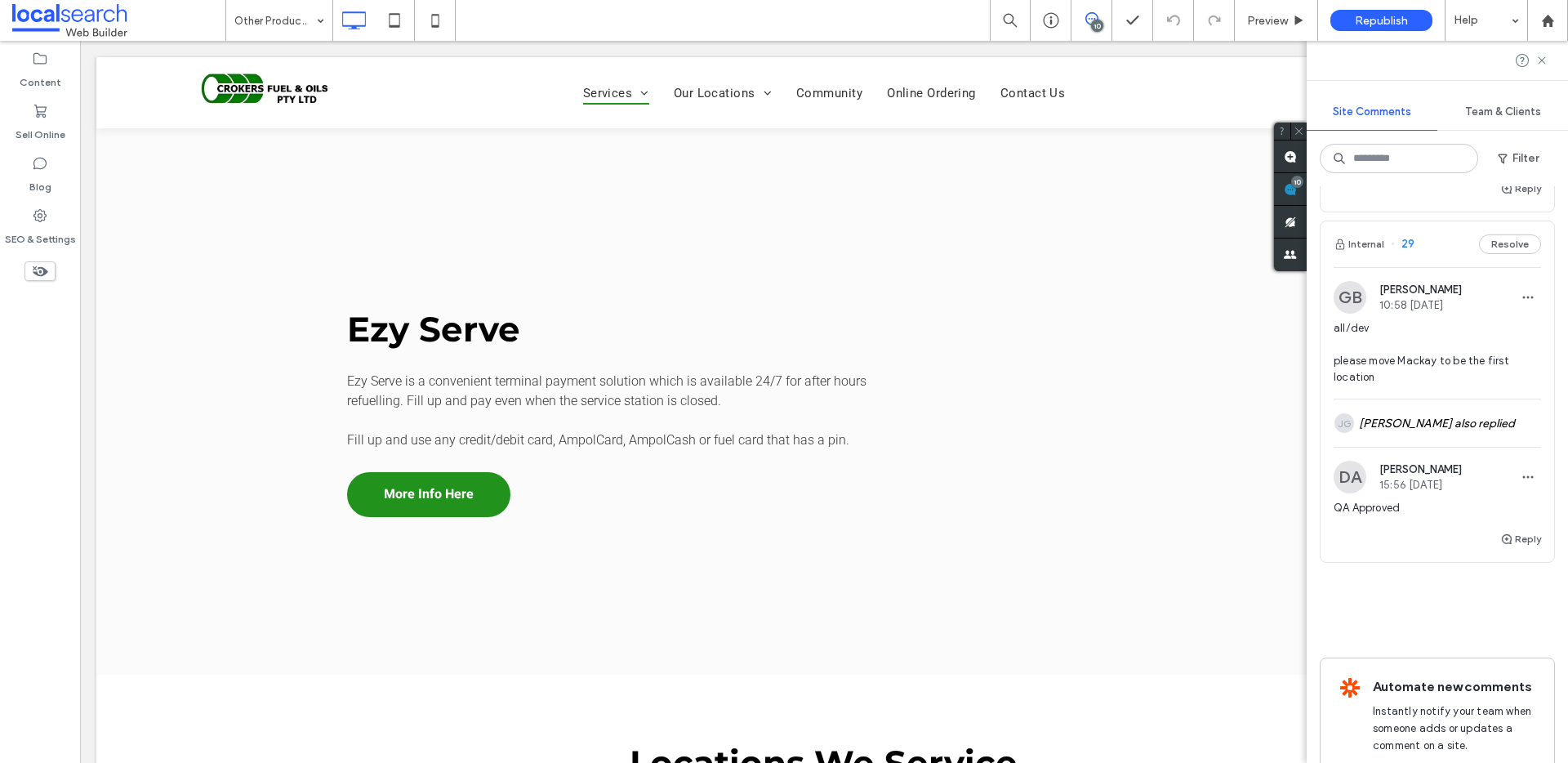
scroll to position [3845, 0]
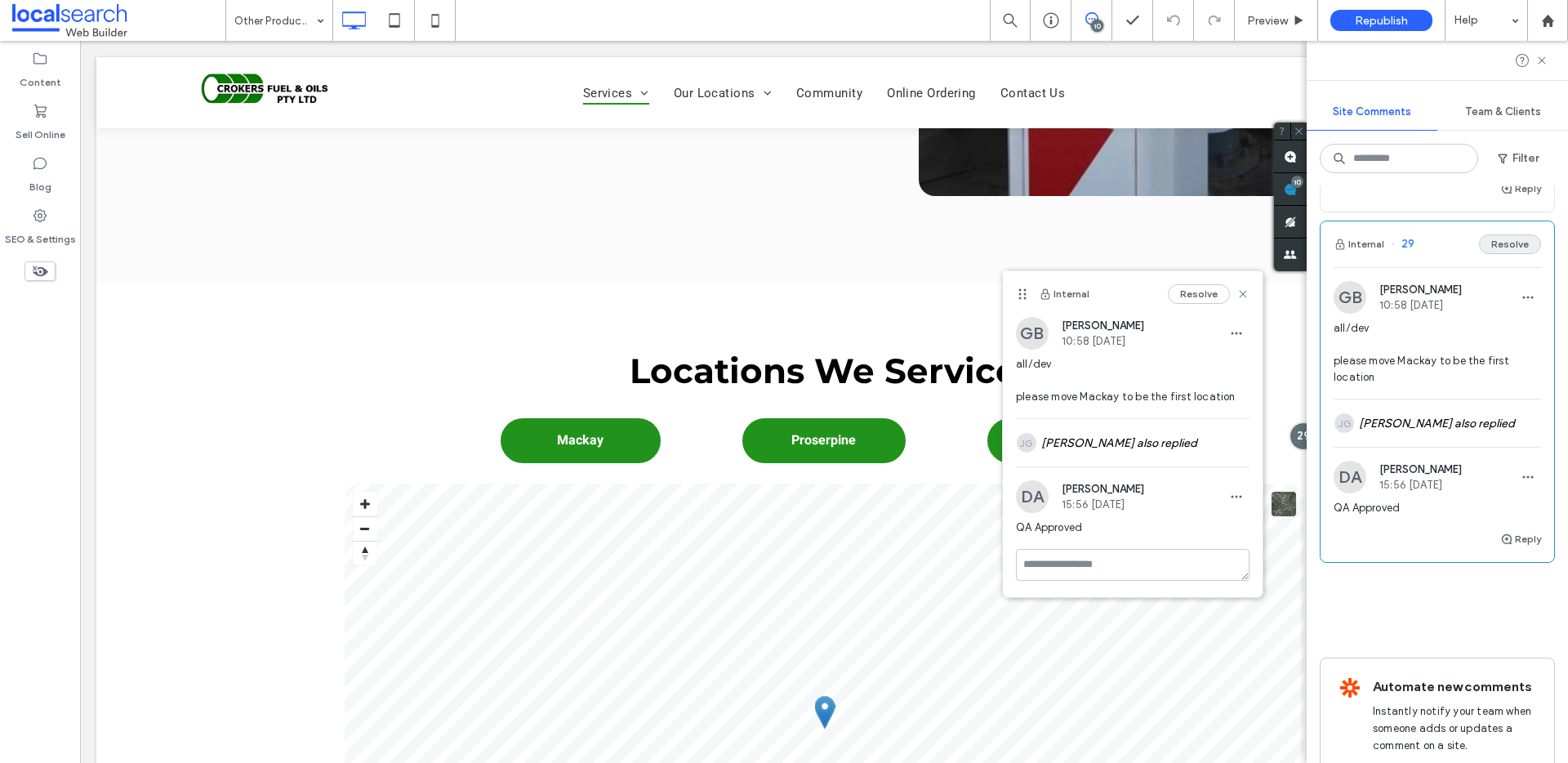
click at [1486, 254] on button "Resolve" at bounding box center [1509, 244] width 62 height 19
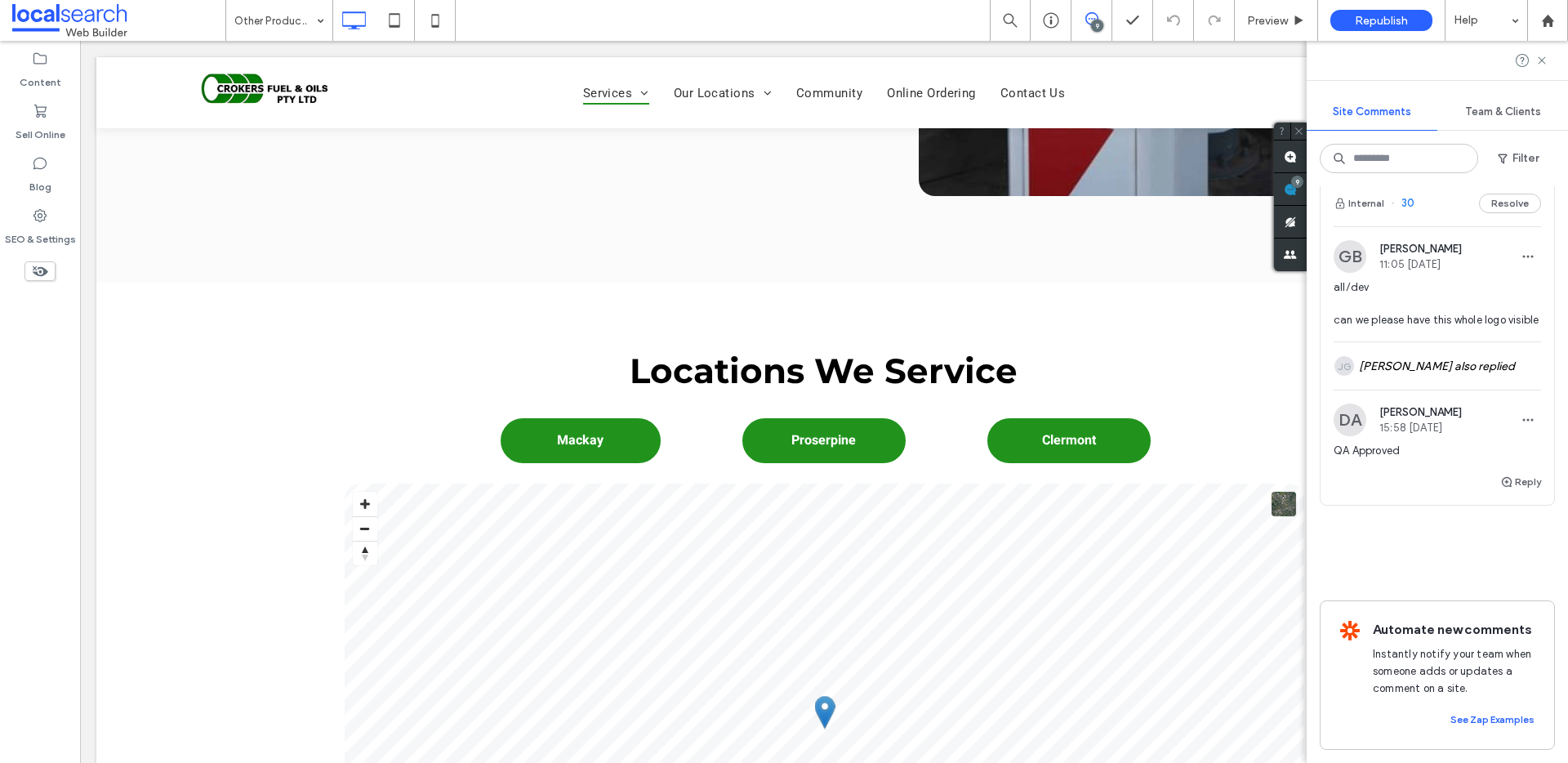
scroll to position [3639, 0]
click at [1346, 212] on span "button" at bounding box center [1340, 203] width 14 height 18
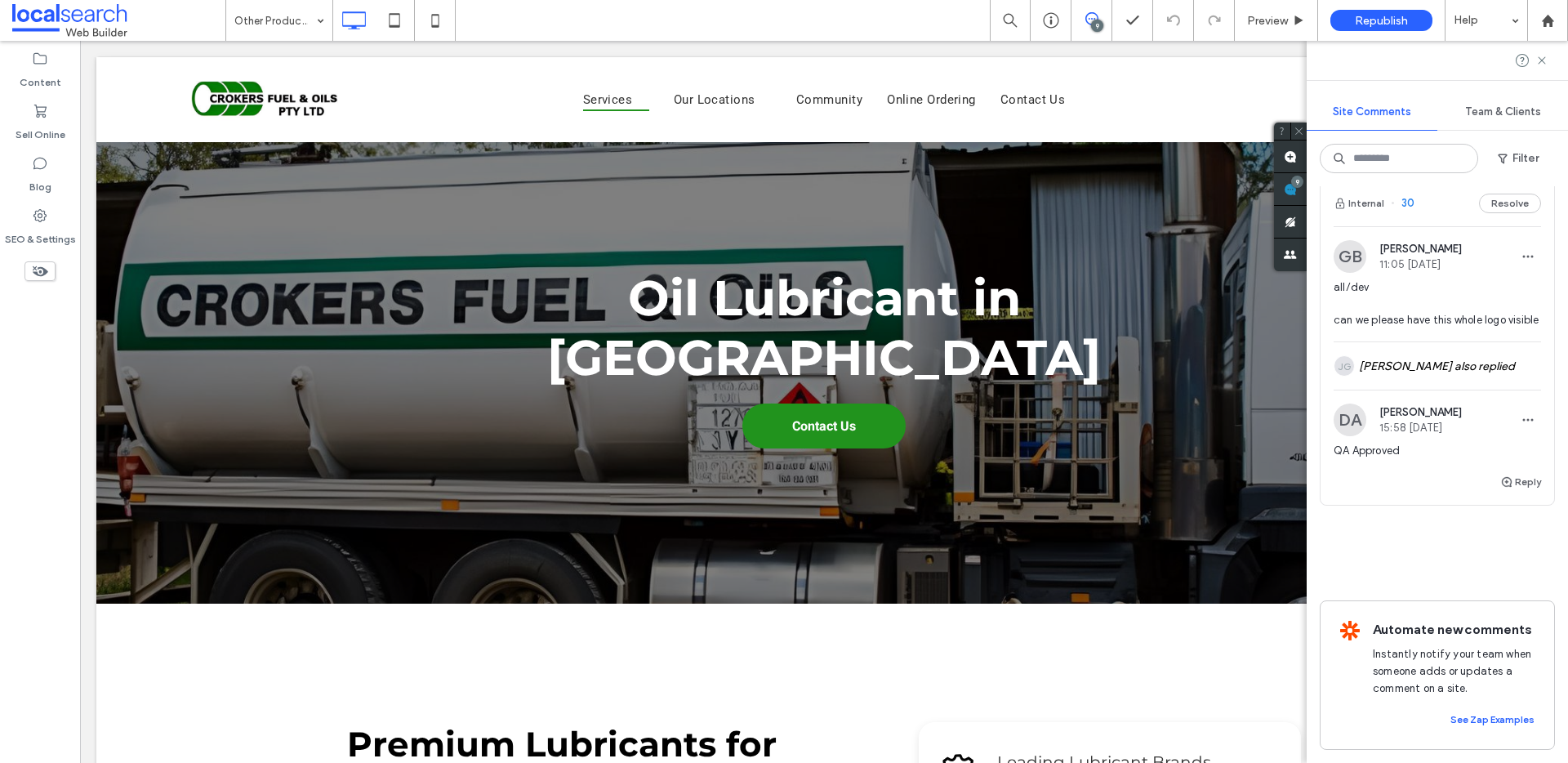
scroll to position [0, 0]
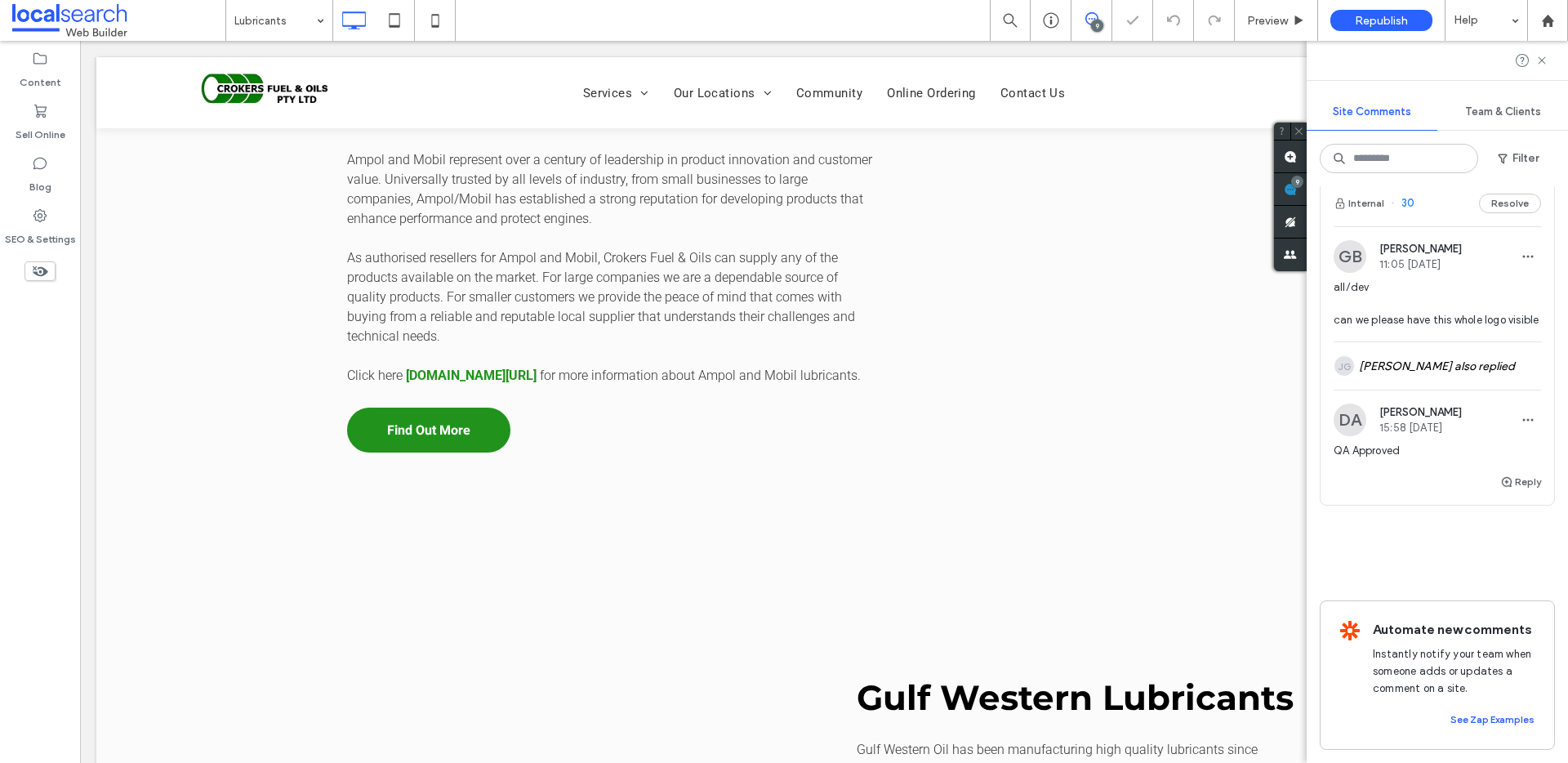
scroll to position [1594, 0]
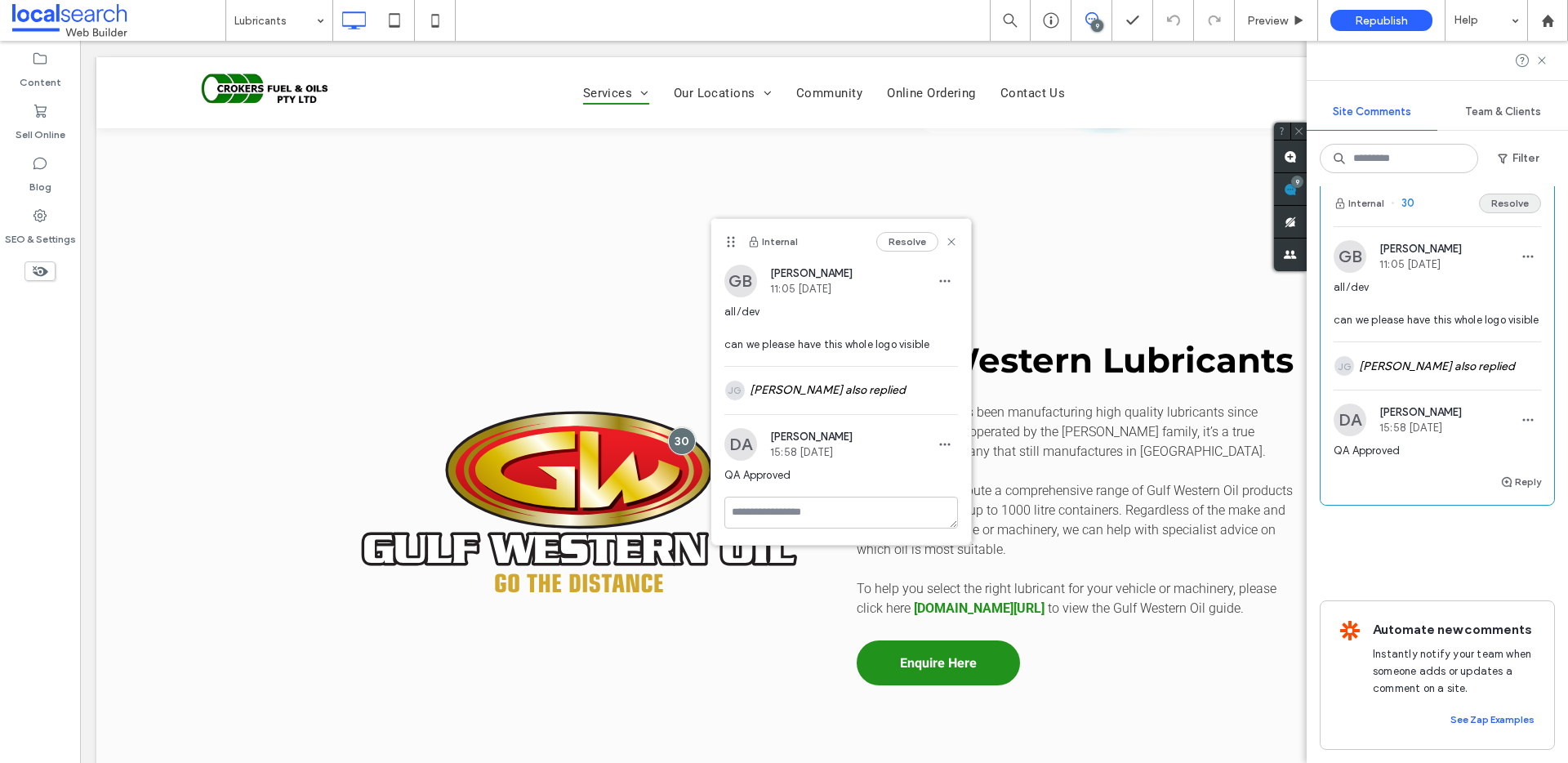
click at [1502, 213] on button "Resolve" at bounding box center [1509, 203] width 62 height 19
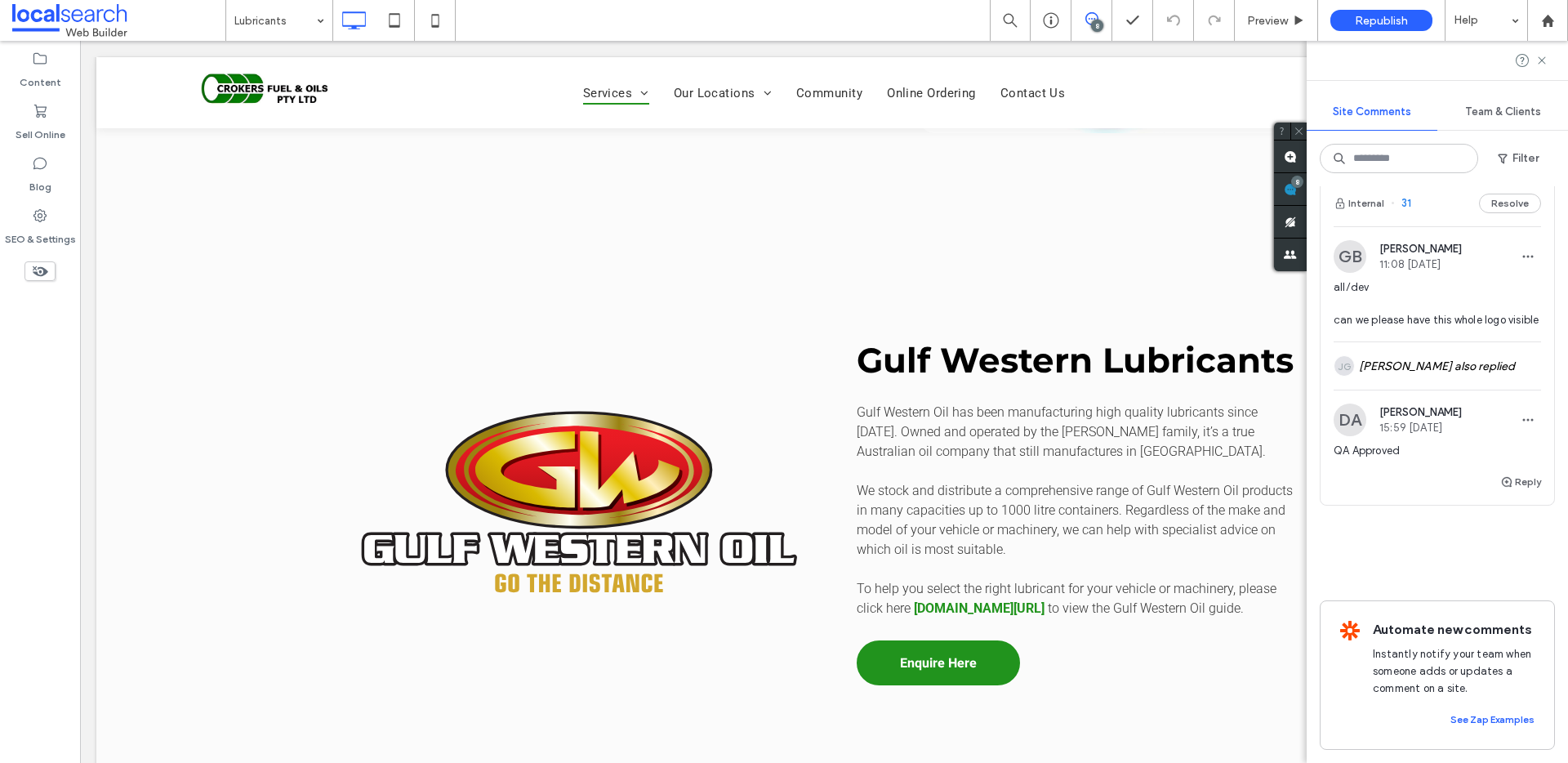
scroll to position [3337, 0]
click at [1365, 213] on button "Internal" at bounding box center [1358, 203] width 51 height 19
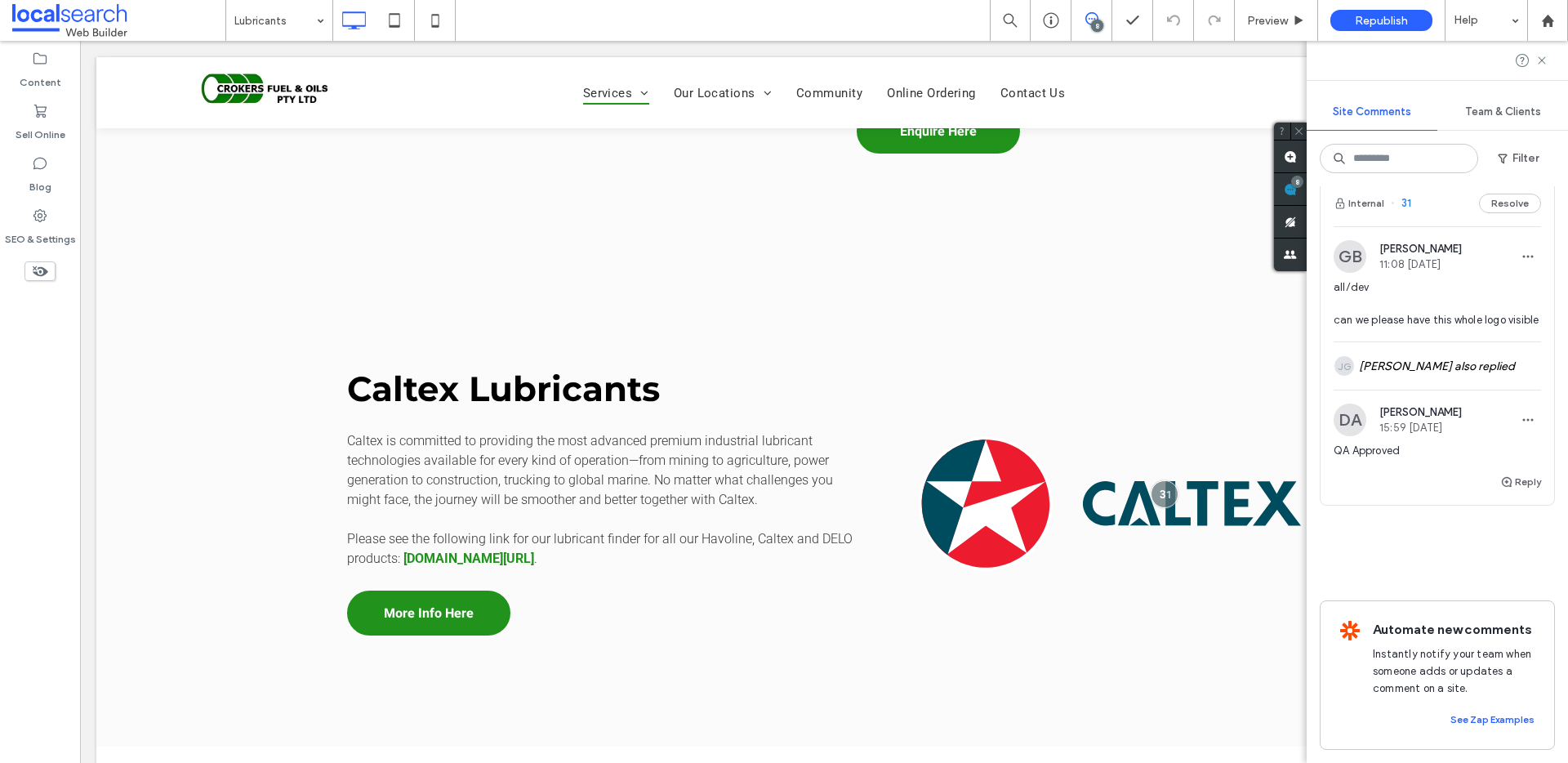
scroll to position [2127, 0]
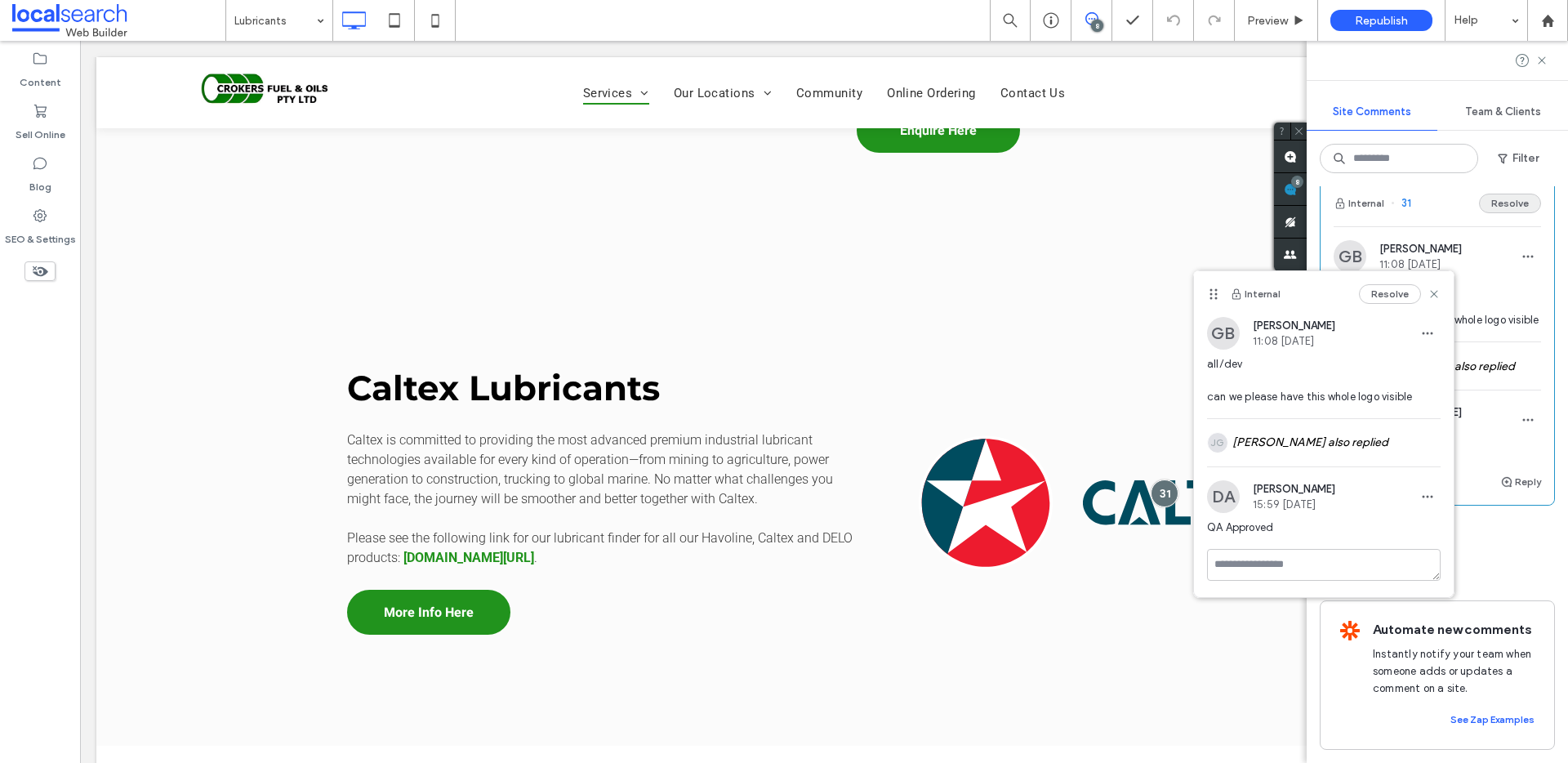
click at [1504, 213] on button "Resolve" at bounding box center [1509, 203] width 62 height 19
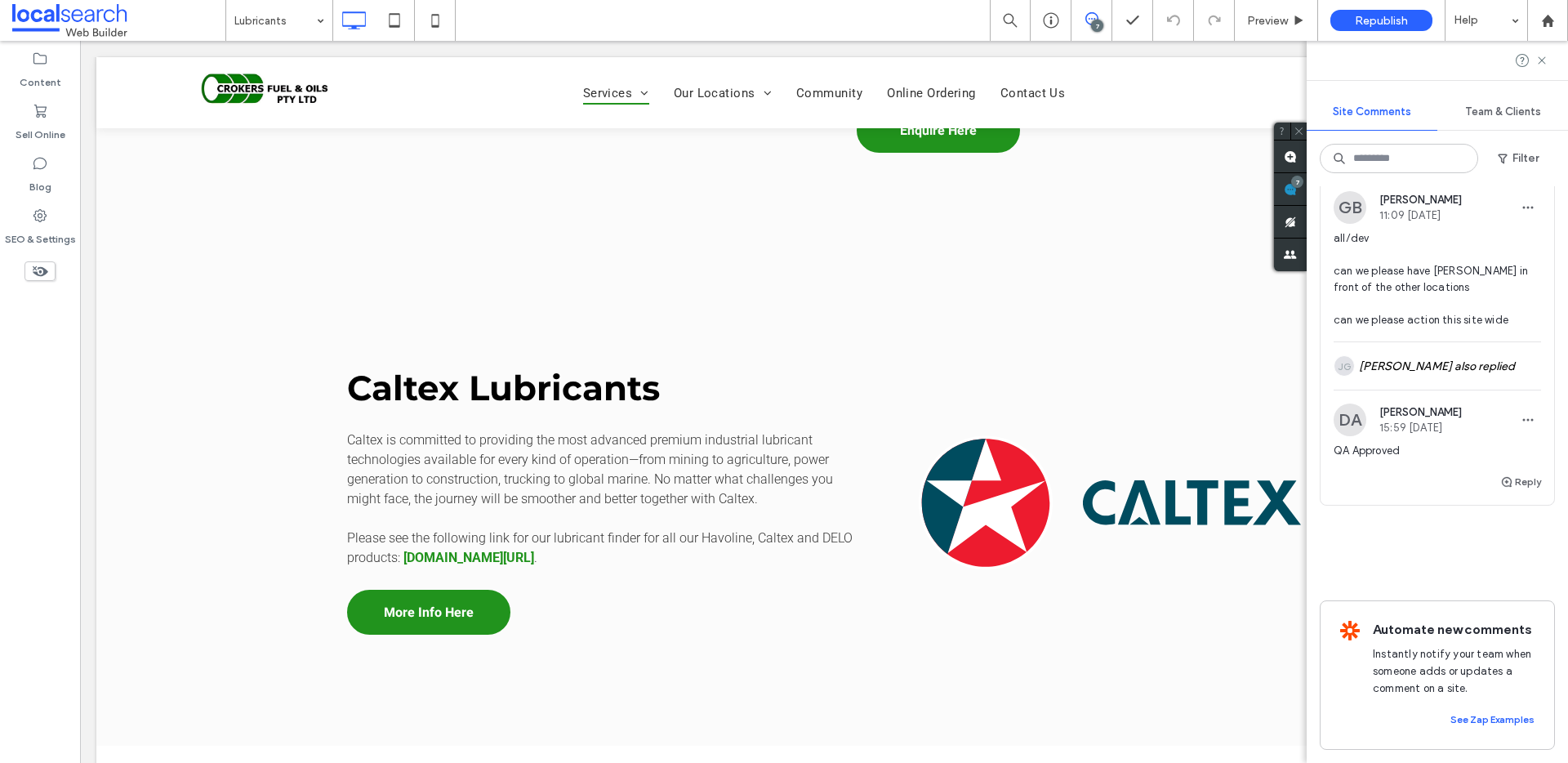
scroll to position [2991, 0]
click at [1363, 164] on button "Internal" at bounding box center [1358, 155] width 51 height 19
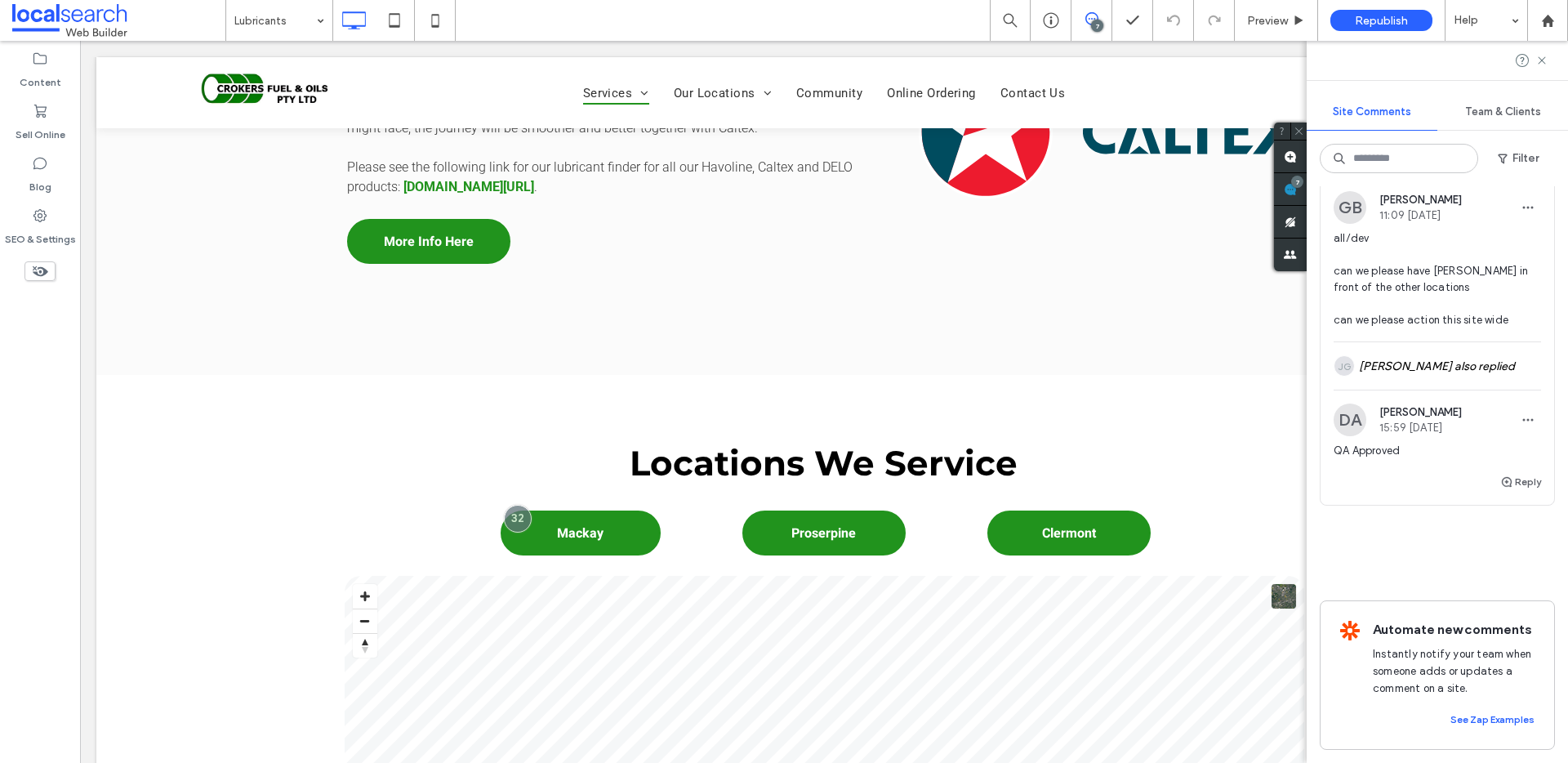
scroll to position [2528, 0]
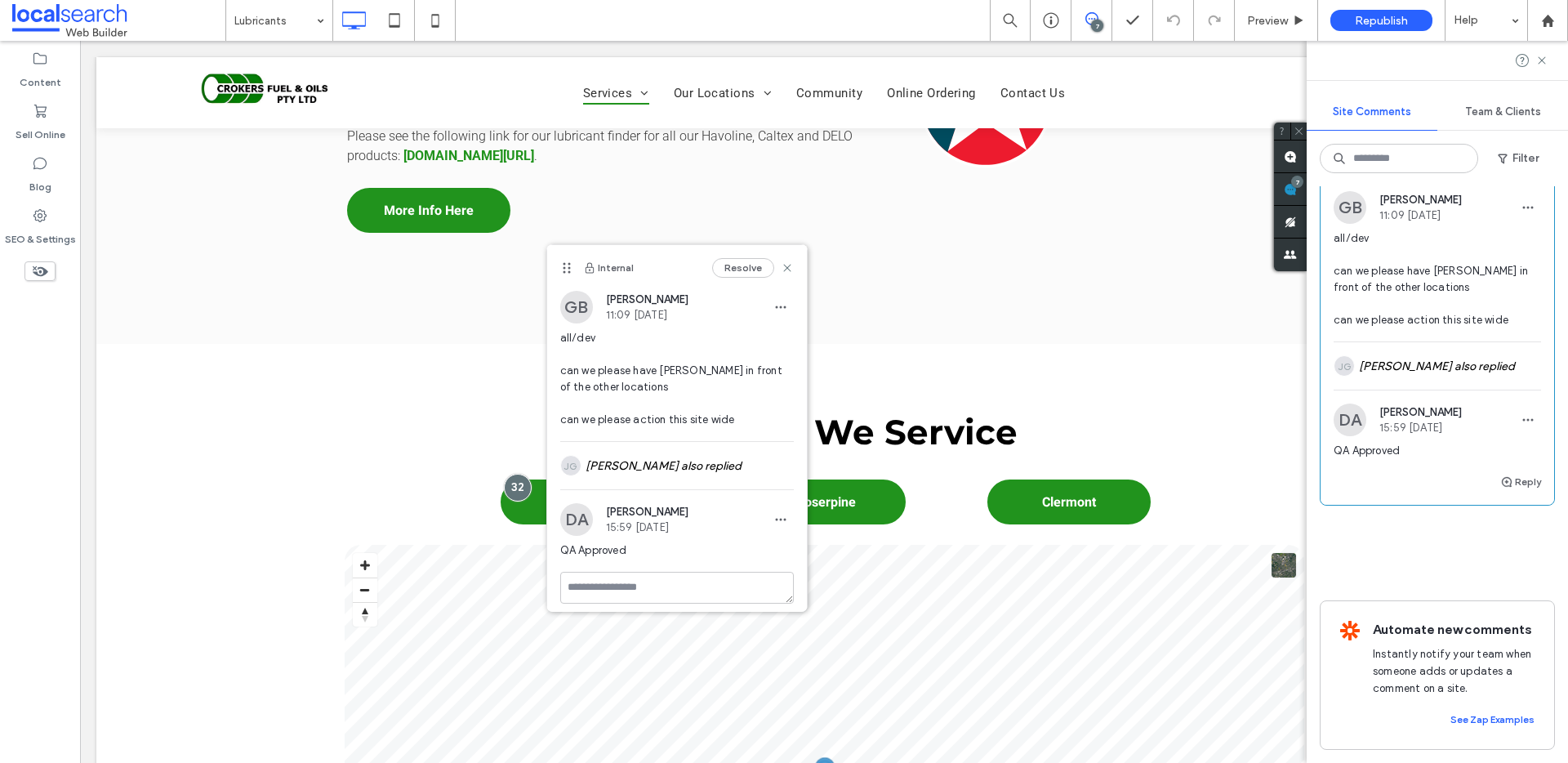
click at [1493, 164] on button "Resolve" at bounding box center [1509, 155] width 62 height 19
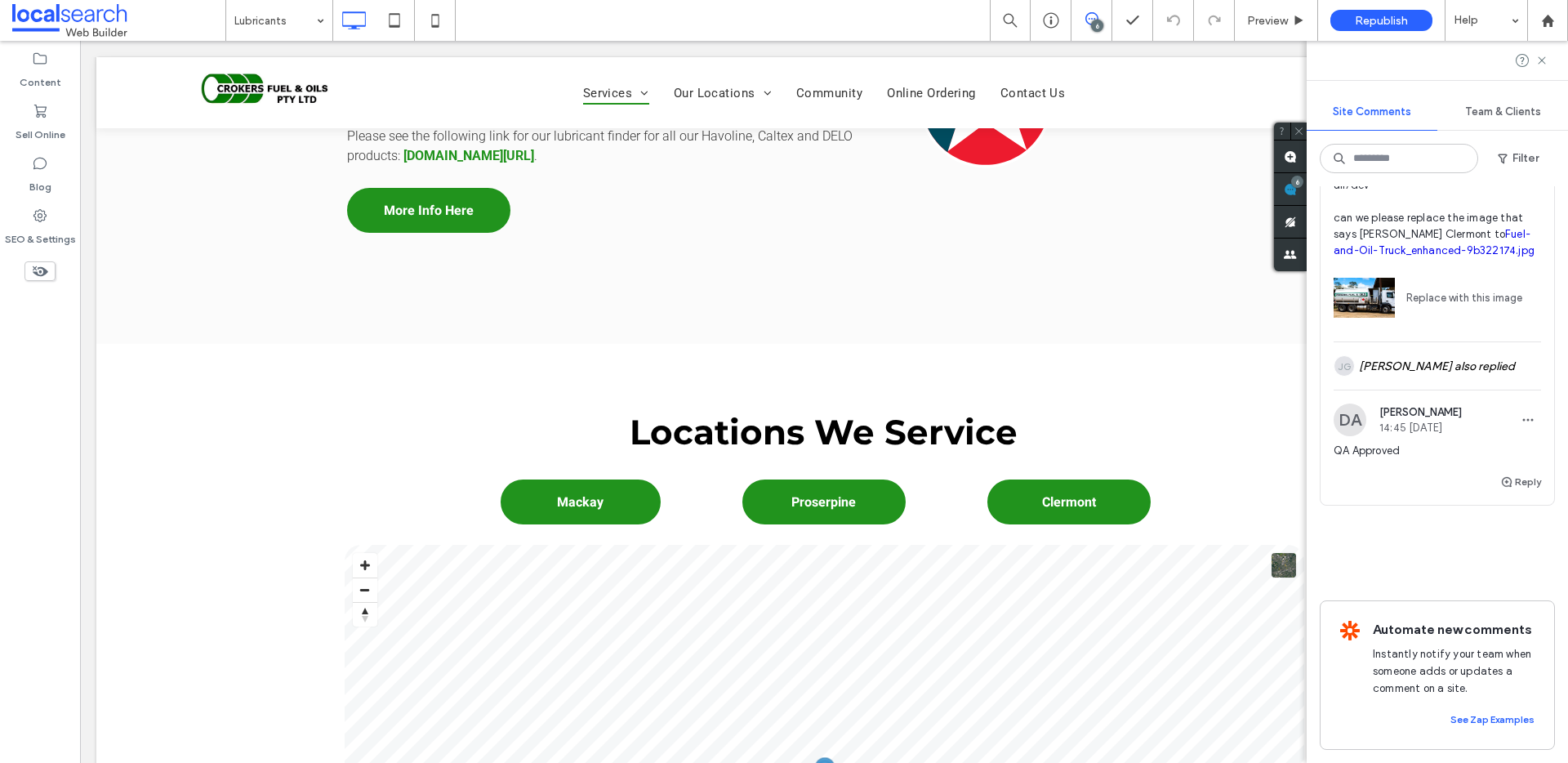
scroll to position [2594, 0]
click at [1371, 111] on button "Internal" at bounding box center [1358, 101] width 51 height 19
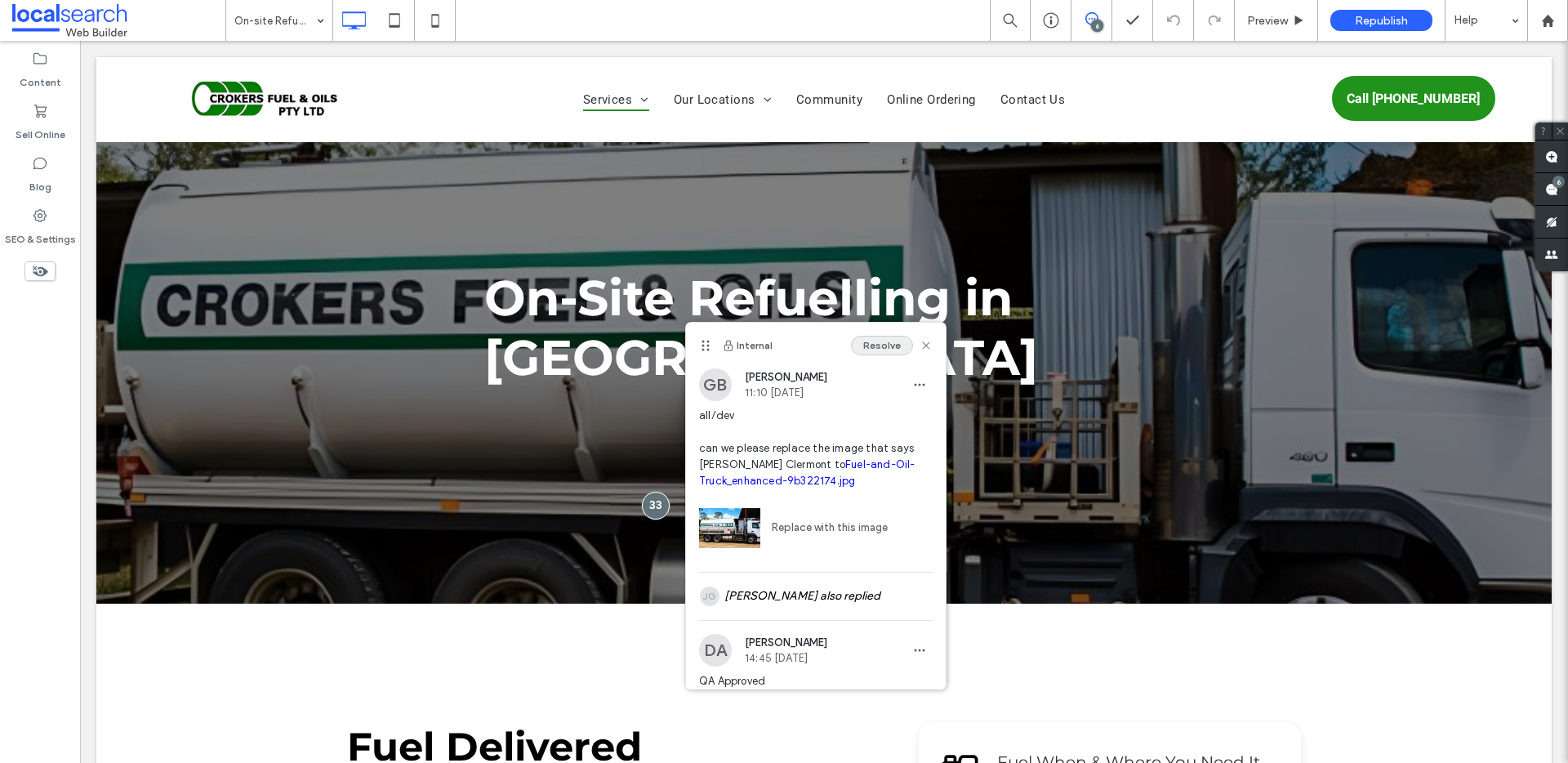
click at [876, 342] on button "Resolve" at bounding box center [882, 346] width 62 height 19
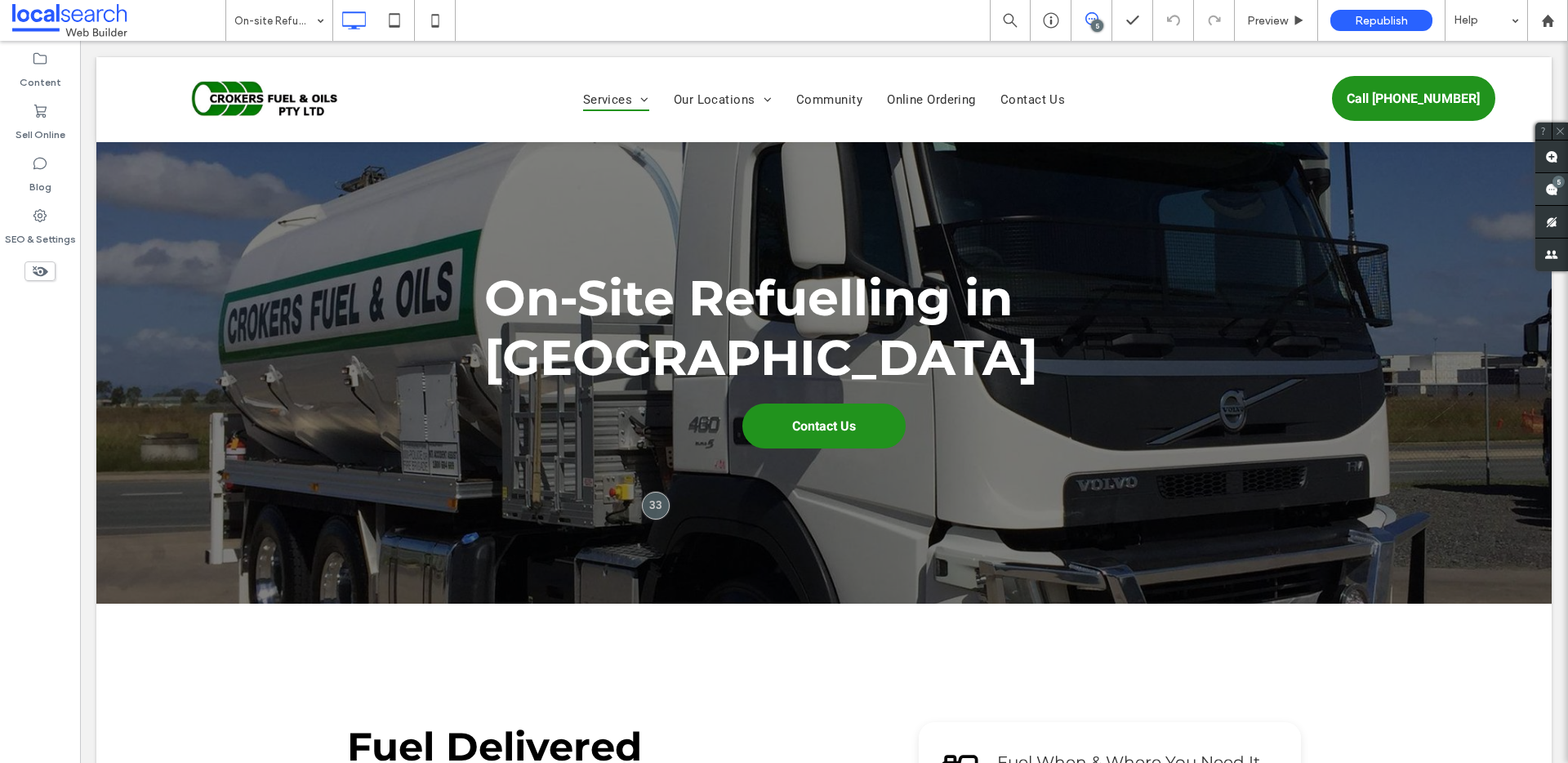
click at [1546, 189] on use at bounding box center [1552, 190] width 13 height 13
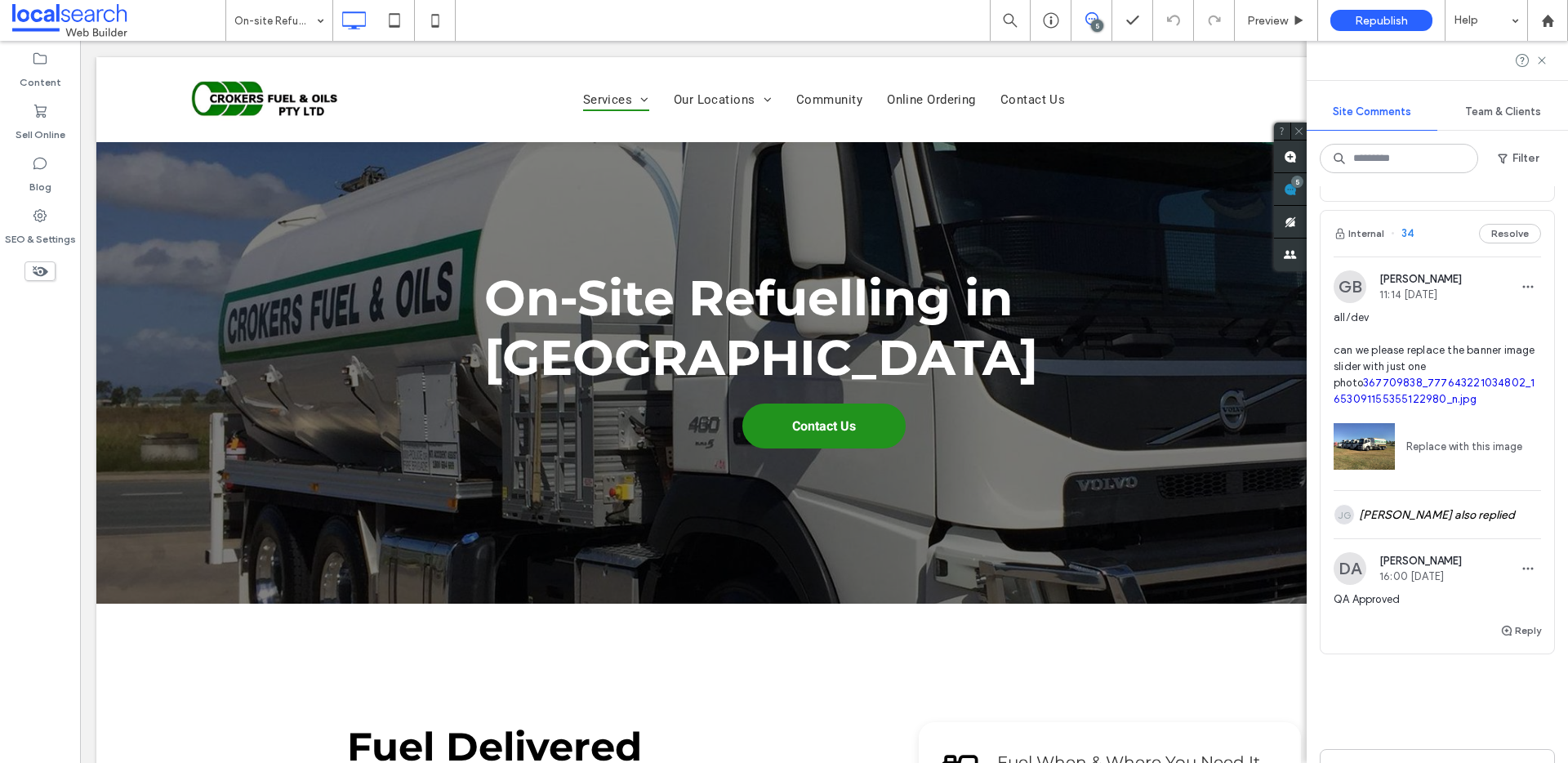
scroll to position [1993, 0]
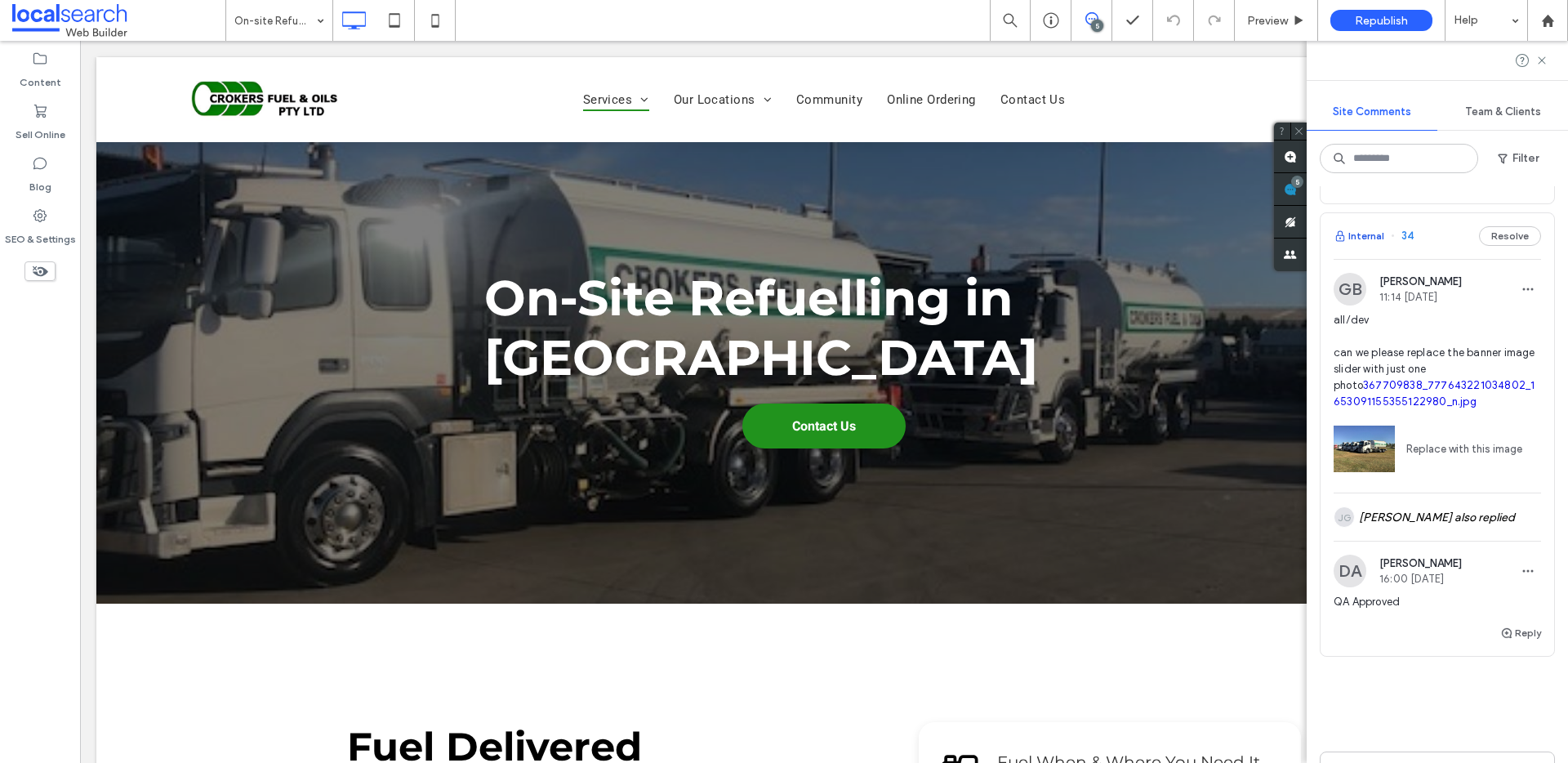
click at [1378, 246] on button "Internal" at bounding box center [1358, 236] width 51 height 19
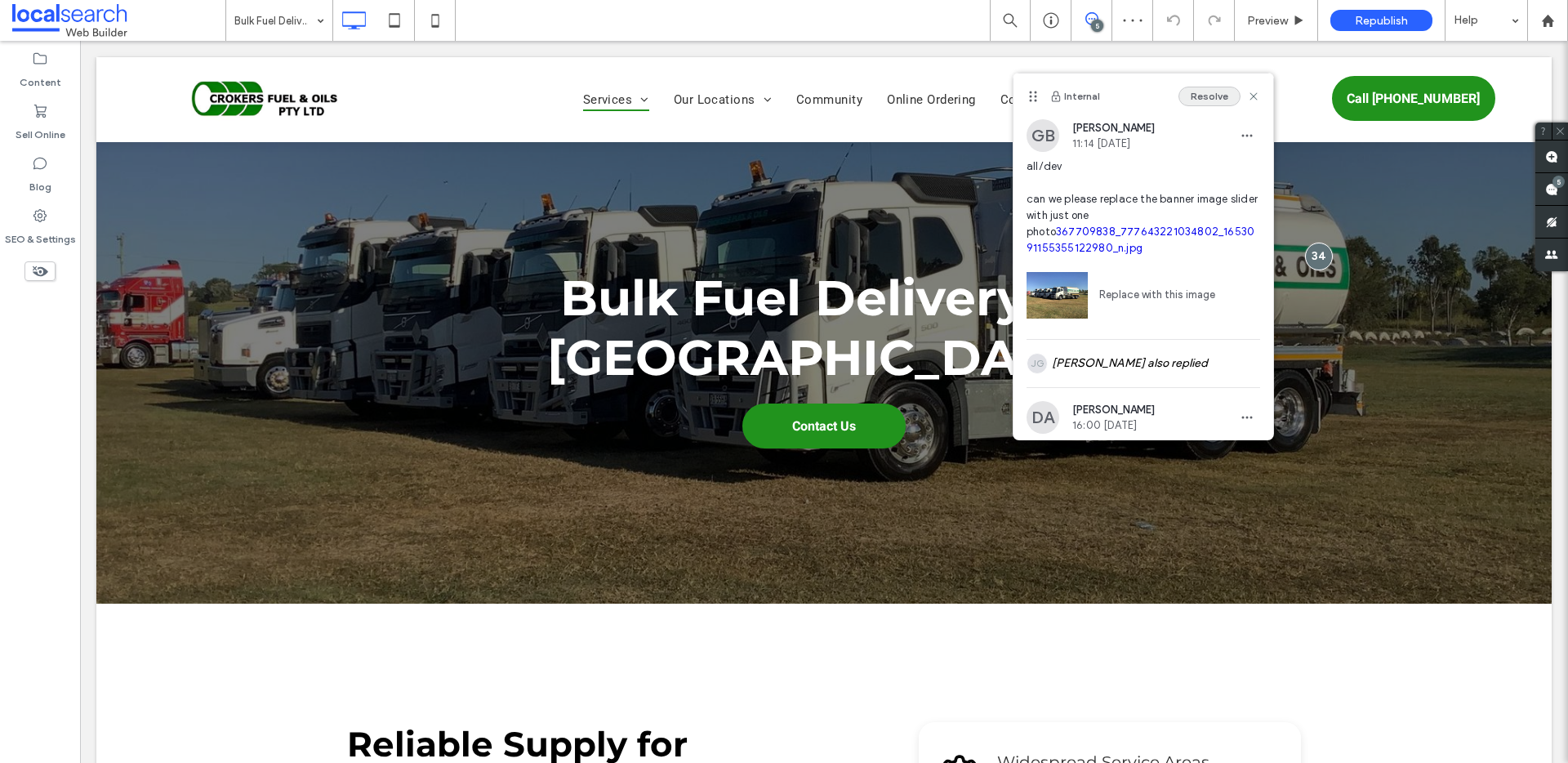
click at [1201, 100] on button "Resolve" at bounding box center [1209, 96] width 62 height 19
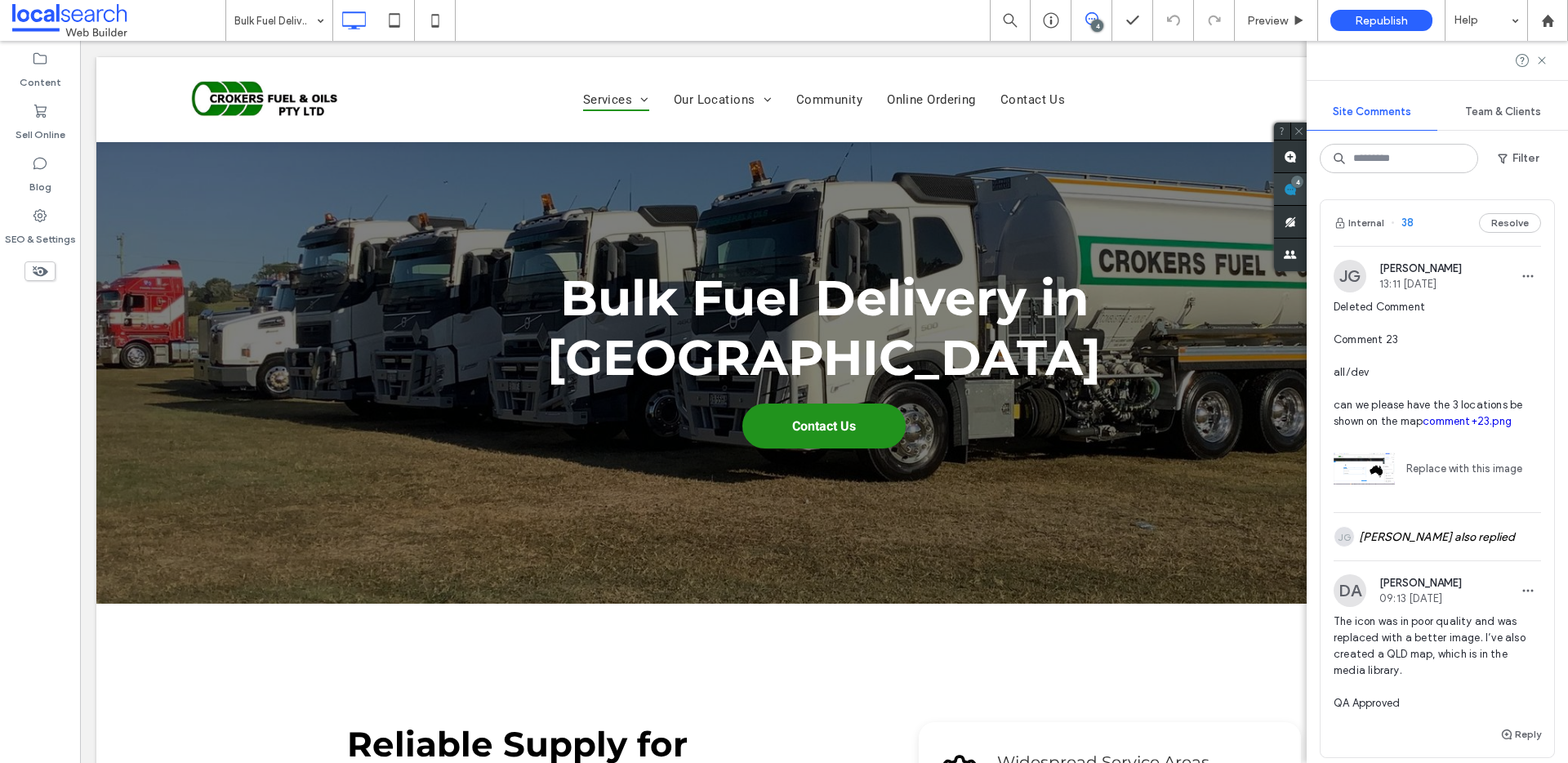
click at [1296, 183] on icon at bounding box center [1290, 190] width 13 height 13
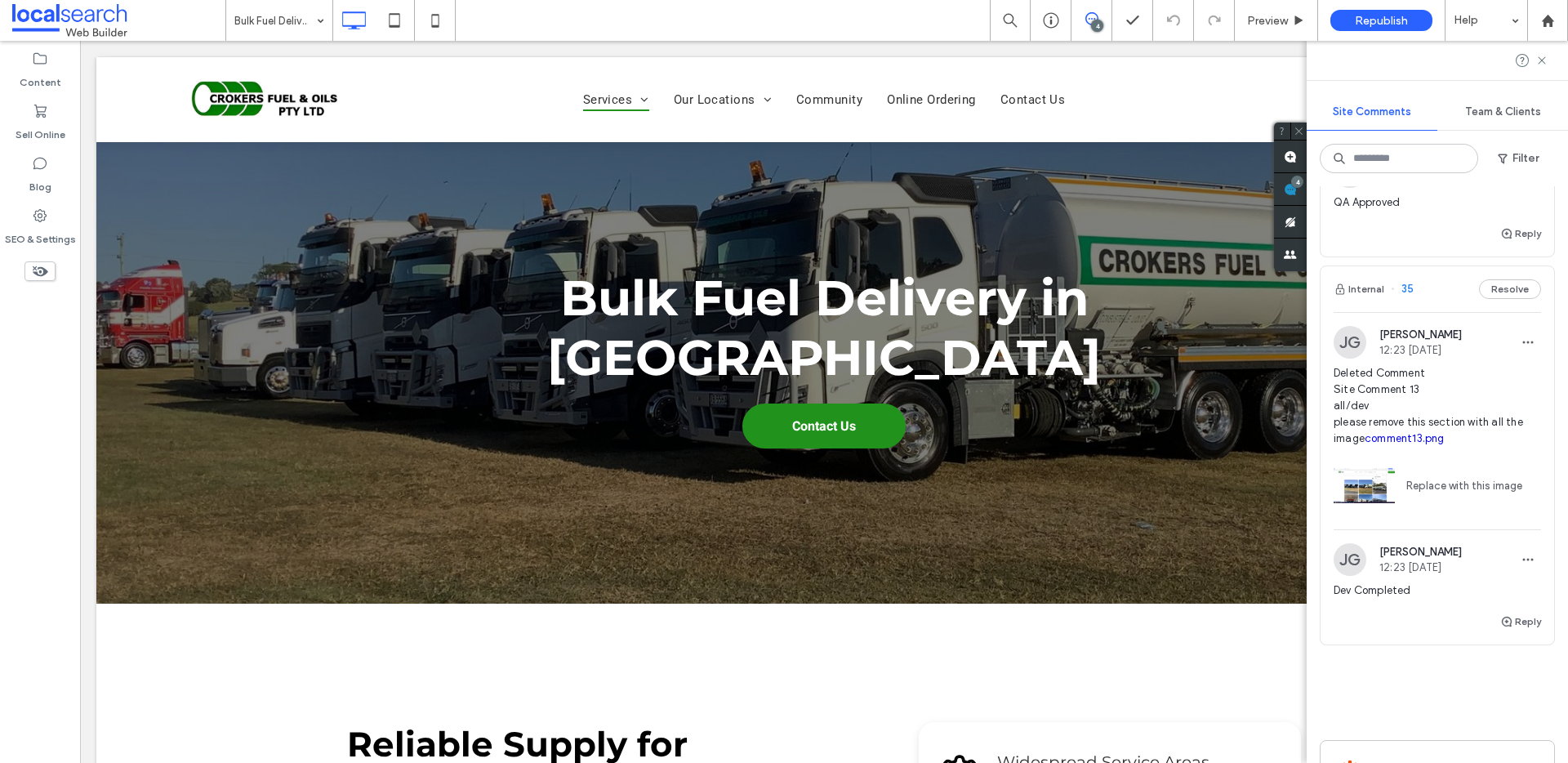
scroll to position [1595, 0]
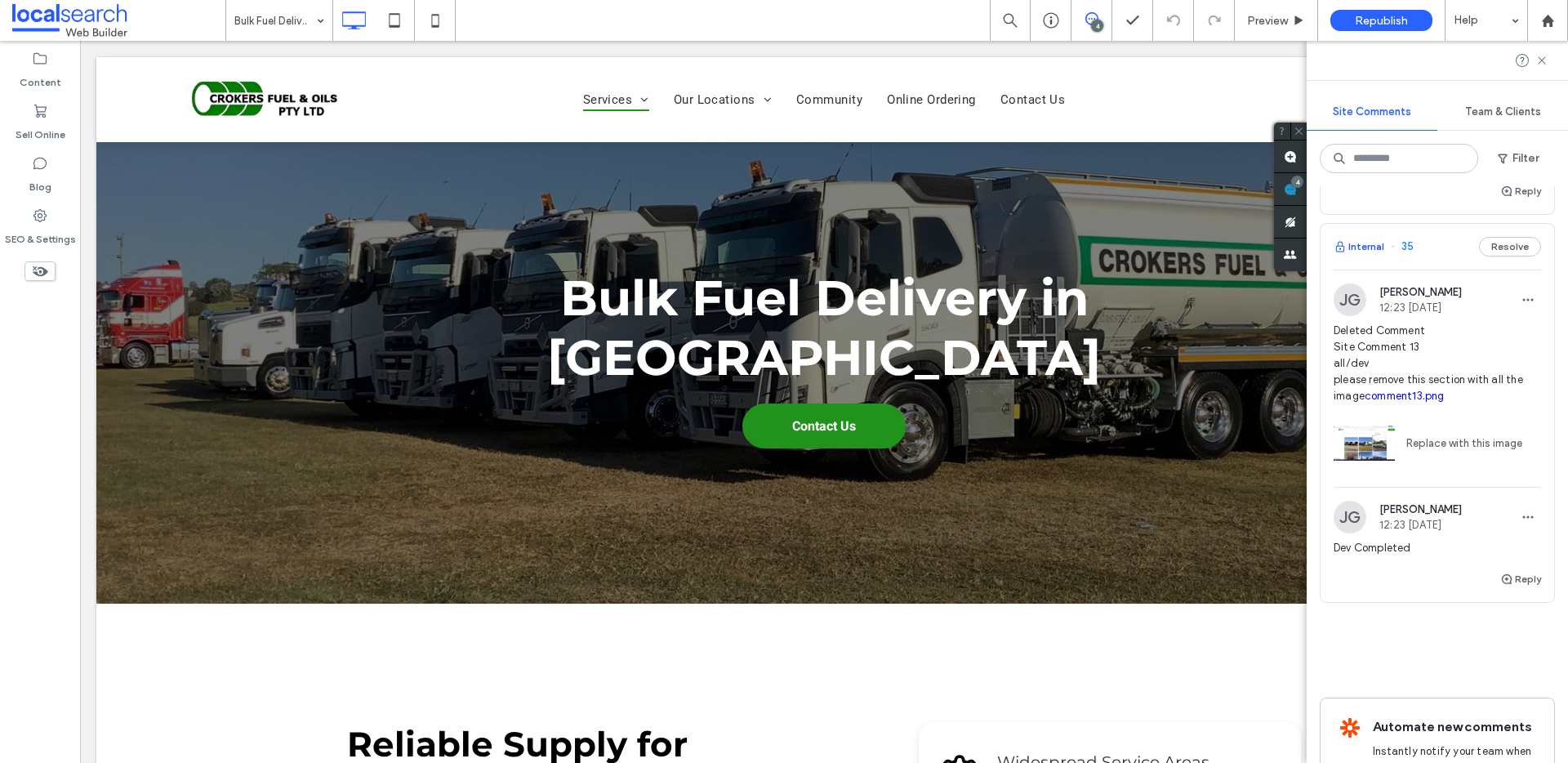
click at [1358, 256] on button "Internal" at bounding box center [1358, 247] width 51 height 19
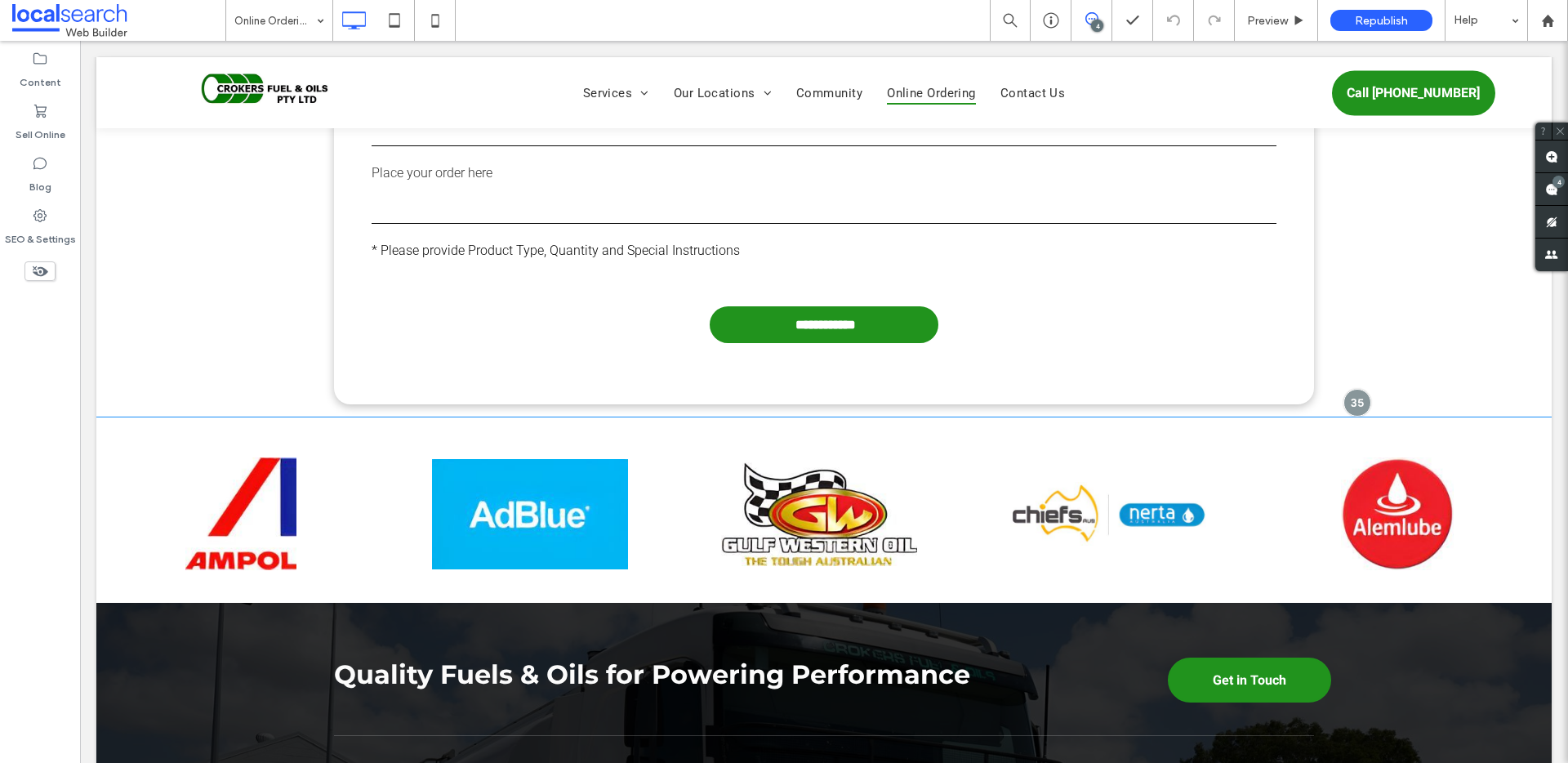
scroll to position [1276, 0]
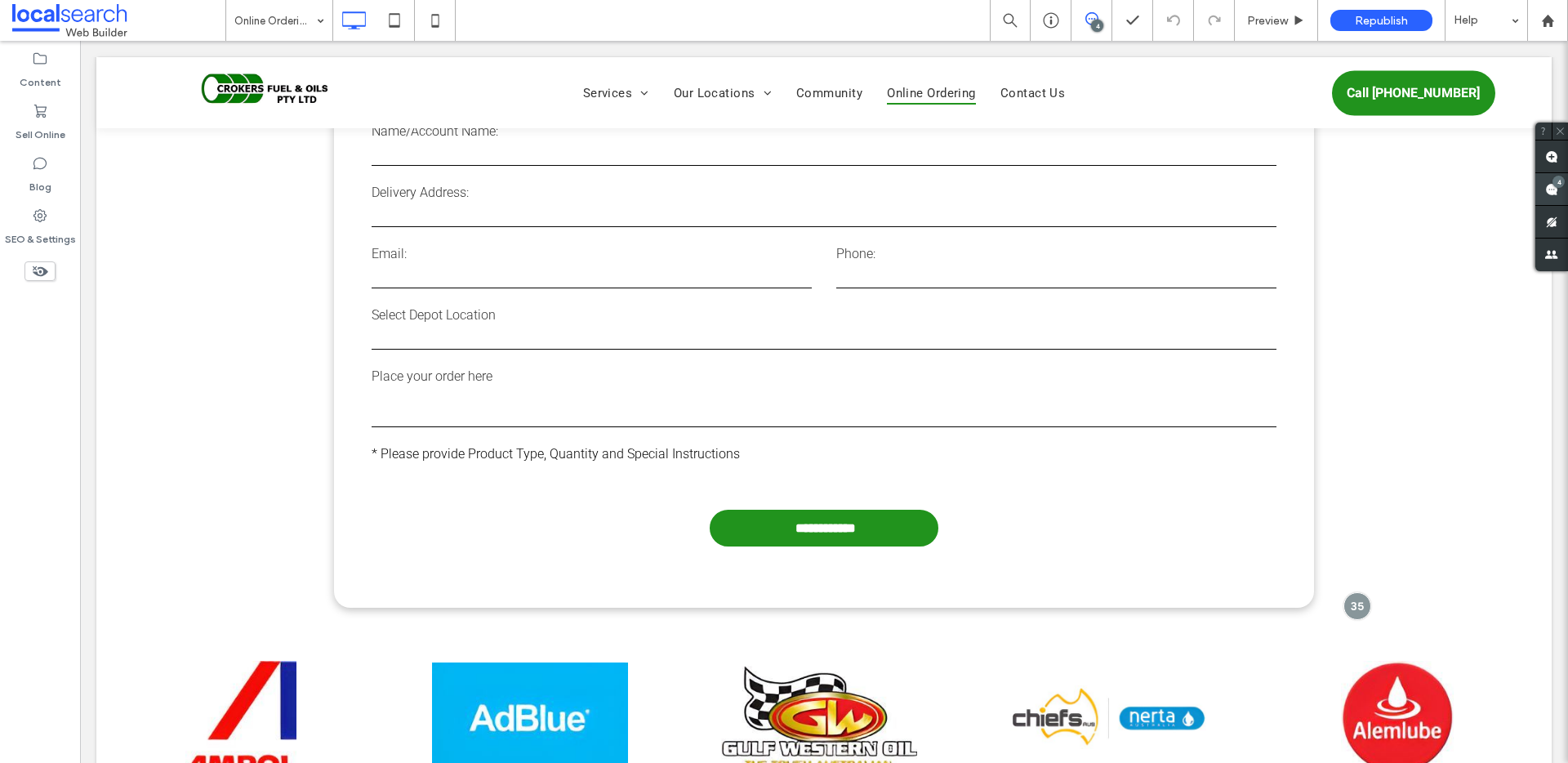
click at [1556, 173] on span at bounding box center [1552, 188] width 33 height 32
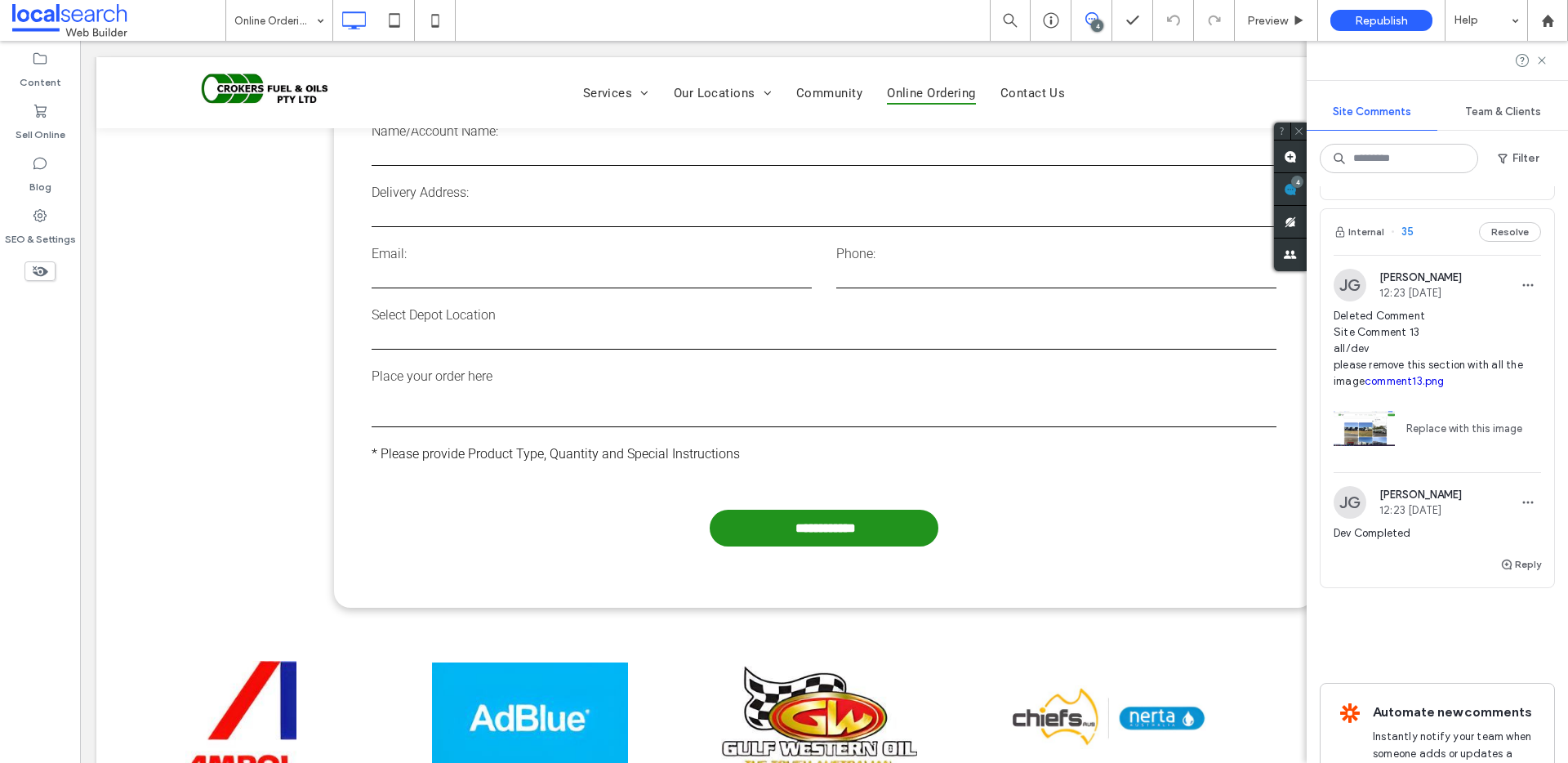
scroll to position [1612, 0]
click at [1497, 238] on button "Resolve" at bounding box center [1509, 228] width 62 height 19
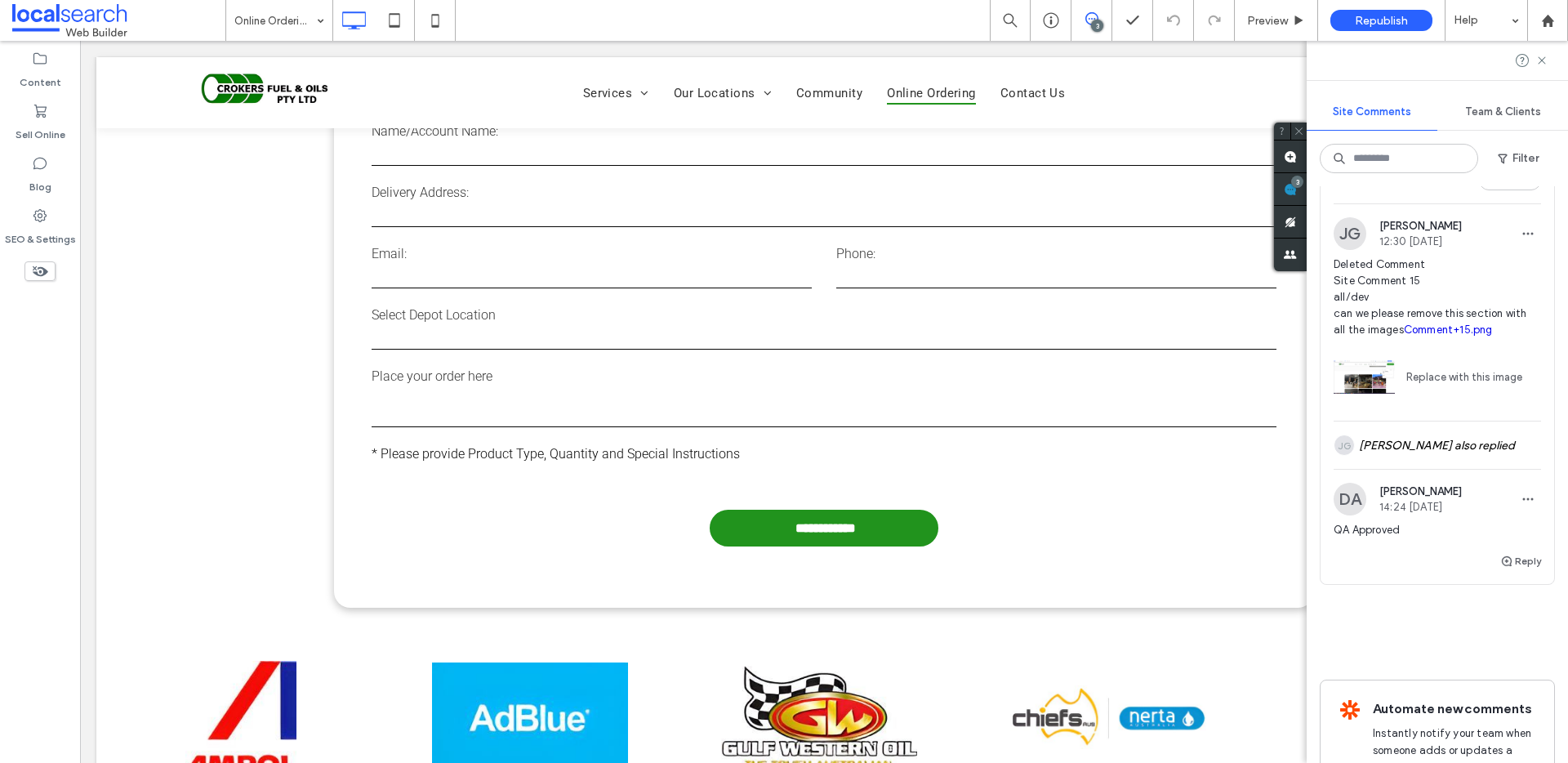
scroll to position [1251, 0]
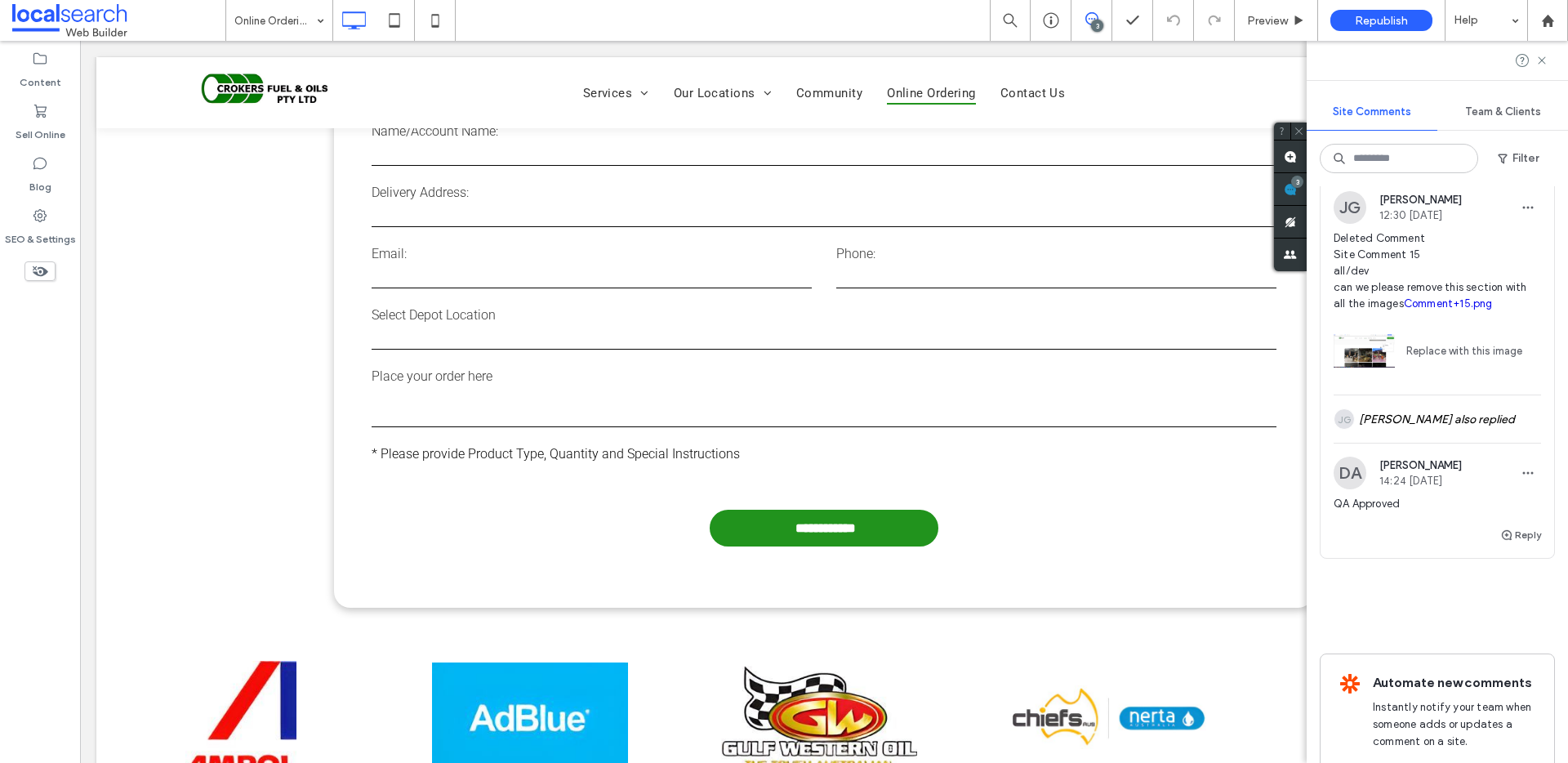
click at [1486, 164] on button "Resolve" at bounding box center [1509, 155] width 62 height 19
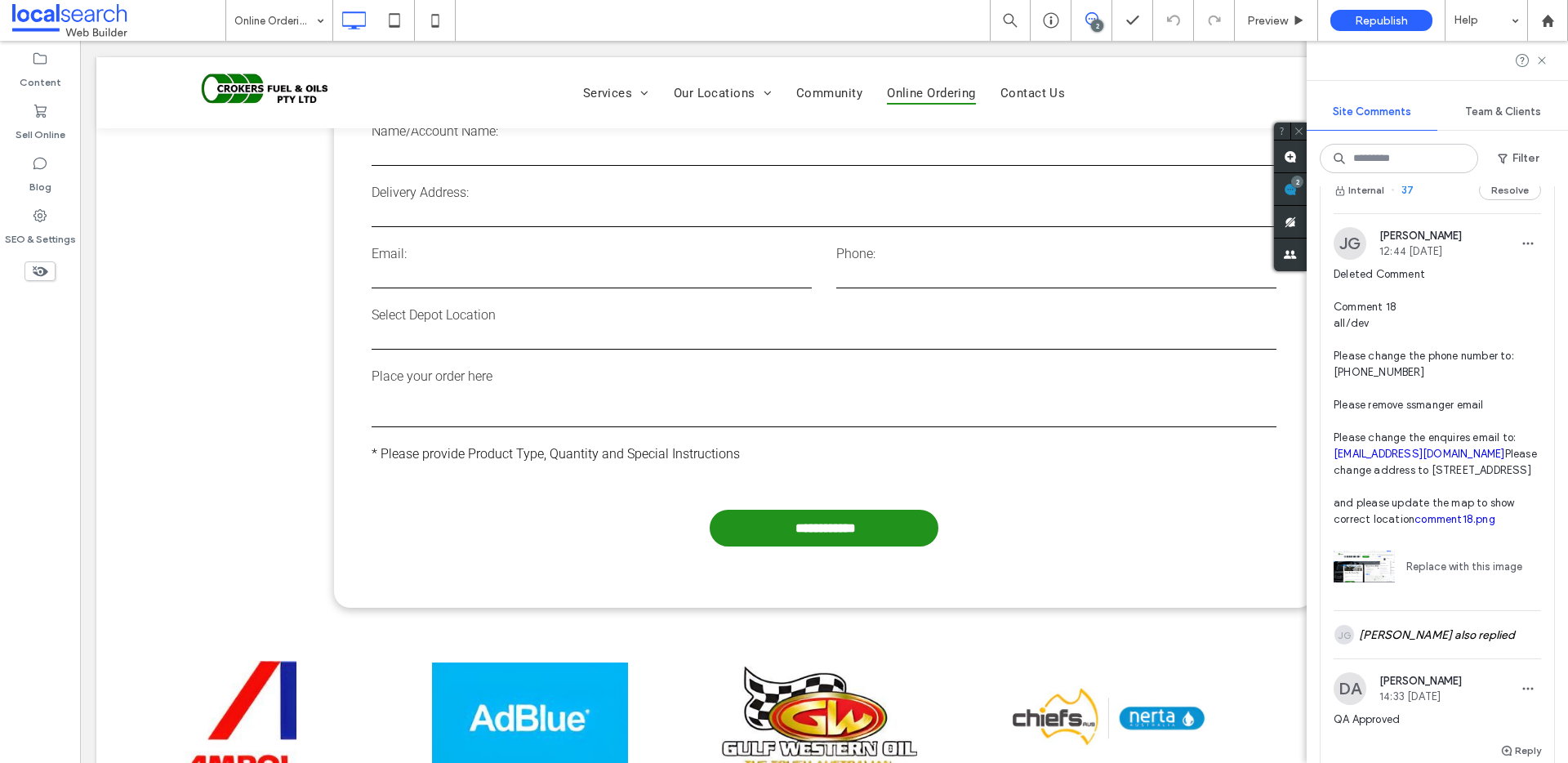
scroll to position [582, 0]
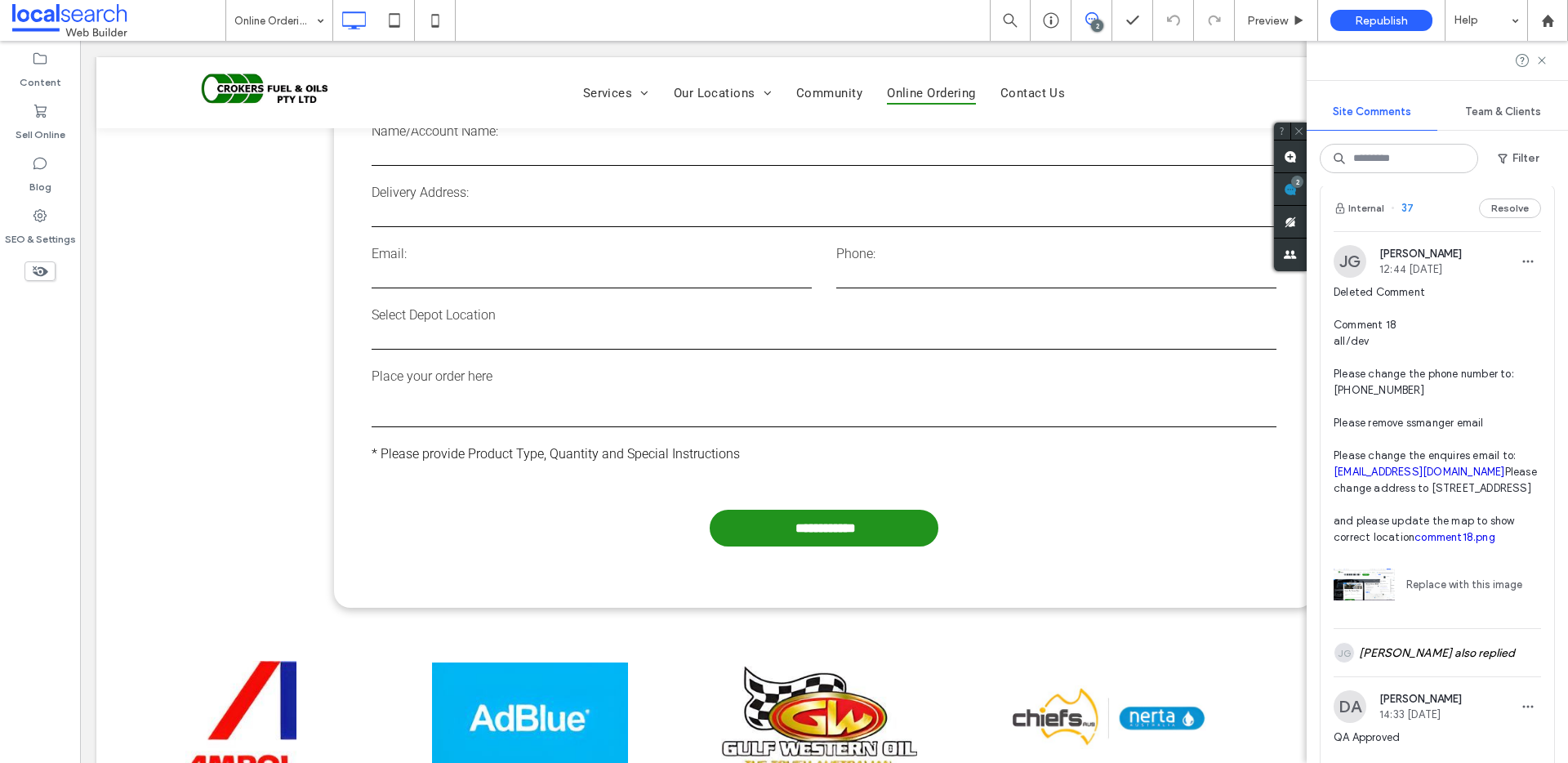
click at [1359, 227] on div "Internal 37 Resolve" at bounding box center [1437, 208] width 233 height 46
click at [1366, 246] on div at bounding box center [784, 381] width 1568 height 763
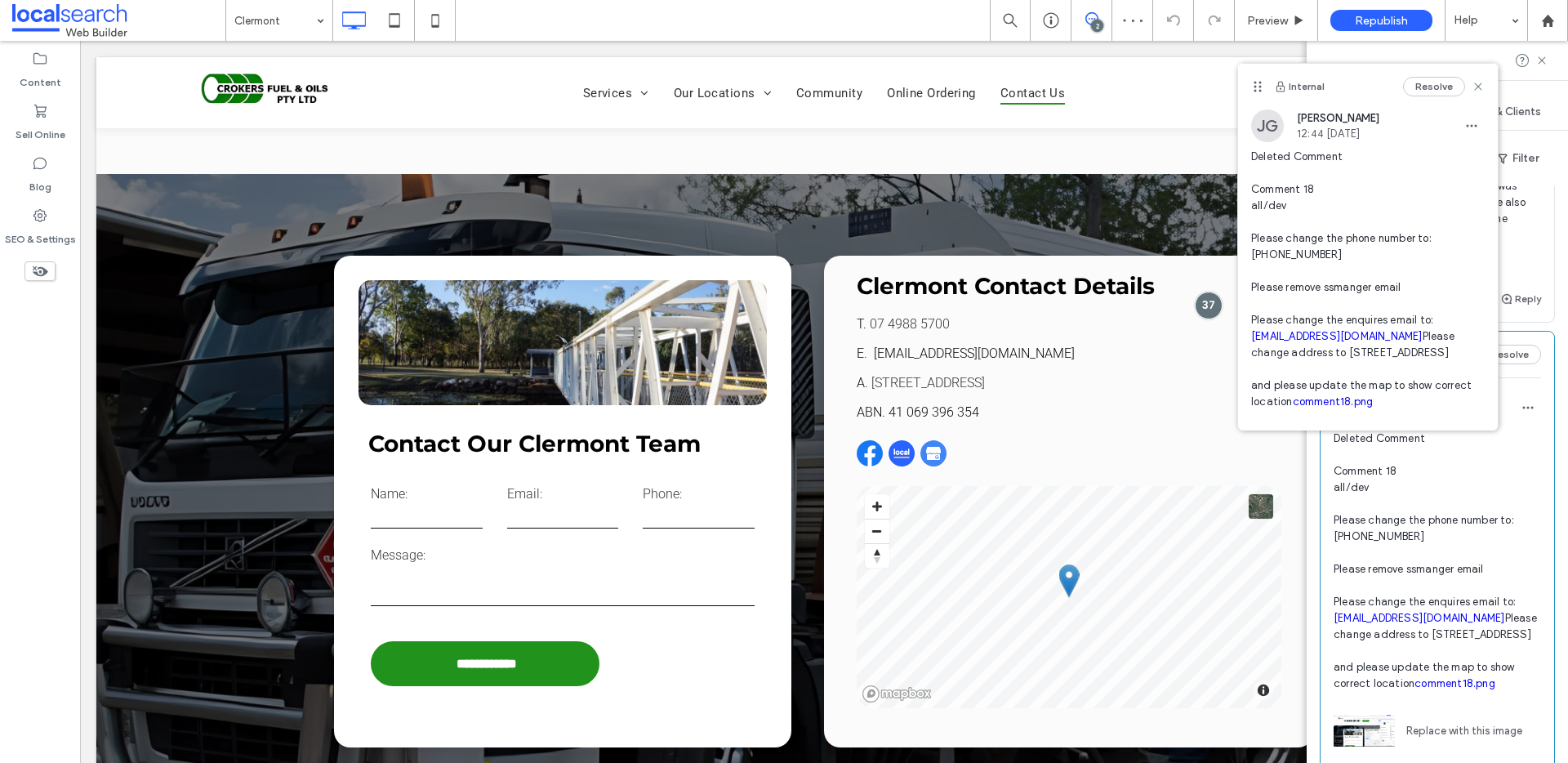
scroll to position [337, 0]
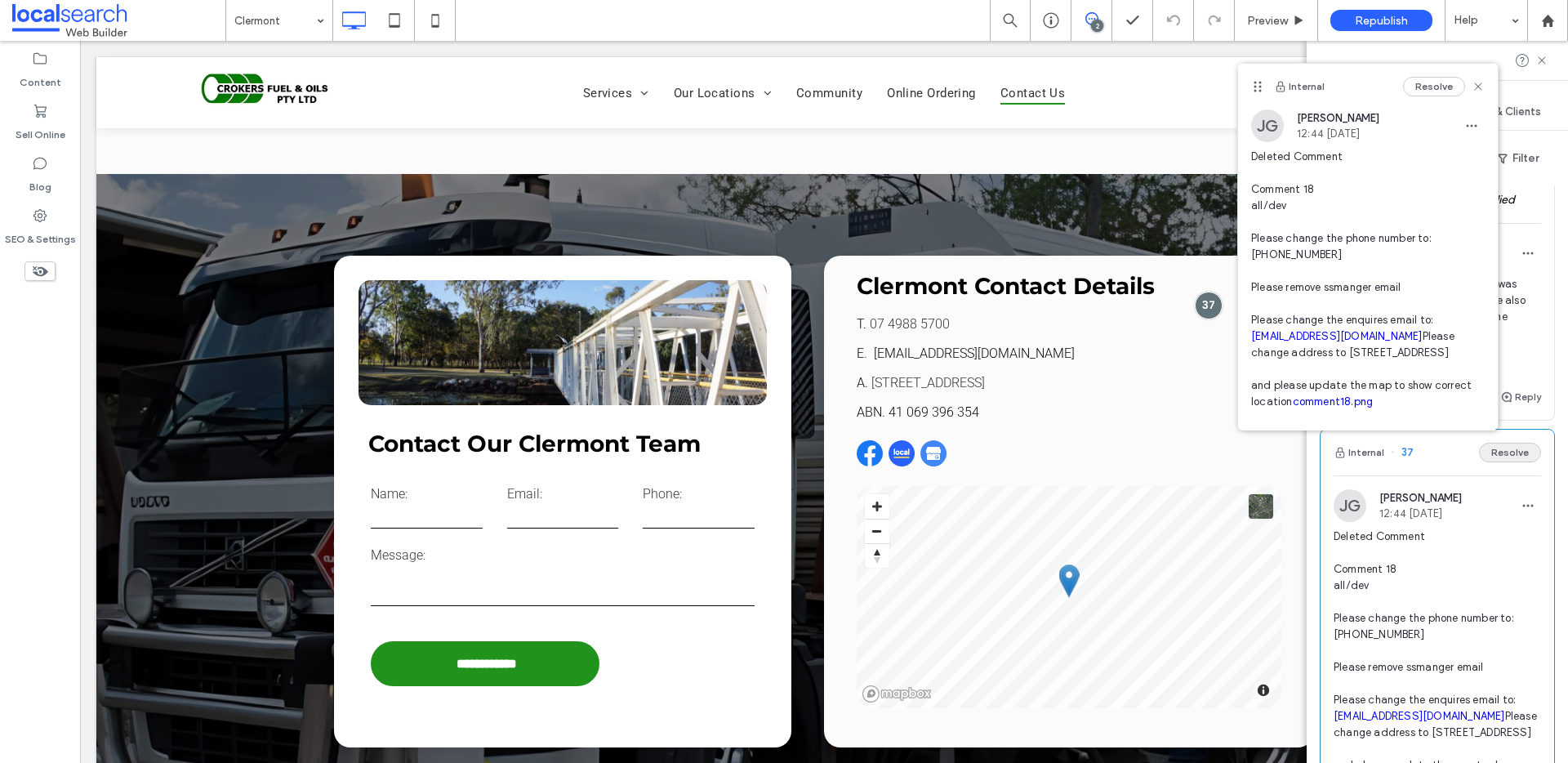
click at [1496, 463] on button "Resolve" at bounding box center [1509, 452] width 62 height 19
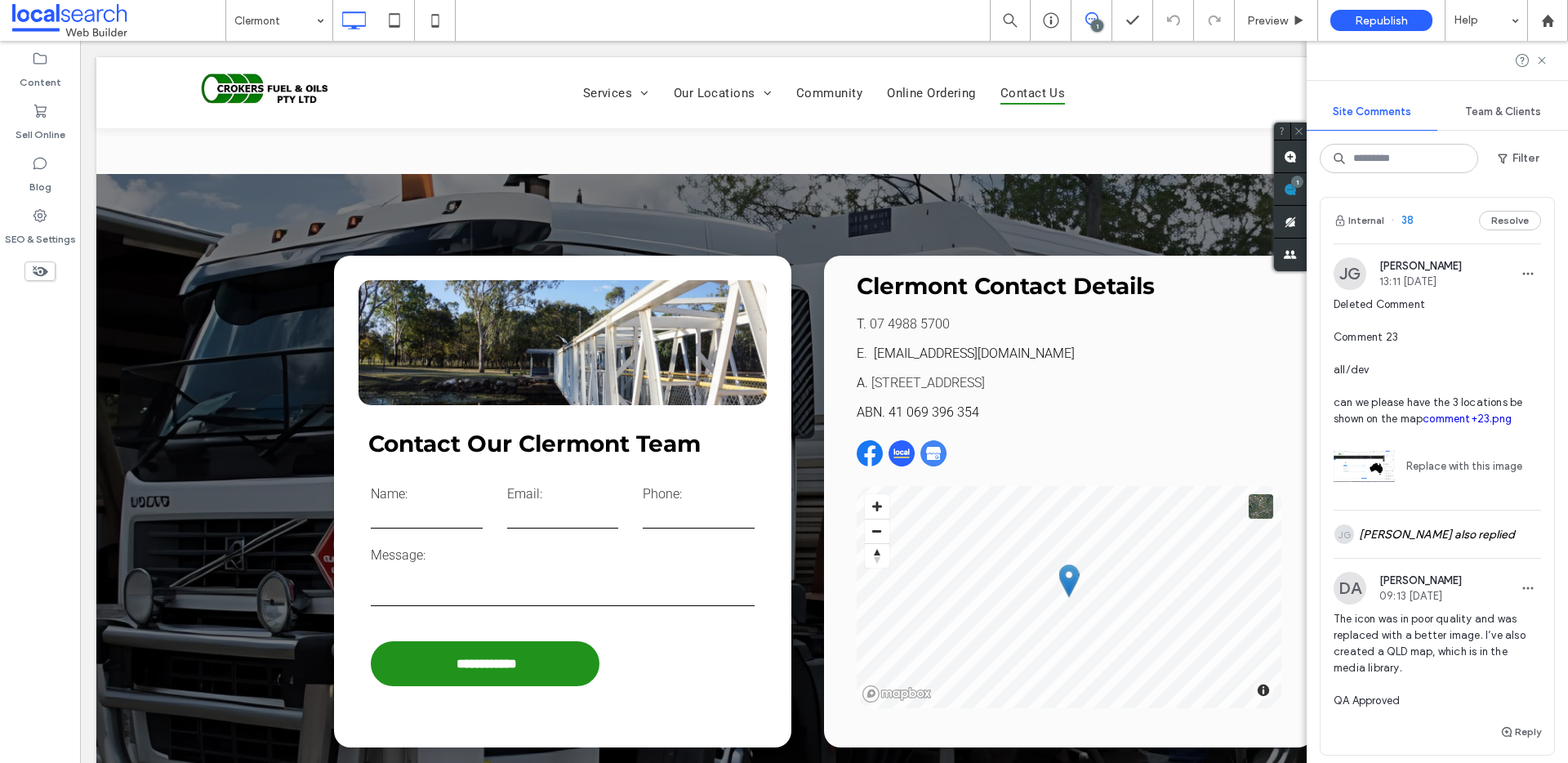
scroll to position [0, 0]
click at [1376, 225] on button "Internal" at bounding box center [1358, 223] width 51 height 19
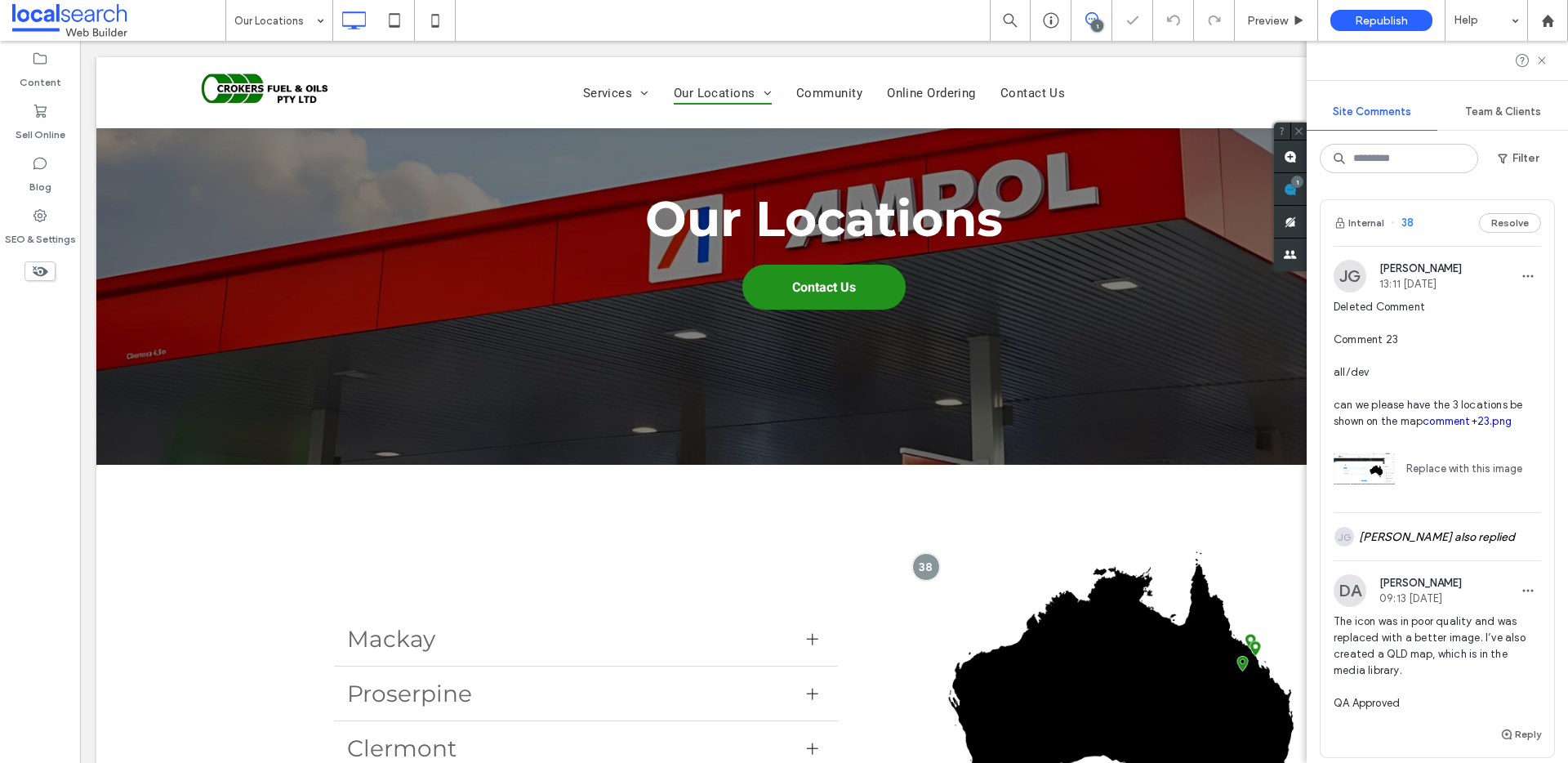
scroll to position [364, 0]
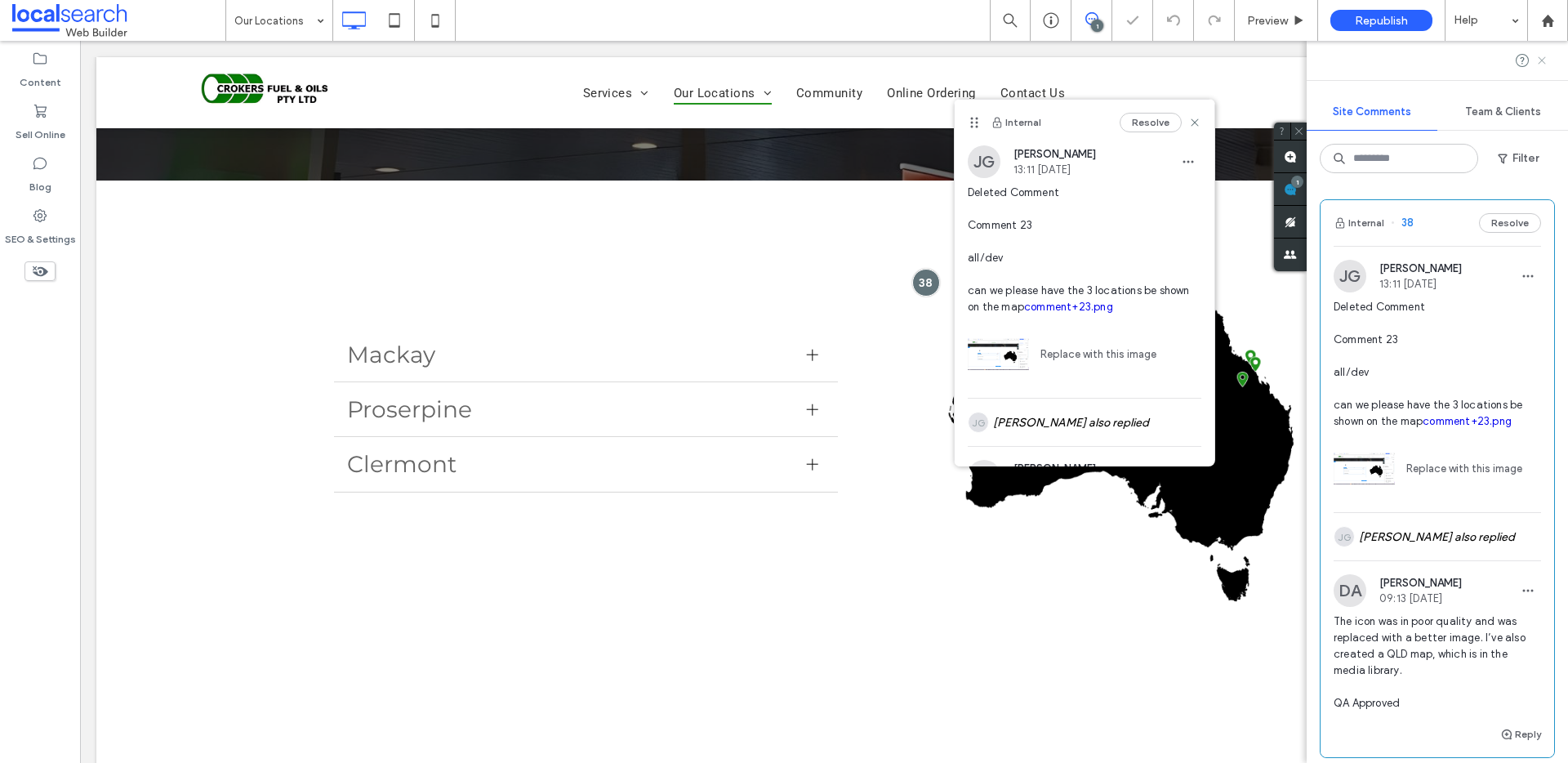
click at [1546, 57] on icon at bounding box center [1542, 60] width 13 height 13
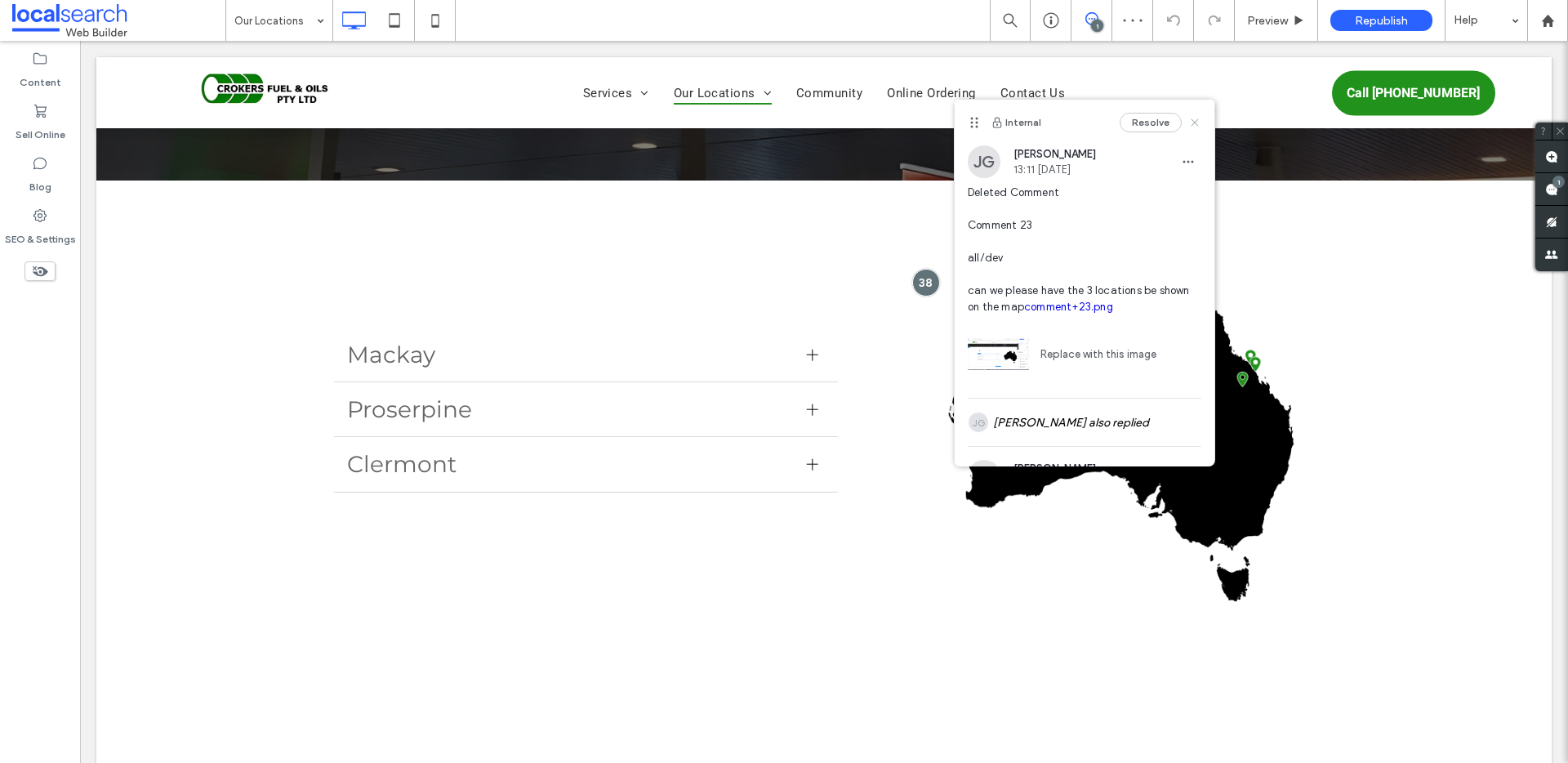
drag, startPoint x: 1181, startPoint y: 122, endPoint x: 1083, endPoint y: 269, distance: 176.7
click at [1190, 122] on use at bounding box center [1194, 123] width 8 height 8
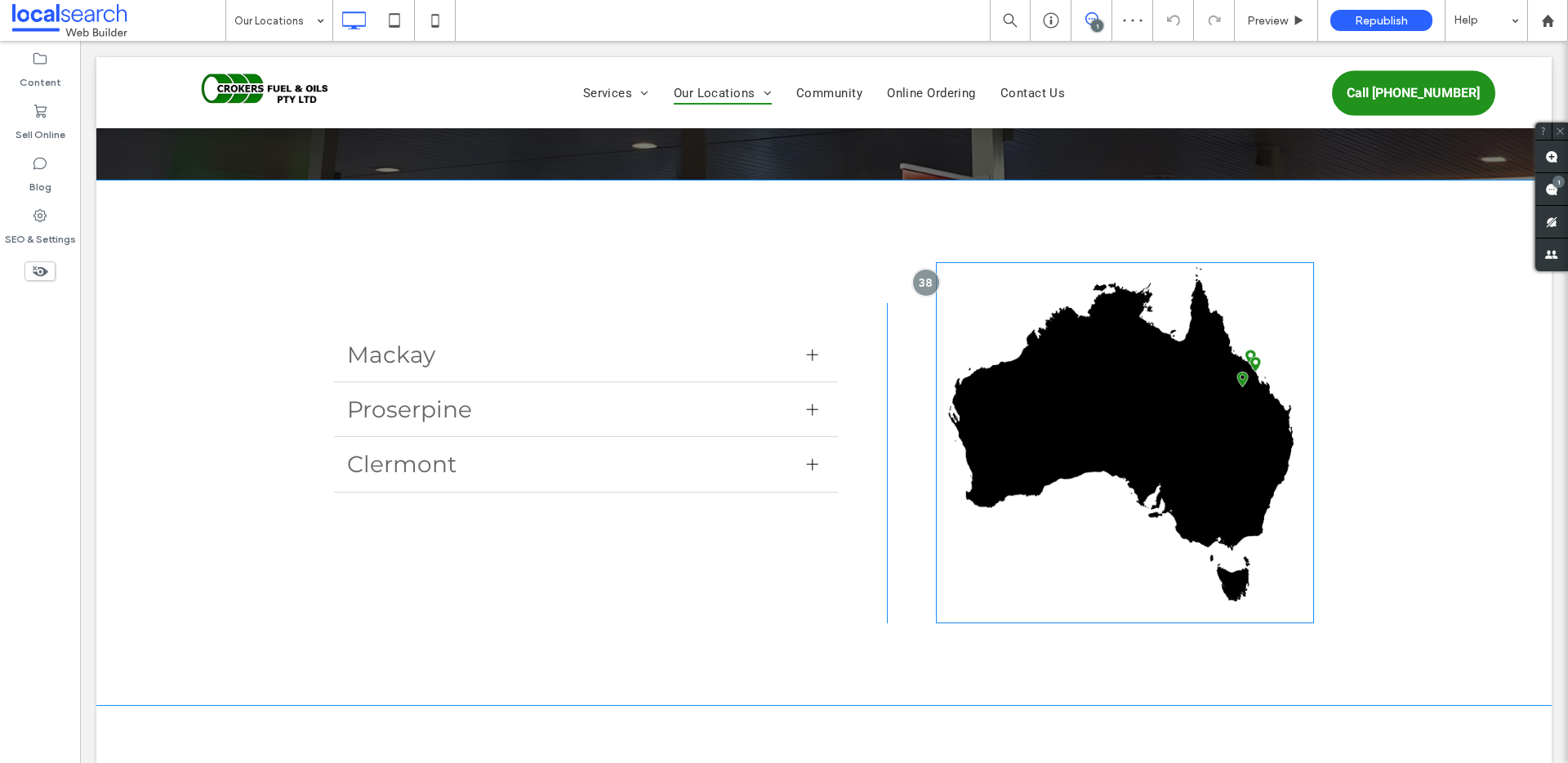
click at [1126, 402] on img at bounding box center [1125, 442] width 378 height 361
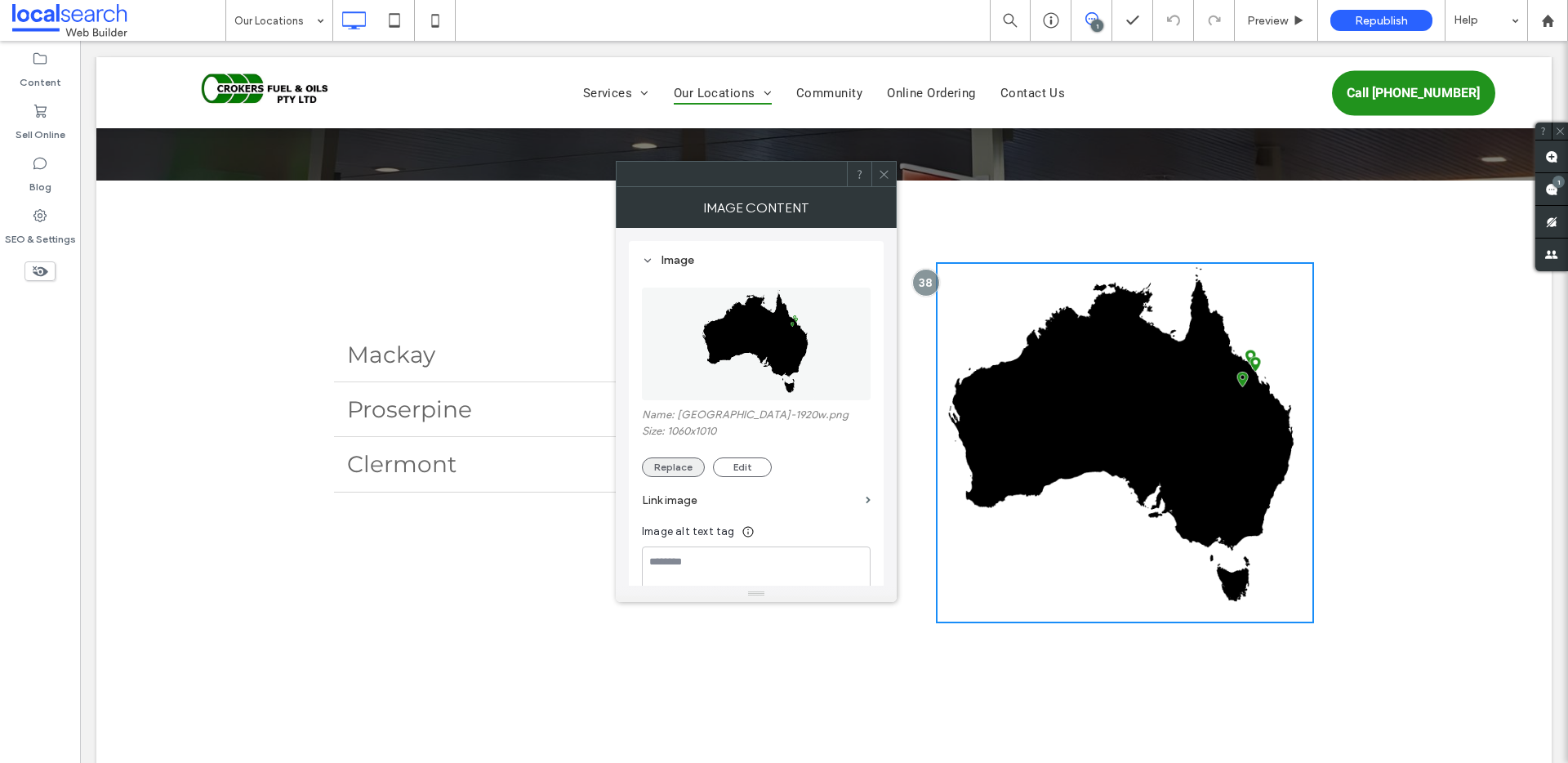
click at [673, 467] on button "Replace" at bounding box center [674, 466] width 63 height 19
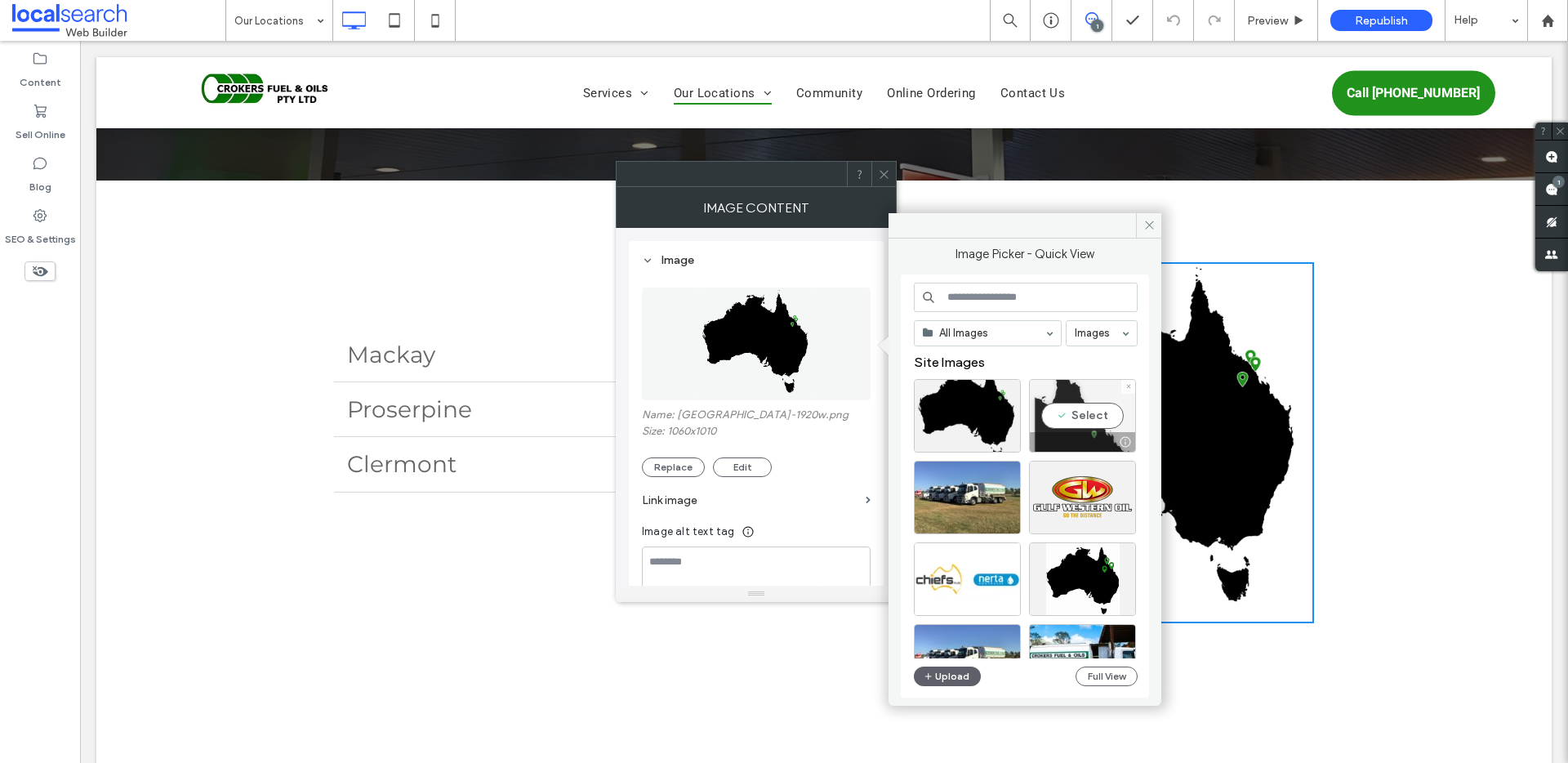
click at [1077, 413] on div "Select" at bounding box center [1081, 416] width 107 height 74
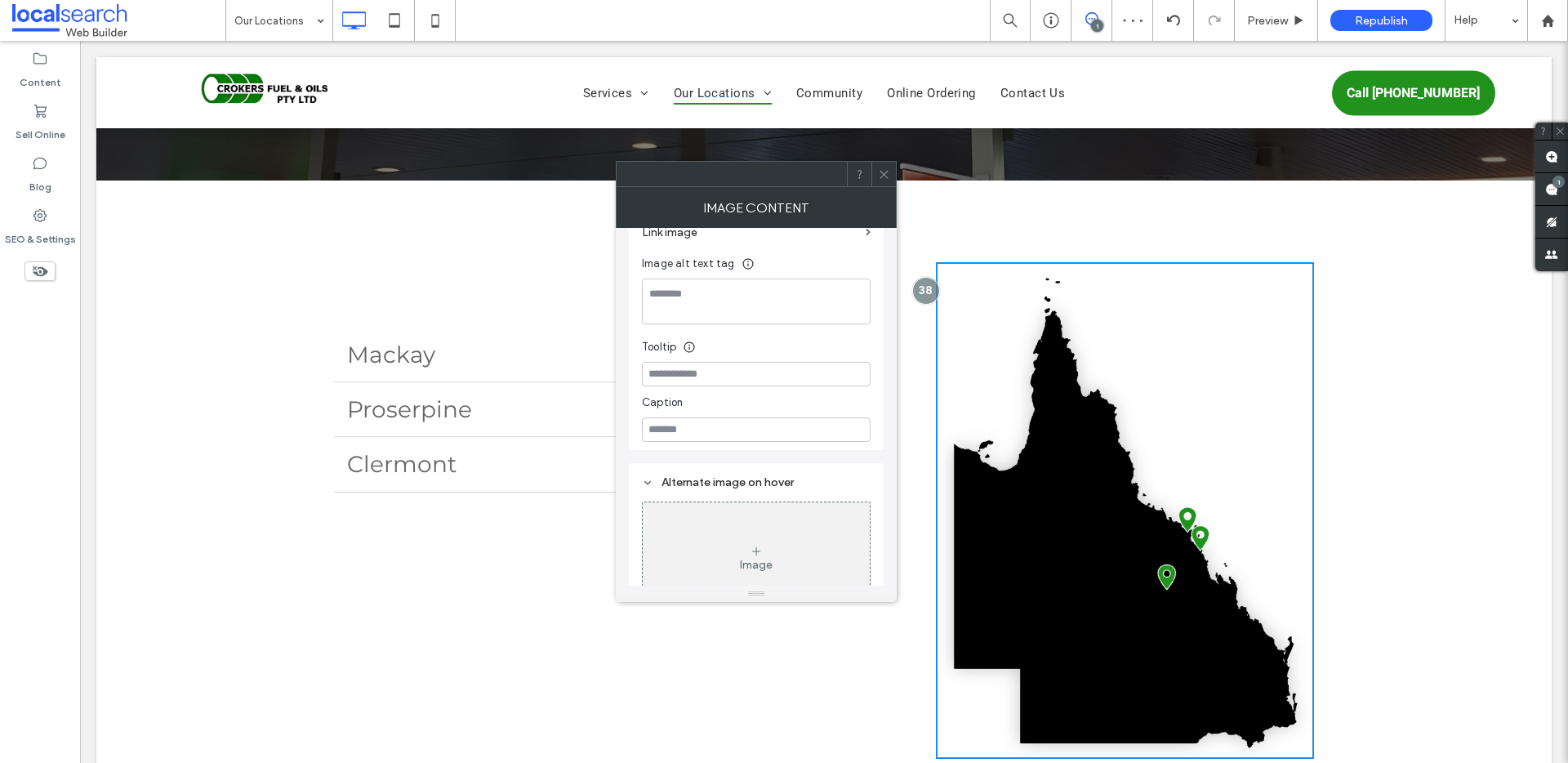
scroll to position [304, 0]
click at [891, 174] on div at bounding box center [884, 174] width 25 height 25
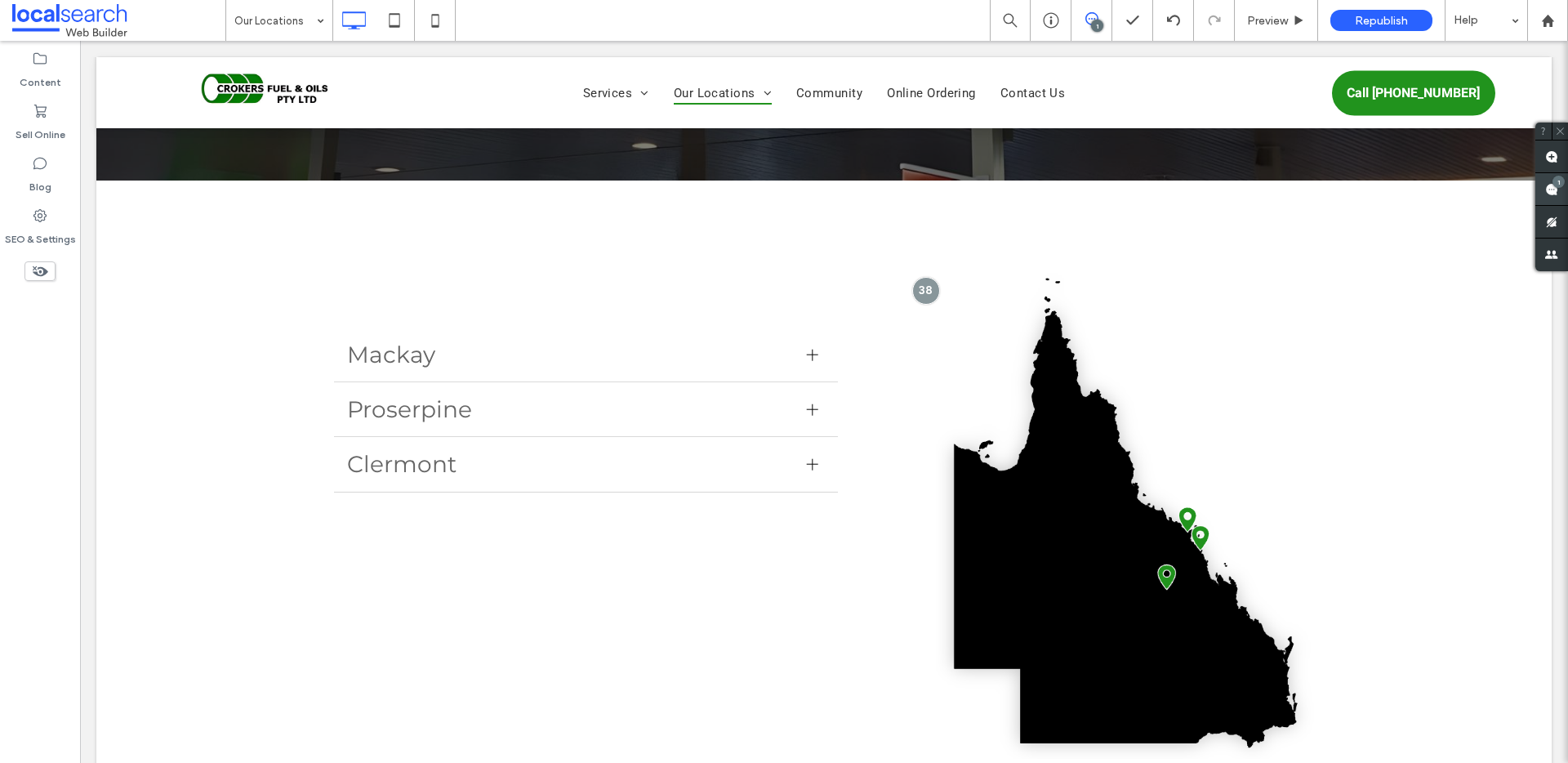
click at [1548, 190] on use at bounding box center [1552, 190] width 13 height 13
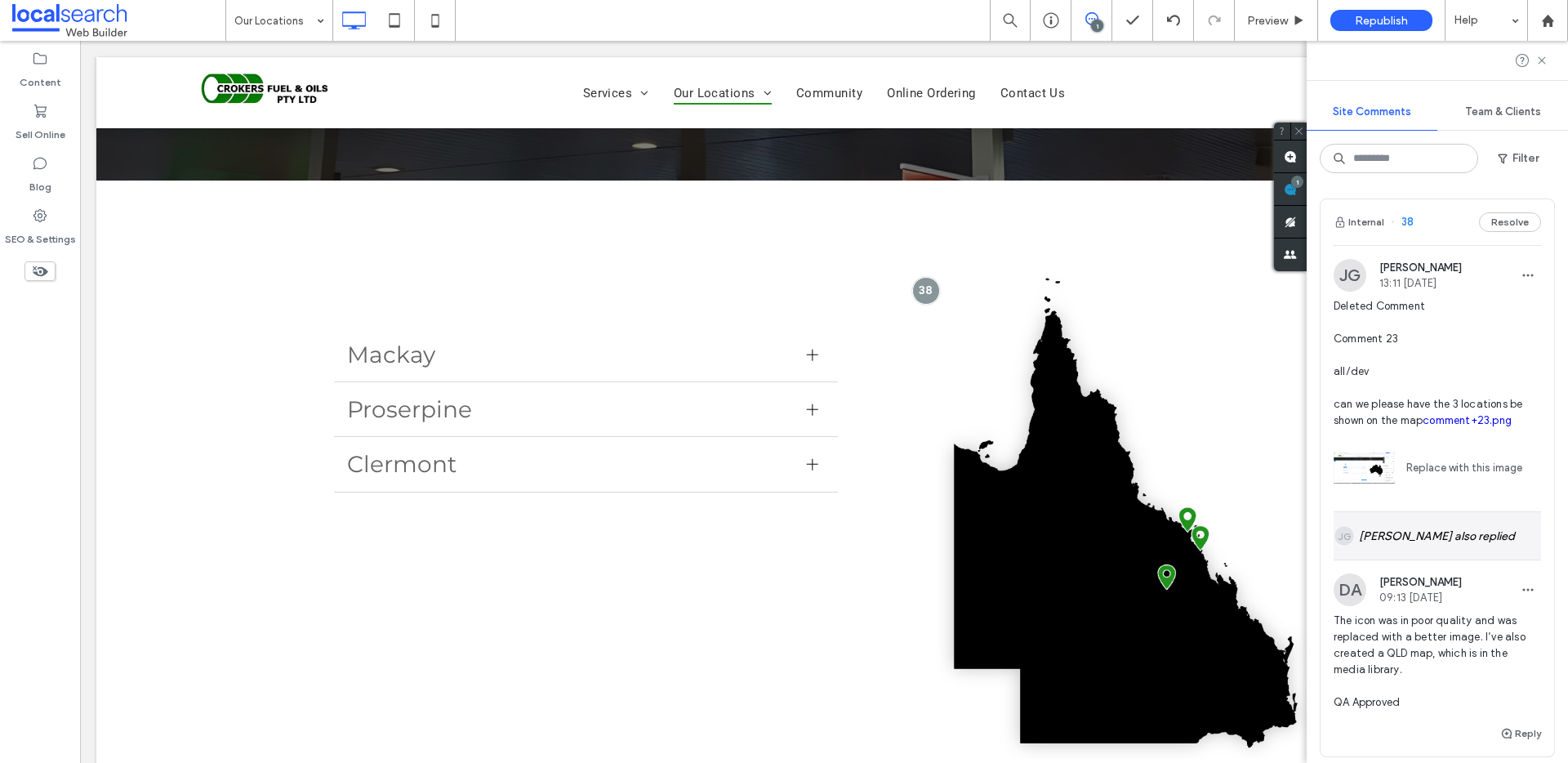
scroll to position [0, 0]
click at [1500, 213] on button "Resolve" at bounding box center [1509, 223] width 62 height 19
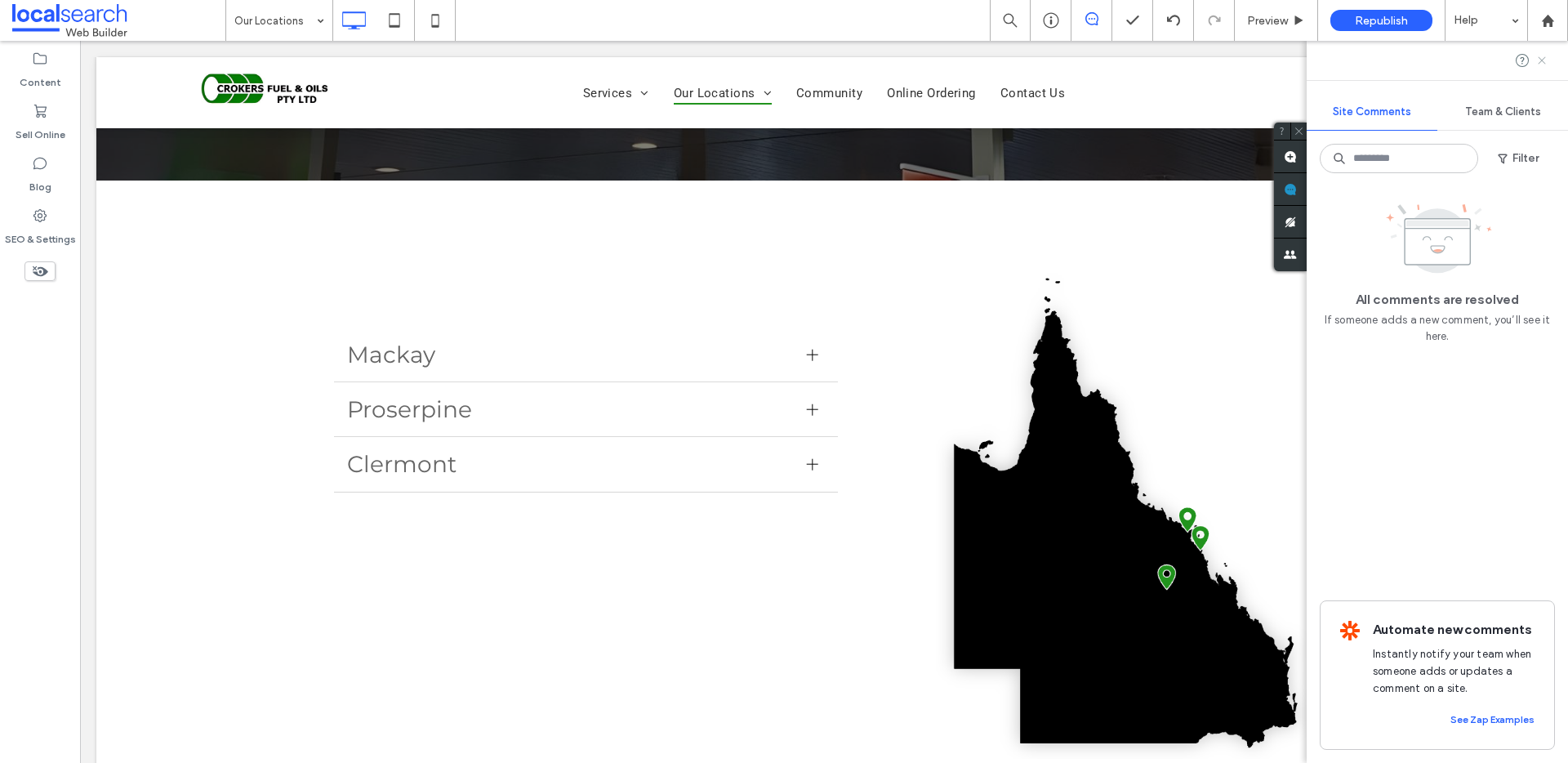
click at [1544, 55] on icon at bounding box center [1542, 60] width 13 height 13
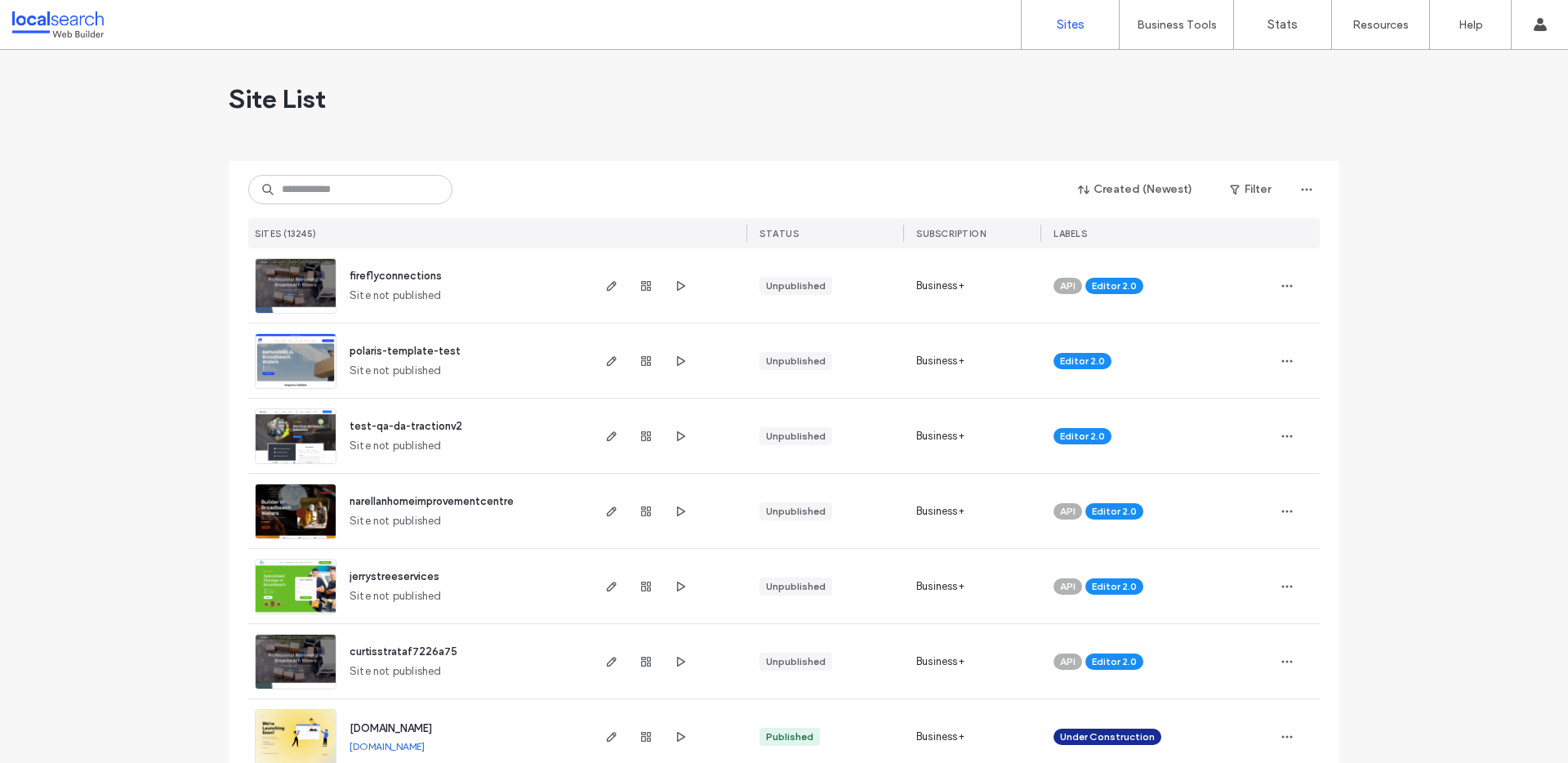
click at [306, 174] on div "Created (Newest) Filter" at bounding box center [784, 189] width 1071 height 31
click at [325, 196] on input at bounding box center [350, 189] width 204 height 30
paste input "********"
type input "********"
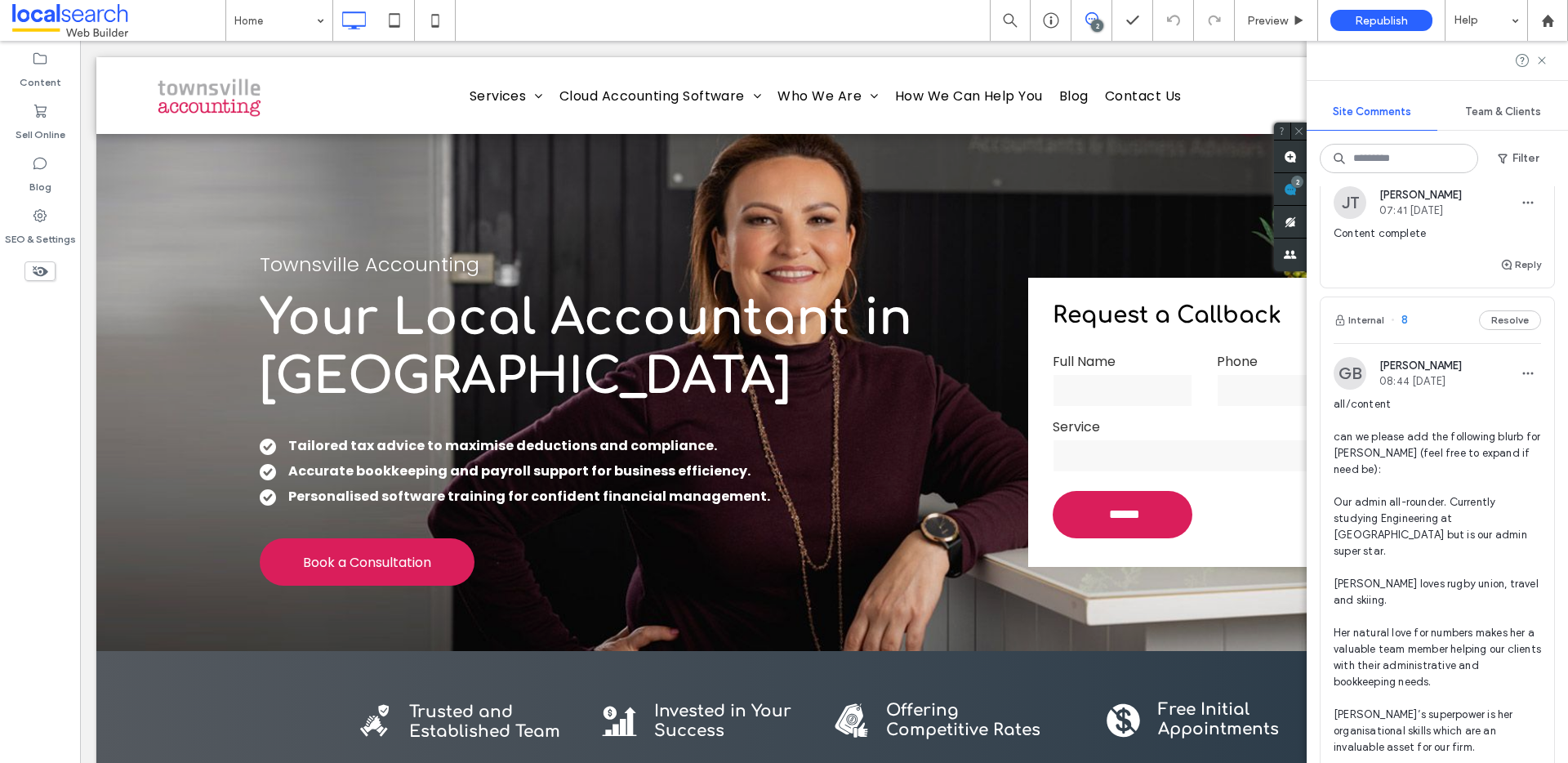
scroll to position [350, 0]
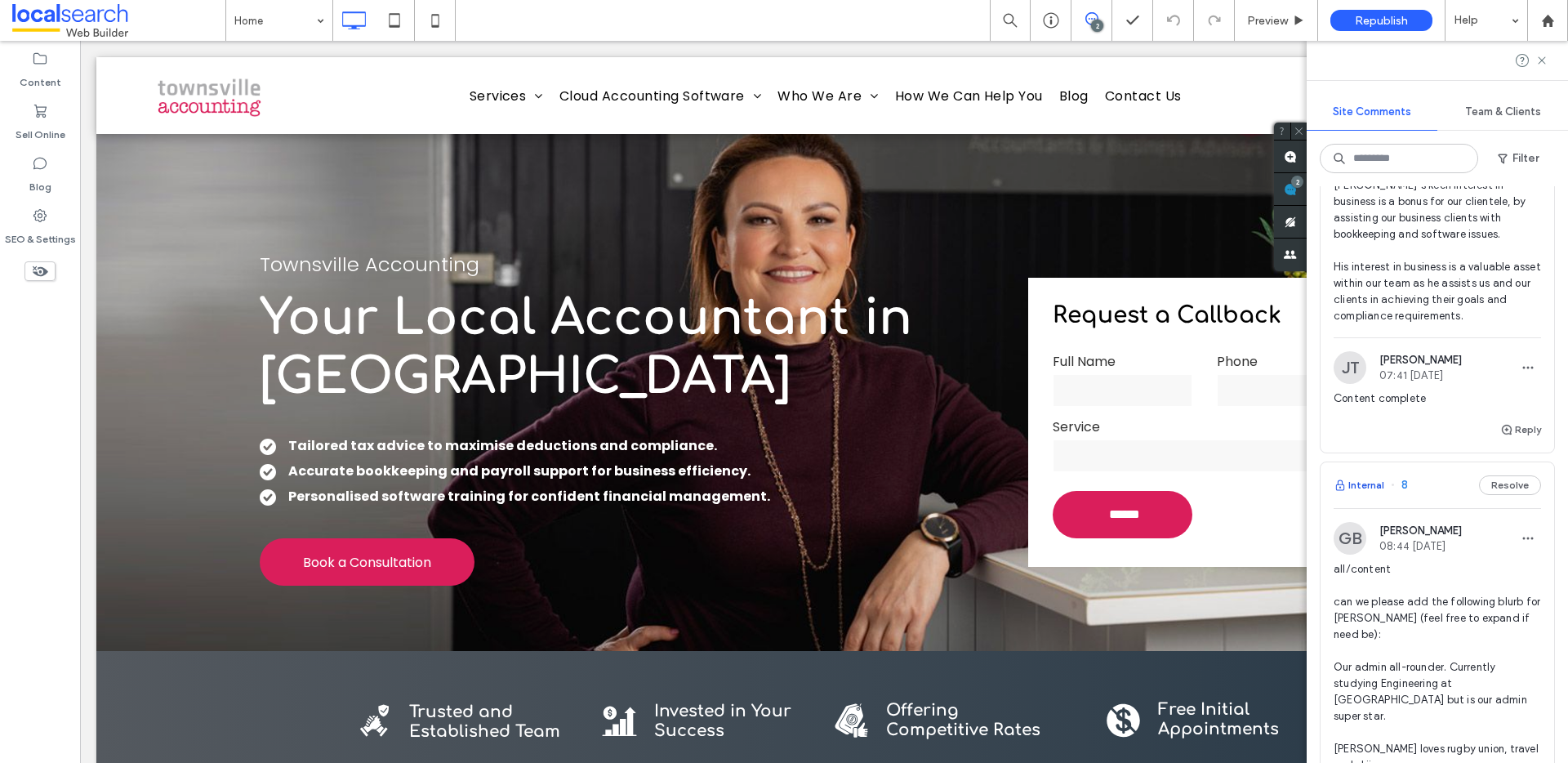
click at [1360, 495] on button "Internal" at bounding box center [1358, 485] width 51 height 19
